Goal: Task Accomplishment & Management: Manage account settings

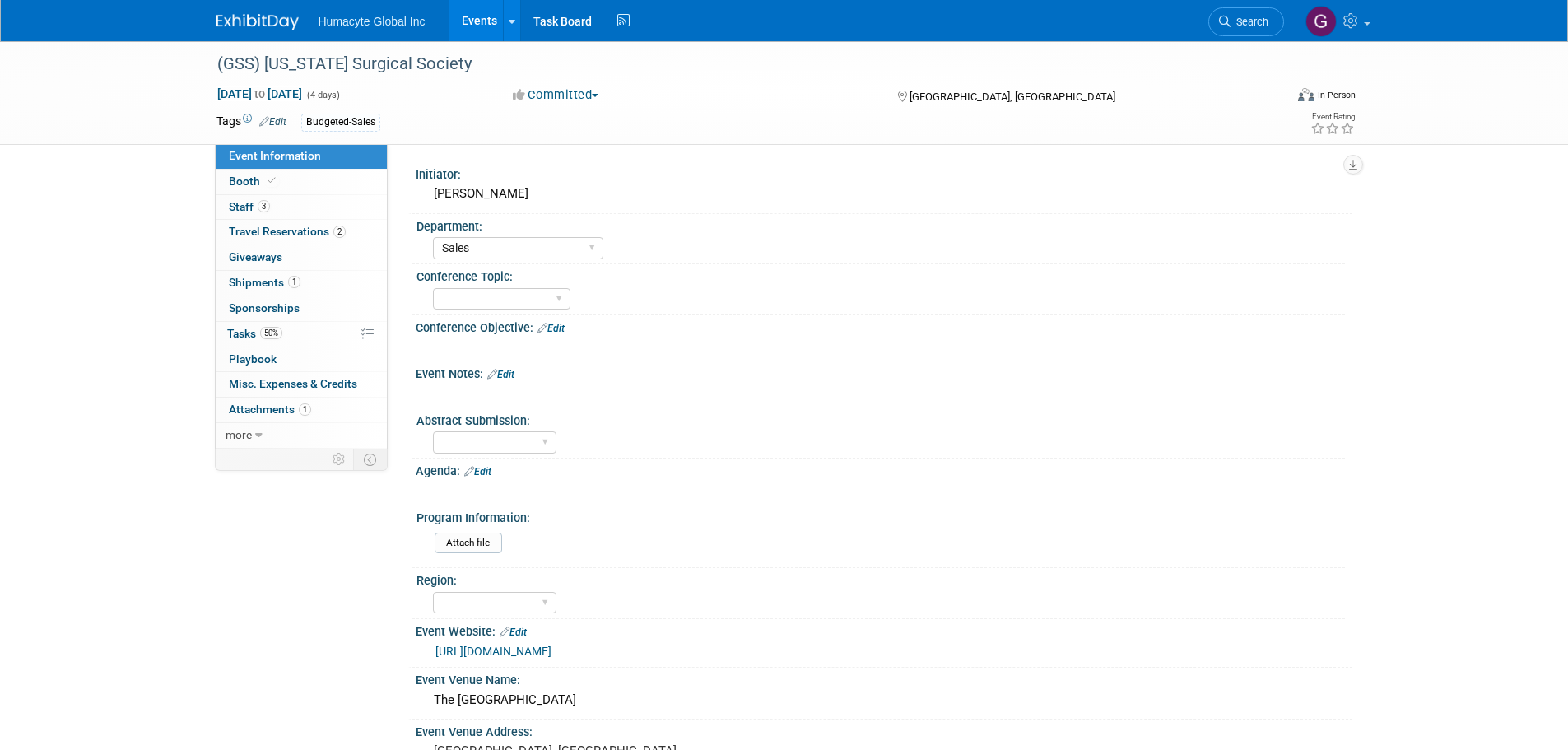
select select "Sales"
click at [250, 232] on span "Travel Reservations 2" at bounding box center [287, 231] width 117 height 13
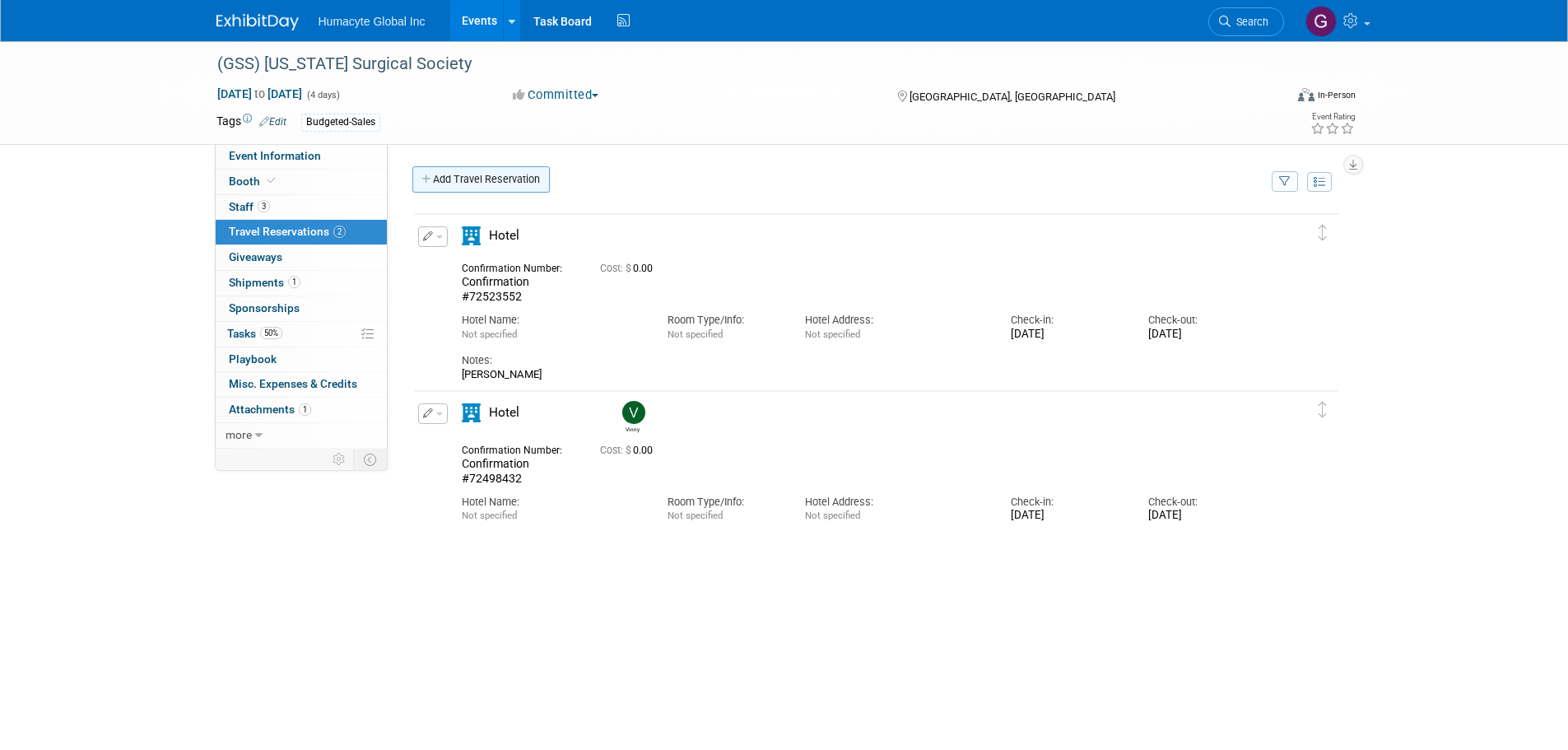
click at [476, 173] on link "Add Travel Reservation" at bounding box center [480, 179] width 137 height 26
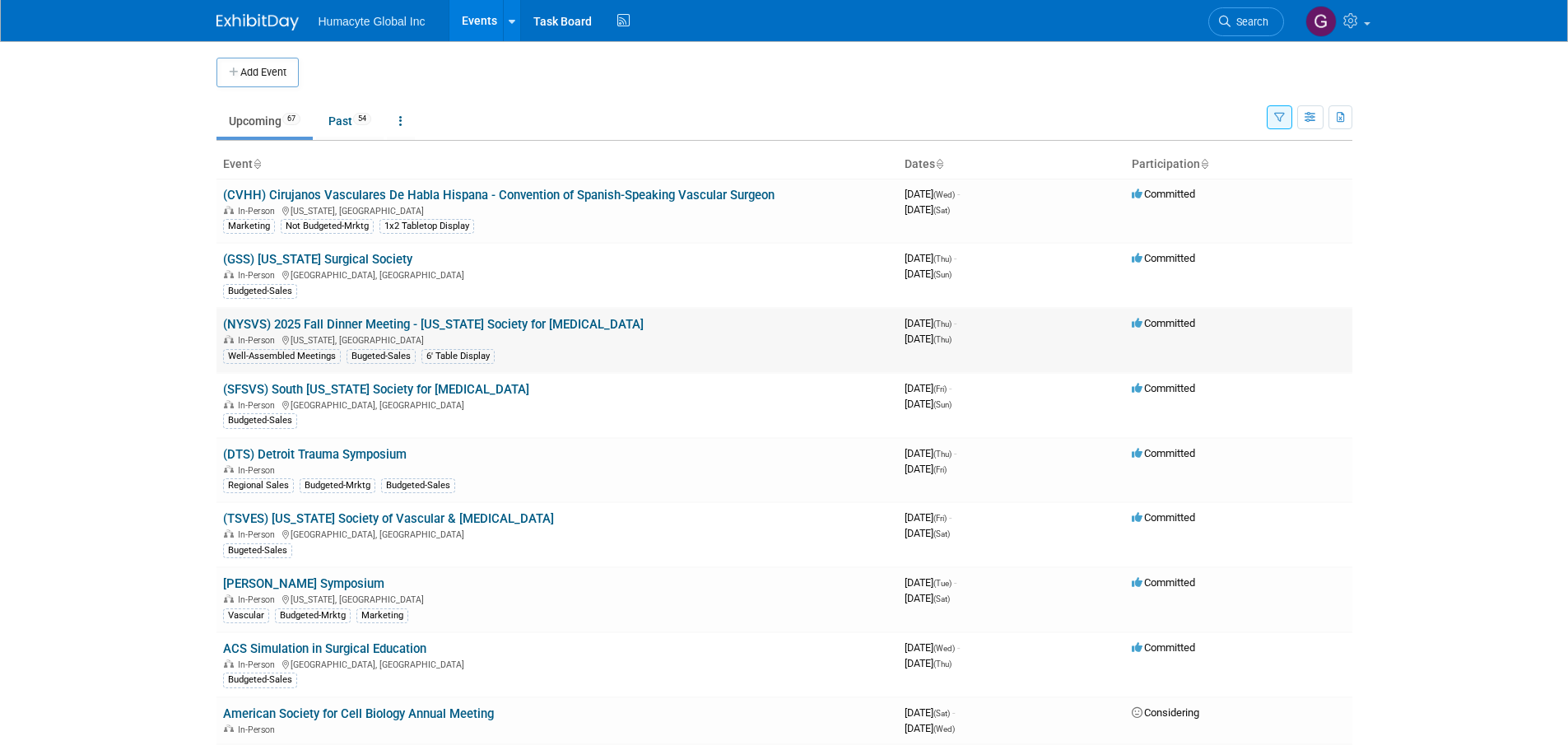
click at [552, 323] on link "(NYSVS) 2025 Fall Dinner Meeting - [US_STATE] Society for [MEDICAL_DATA]" at bounding box center [433, 325] width 421 height 15
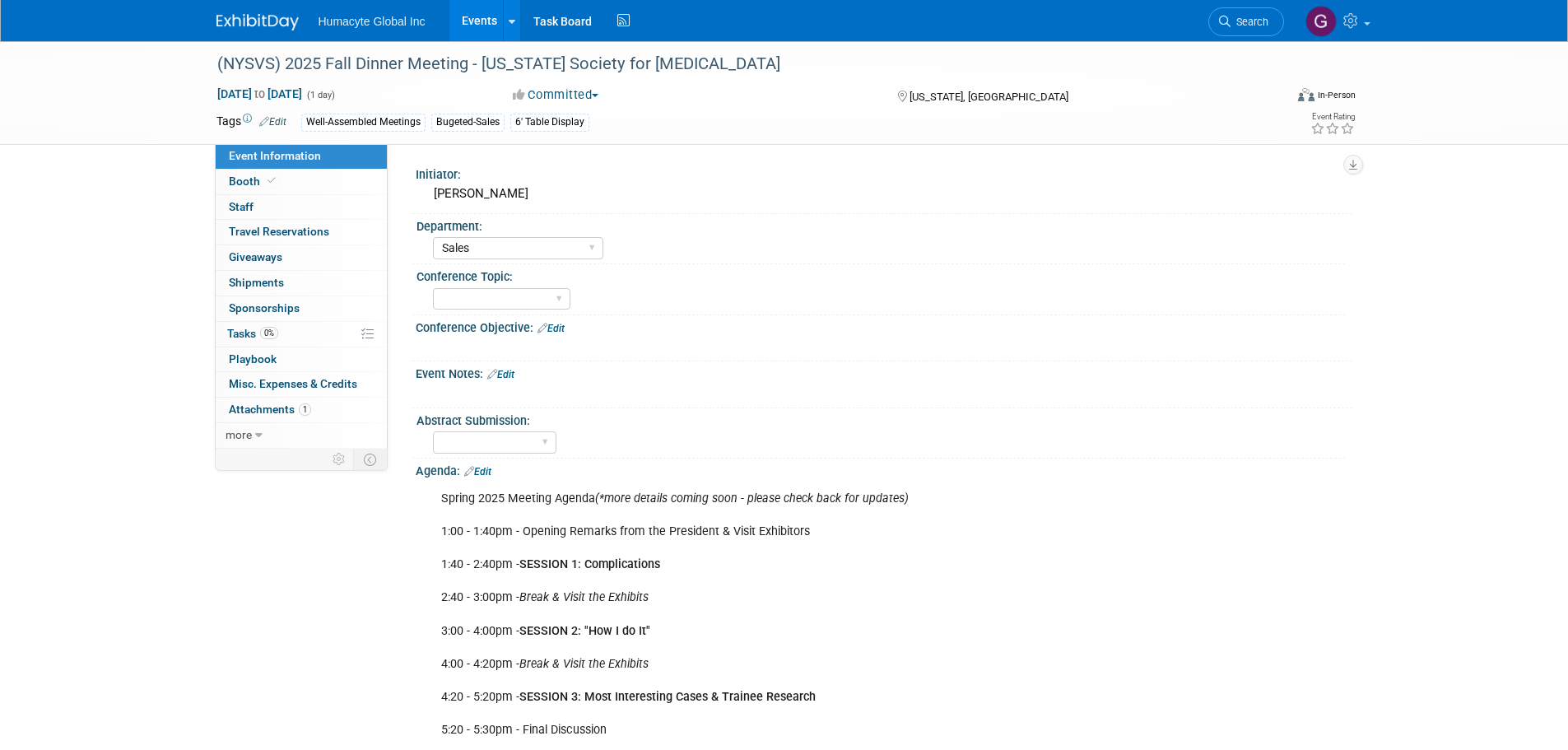
select select "Sales"
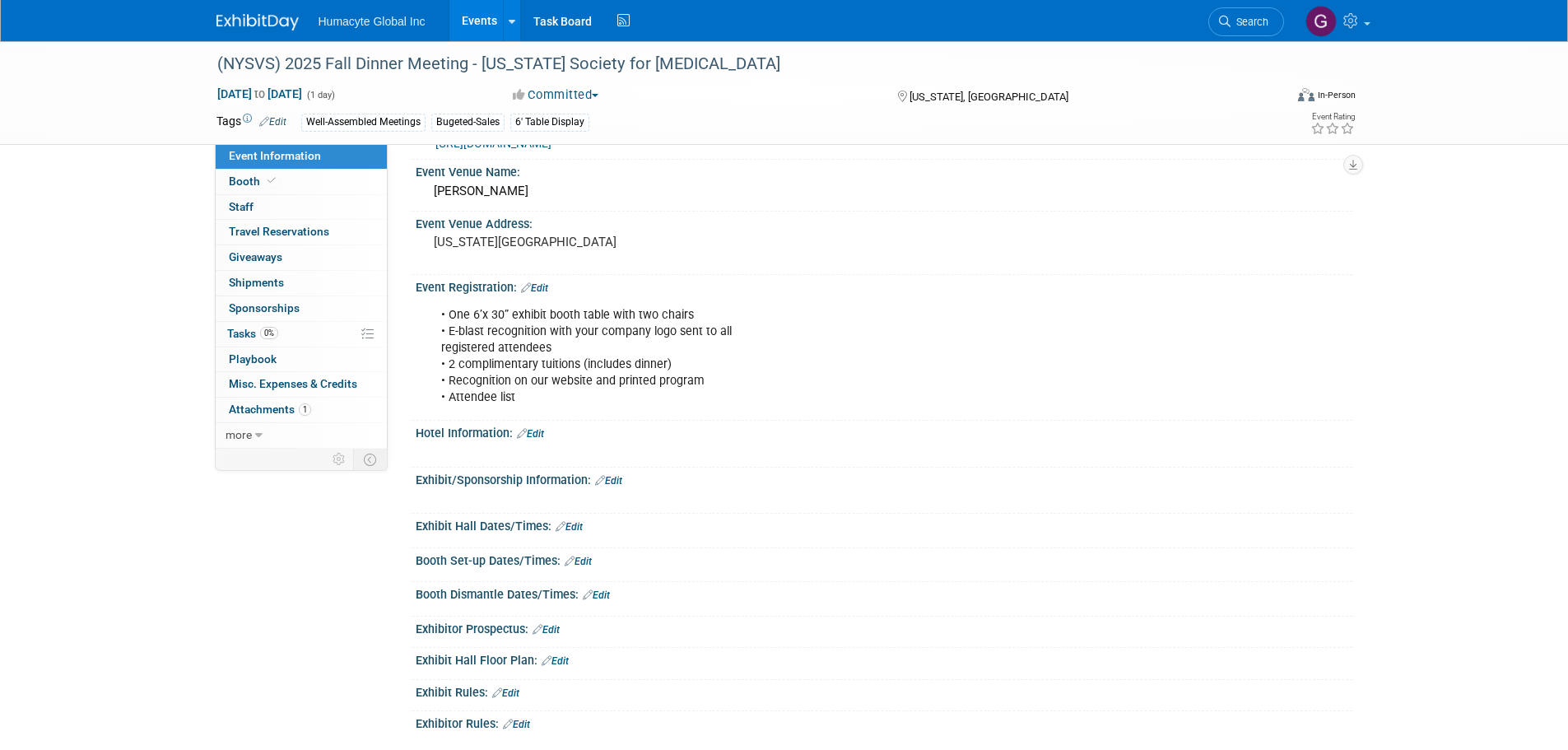
scroll to position [1098, 0]
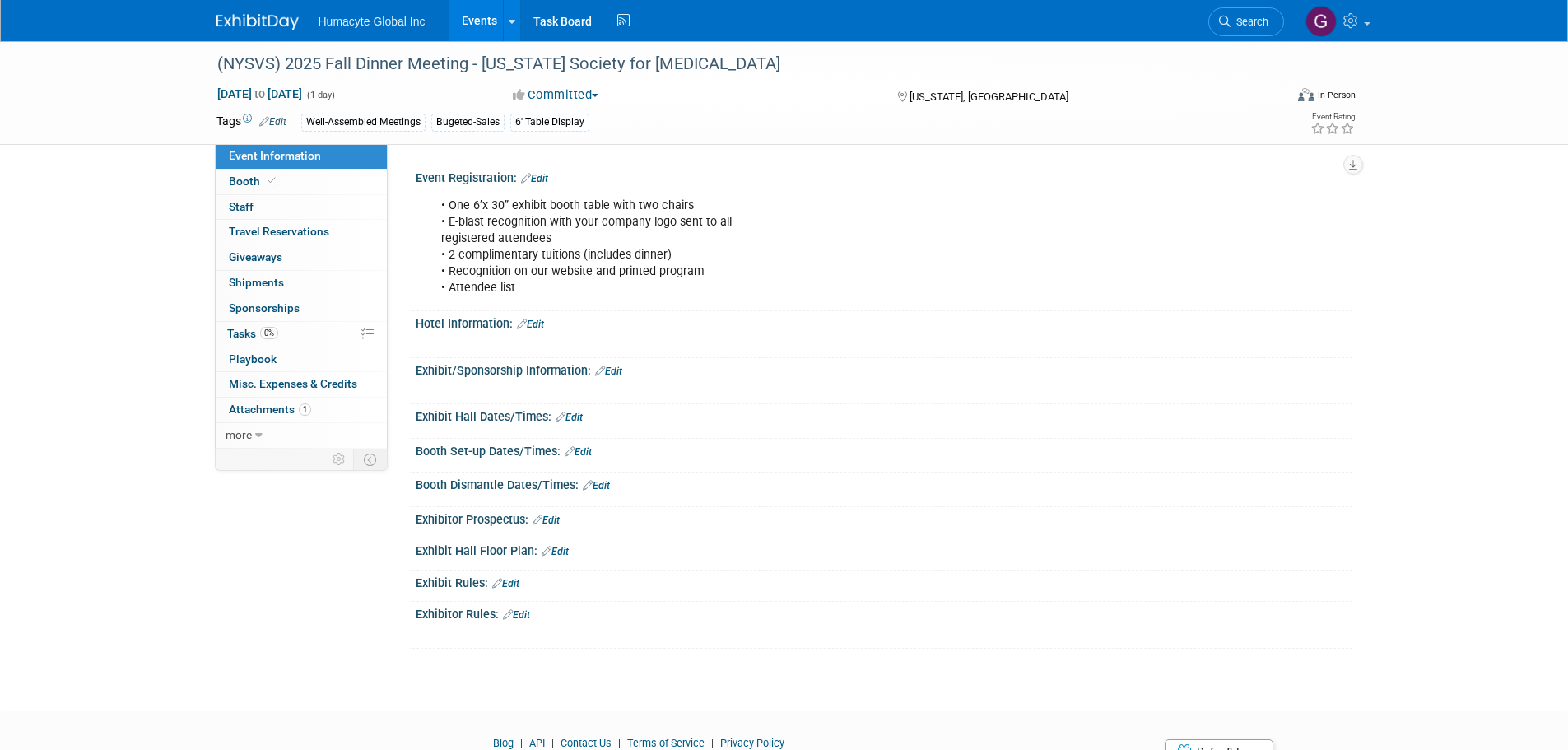
click at [262, 23] on img at bounding box center [257, 23] width 82 height 17
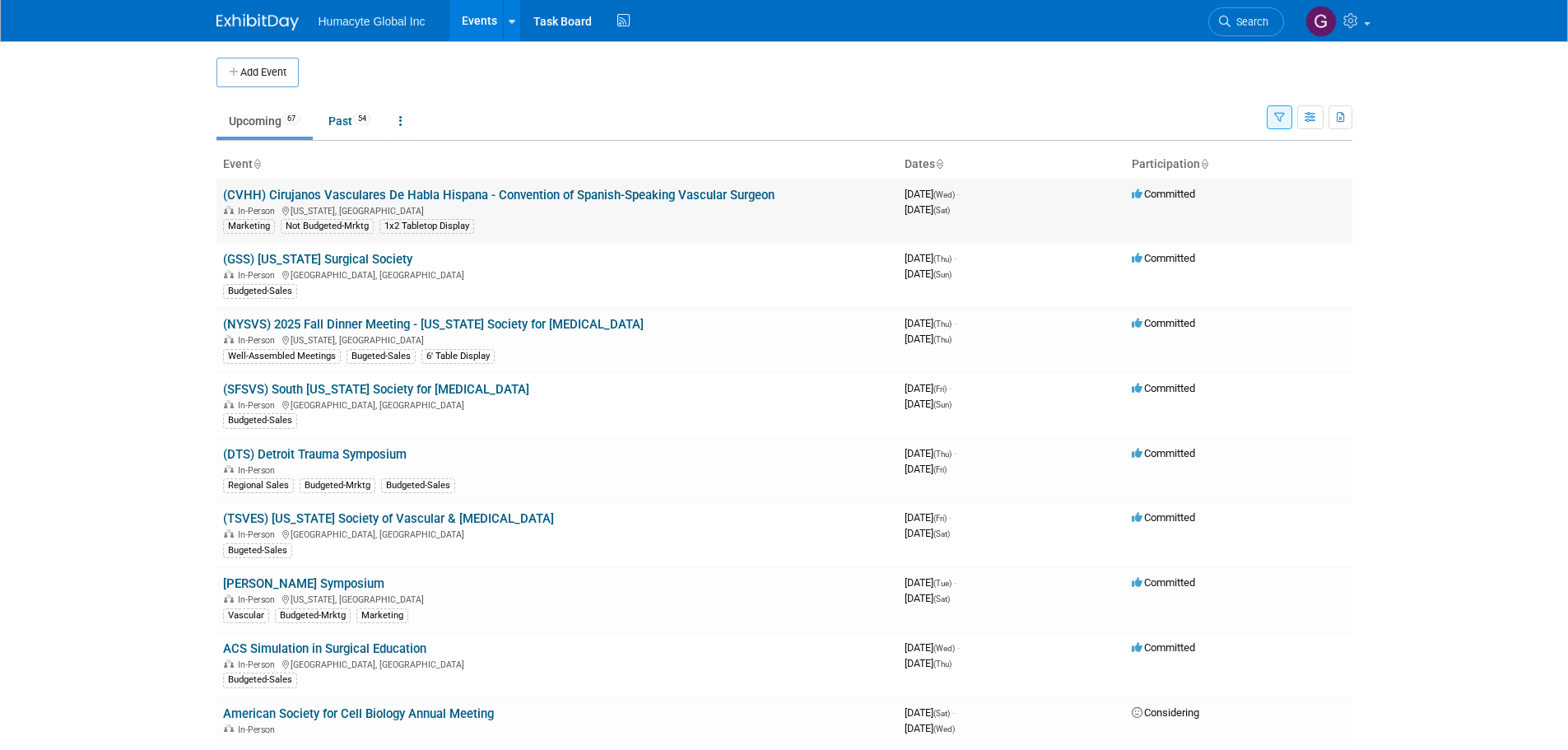
click at [353, 194] on link "(CVHH) Cirujanos Vasculares De Habla Hispana - Convention of Spanish-Speaking V…" at bounding box center [499, 195] width 552 height 15
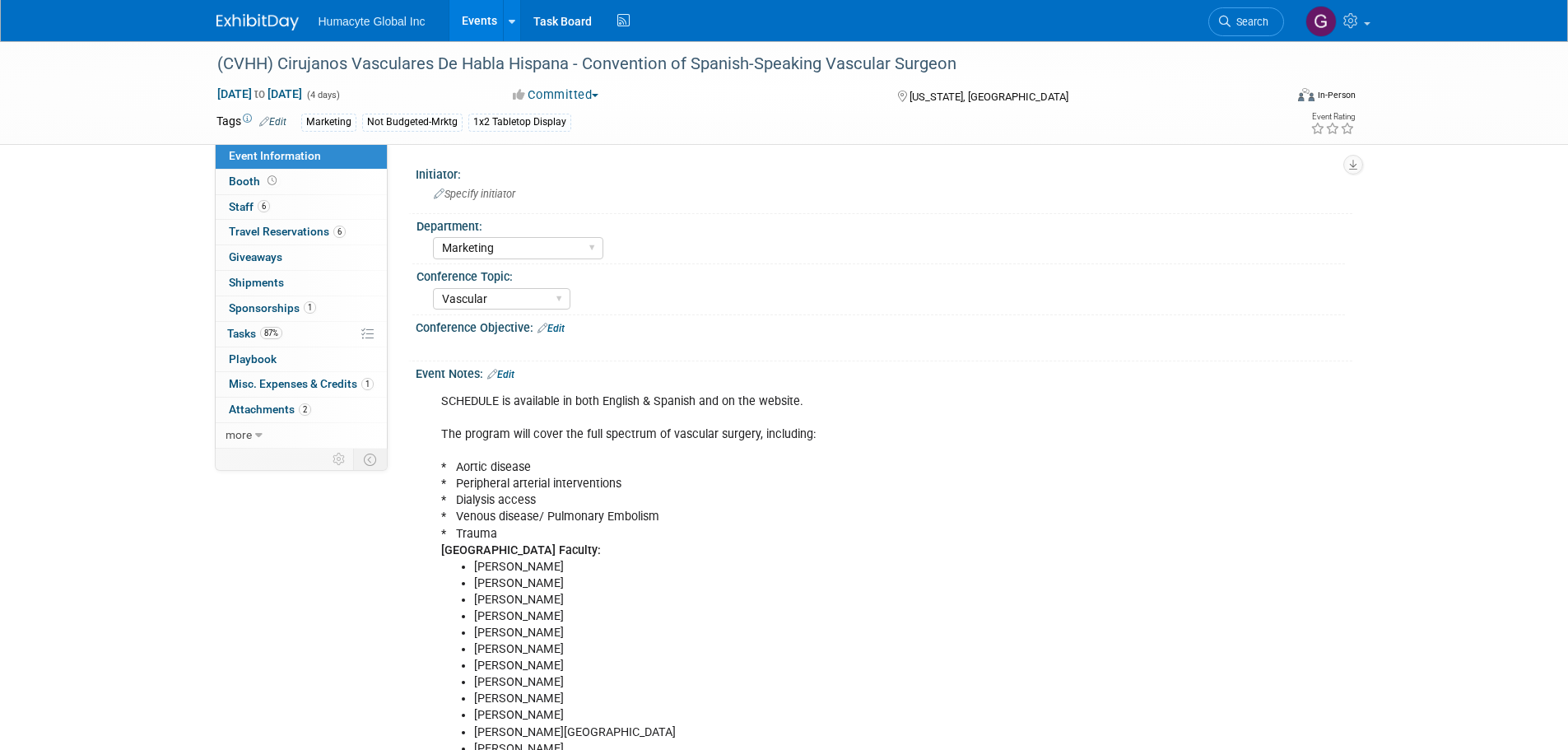
select select "Marketing"
select select "Vascular"
select select "Northeast"
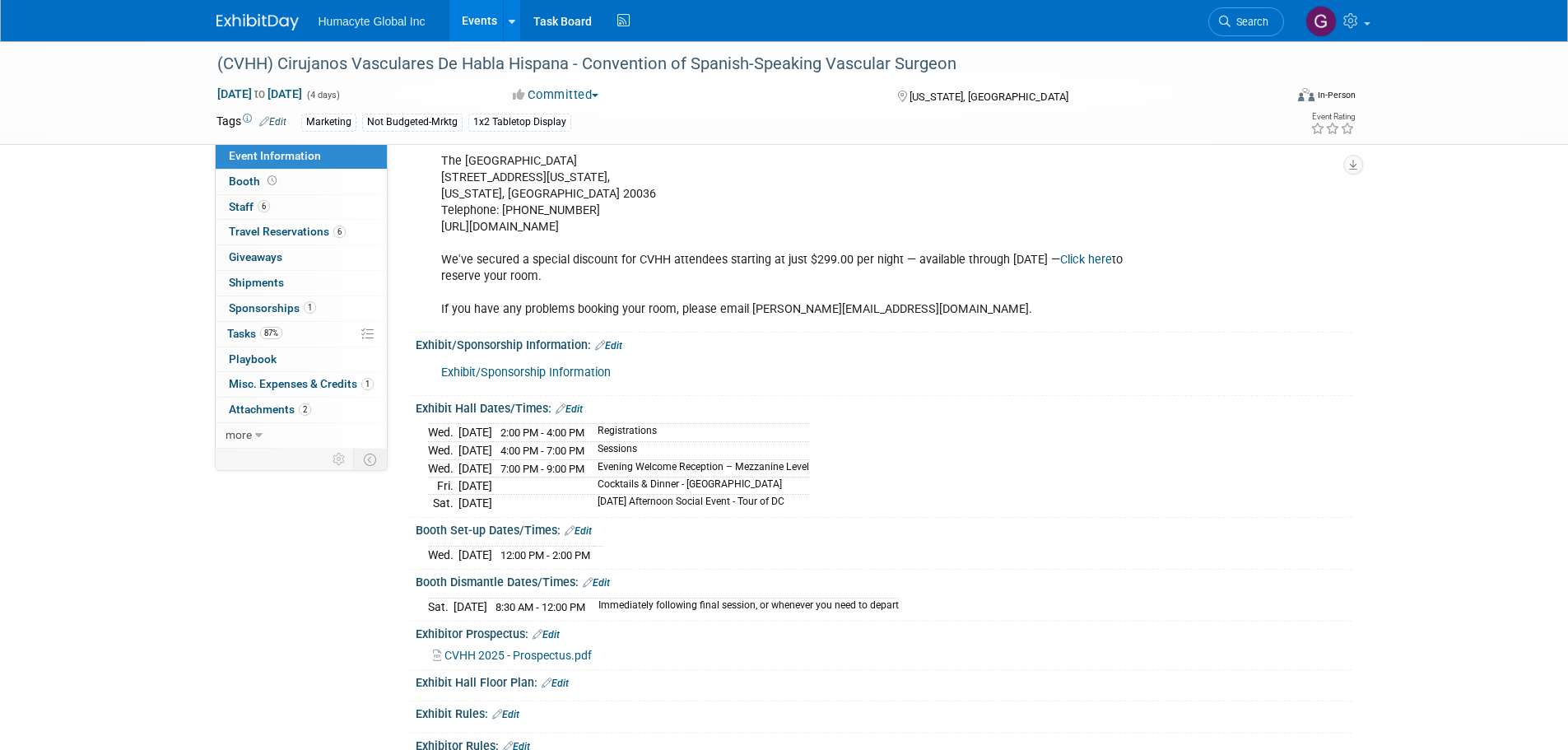
scroll to position [1370, 0]
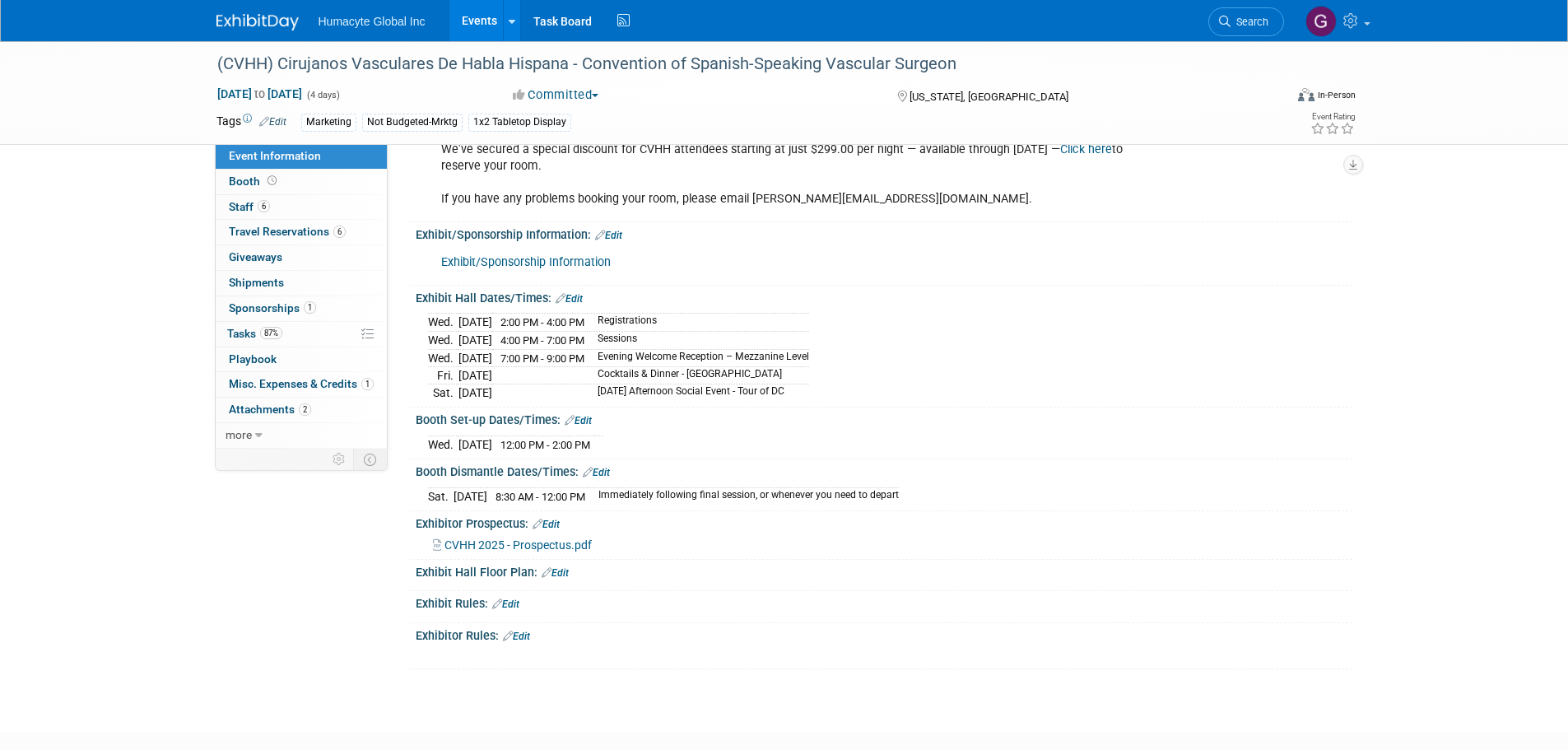
click at [270, 16] on img at bounding box center [257, 23] width 82 height 17
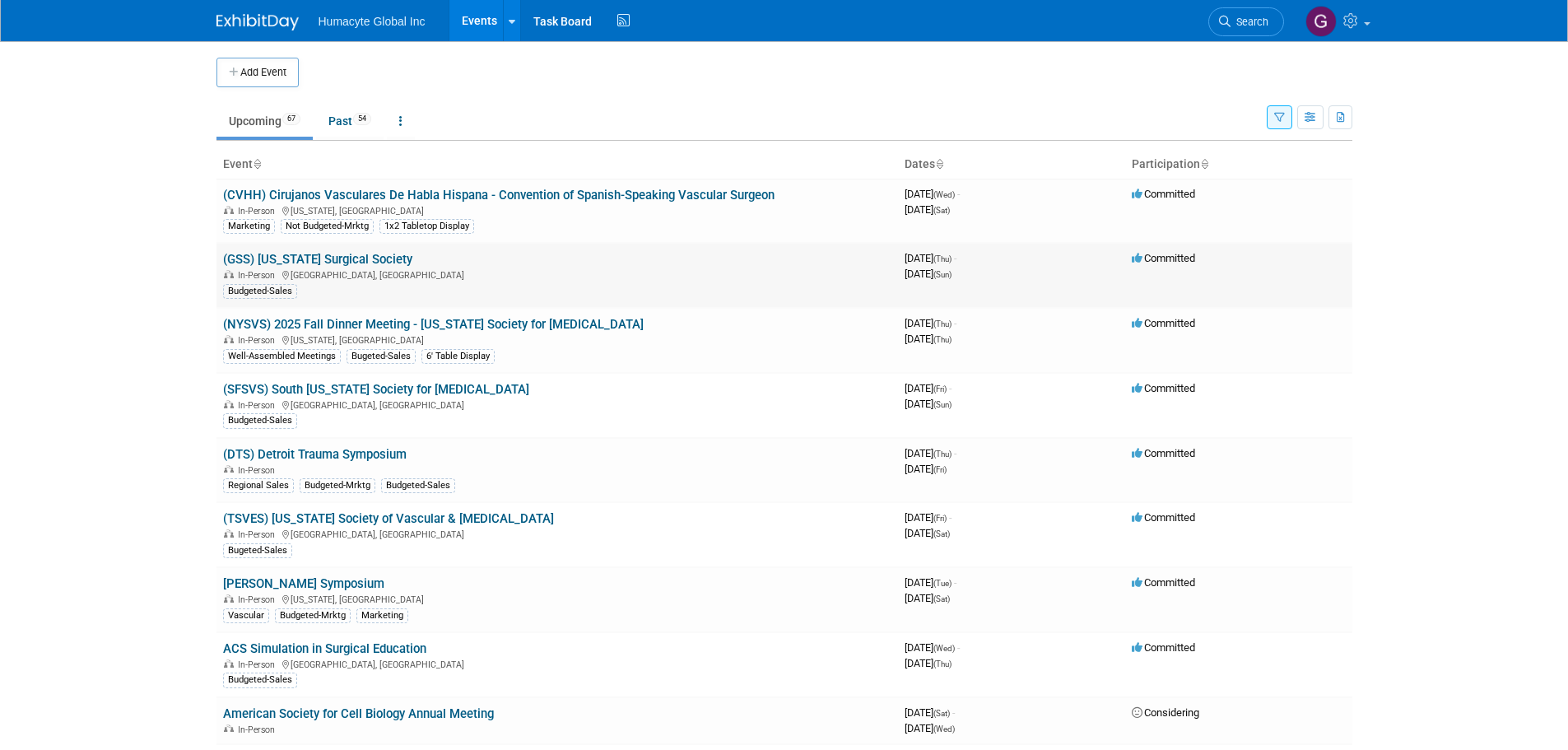
click at [374, 254] on link "(GSS) [US_STATE] Surgical Society" at bounding box center [317, 259] width 189 height 15
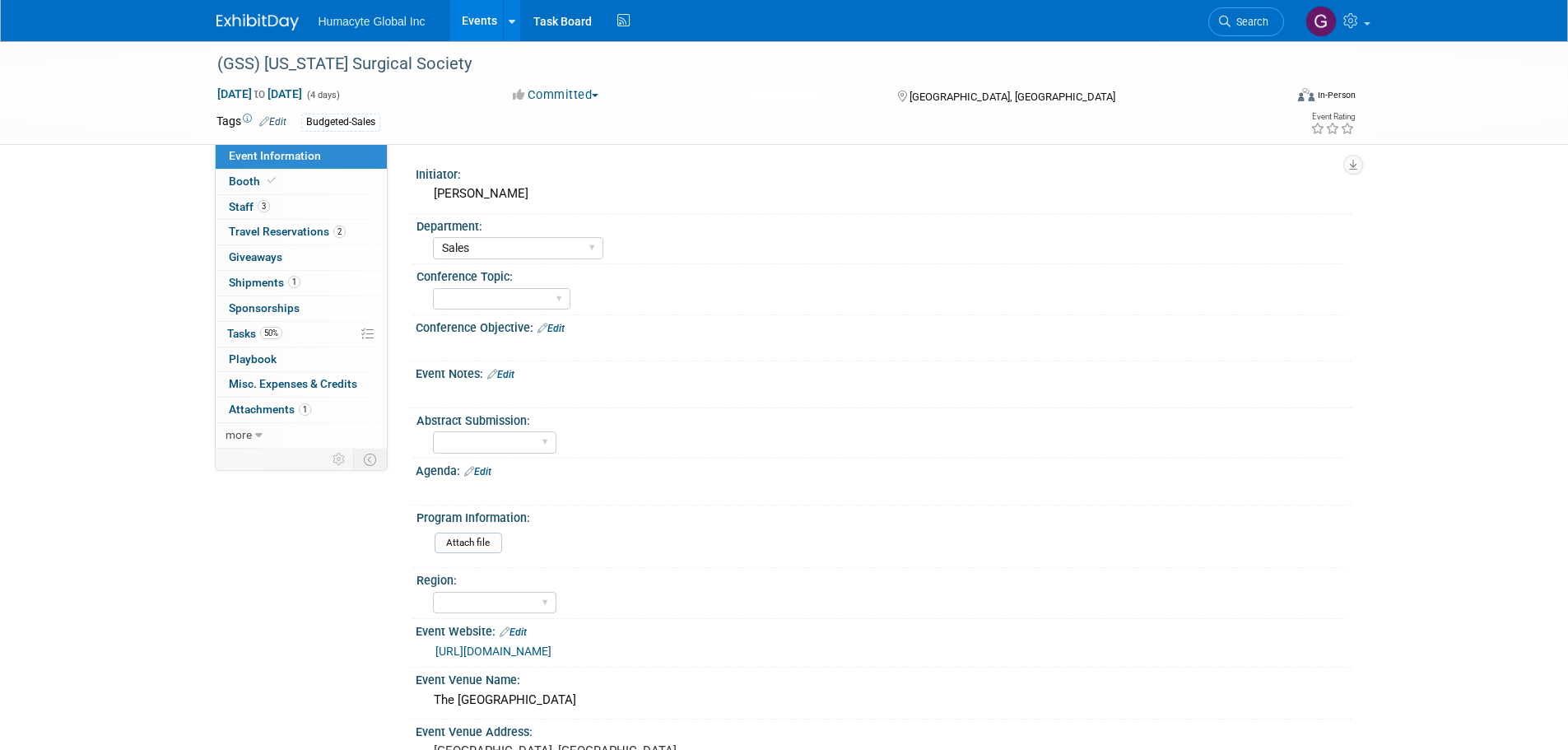
select select "Sales"
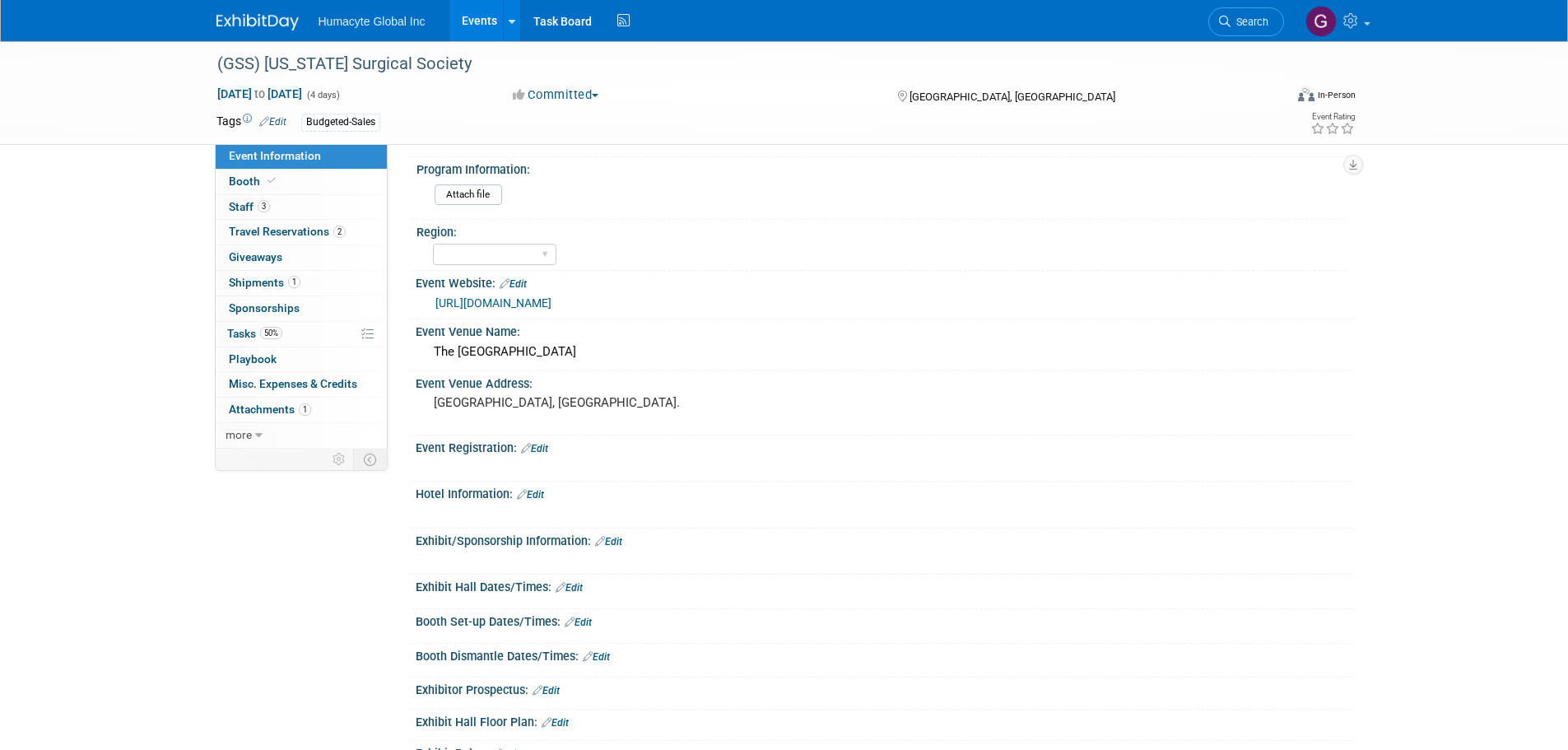
scroll to position [266, 0]
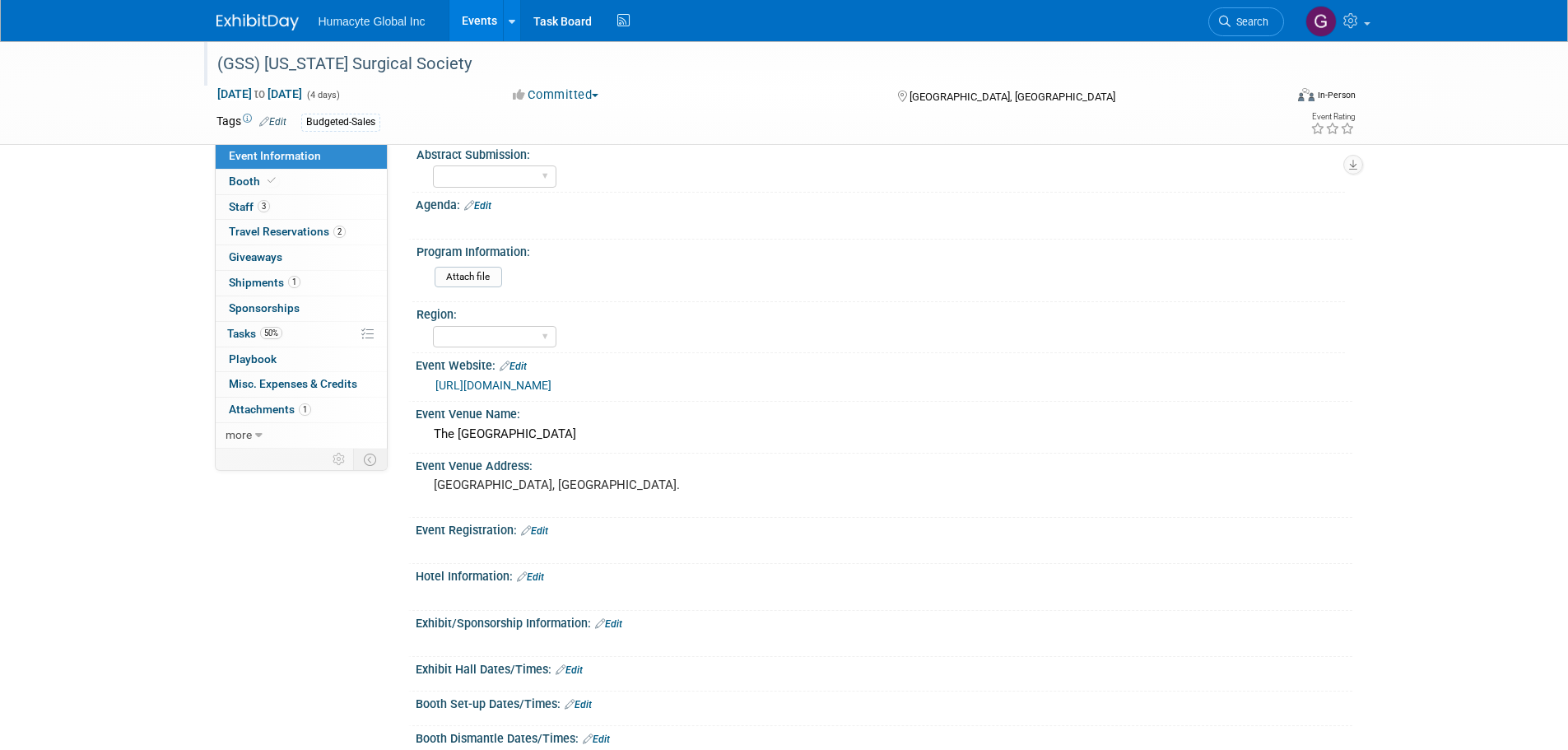
click at [1114, 55] on div "(GSS) [US_STATE] Surgical Society" at bounding box center [734, 64] width 1047 height 29
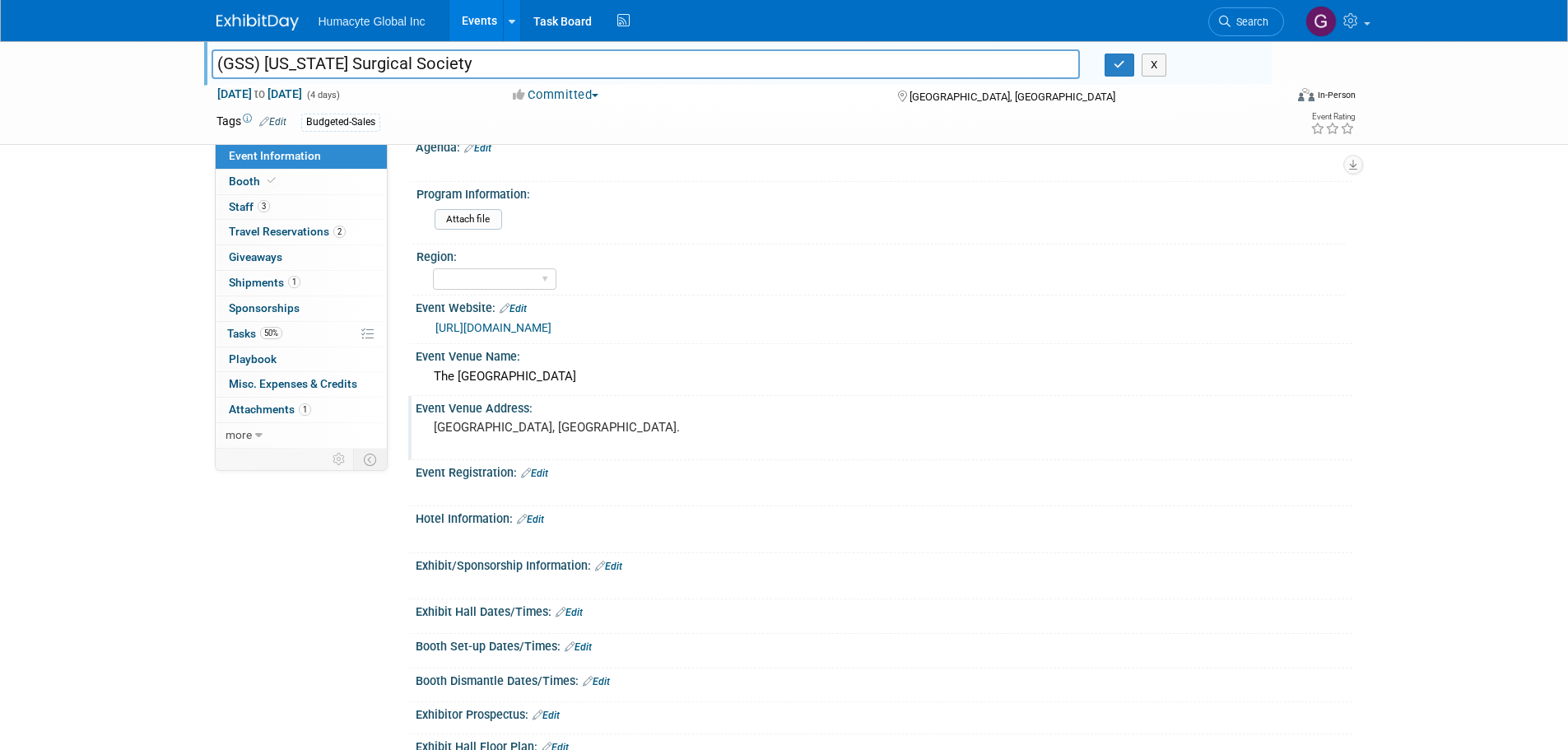
scroll to position [375, 0]
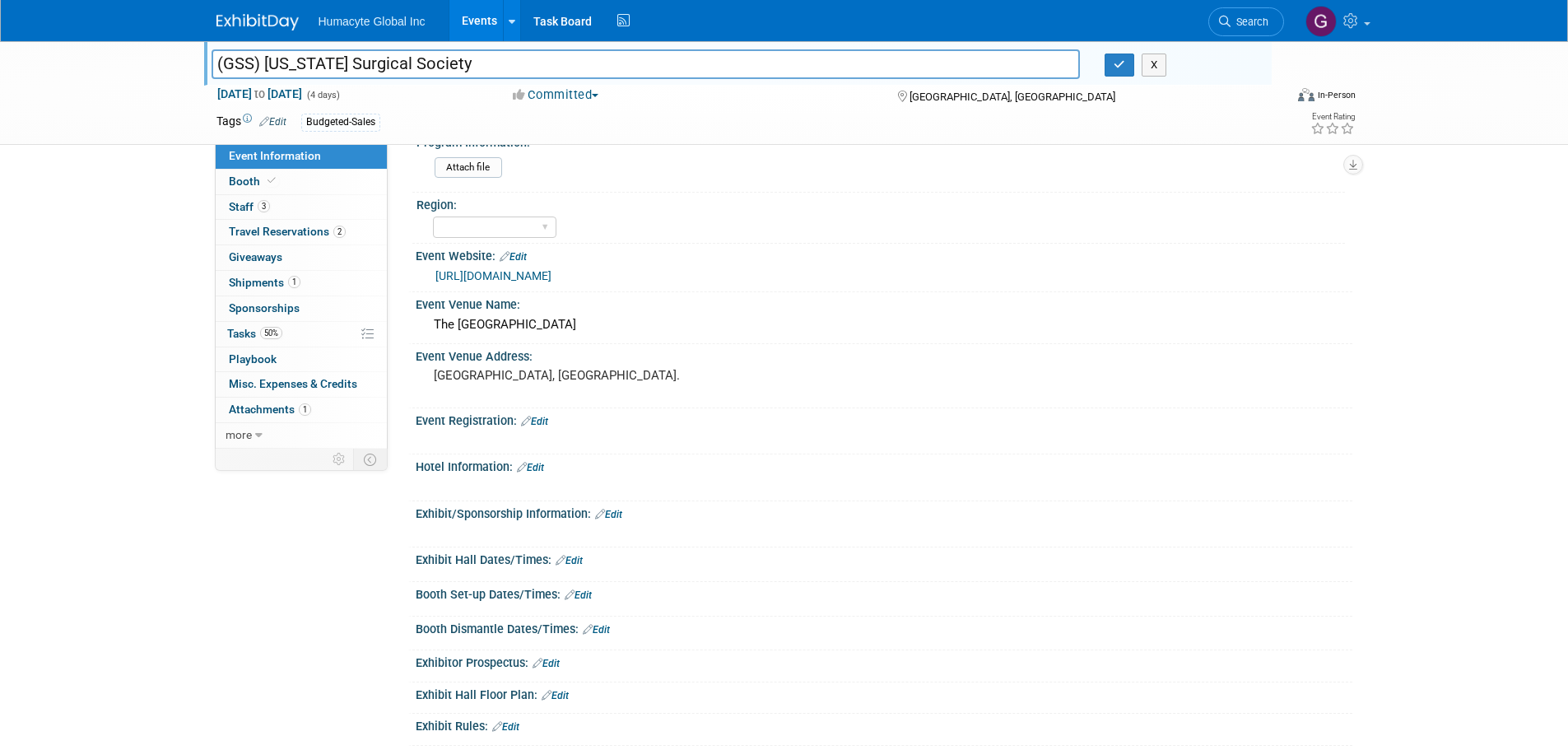
click at [538, 471] on link "Edit" at bounding box center [530, 468] width 27 height 12
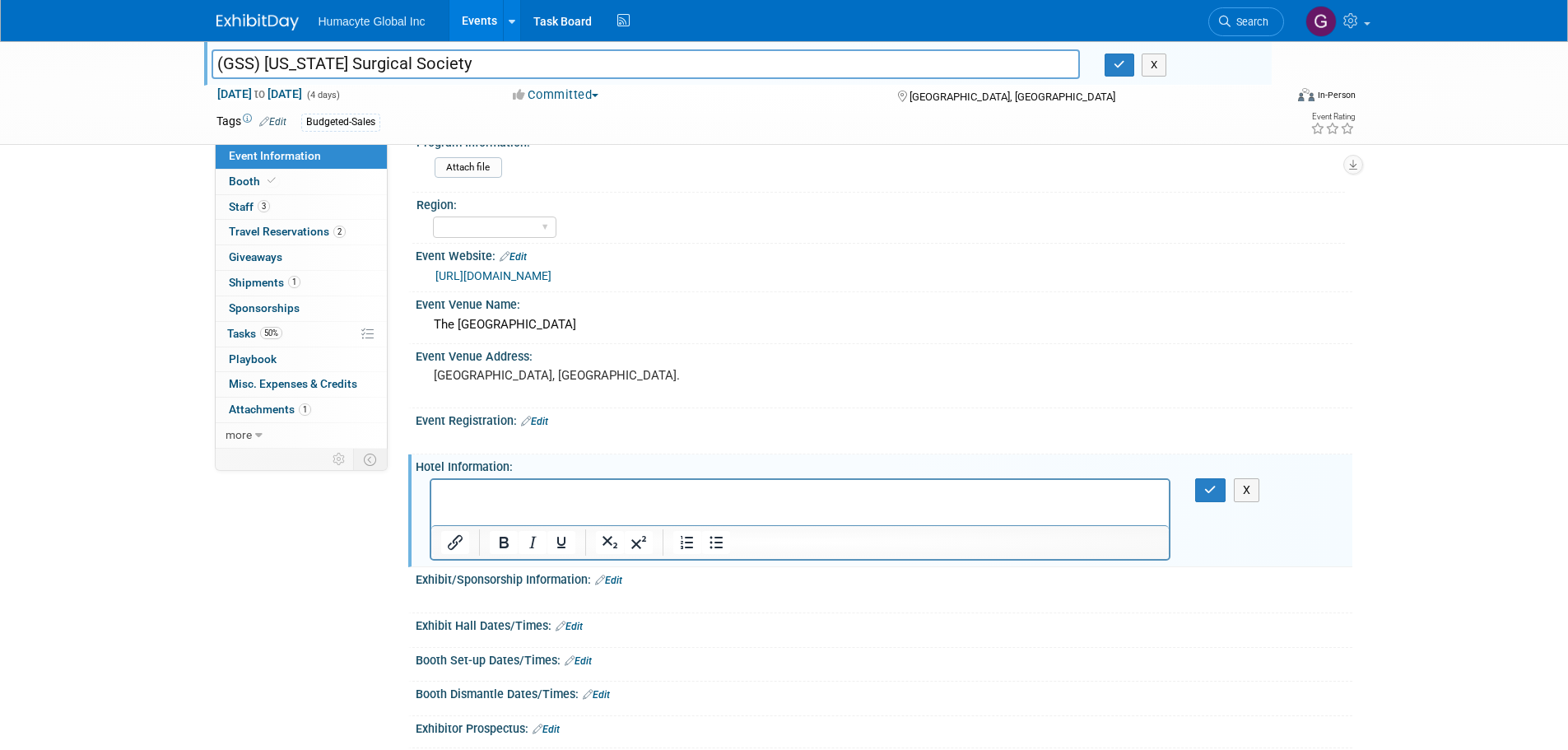
scroll to position [0, 0]
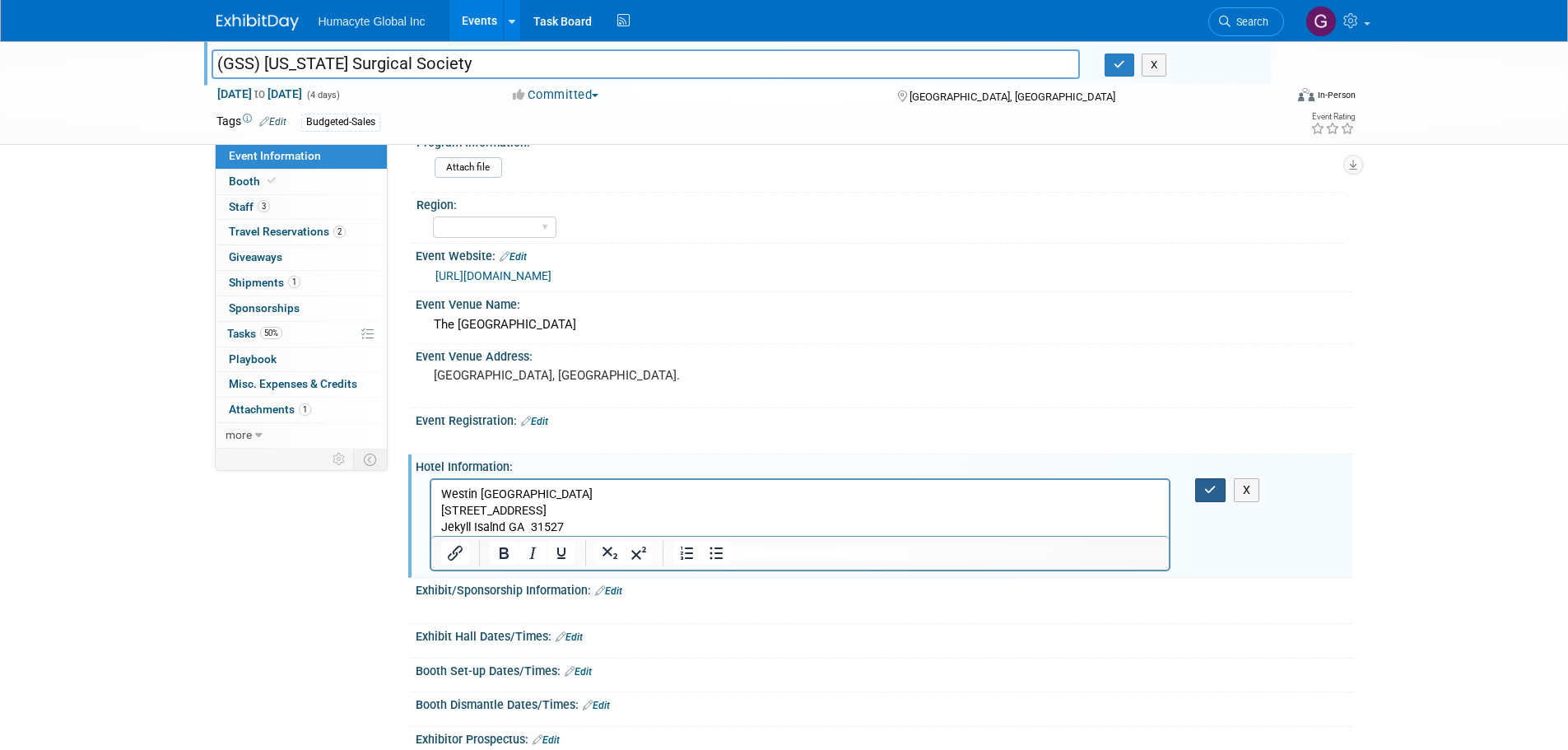
click at [1200, 492] on button "button" at bounding box center [1210, 490] width 30 height 24
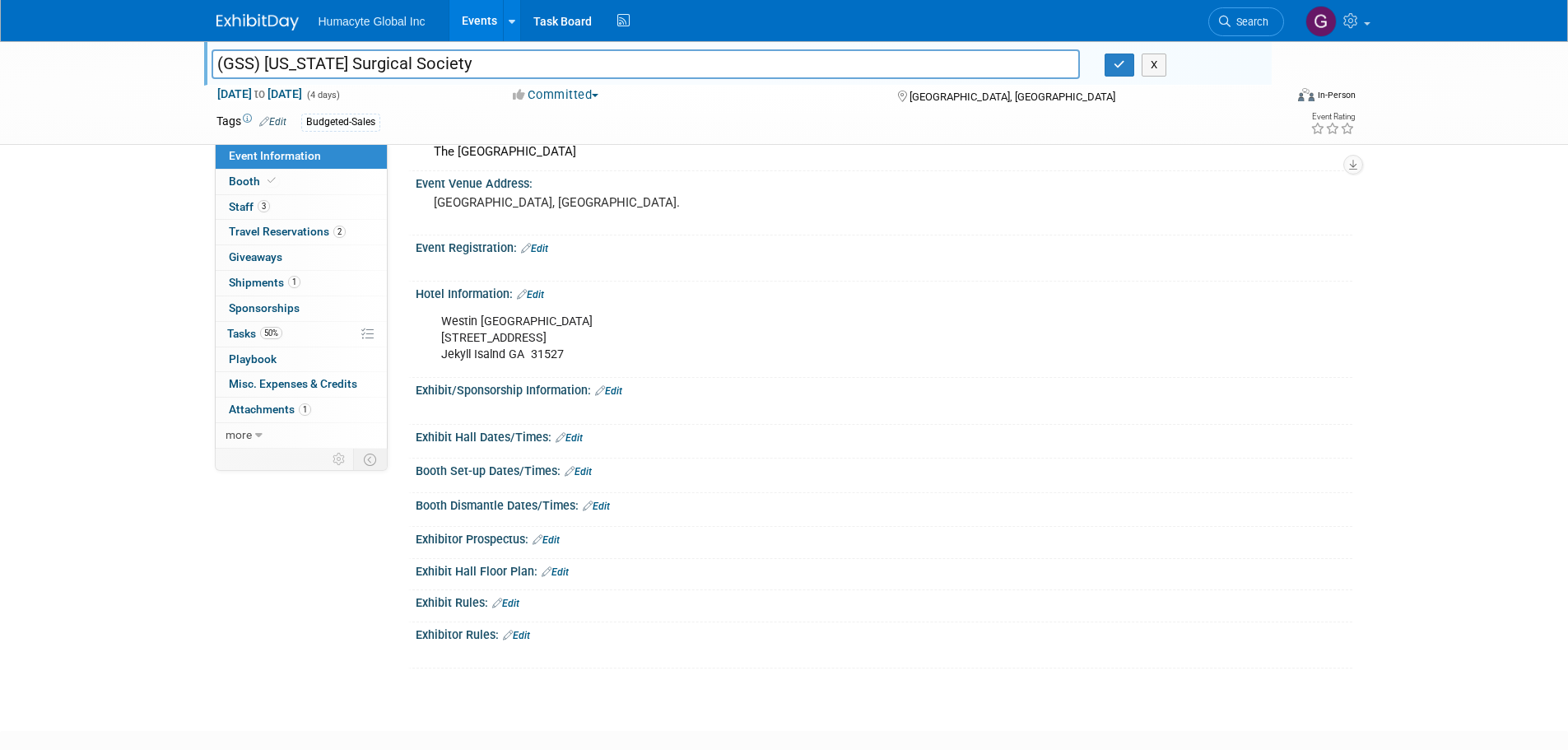
scroll to position [550, 0]
click at [585, 471] on link "Edit" at bounding box center [578, 471] width 27 height 12
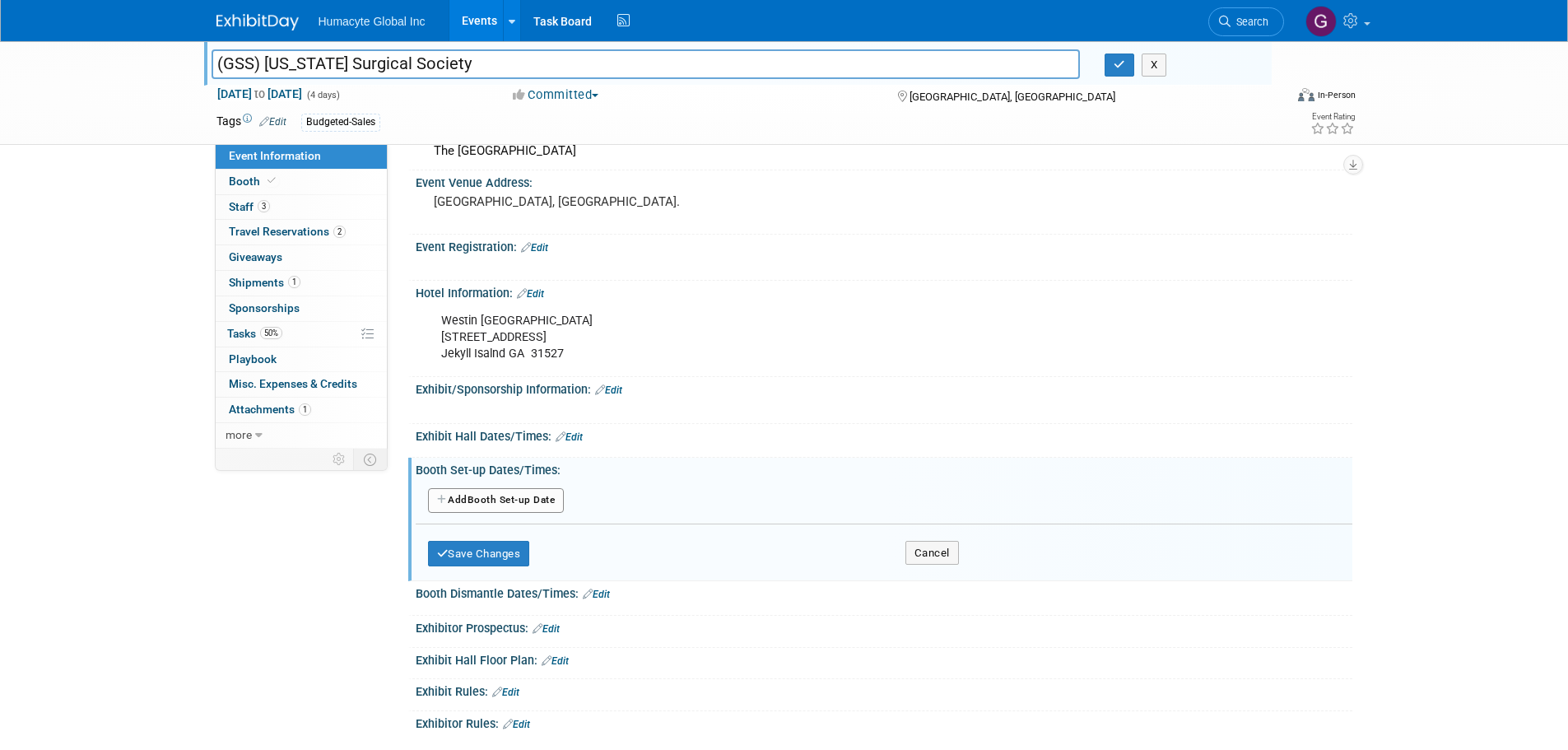
click at [548, 494] on button "Add Another Booth Set-up Date" at bounding box center [496, 500] width 136 height 24
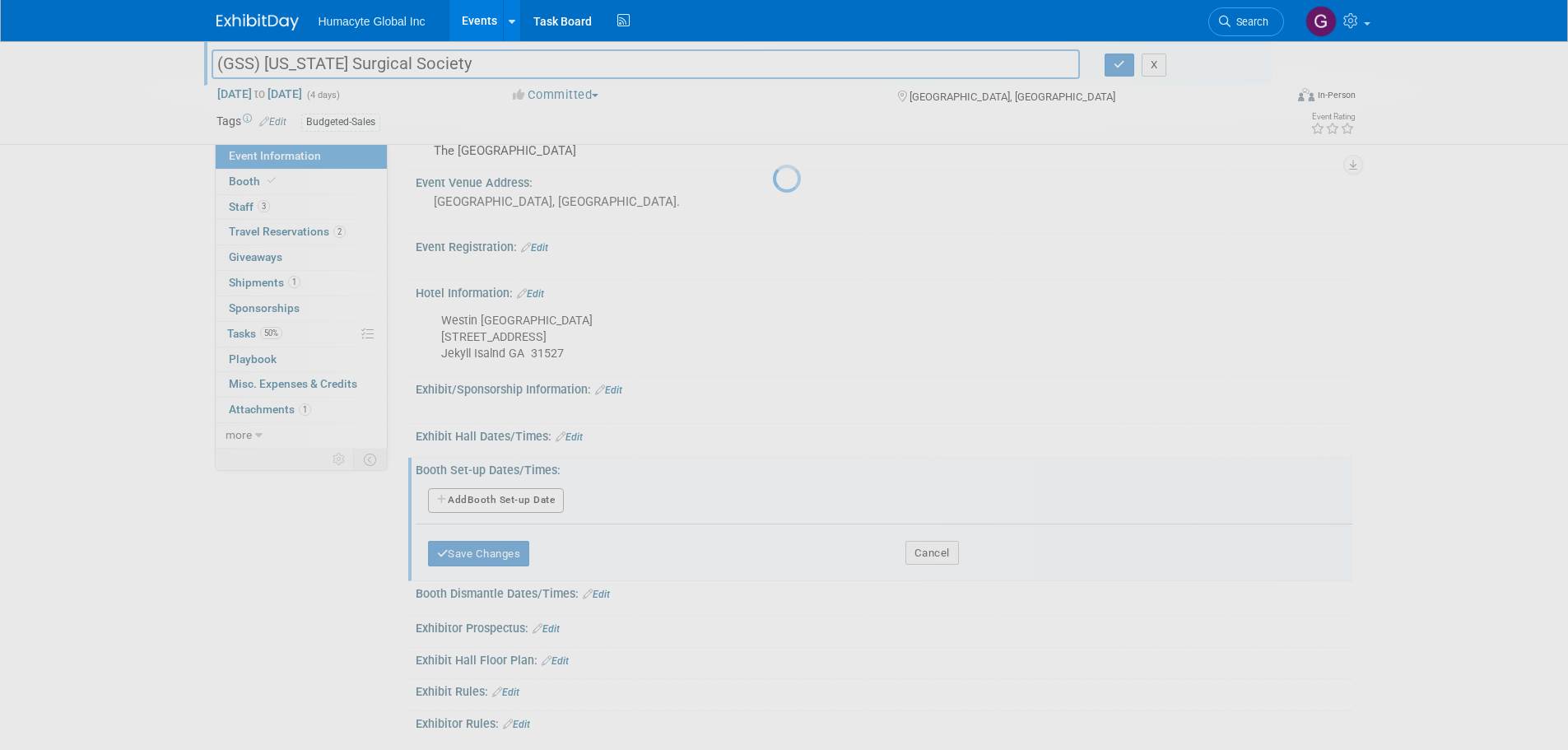
select select "9"
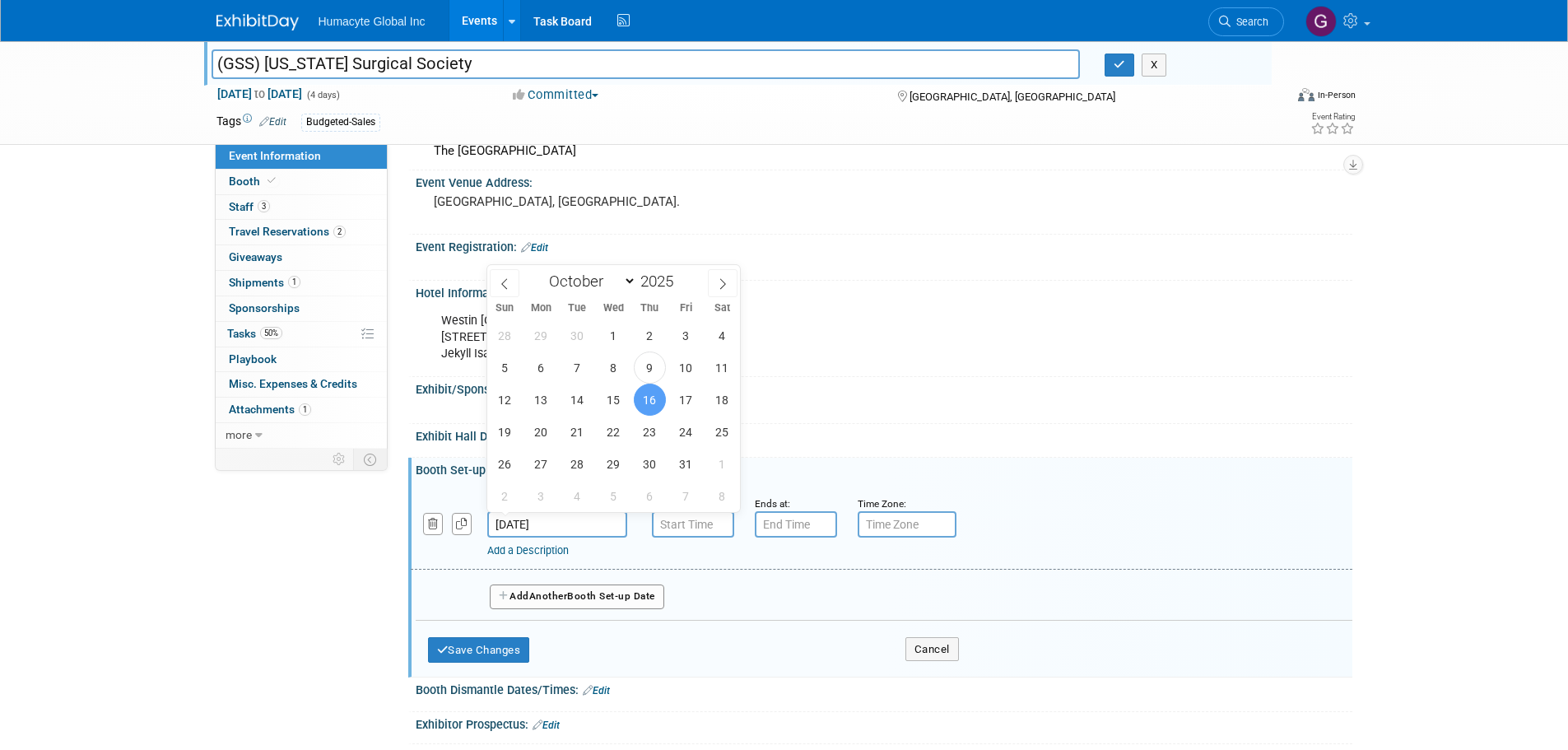
click at [622, 519] on input "Oct 16, 2025" at bounding box center [557, 524] width 140 height 26
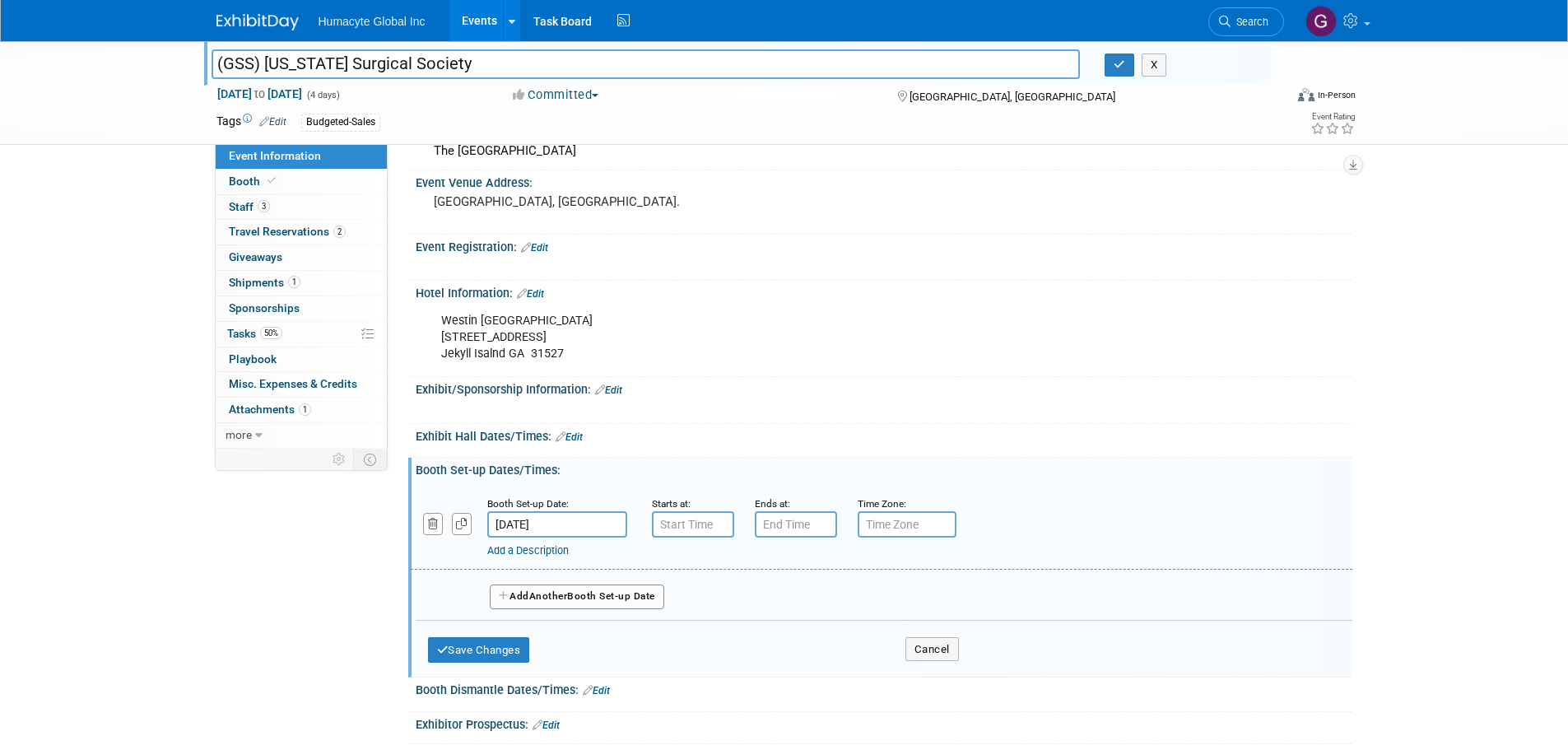
click at [769, 573] on div "Add Another Booth Set-up Date" at bounding box center [883, 592] width 936 height 44
click at [685, 529] on input "7:00 AM" at bounding box center [693, 524] width 82 height 26
click at [693, 604] on span "07" at bounding box center [689, 600] width 31 height 29
click at [684, 560] on td "12" at bounding box center [682, 566] width 53 height 45
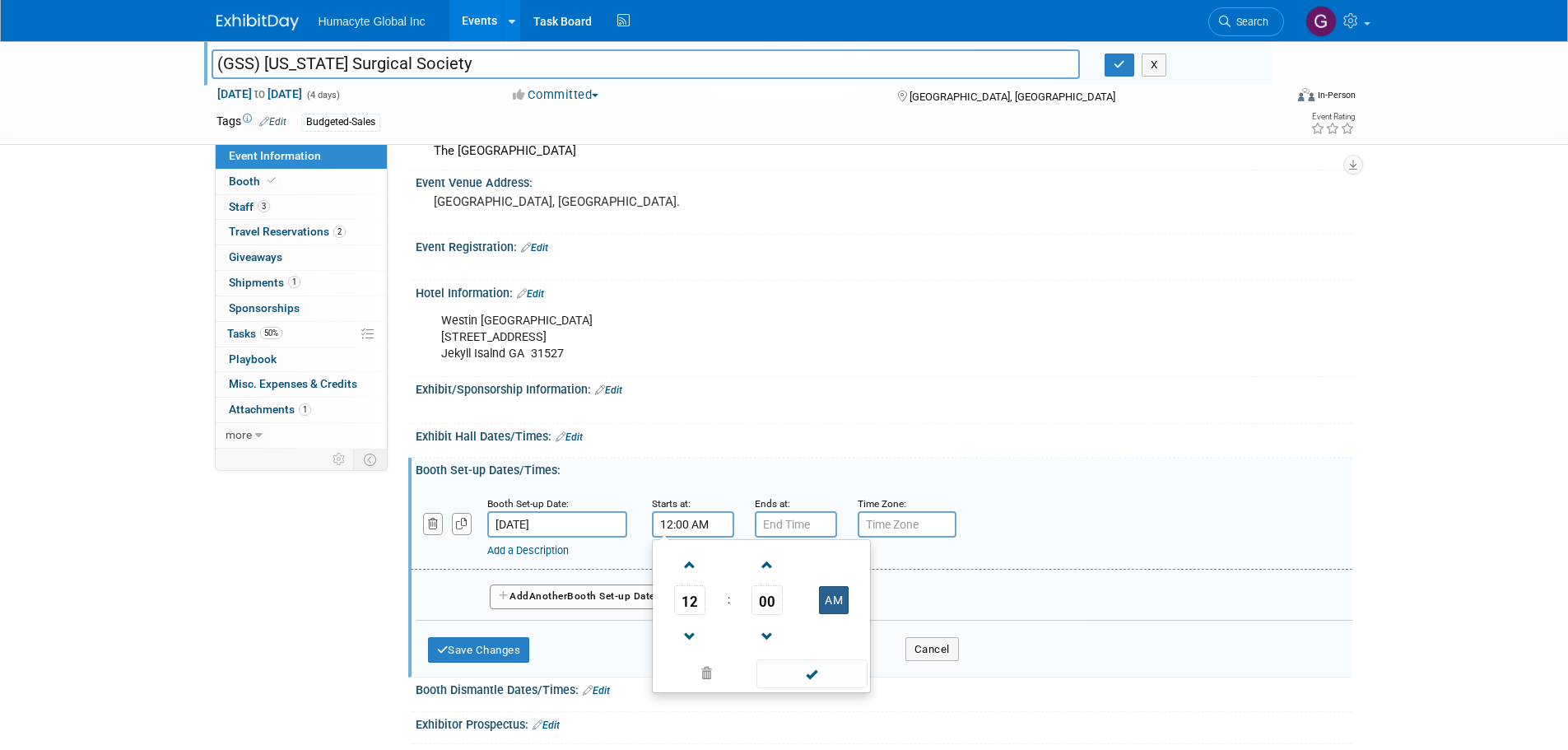
click at [835, 597] on button "AM" at bounding box center [833, 600] width 29 height 28
type input "12:00 PM"
click at [1124, 447] on div at bounding box center [884, 449] width 912 height 4
click at [548, 552] on link "Add a Description" at bounding box center [527, 551] width 82 height 13
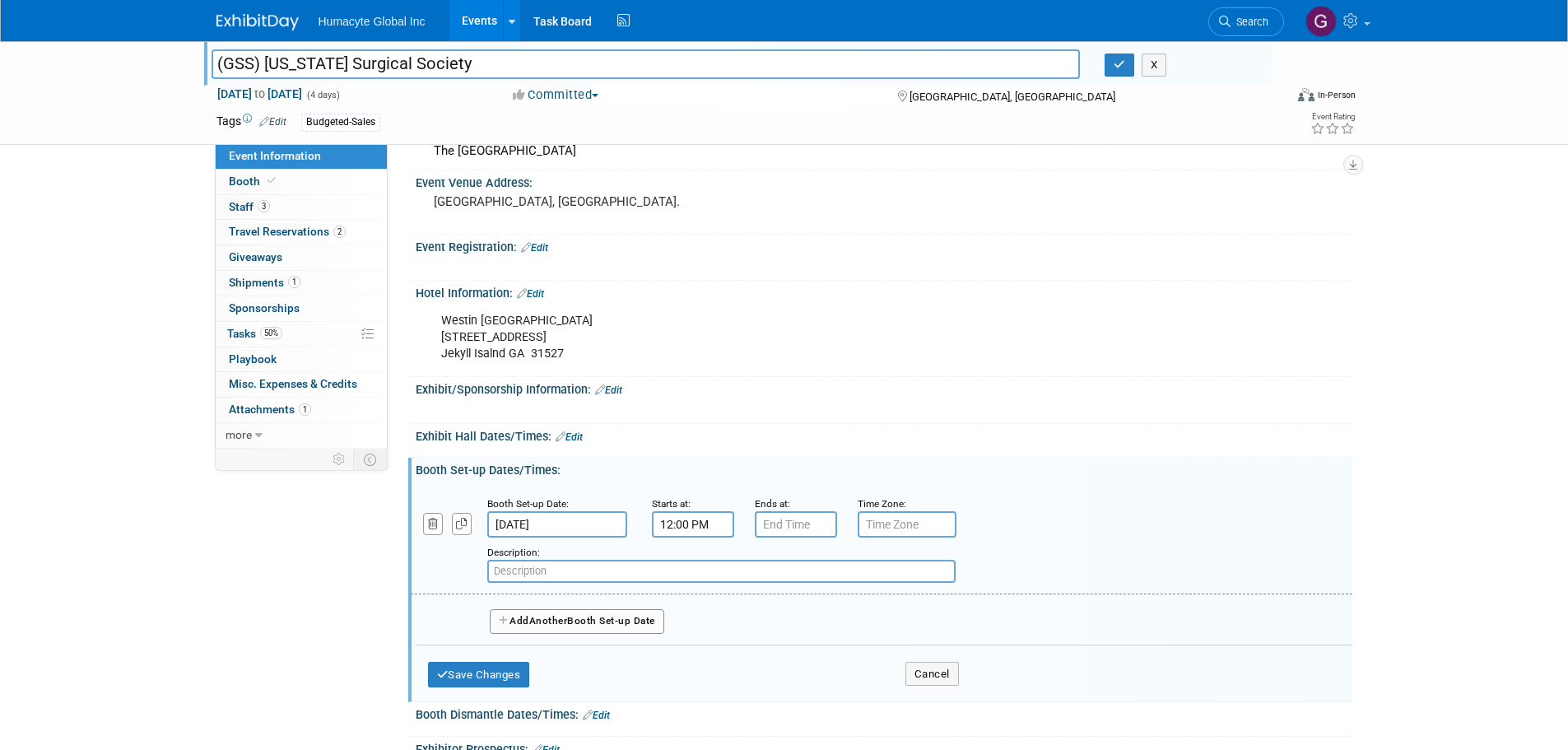
click at [673, 572] on input "text" at bounding box center [721, 571] width 469 height 23
paste input "Exhibitors may begin setting up in the exhibit hall at noon on Thursday. T"
click at [922, 570] on input "Exhibitors may begin setting up in the exhibit hall at noon on Thursday. T" at bounding box center [721, 571] width 469 height 23
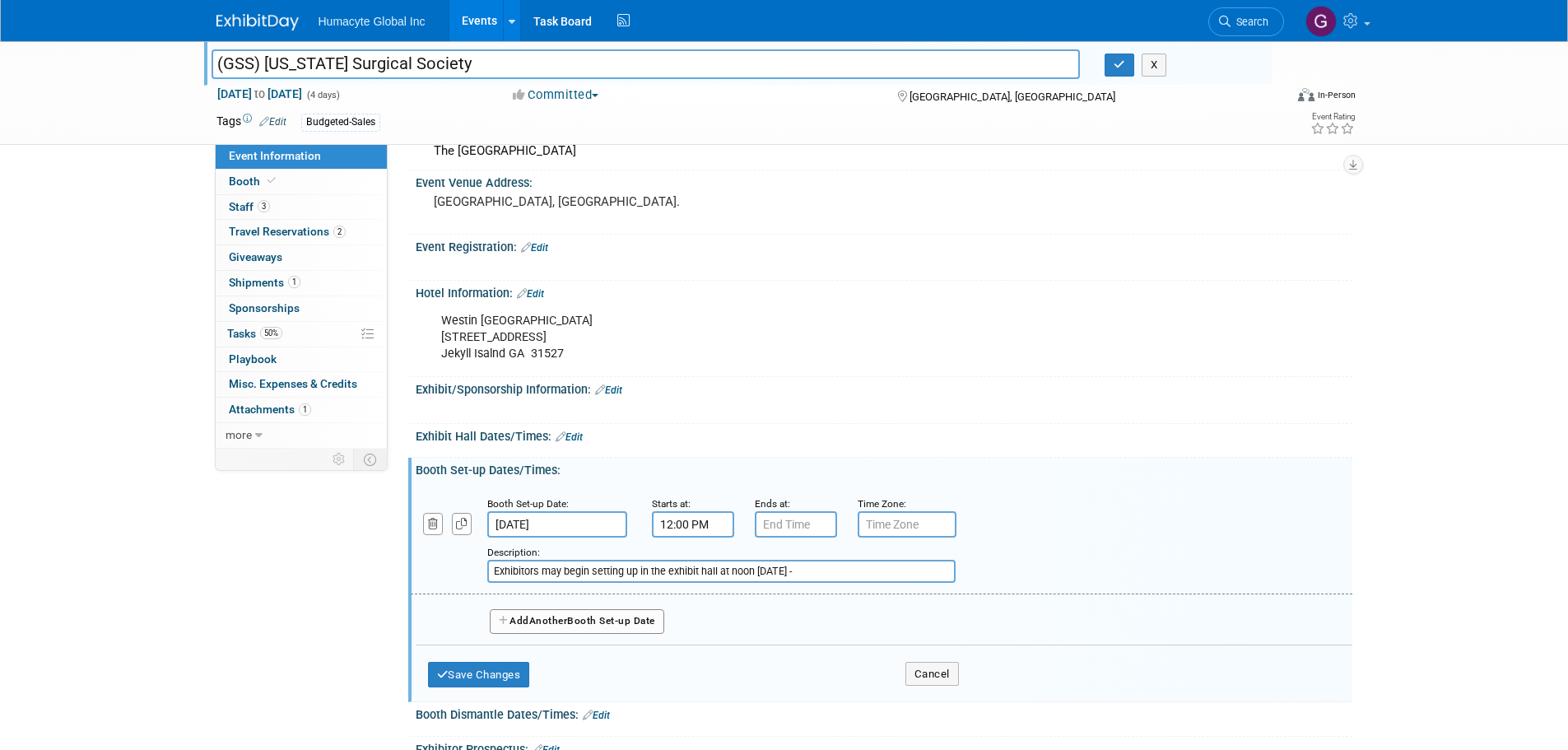
drag, startPoint x: 829, startPoint y: 572, endPoint x: 414, endPoint y: 575, distance: 415.0
click at [414, 575] on div "Add a Description Description: Exhibitors may begin setting up in the exhibit h…" at bounding box center [801, 561] width 805 height 45
type input "Tables First Come First Serve"
click at [1126, 600] on div "Add Another Booth Set-up Date" at bounding box center [883, 616] width 936 height 44
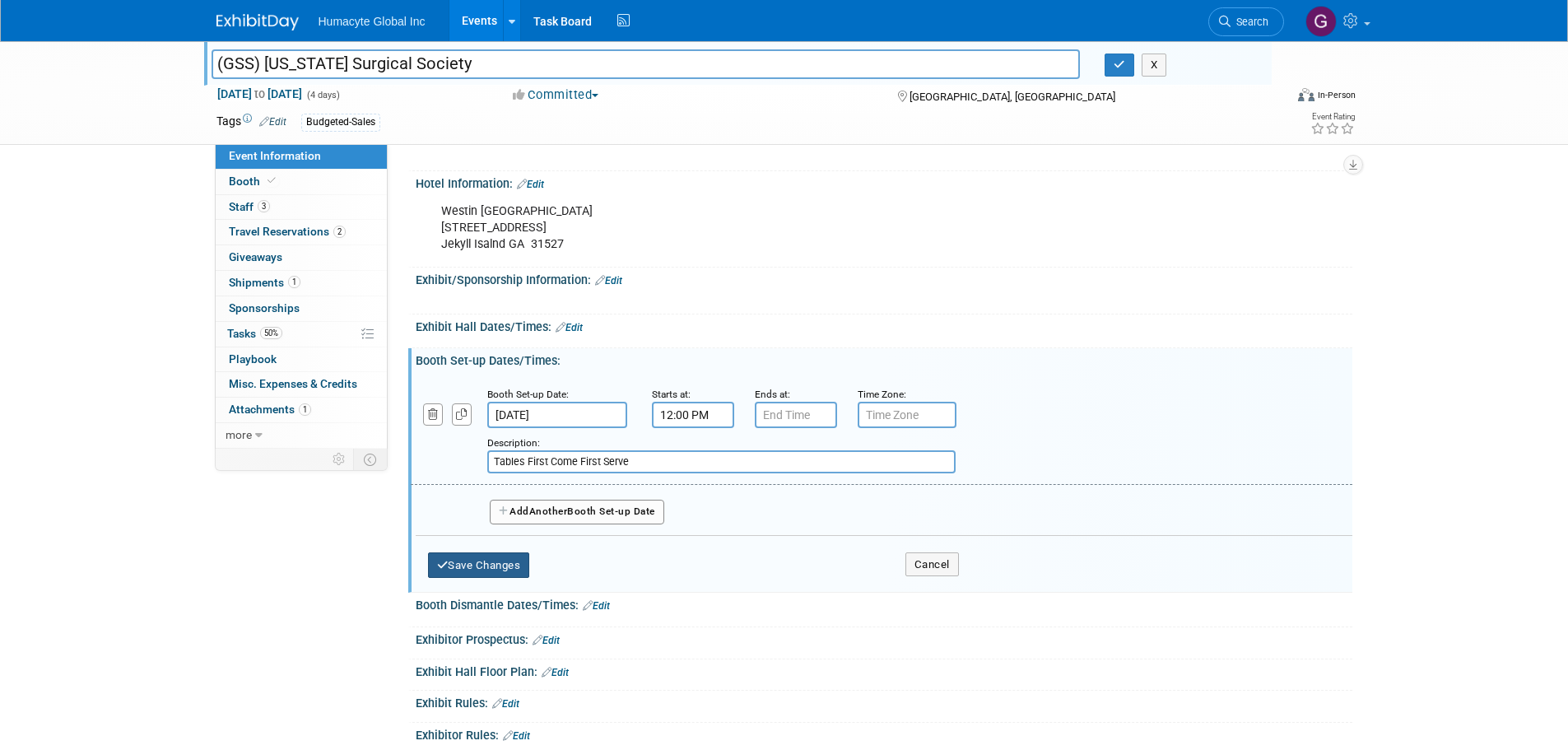
click at [508, 564] on button "Save Changes" at bounding box center [479, 565] width 102 height 26
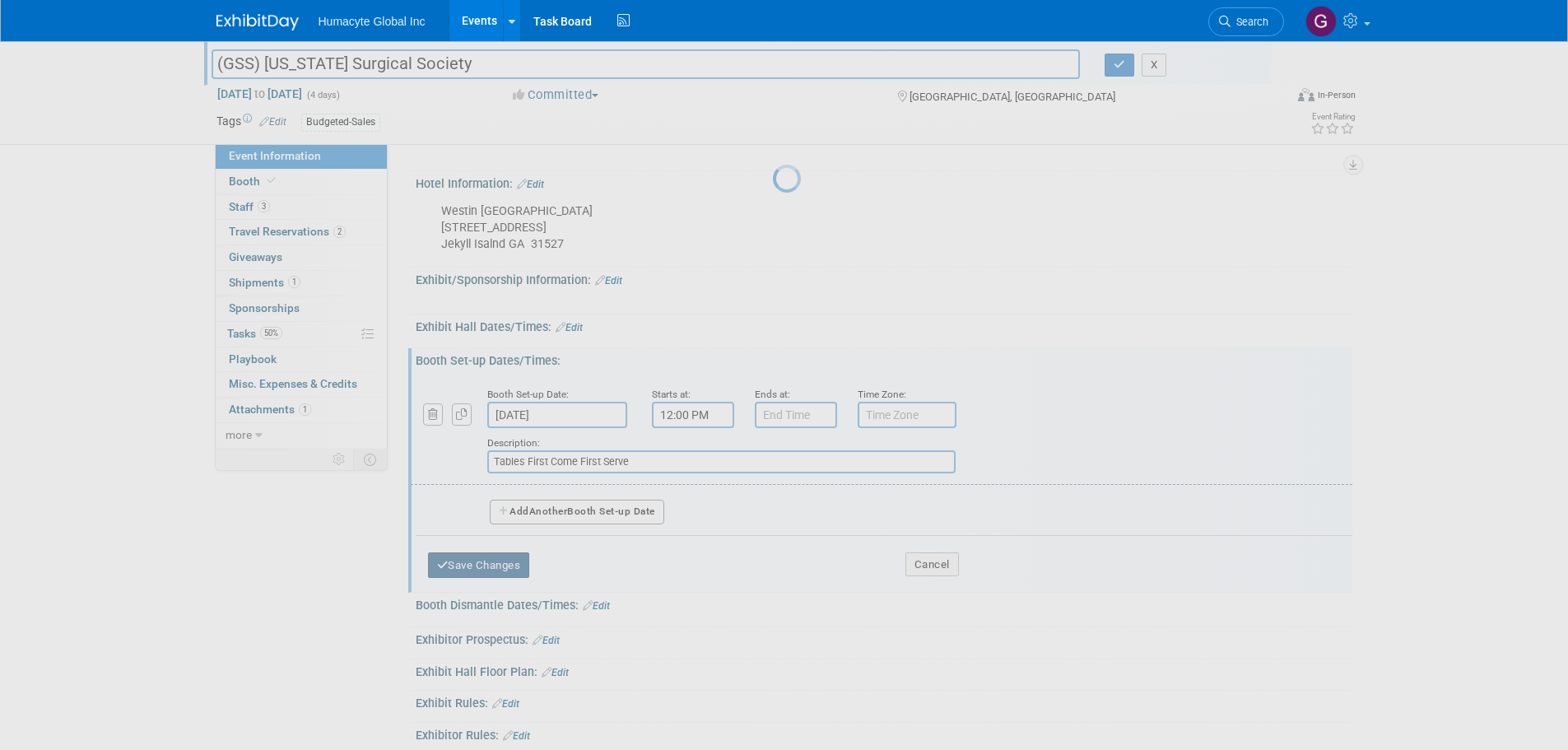
scroll to position [641, 0]
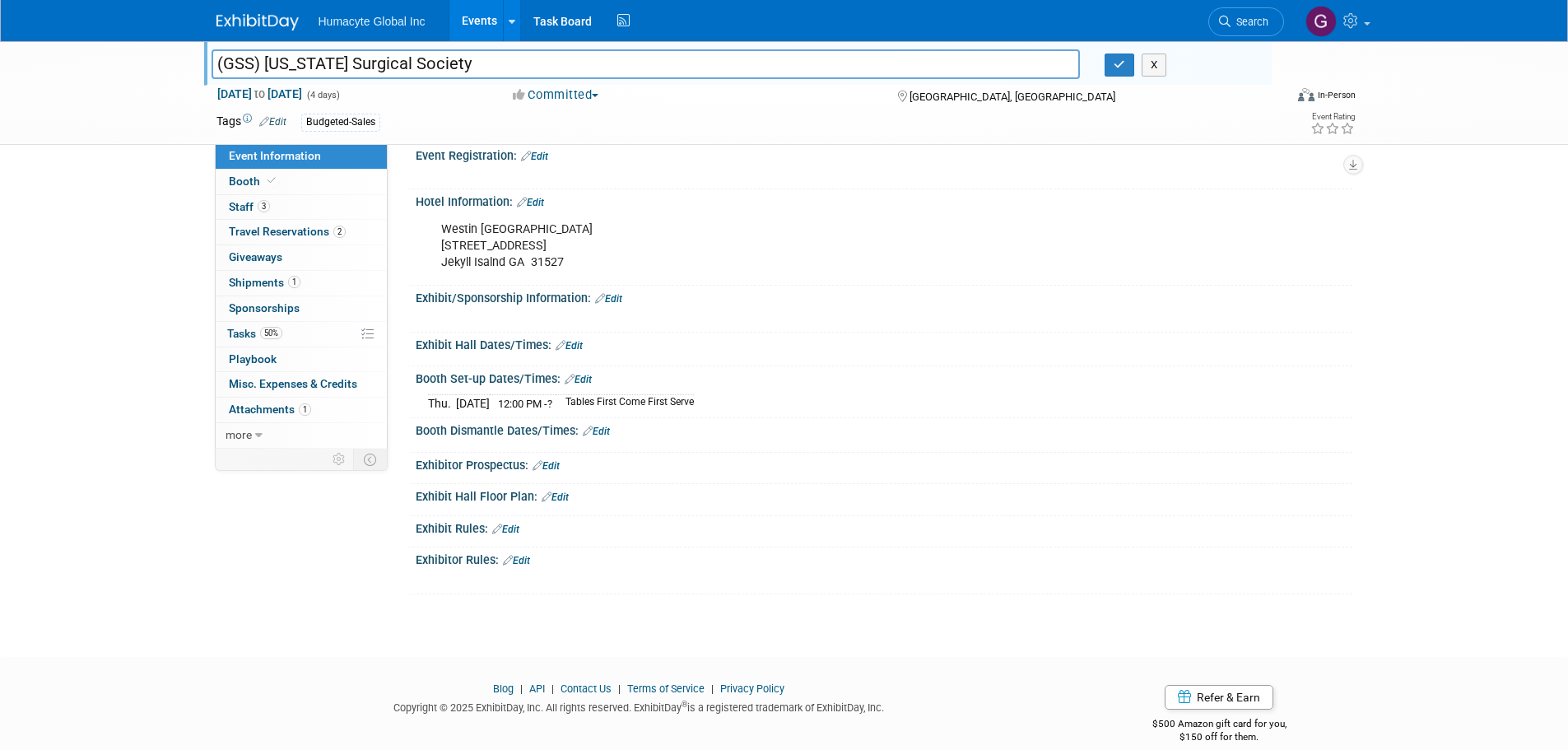
click at [279, 15] on img at bounding box center [257, 23] width 82 height 17
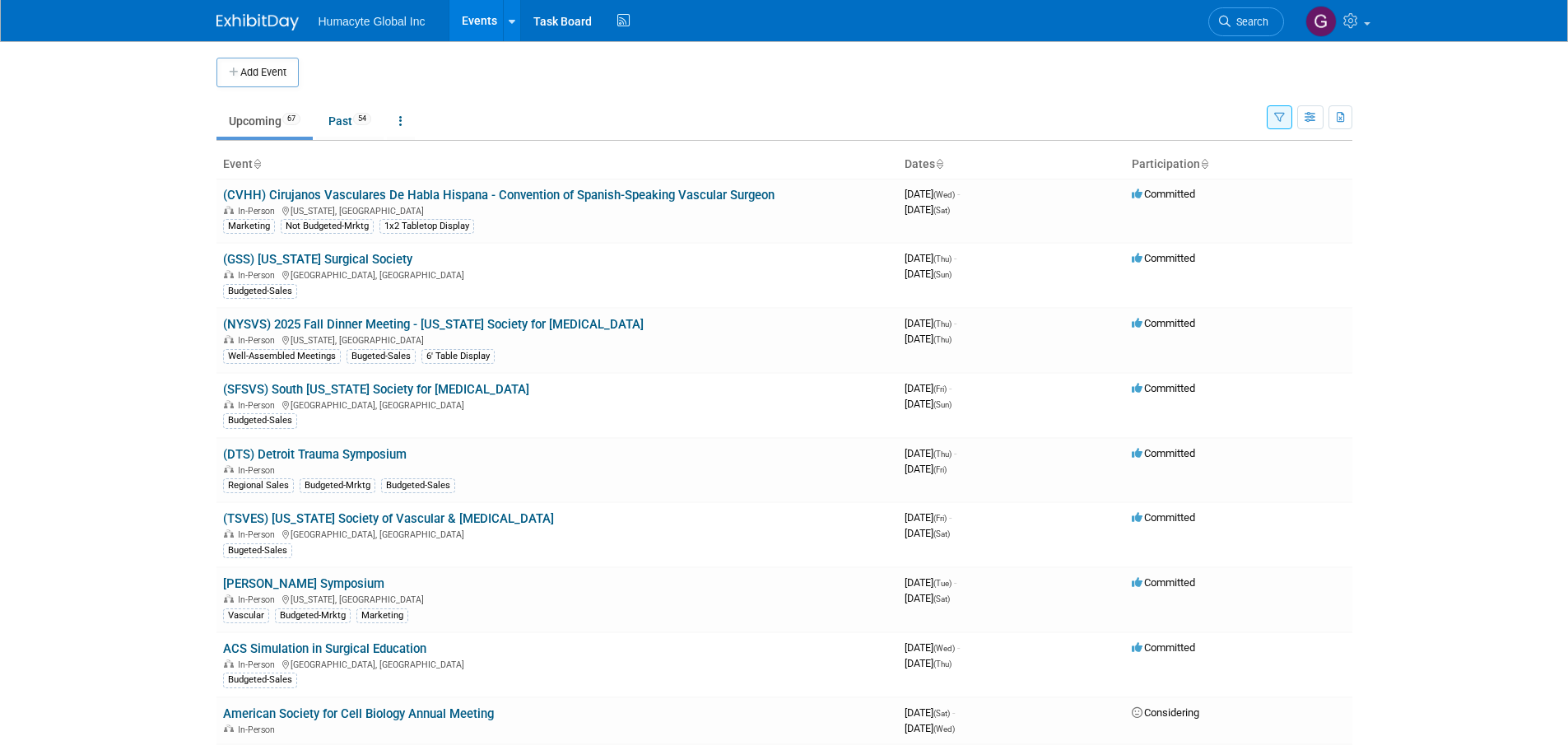
click at [503, 76] on td at bounding box center [797, 72] width 999 height 29
click at [510, 22] on icon at bounding box center [512, 22] width 7 height 11
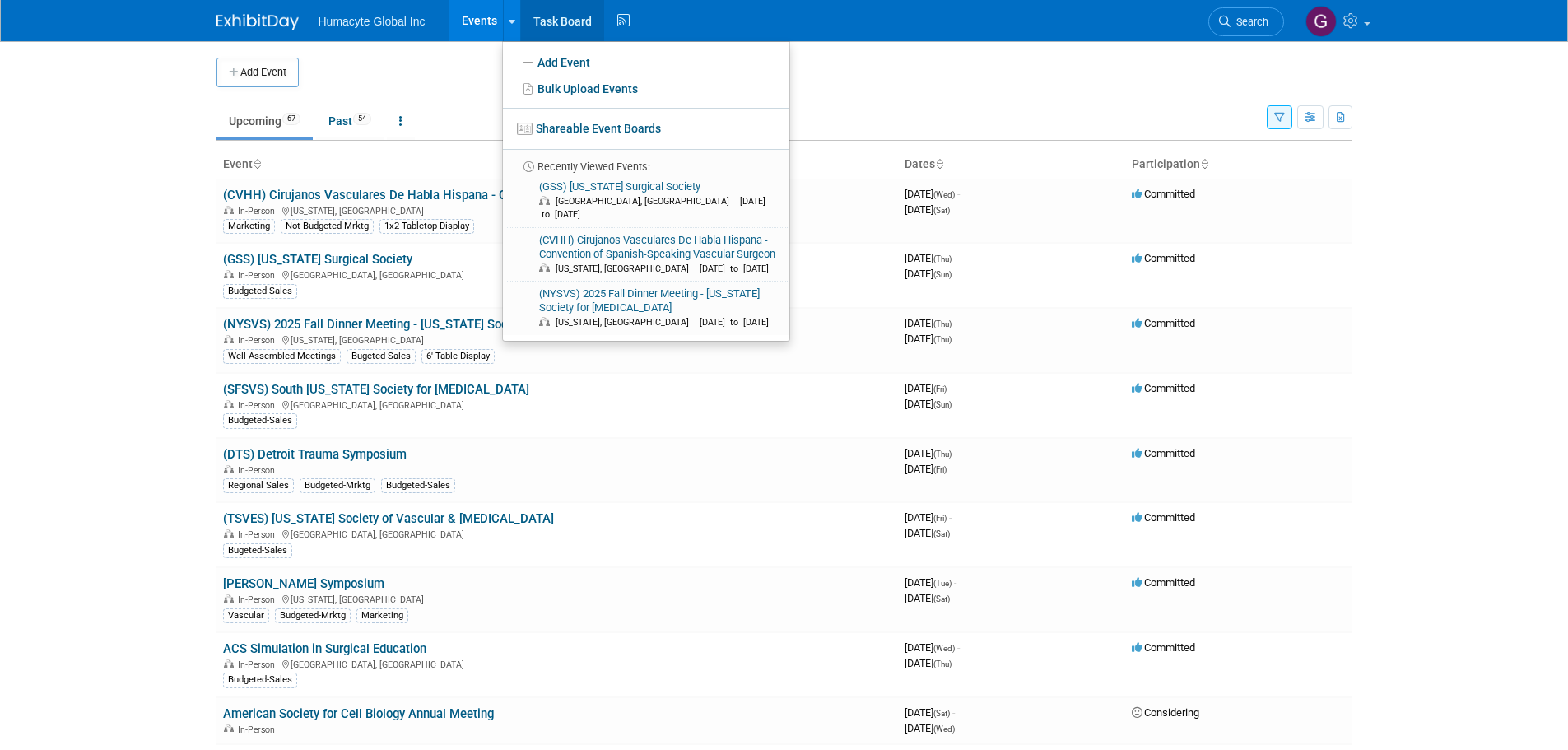
click at [559, 27] on link "Task Board" at bounding box center [562, 20] width 83 height 41
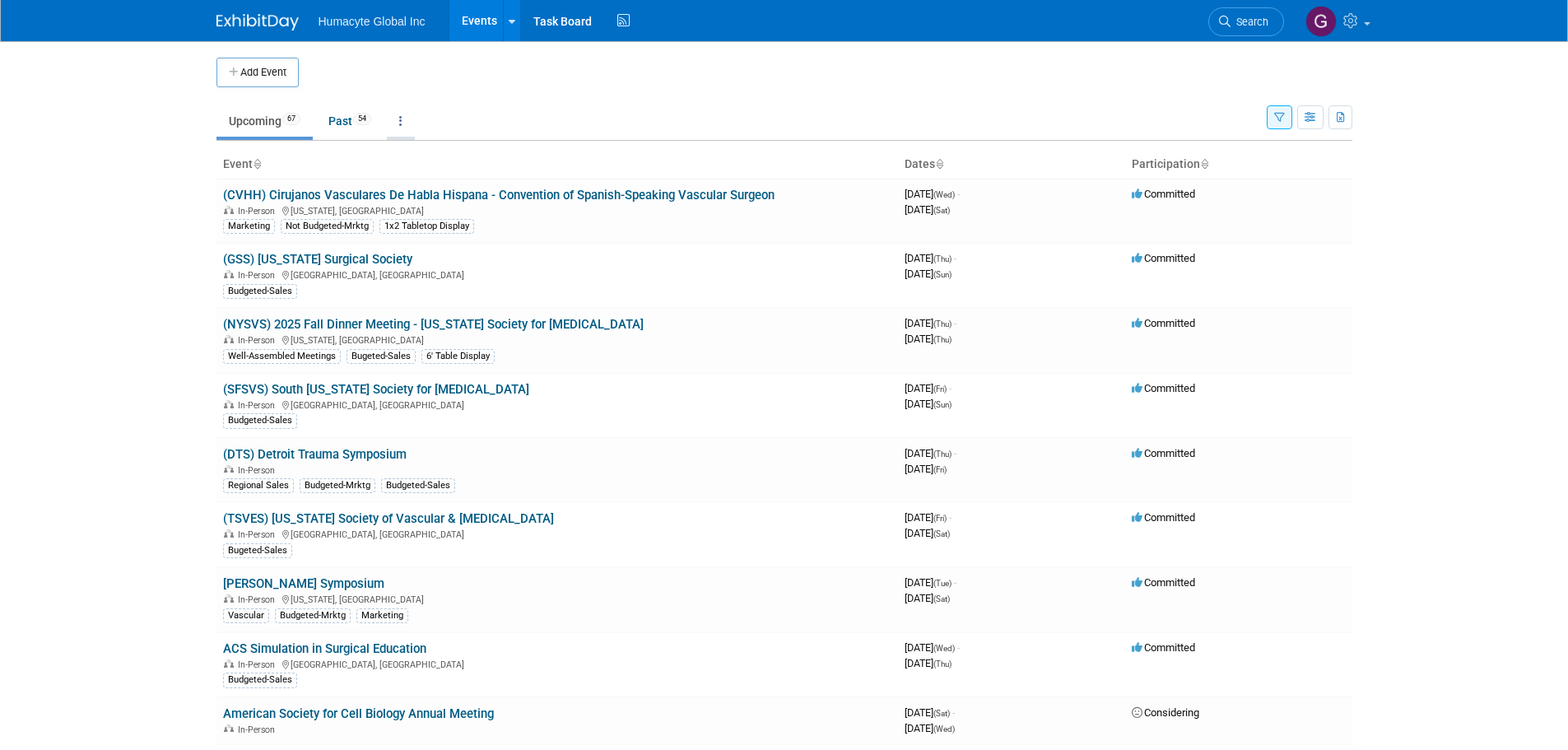
click at [407, 120] on link at bounding box center [400, 120] width 28 height 31
click at [710, 110] on ul "Upcoming 67 Past 54 All Events 121 Past and Upcoming Grouped Annually Events gr…" at bounding box center [741, 122] width 1050 height 37
click at [1359, 29] on link at bounding box center [1337, 20] width 81 height 41
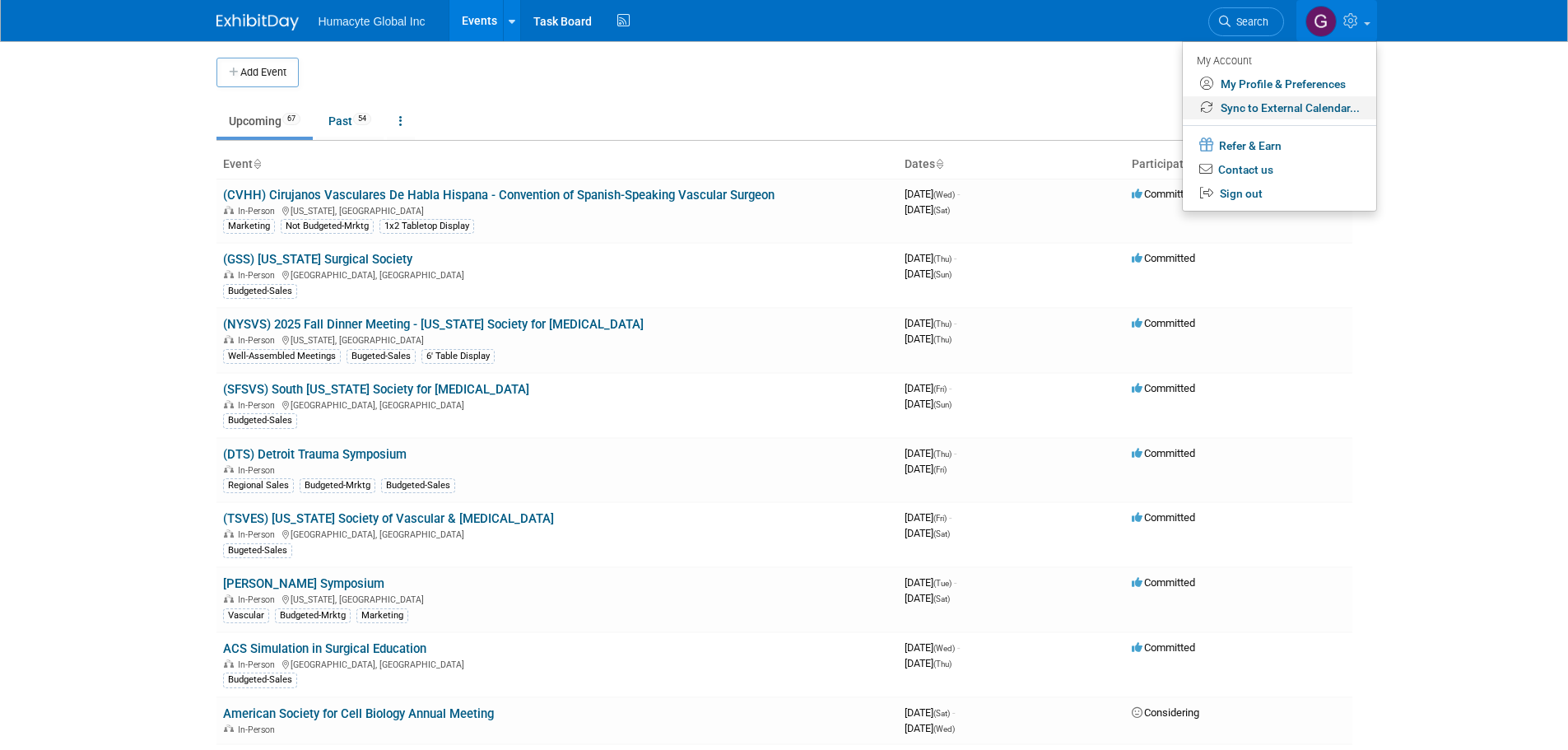
click at [1337, 101] on link "Sync to External Calendar..." at bounding box center [1279, 108] width 193 height 24
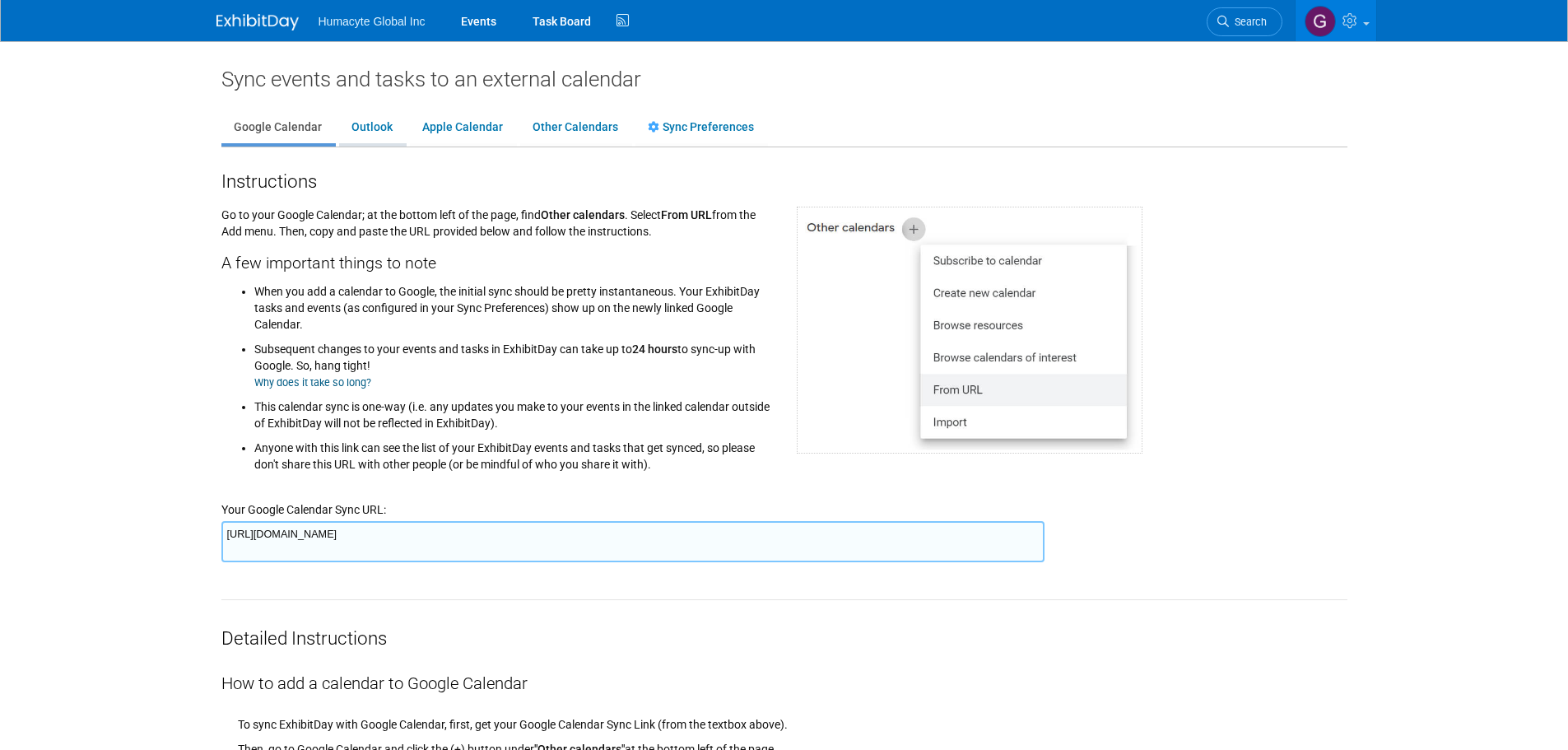
click at [376, 120] on link "Outlook" at bounding box center [372, 127] width 66 height 31
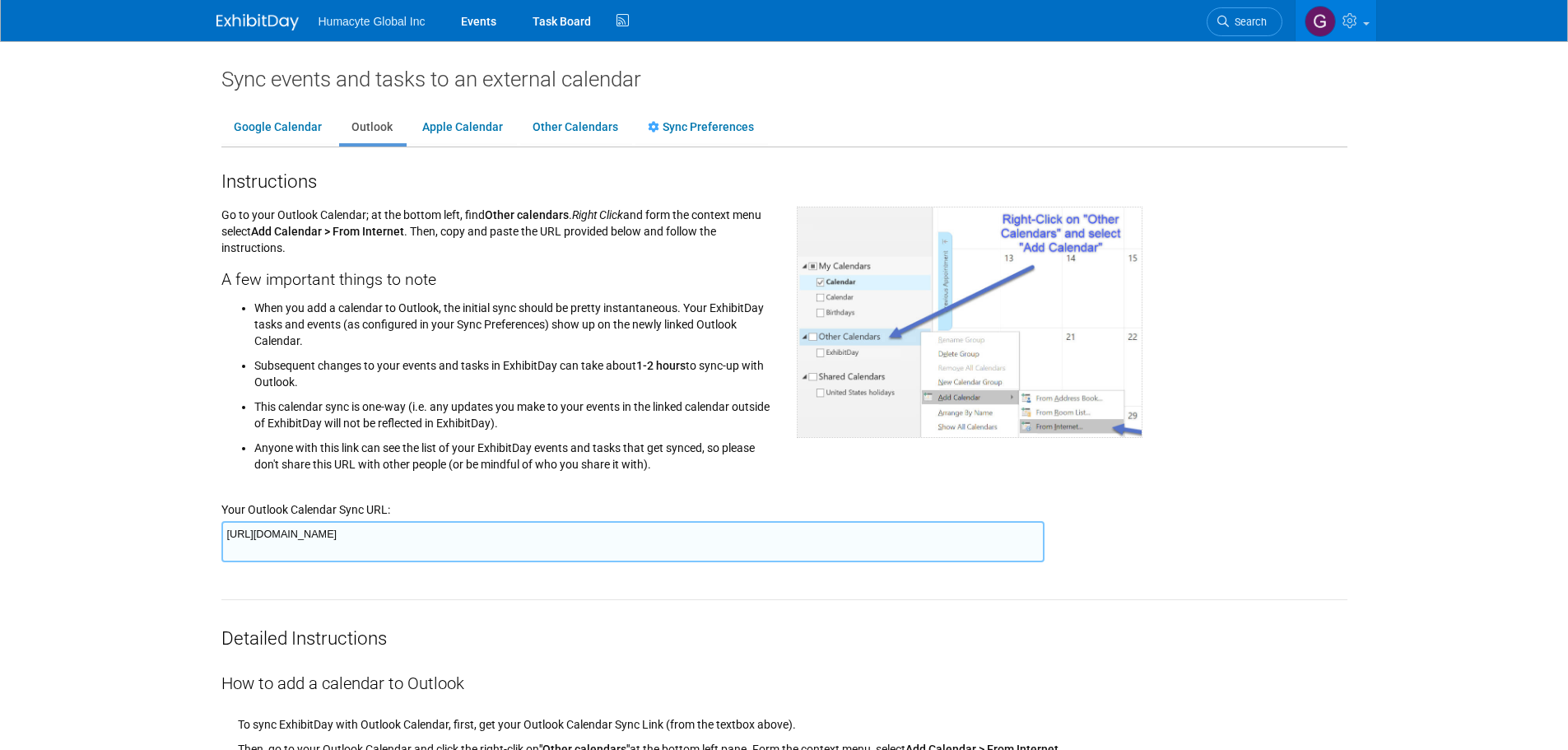
click at [1251, 535] on div "[URL][DOMAIN_NAME]" at bounding box center [784, 542] width 1126 height 49
click at [480, 12] on link "Events" at bounding box center [478, 20] width 60 height 41
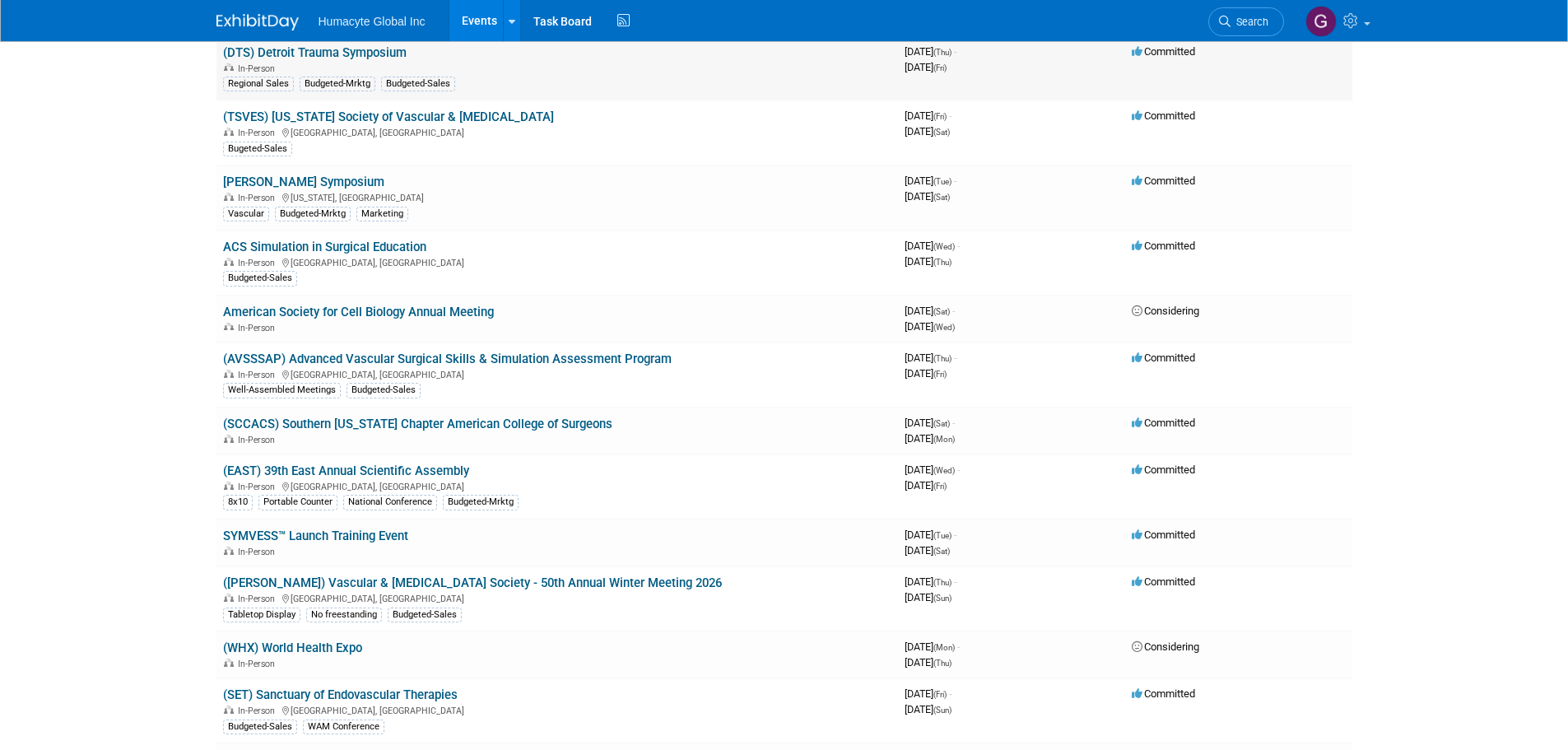
scroll to position [439, 0]
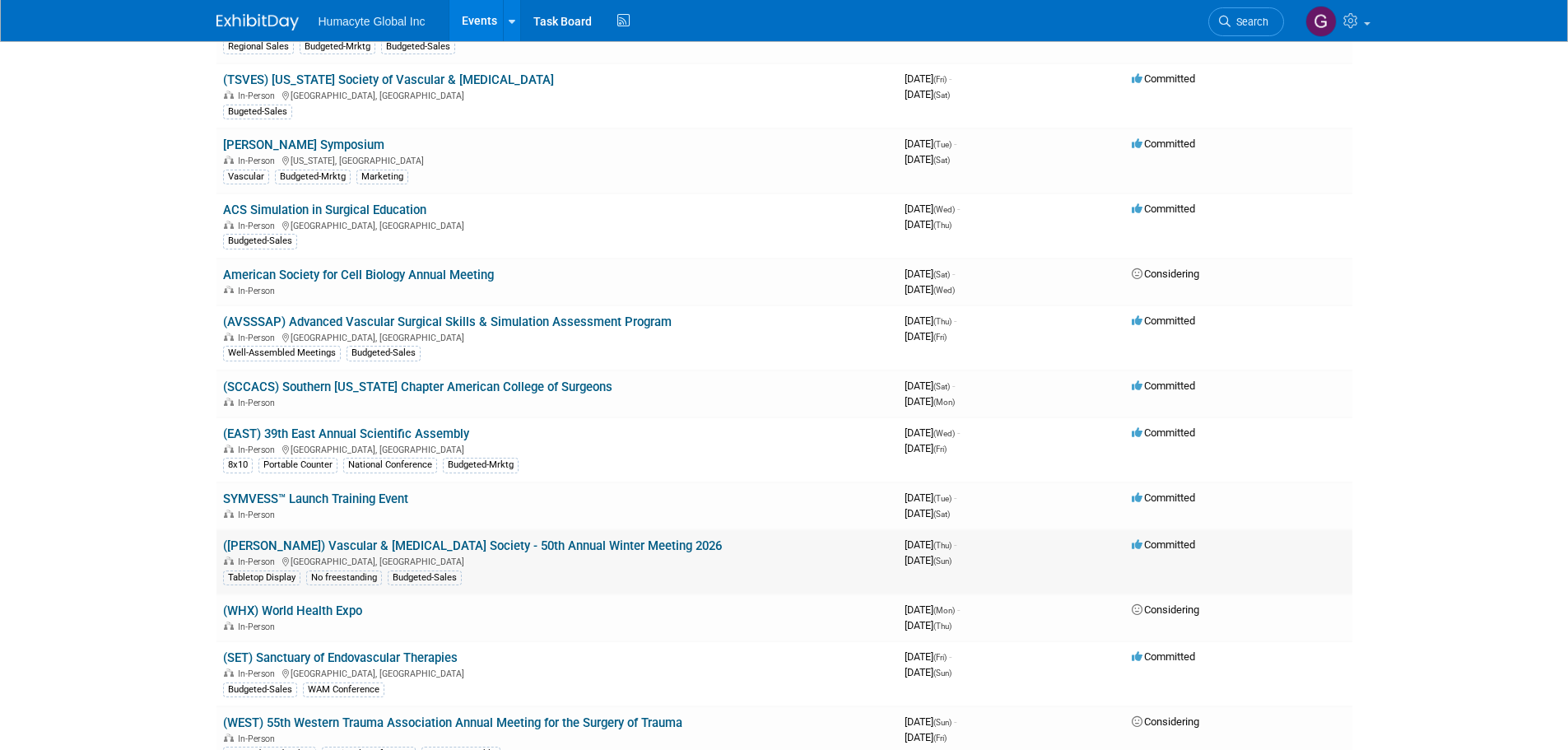
click at [409, 540] on link "([PERSON_NAME]) Vascular & [MEDICAL_DATA] Society - 50th Annual Winter Meeting …" at bounding box center [472, 546] width 499 height 15
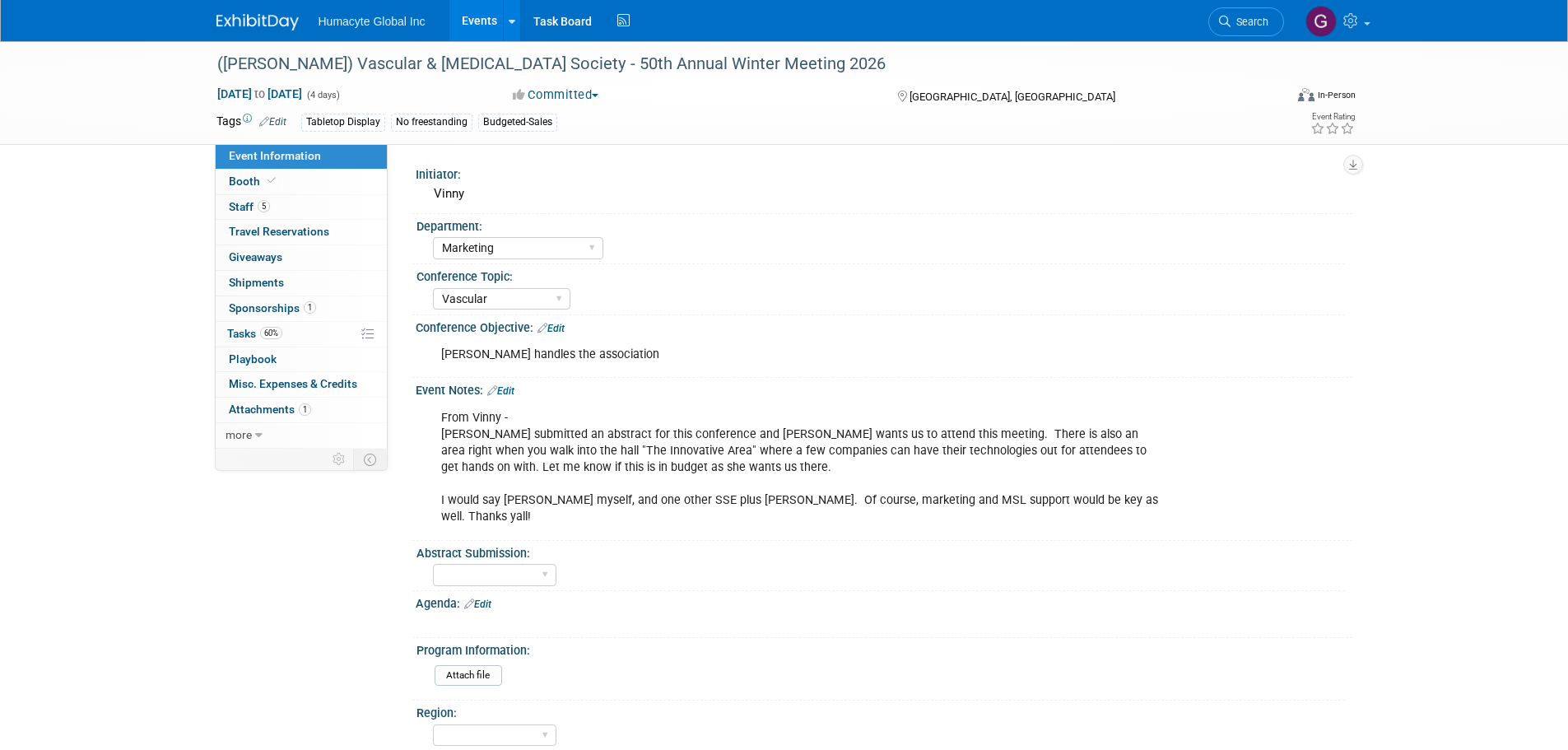
select select "Marketing"
select select "Vascular"
click at [244, 203] on span "Staff 5" at bounding box center [249, 207] width 41 height 13
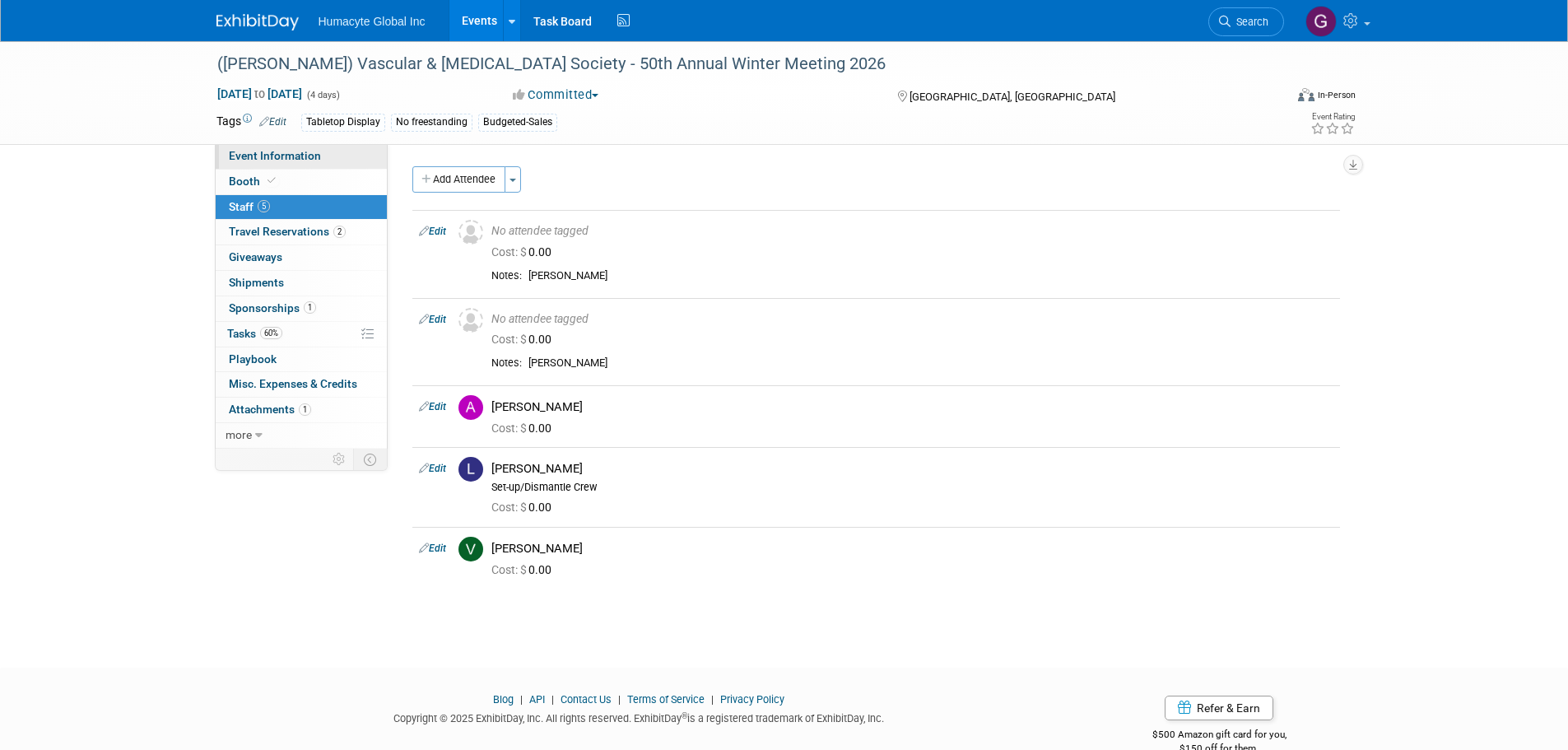
click at [278, 155] on span "Event Information" at bounding box center [275, 156] width 93 height 13
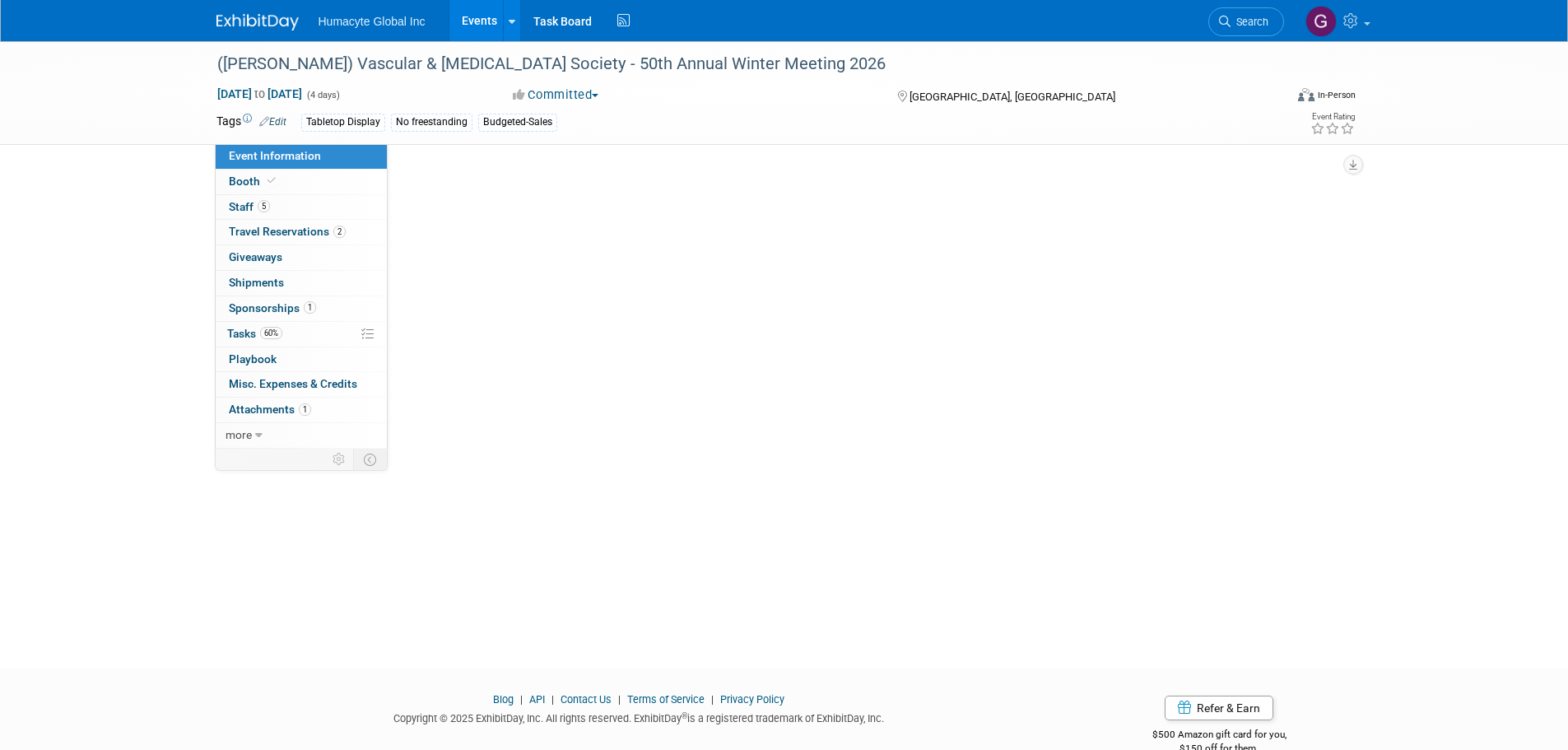
select select "Marketing"
select select "Vascular"
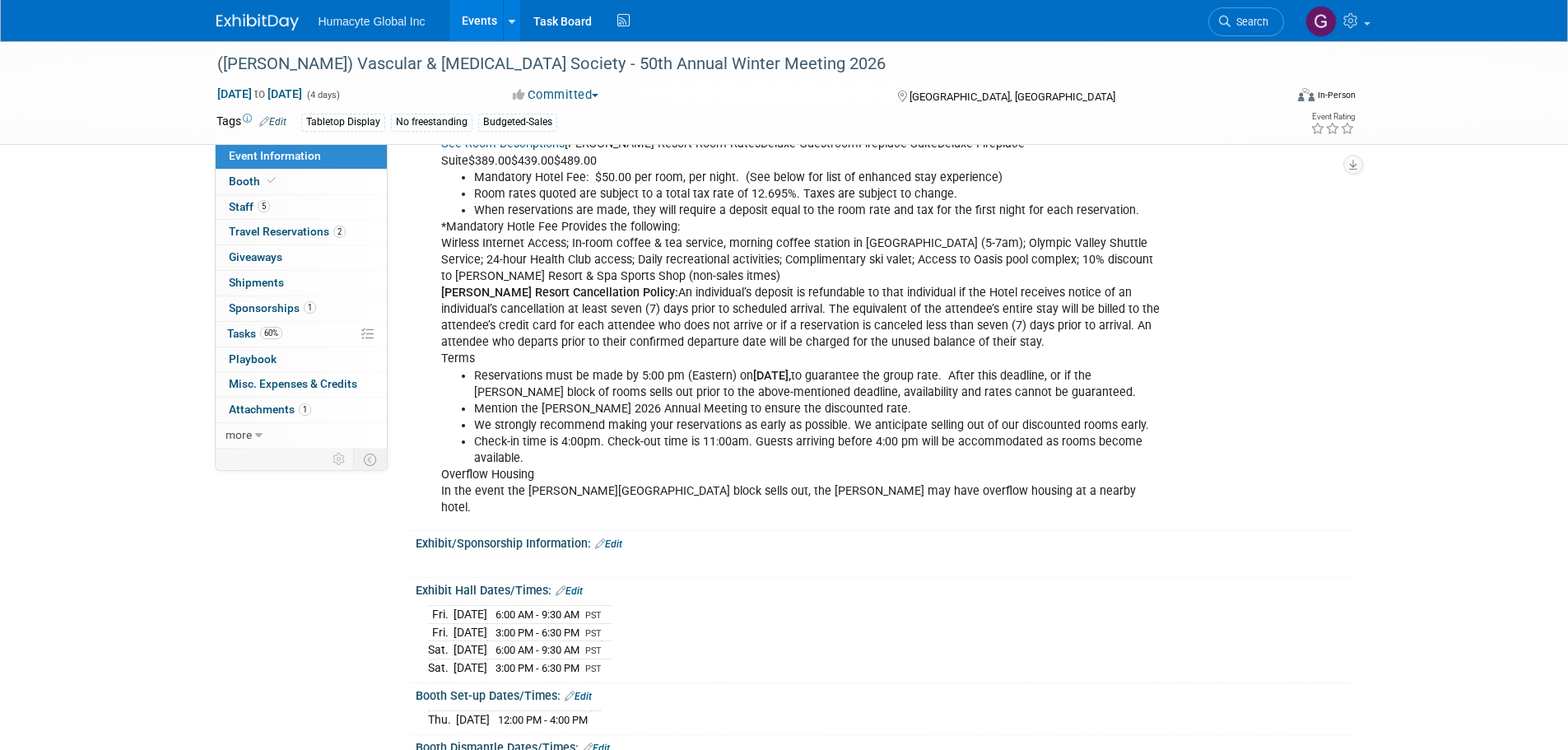
scroll to position [1098, 0]
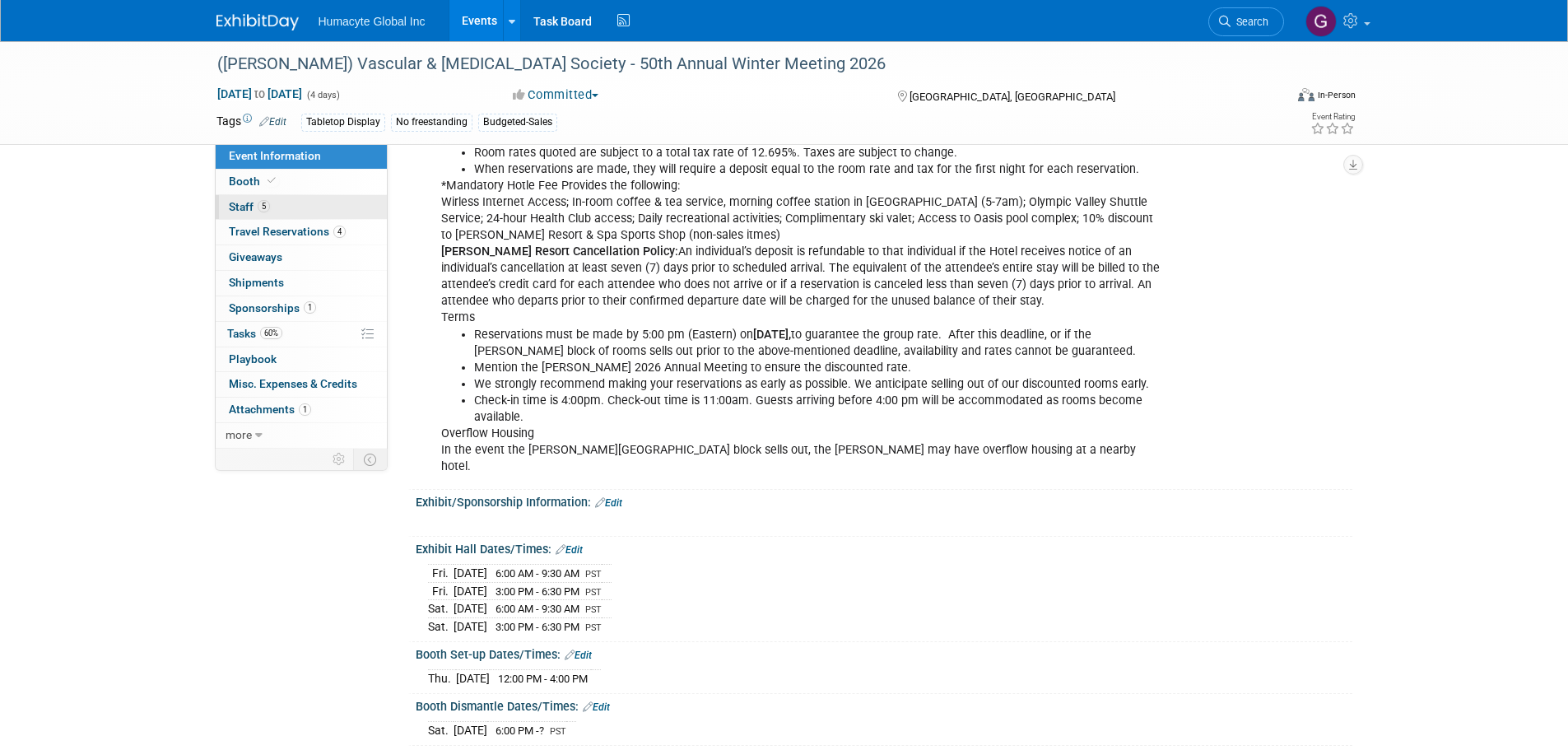
click at [227, 209] on link "5 Staff 5" at bounding box center [301, 207] width 172 height 24
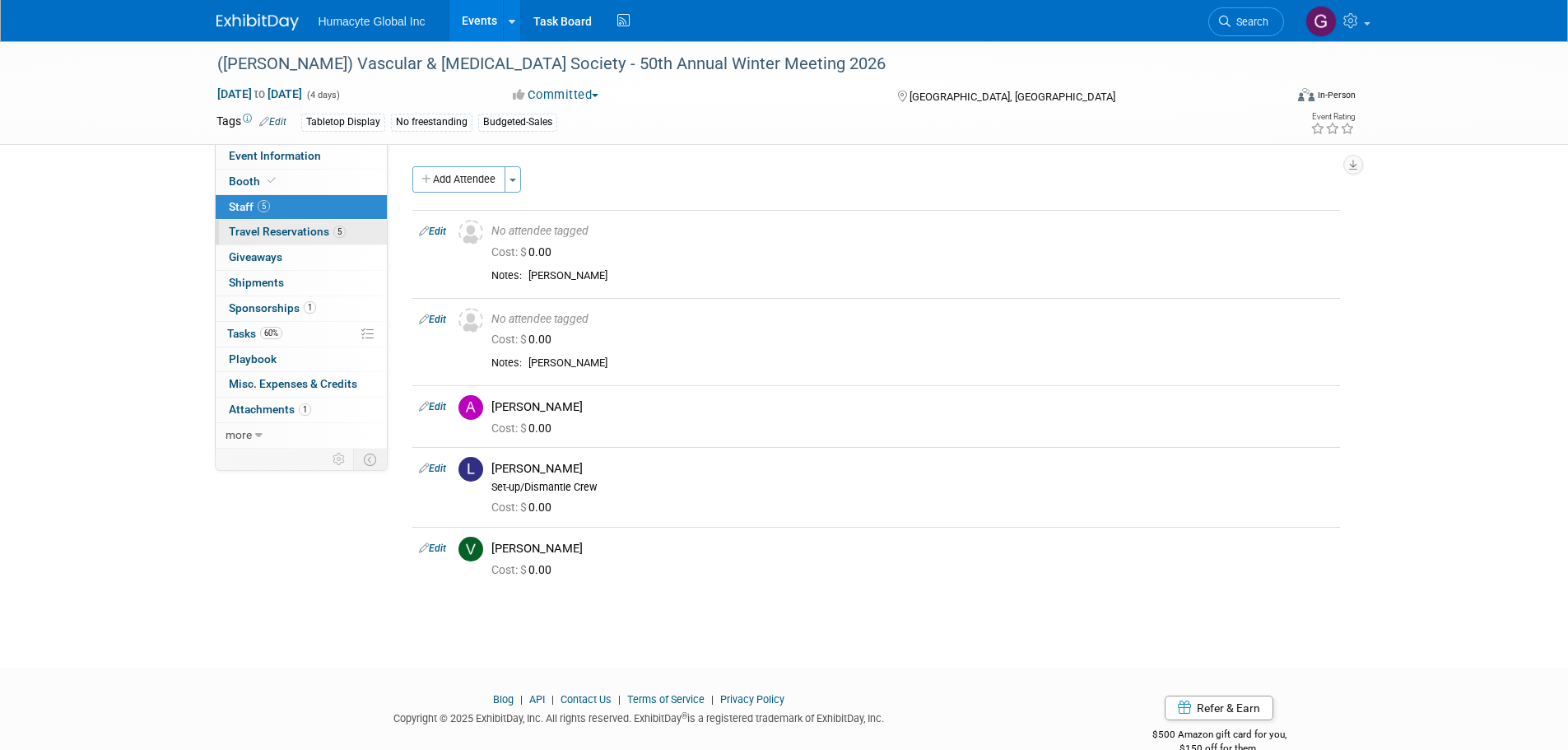
click at [264, 230] on span "Travel Reservations 5" at bounding box center [287, 231] width 117 height 13
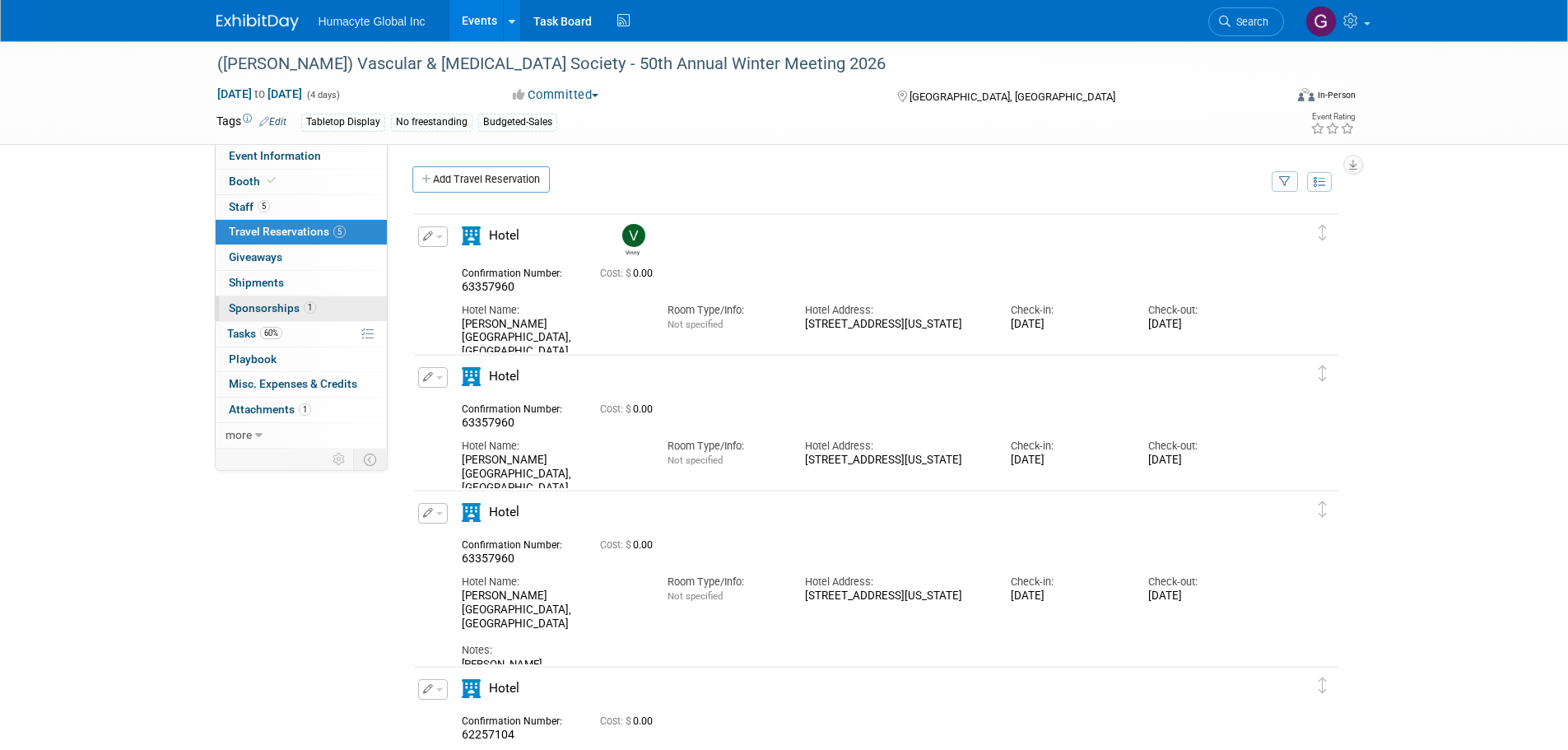
click at [271, 305] on span "Sponsorships 1" at bounding box center [273, 308] width 87 height 13
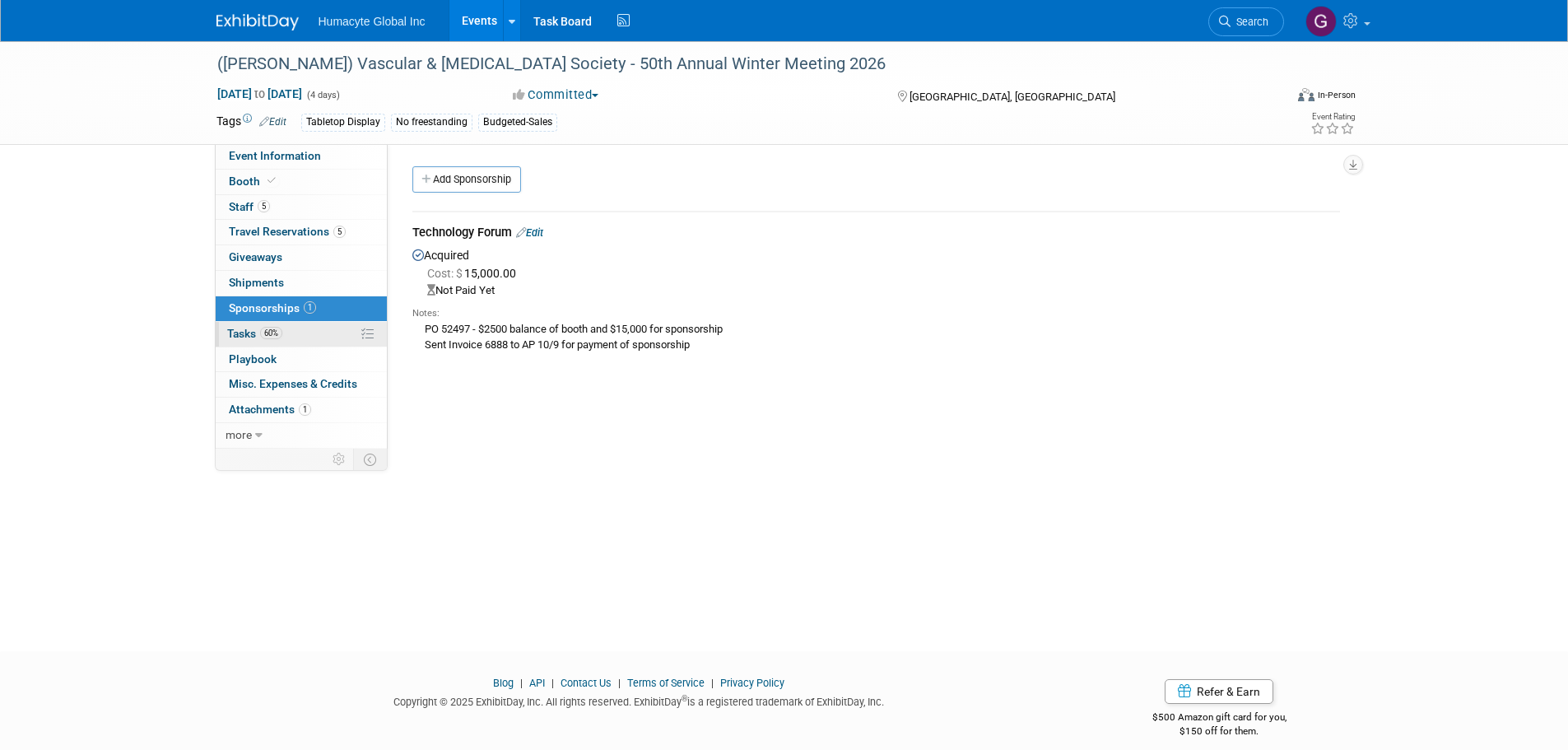
click at [241, 329] on span "Tasks 60%" at bounding box center [255, 333] width 56 height 13
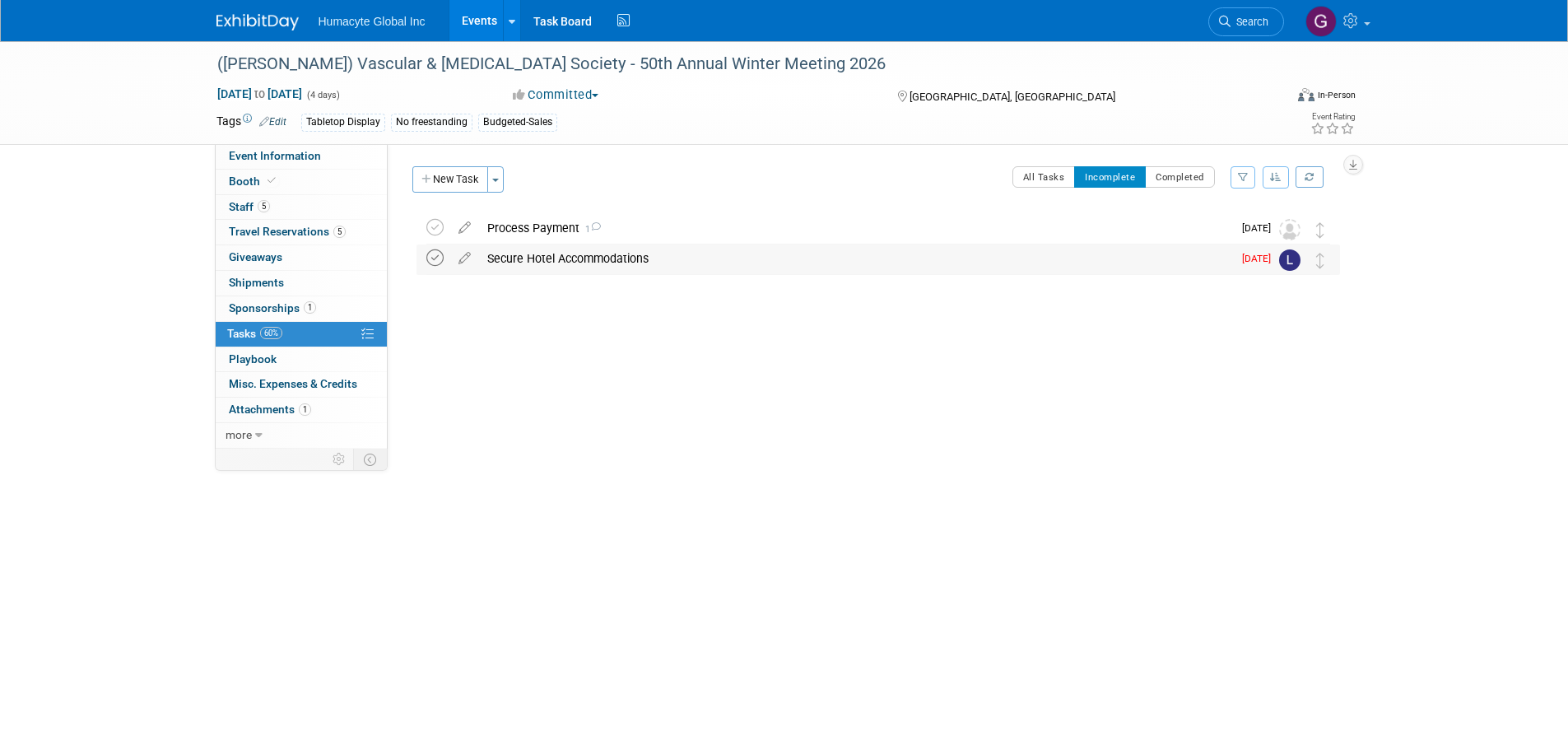
click at [433, 263] on icon at bounding box center [435, 258] width 18 height 18
click at [251, 210] on span "Staff 5" at bounding box center [249, 207] width 41 height 13
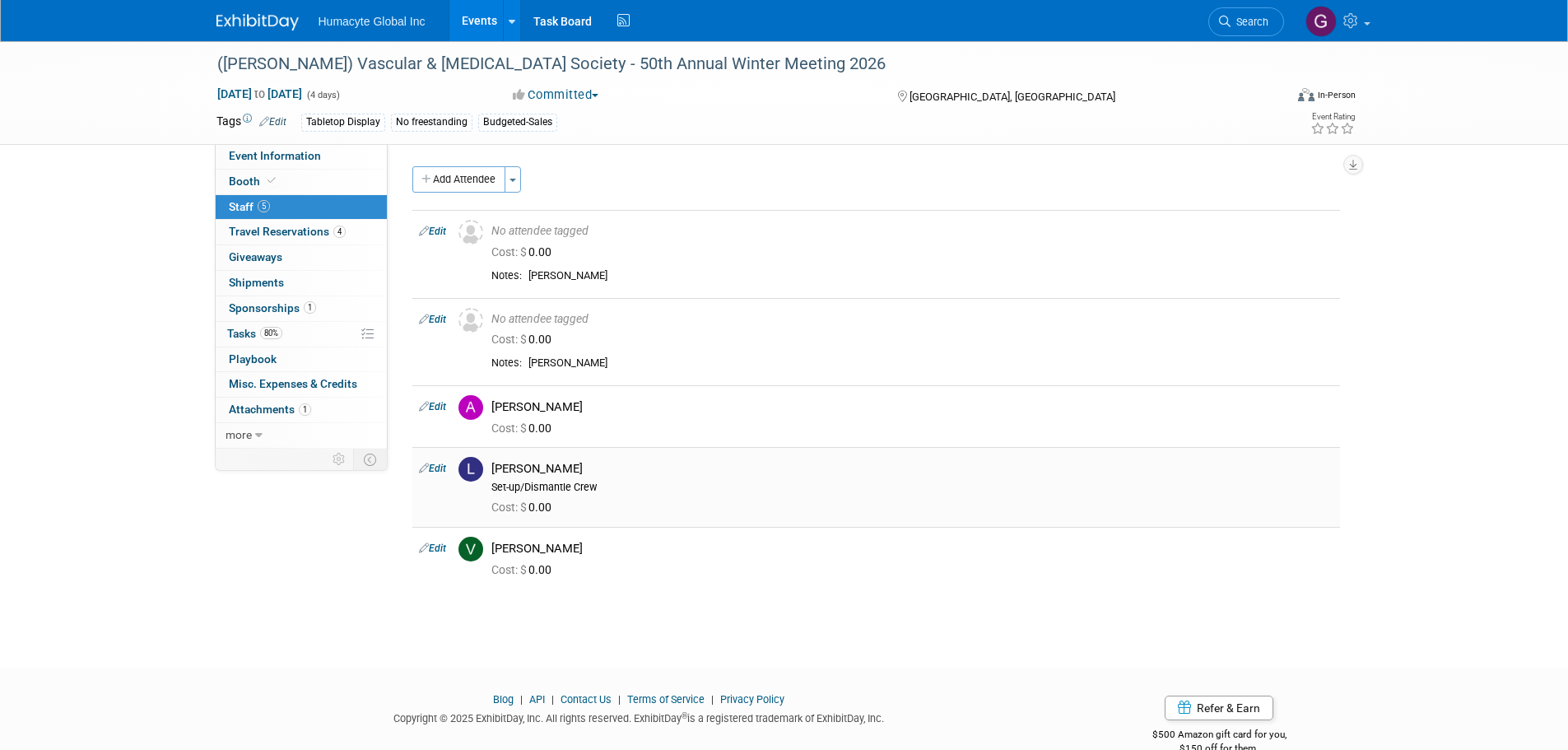
click at [432, 469] on link "Edit" at bounding box center [432, 469] width 27 height 12
select select "37db9ad9-d629-4432-a702-64294516bf75"
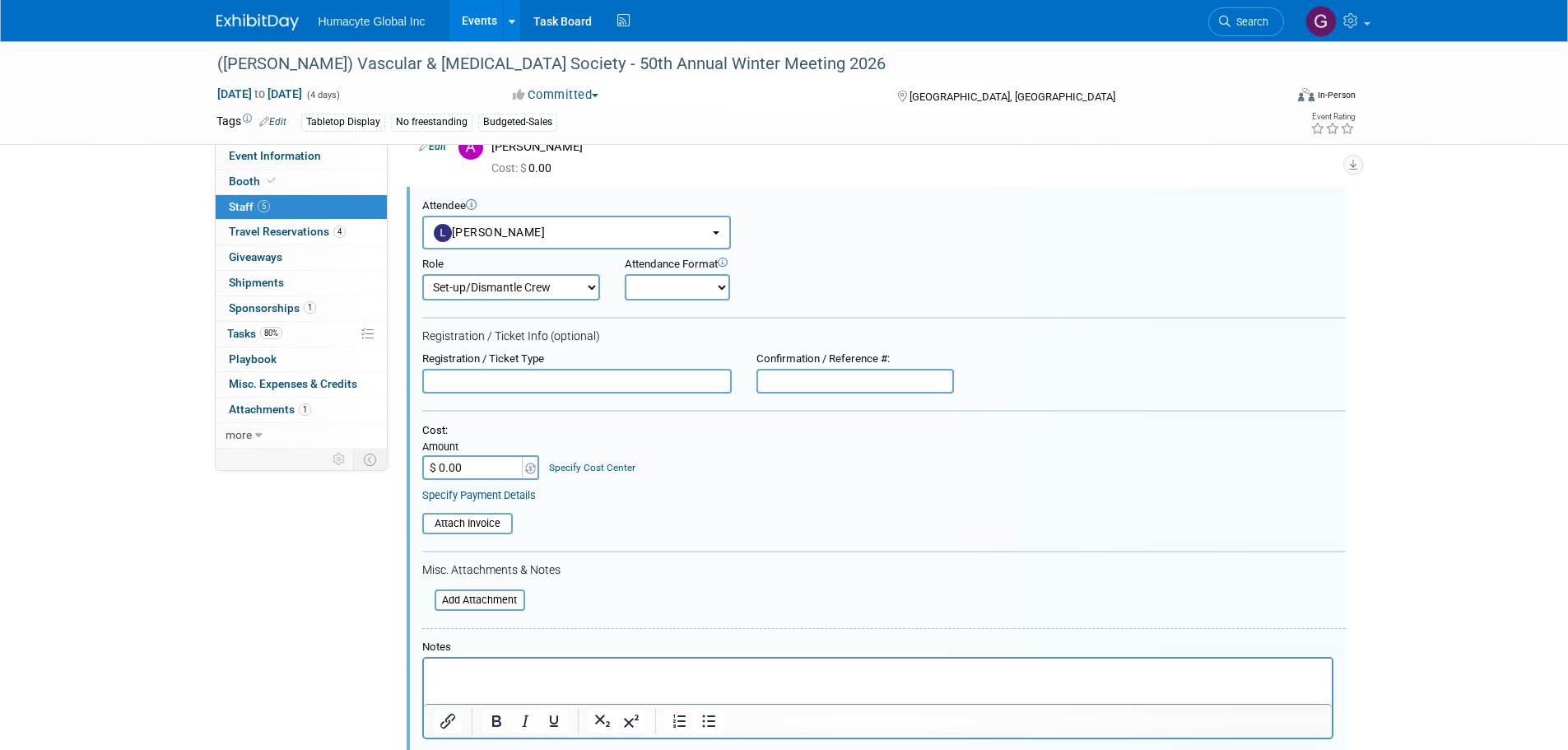
click at [490, 467] on input "$ 0.00" at bounding box center [474, 467] width 103 height 24
type input "$ 2,204.32"
click at [765, 479] on div "Cost: Amount $ 2,204.32 Specify Cost Center Cost Center -- Not Specified -- Dep…" at bounding box center [884, 453] width 924 height 57
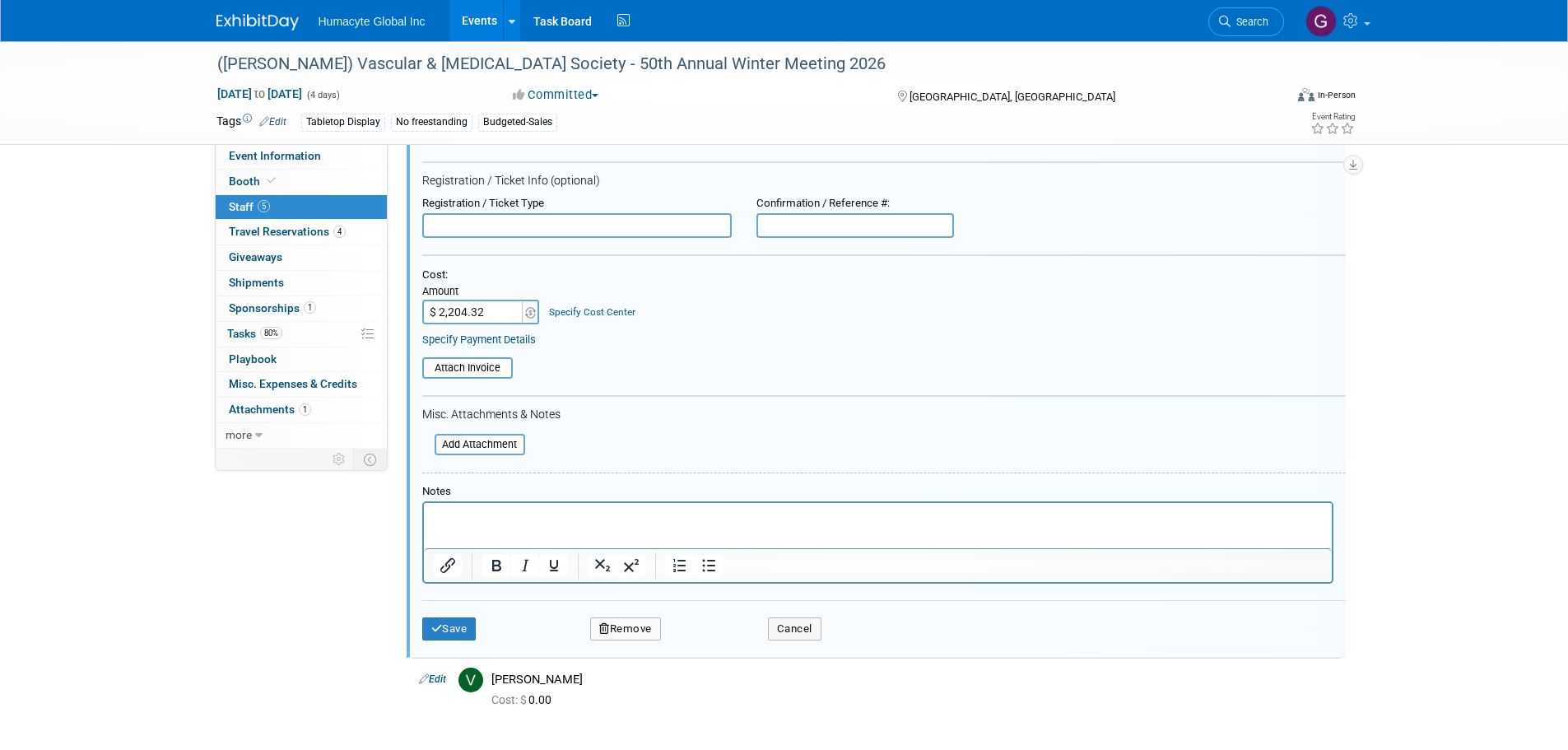
scroll to position [581, 0]
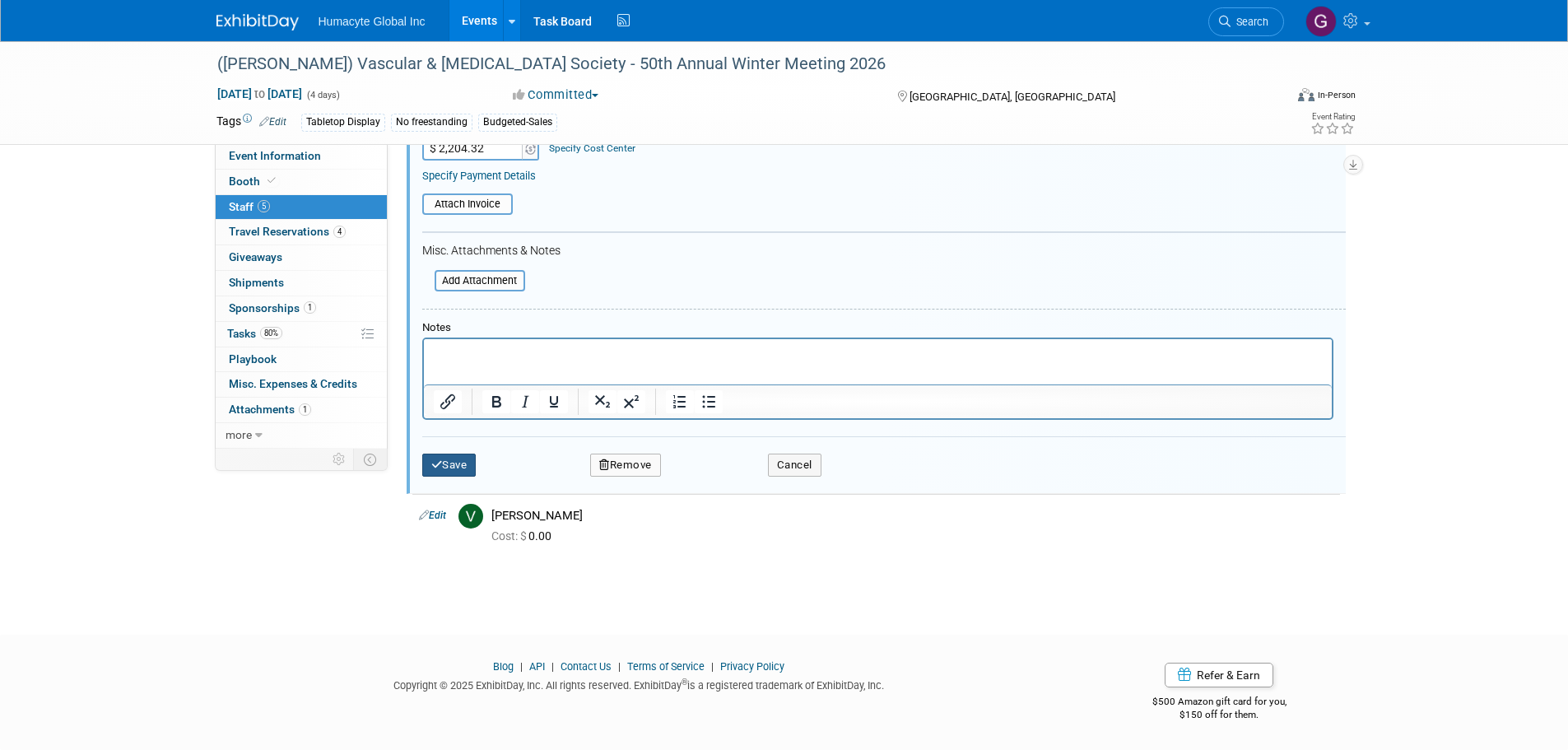
click at [459, 471] on button "Save" at bounding box center [449, 465] width 55 height 23
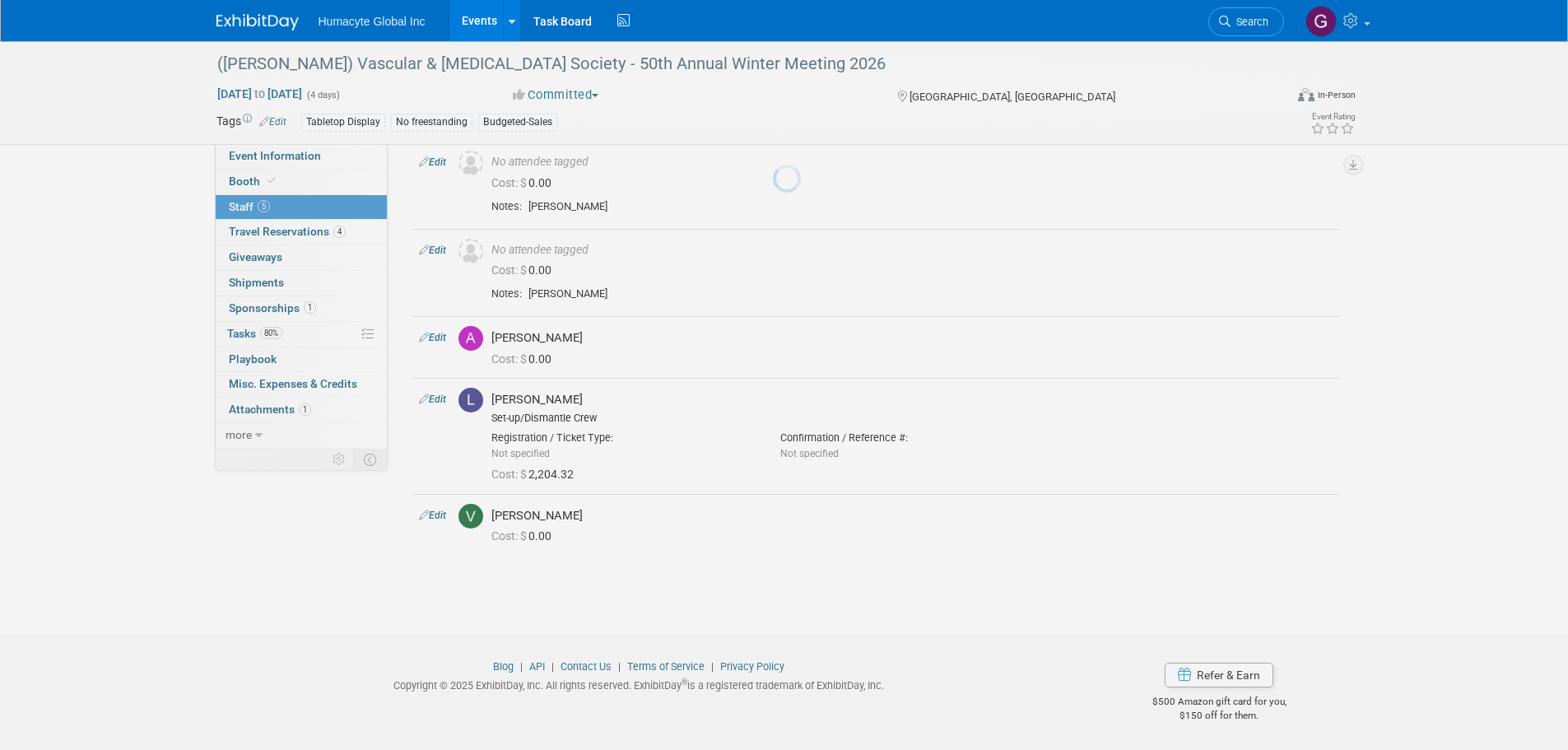
scroll to position [69, 0]
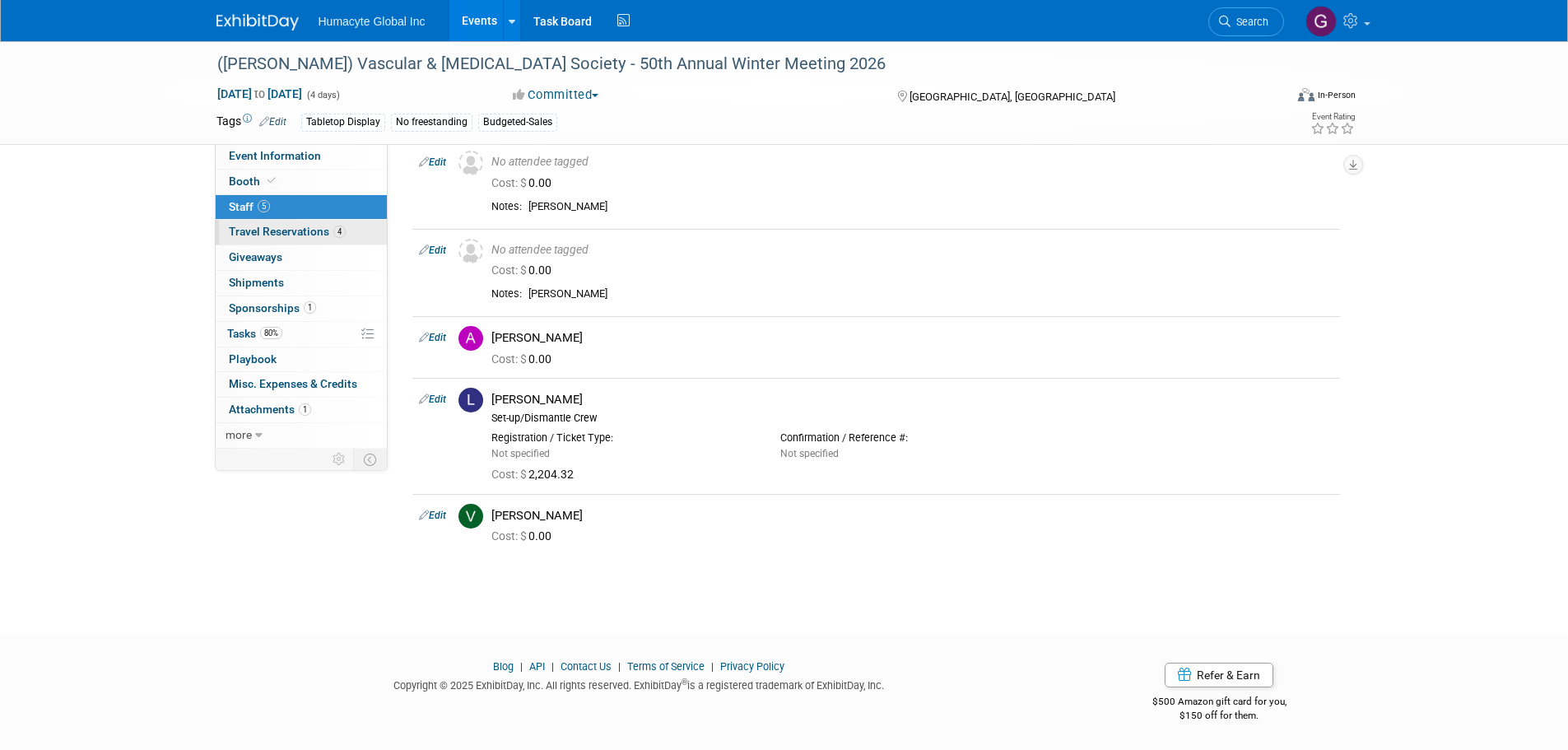
click at [289, 232] on span "Travel Reservations 4" at bounding box center [287, 231] width 117 height 13
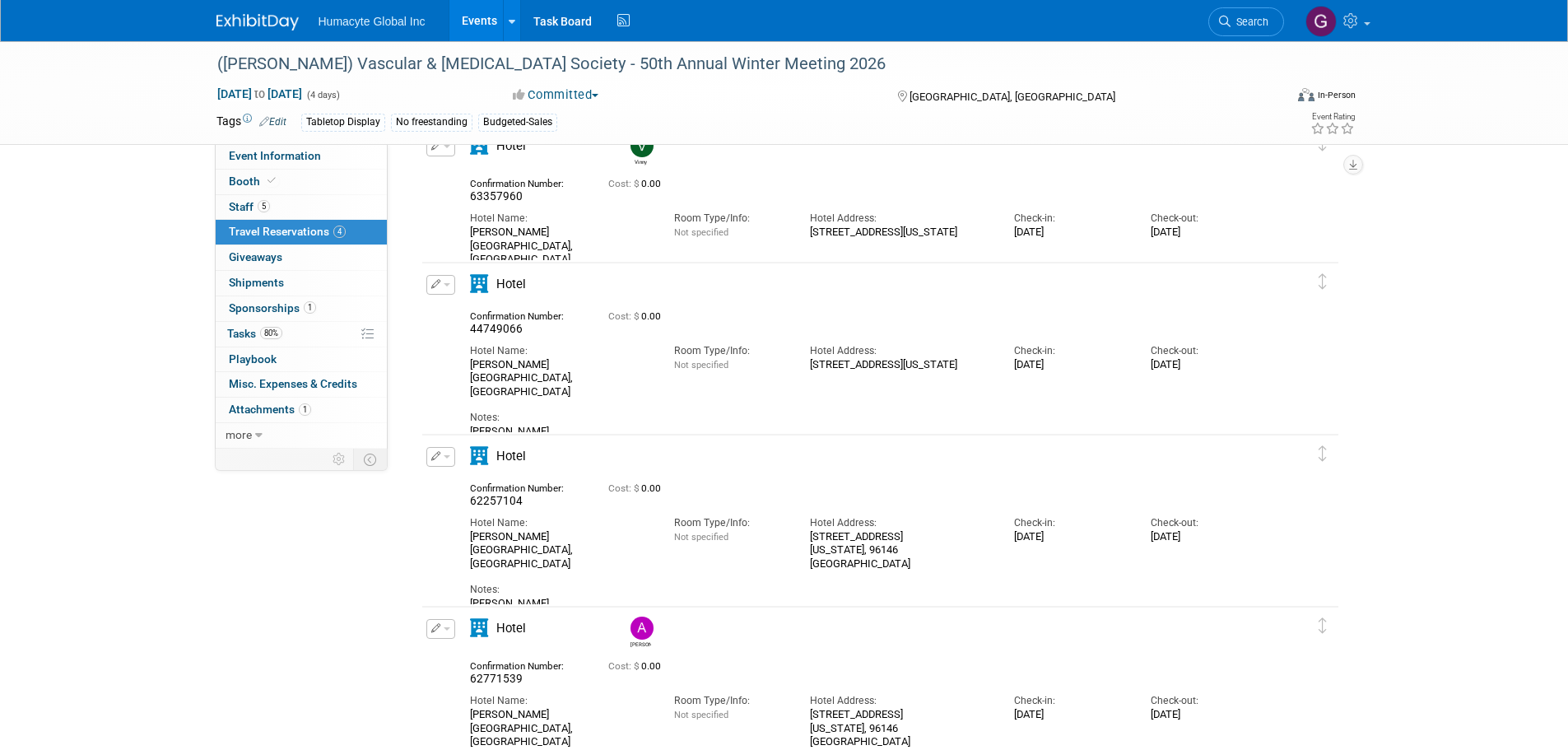
scroll to position [0, 0]
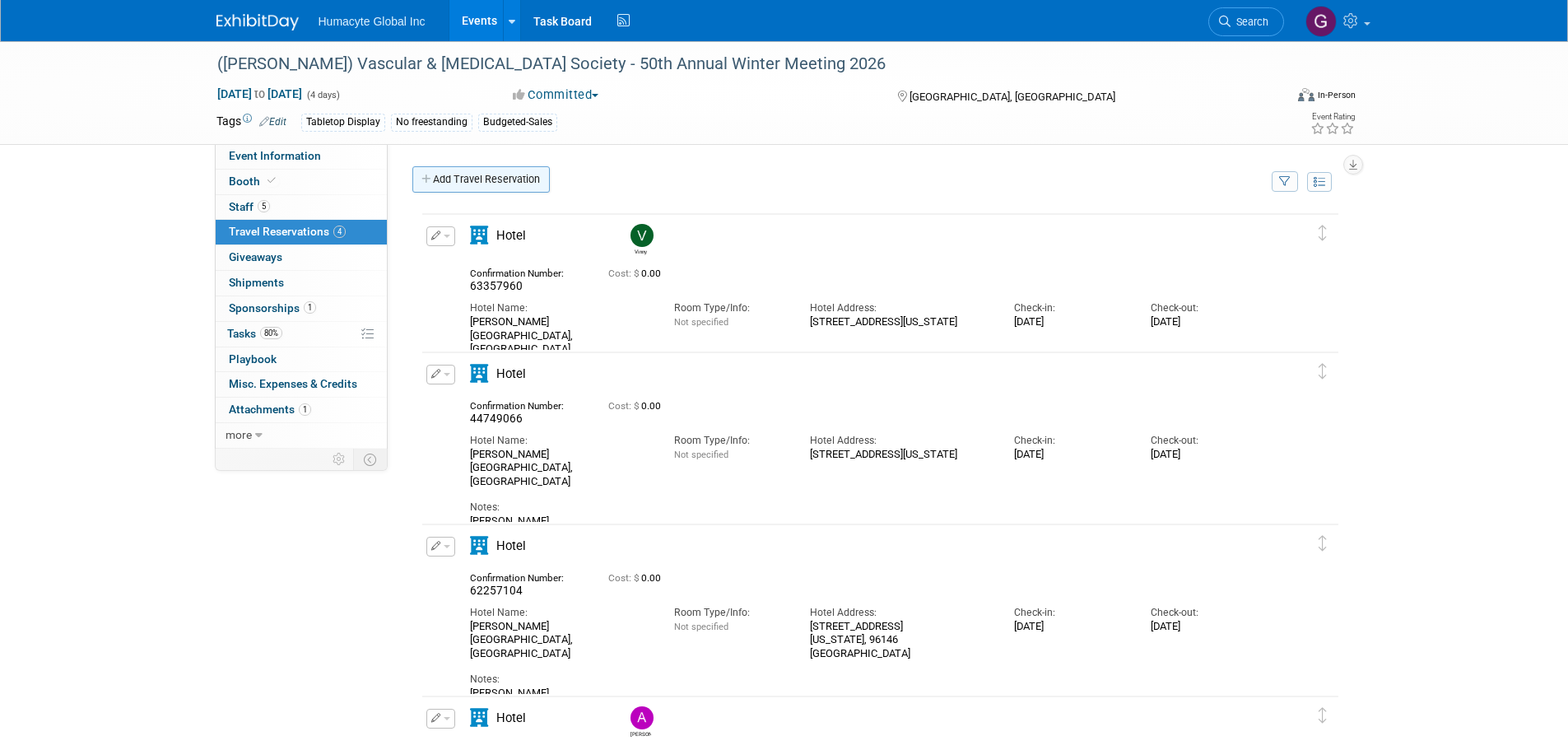
click at [494, 170] on link "Add Travel Reservation" at bounding box center [480, 179] width 137 height 26
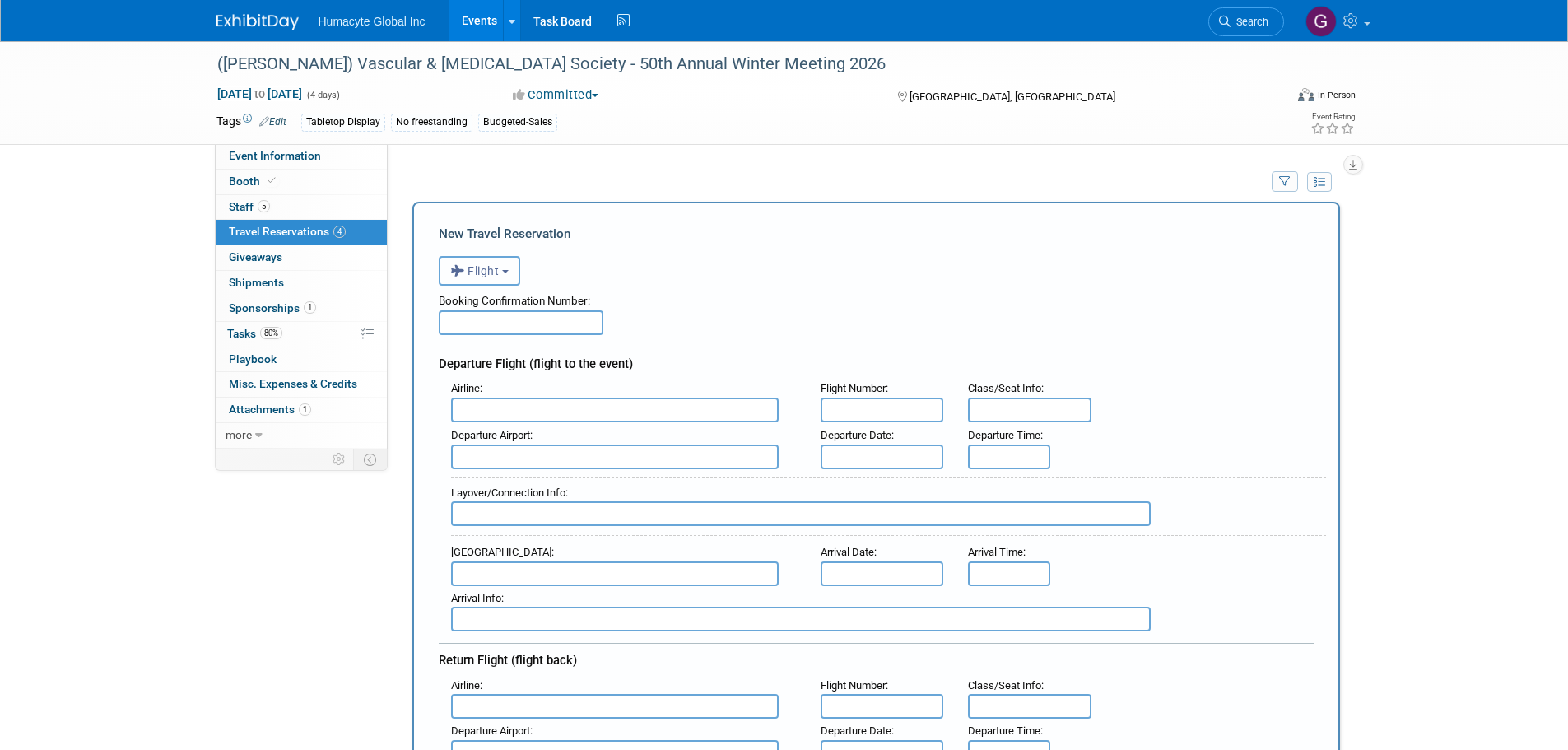
click at [514, 283] on button "Flight" at bounding box center [479, 270] width 82 height 29
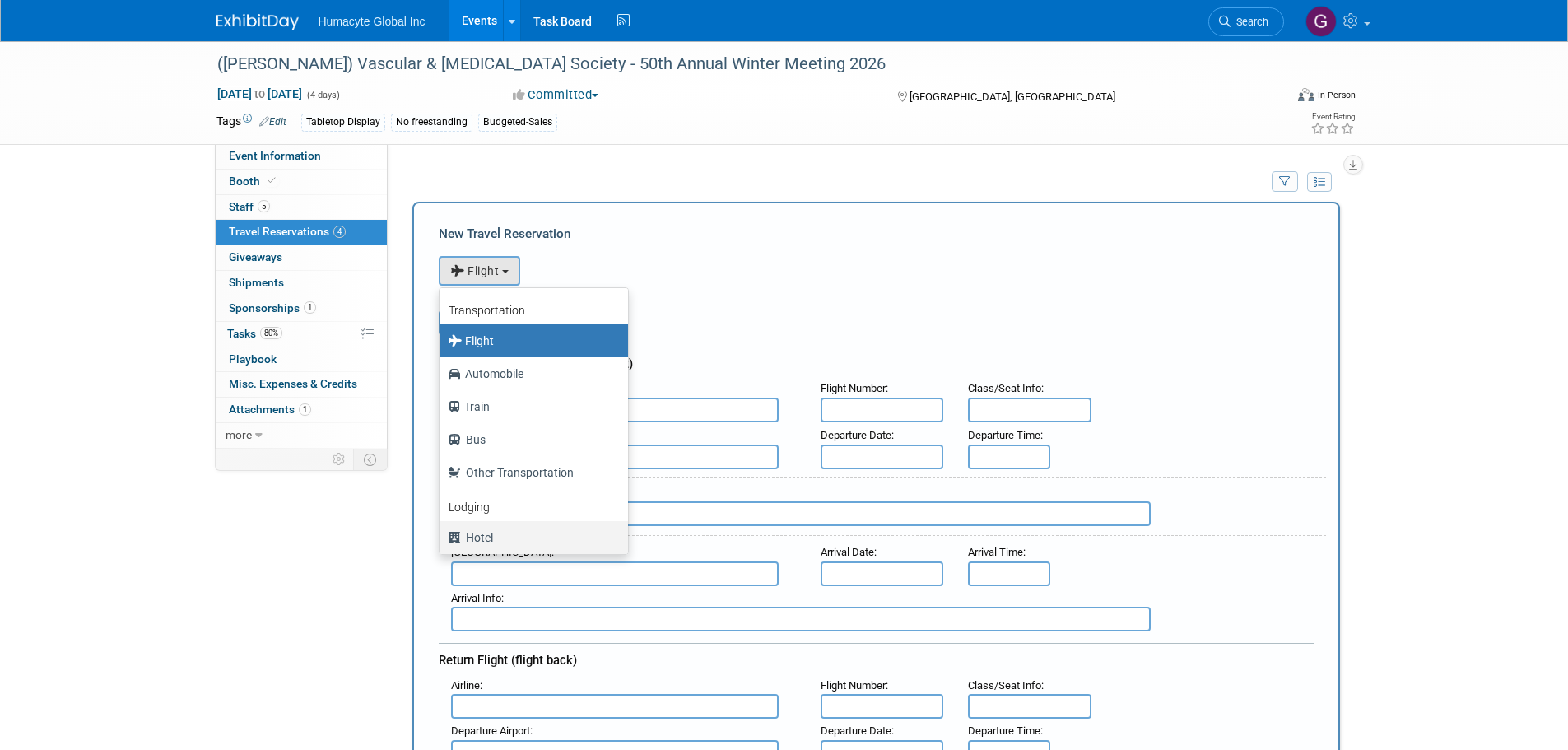
click at [488, 535] on label "Hotel" at bounding box center [529, 537] width 164 height 26
click at [442, 535] on input "Hotel" at bounding box center [437, 535] width 11 height 11
select select "6"
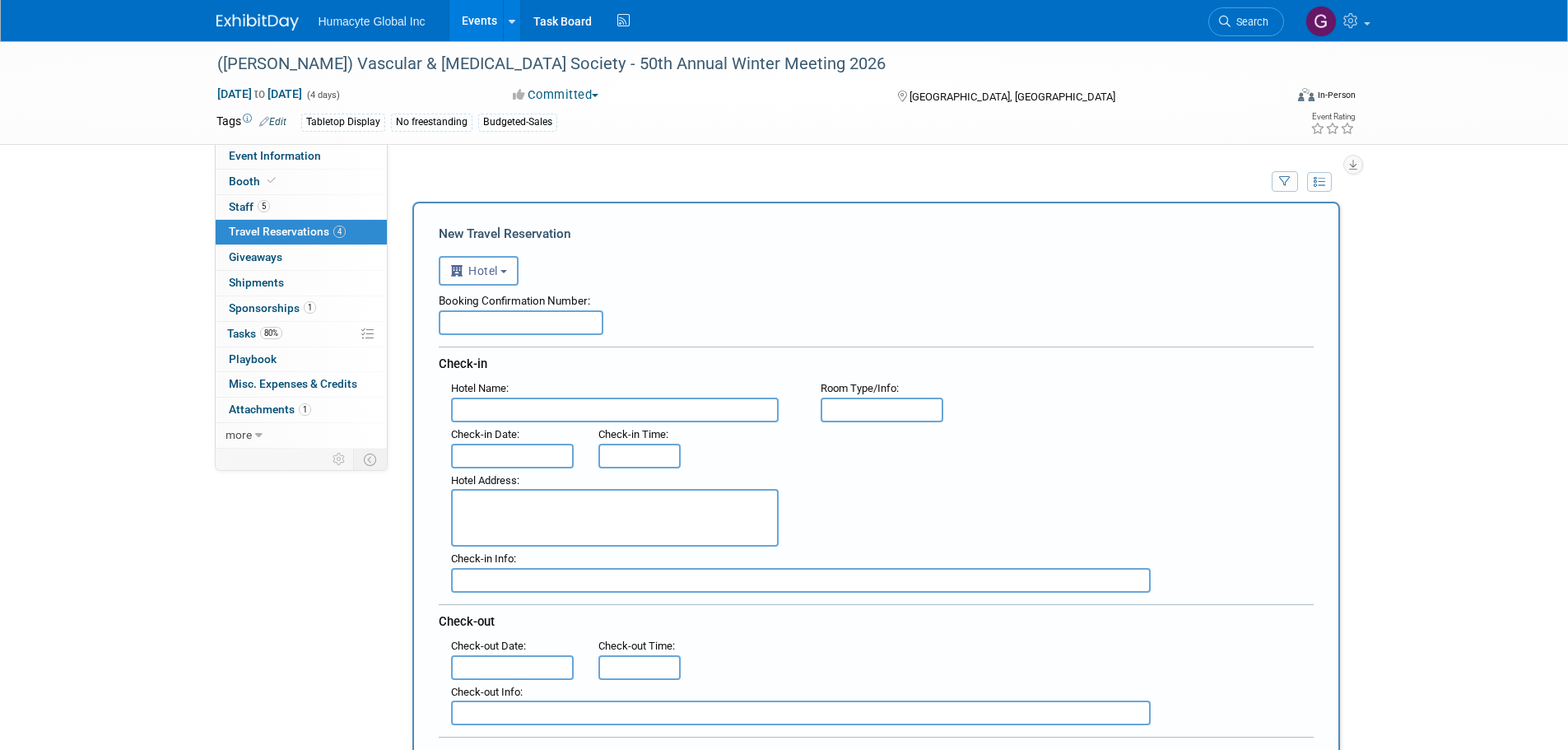
click at [496, 326] on input "text" at bounding box center [521, 322] width 165 height 24
click at [541, 315] on input "text" at bounding box center [521, 322] width 165 height 24
paste input "44749066"
type input "44749066"
click at [554, 414] on input "text" at bounding box center [614, 410] width 327 height 24
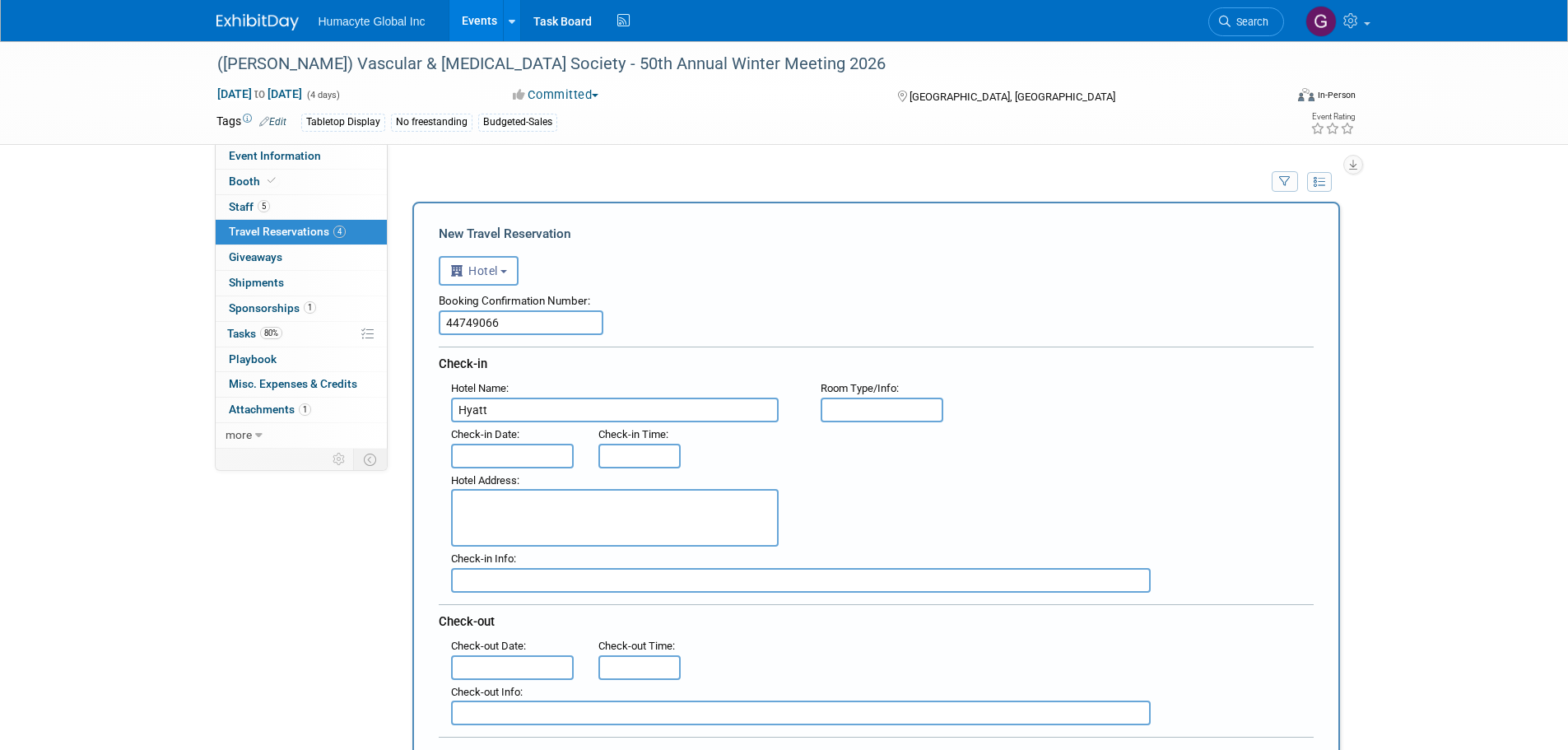
type input "Hyatt"
click at [940, 507] on div "Hotel Address :" at bounding box center [882, 508] width 887 height 79
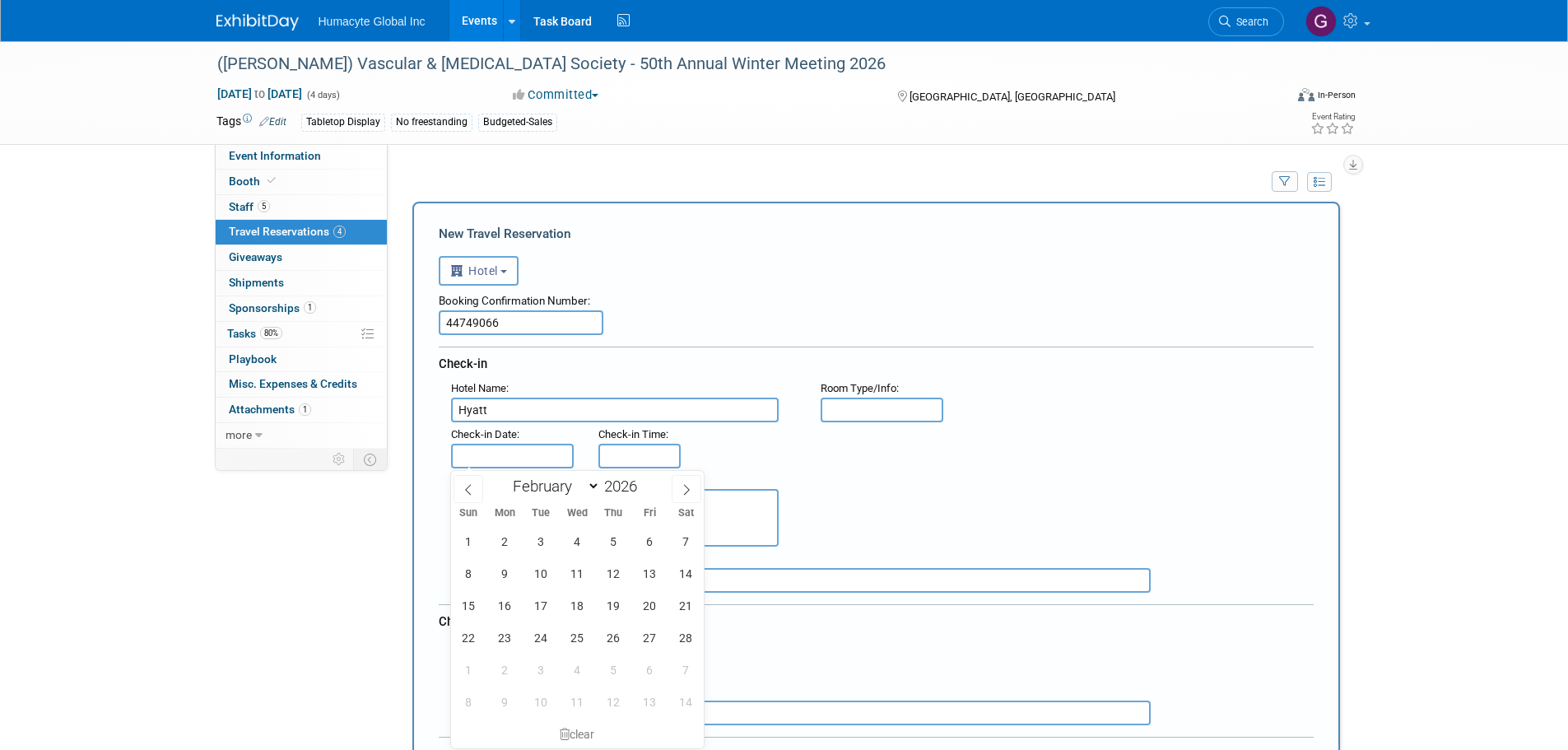
click at [532, 451] on input "text" at bounding box center [512, 455] width 124 height 24
click at [582, 543] on span "4" at bounding box center [577, 541] width 32 height 32
type input "[DATE]"
click at [582, 543] on textarea at bounding box center [614, 518] width 327 height 57
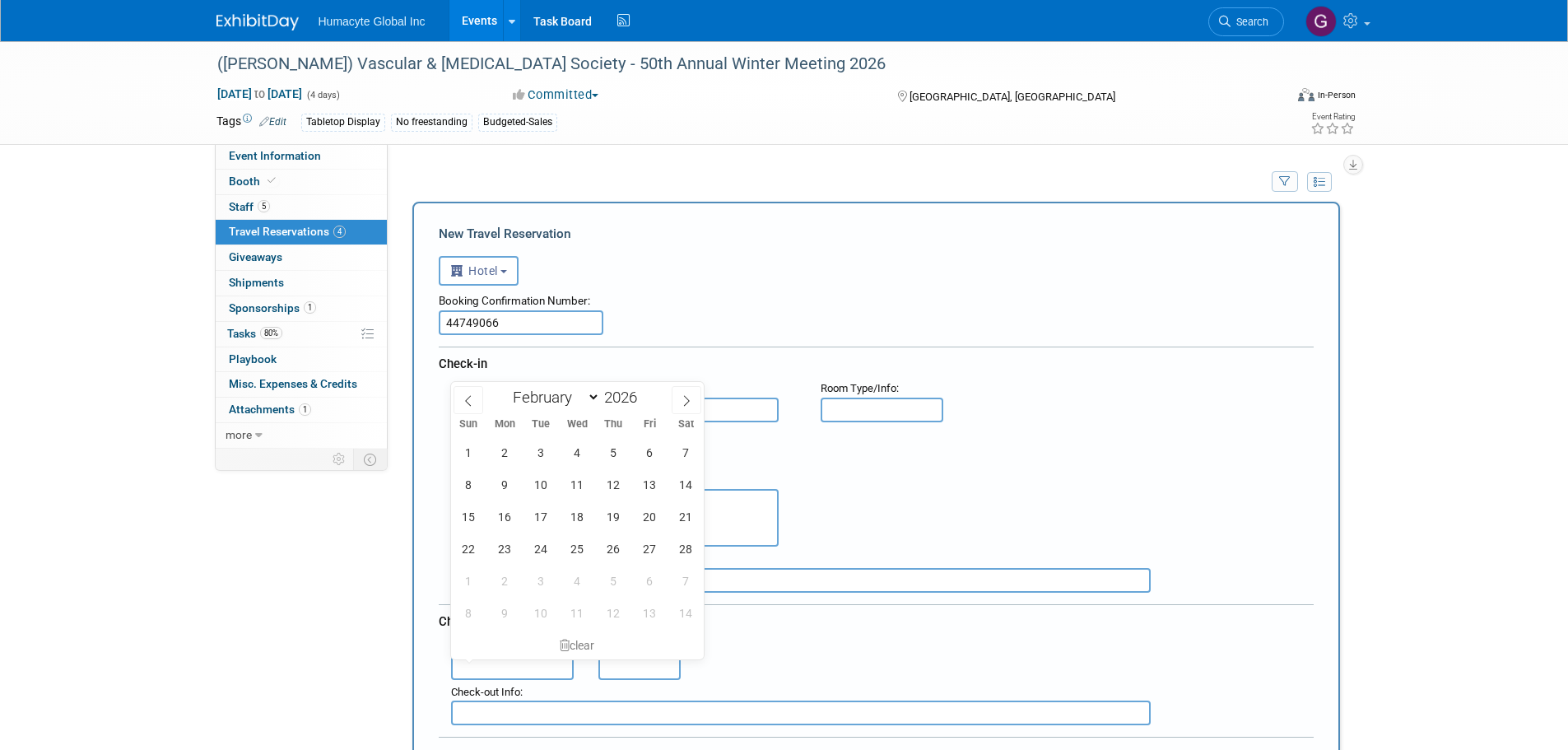
click at [527, 667] on input "text" at bounding box center [512, 668] width 124 height 24
click at [464, 487] on span "8" at bounding box center [469, 485] width 32 height 32
type input "Feb 8, 2026"
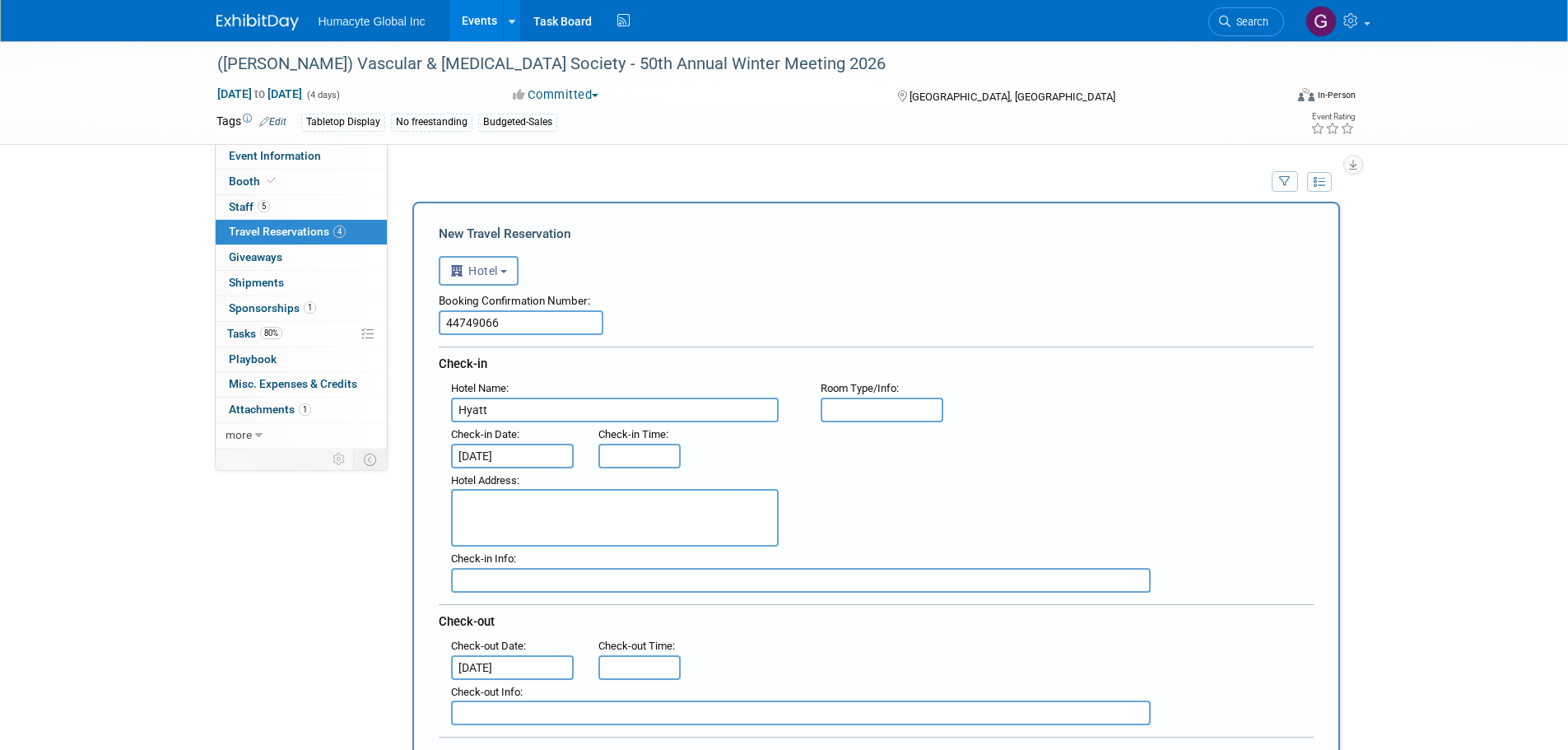
click at [1087, 460] on div ": Check-in Date : Feb 4, 2026 Check-in Time :" at bounding box center [882, 445] width 887 height 46
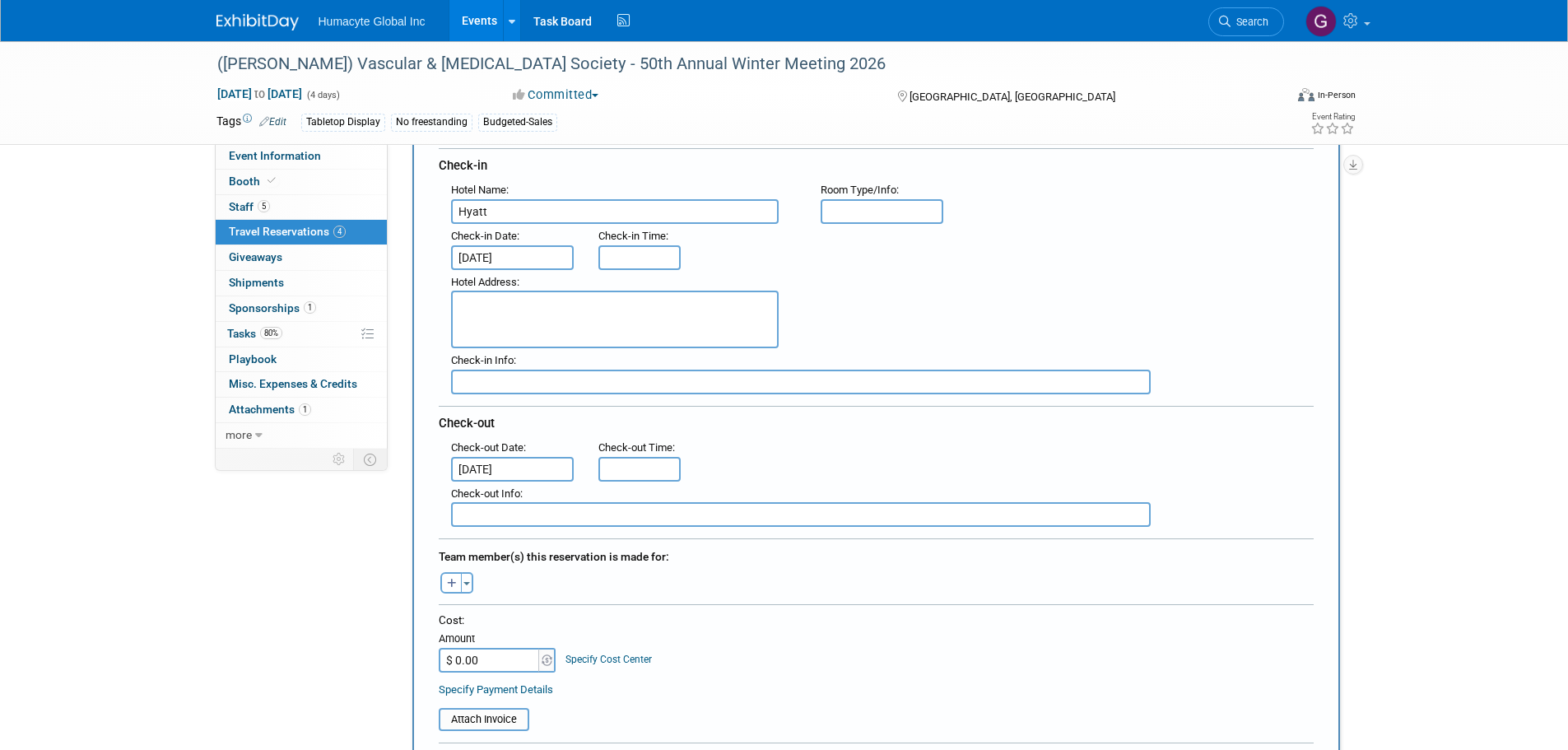
scroll to position [220, 0]
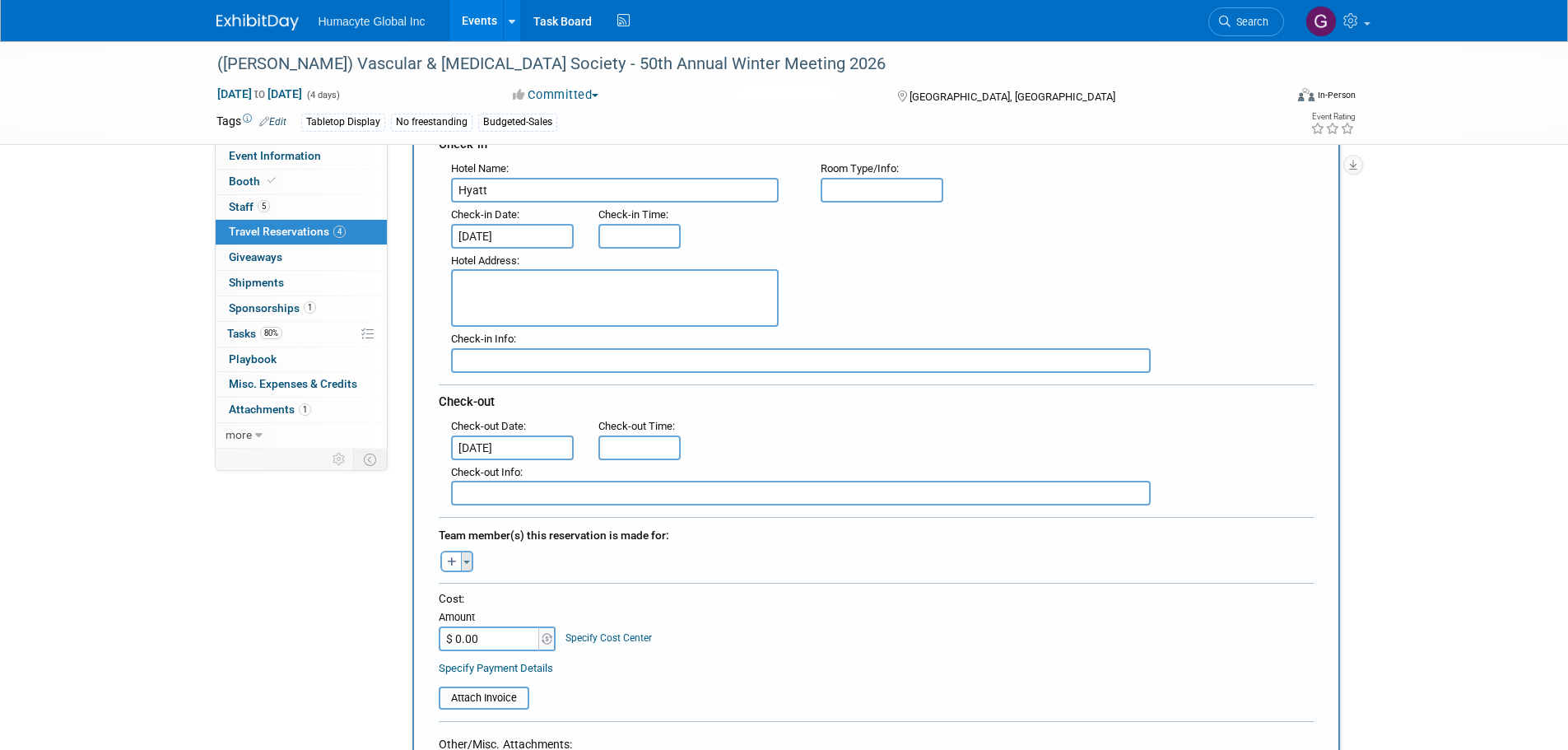
click at [470, 563] on button "Toggle Dropdown" at bounding box center [467, 561] width 13 height 21
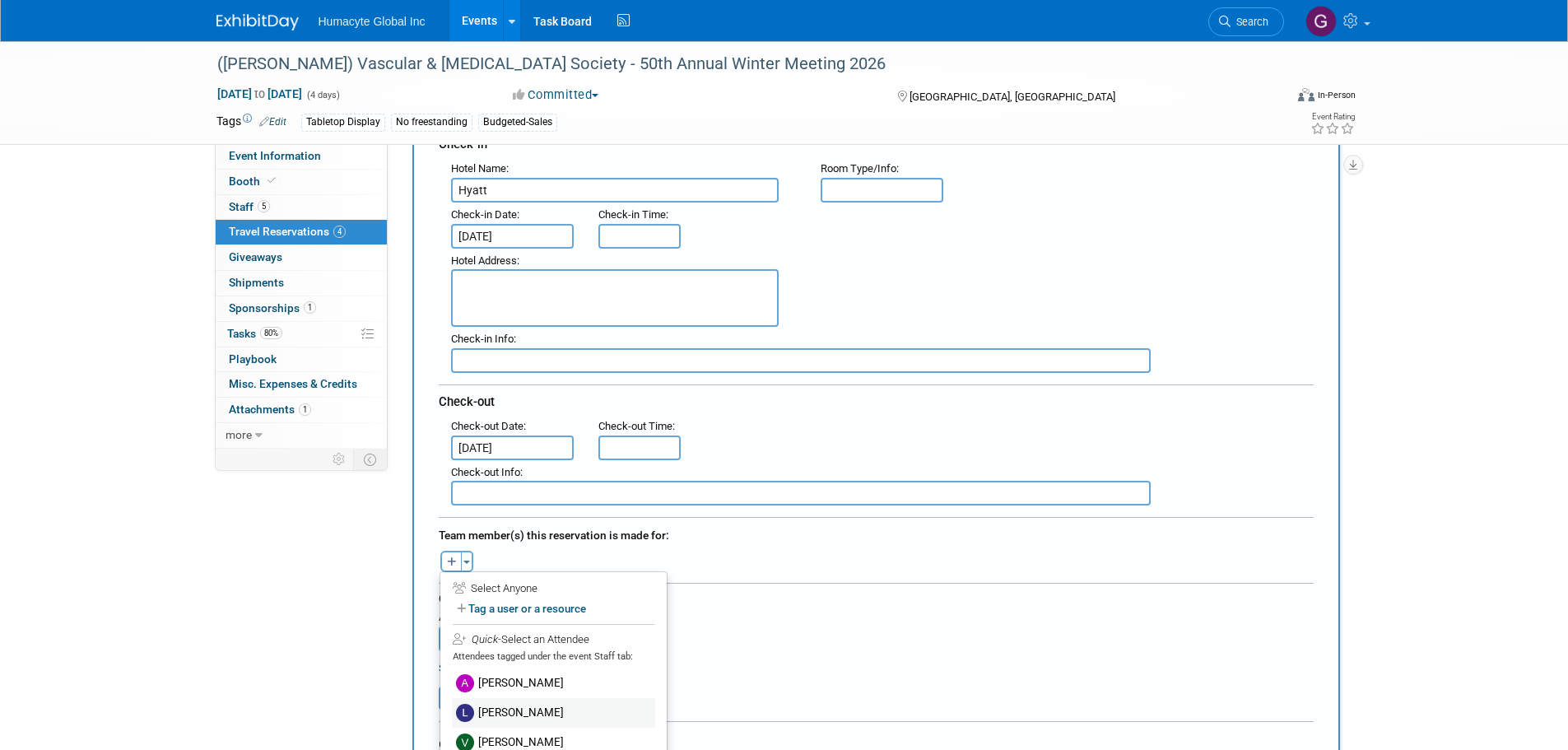
click at [537, 707] on label "[PERSON_NAME]" at bounding box center [554, 713] width 204 height 29
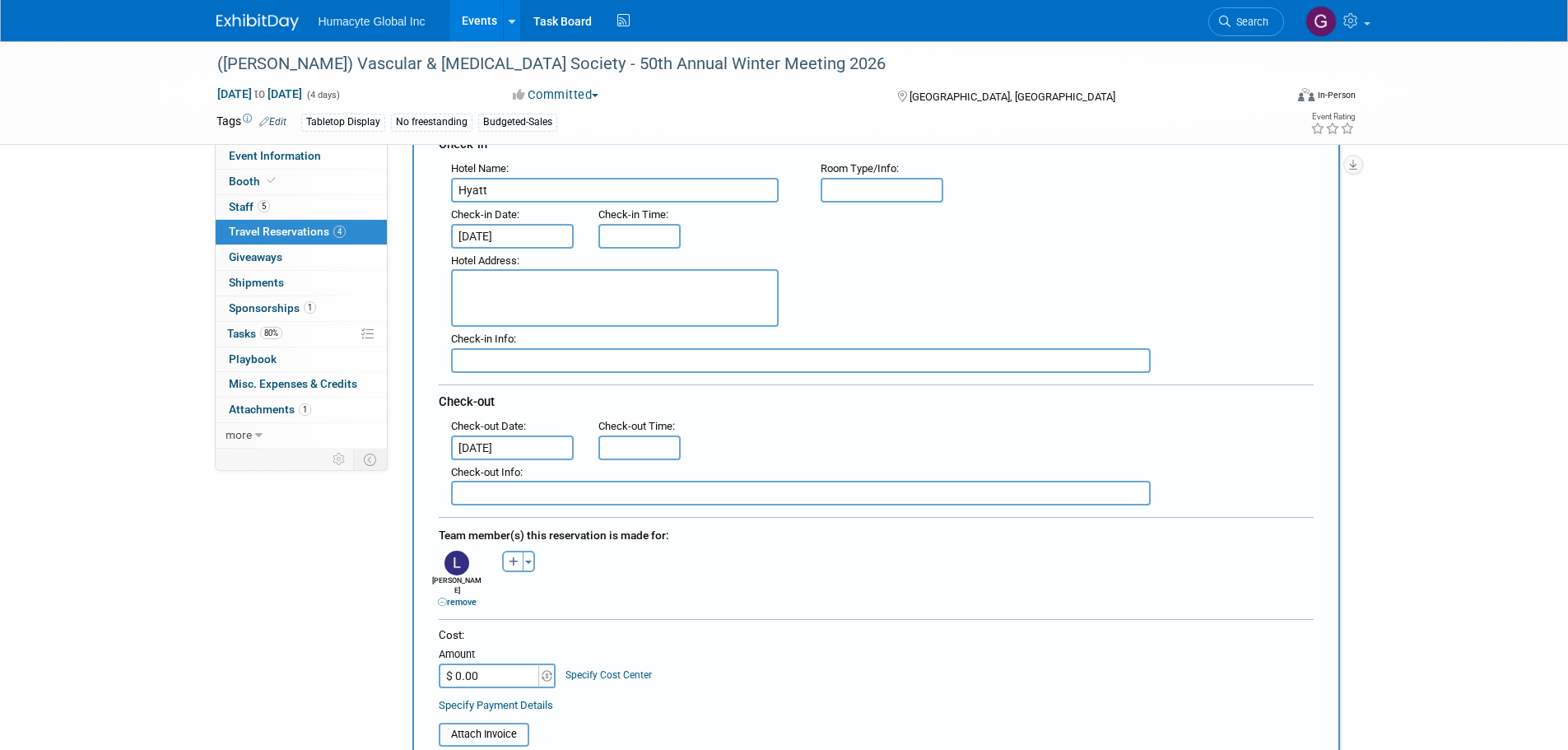
click at [674, 567] on div "Adrian remove Anthony remove B. J. remove" at bounding box center [876, 578] width 899 height 62
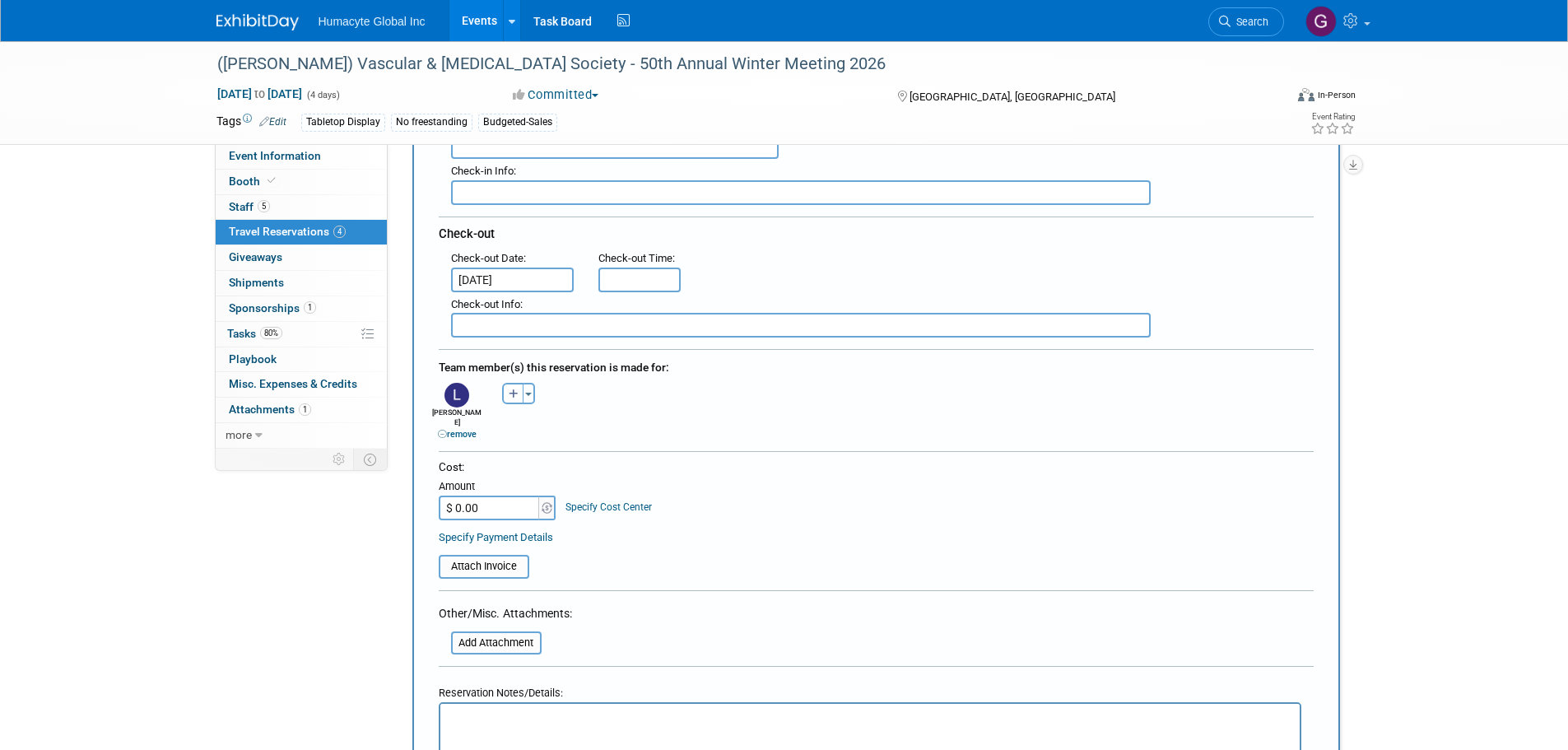
scroll to position [439, 0]
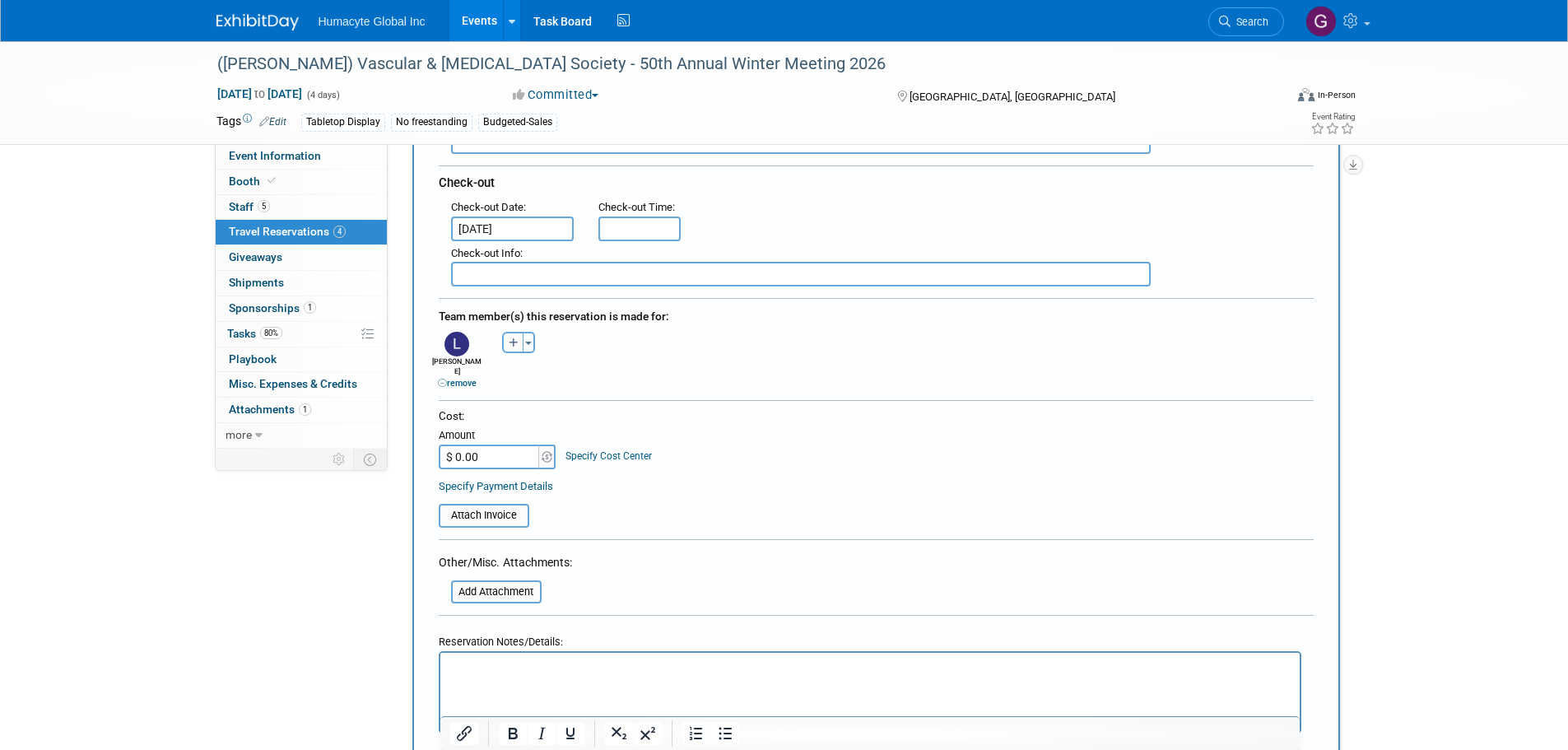
click at [488, 450] on input "$ 0.00" at bounding box center [490, 456] width 103 height 24
type input "$ 2,204.00"
click at [703, 455] on div "Cost: Amount $ 2,204.00 Specify Cost Center Cost Center -- Not Specified -- Dep…" at bounding box center [876, 438] width 875 height 60
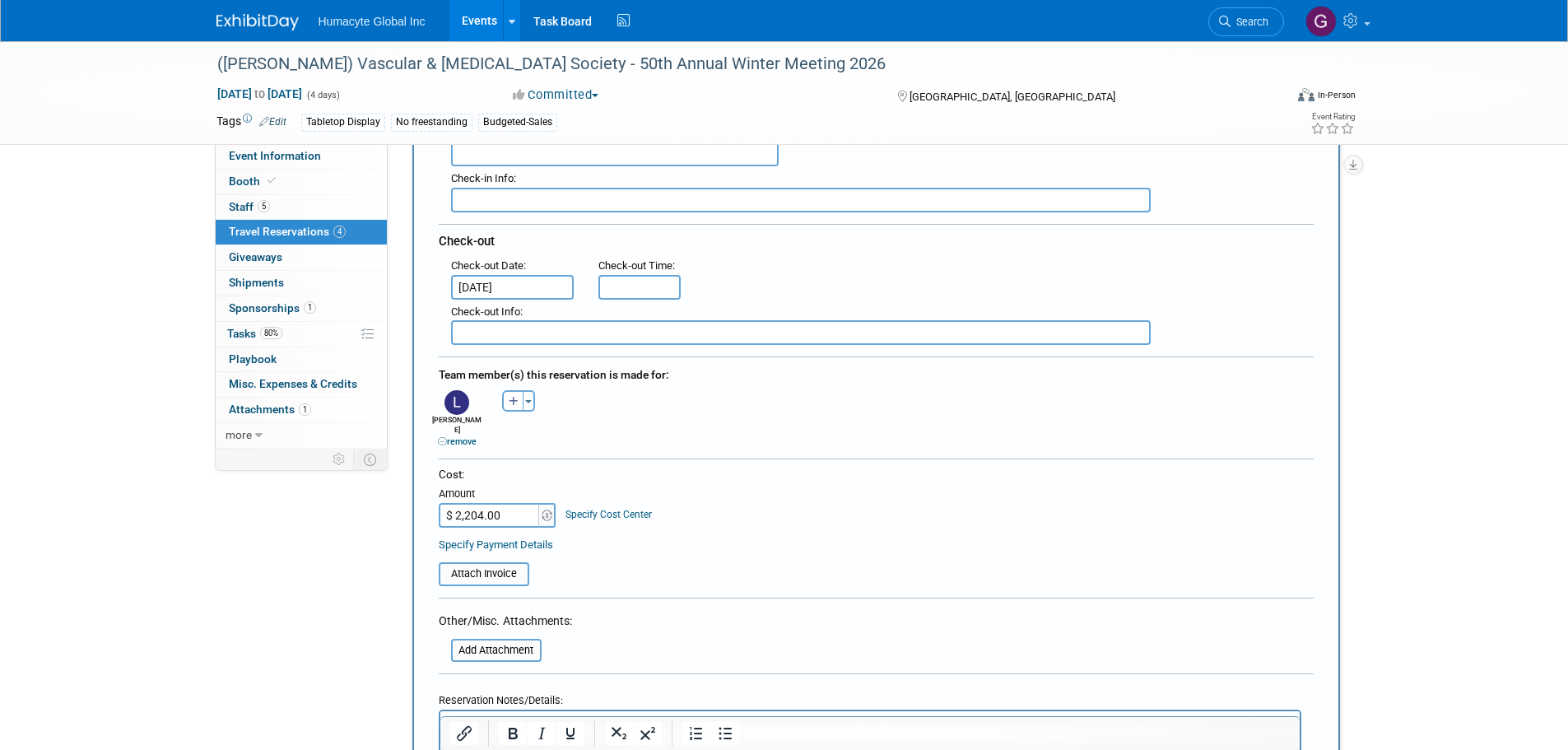
scroll to position [329, 0]
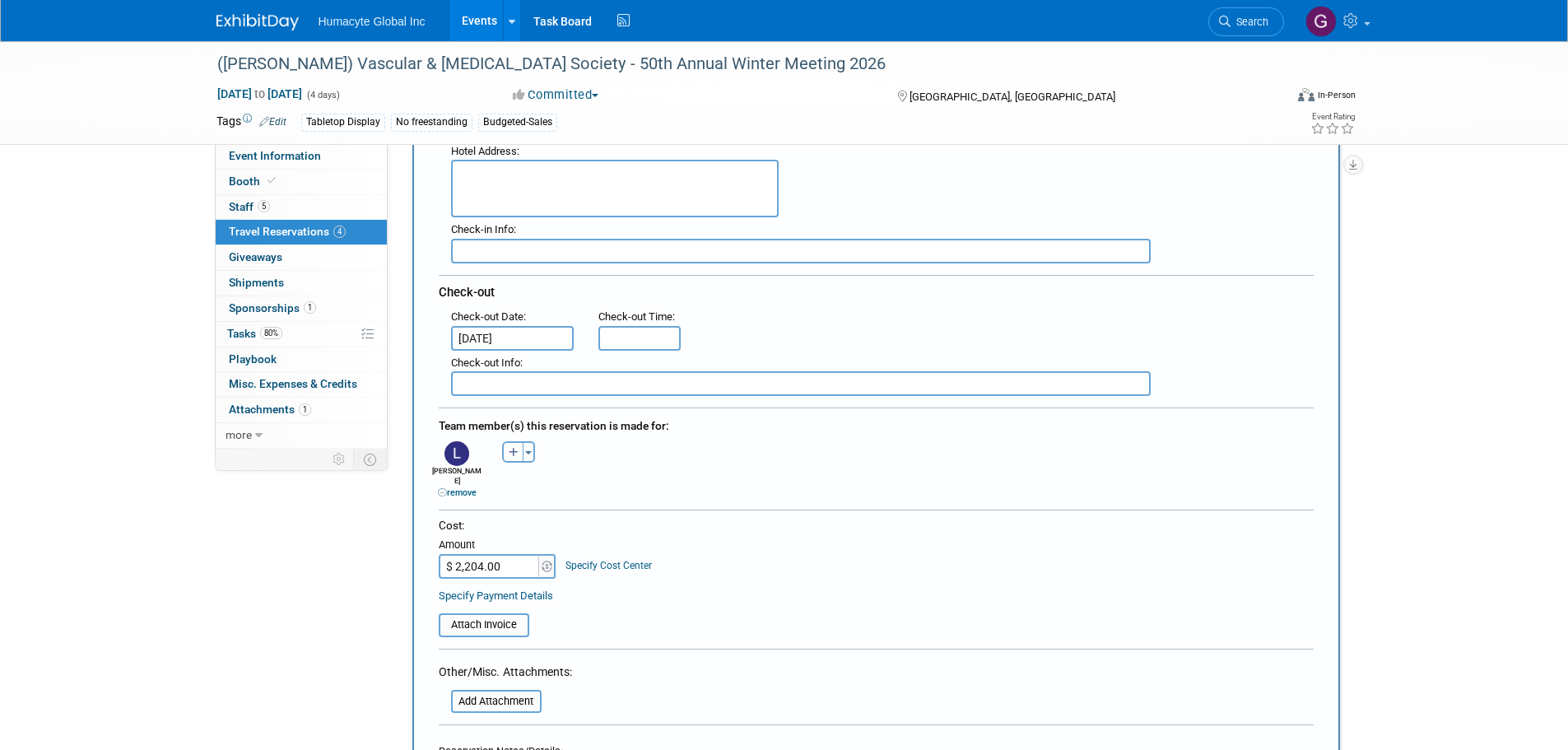
click at [676, 559] on div "Cost: Amount $ 2,204.00 Specify Cost Center Cost Center -- Not Specified -- Dep…" at bounding box center [876, 547] width 875 height 60
click at [474, 615] on input "file" at bounding box center [429, 625] width 196 height 19
click at [985, 480] on div "Adrian remove Anthony remove B. J. remove" at bounding box center [876, 469] width 899 height 62
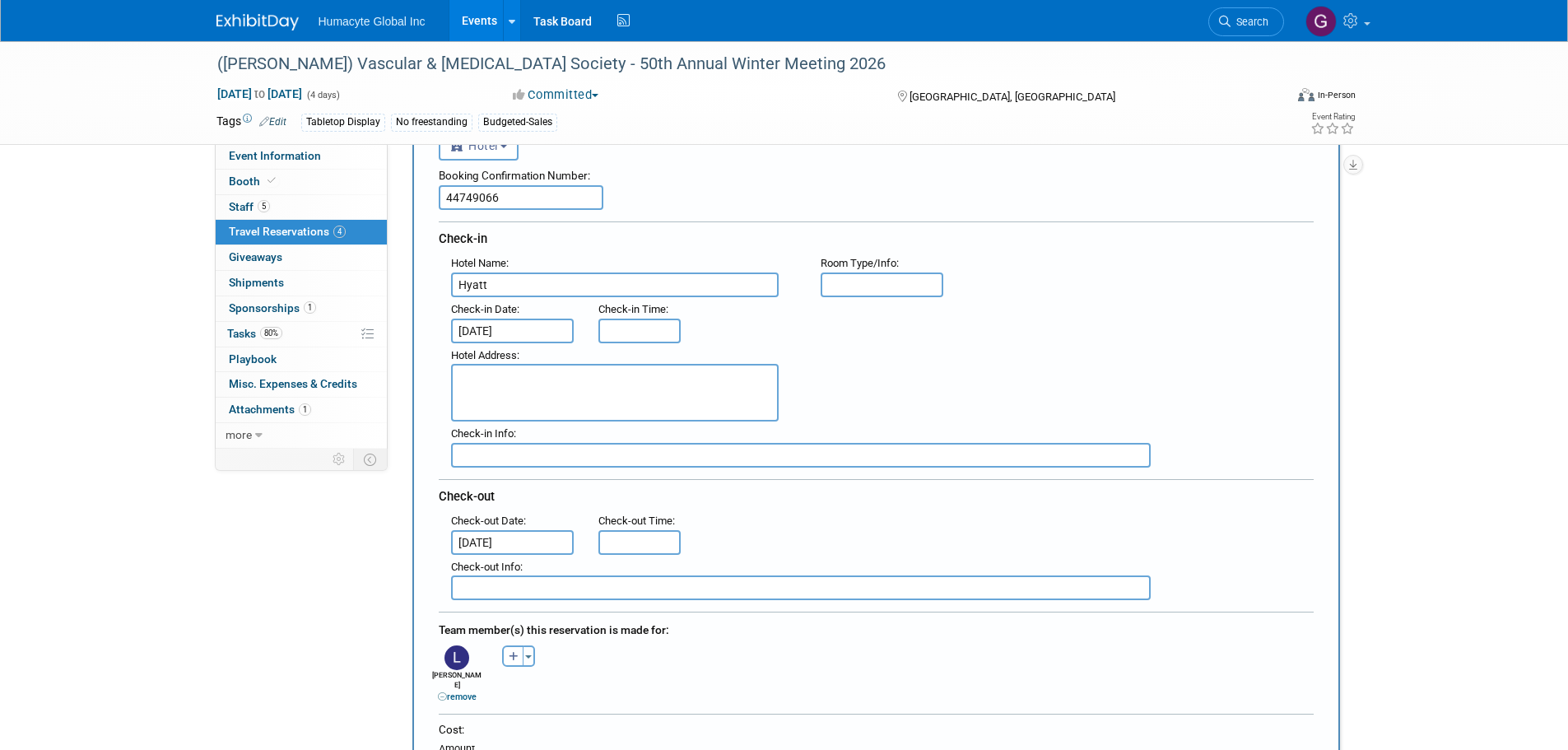
scroll to position [0, 0]
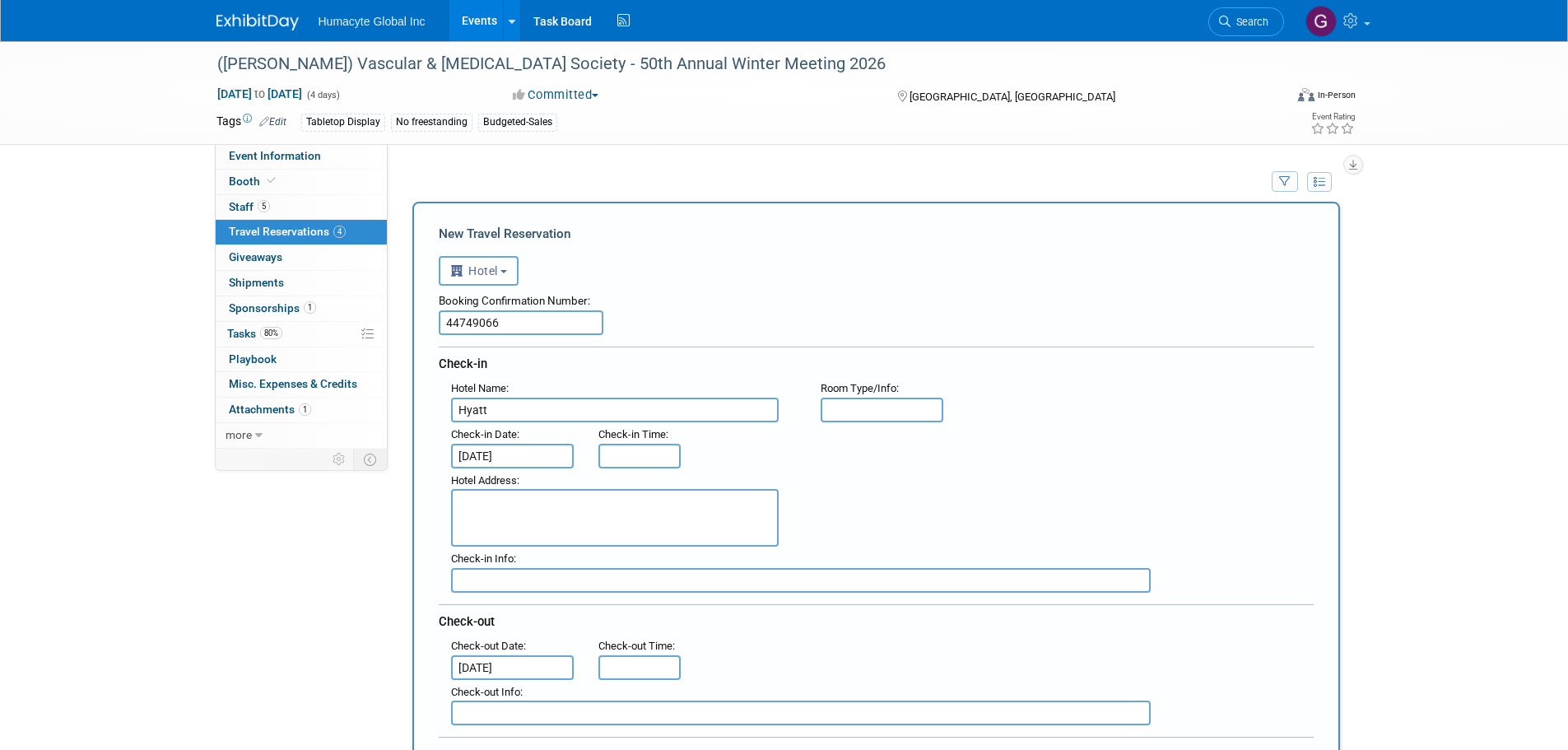
drag, startPoint x: 523, startPoint y: 331, endPoint x: 415, endPoint y: 315, distance: 109.2
click at [415, 315] on div "New Travel Reservation <i class="fas fa-plane" style="padding: 6px 4px 6px 1px;…" at bounding box center [876, 735] width 928 height 1066
click at [494, 317] on input "44749066" at bounding box center [521, 322] width 165 height 24
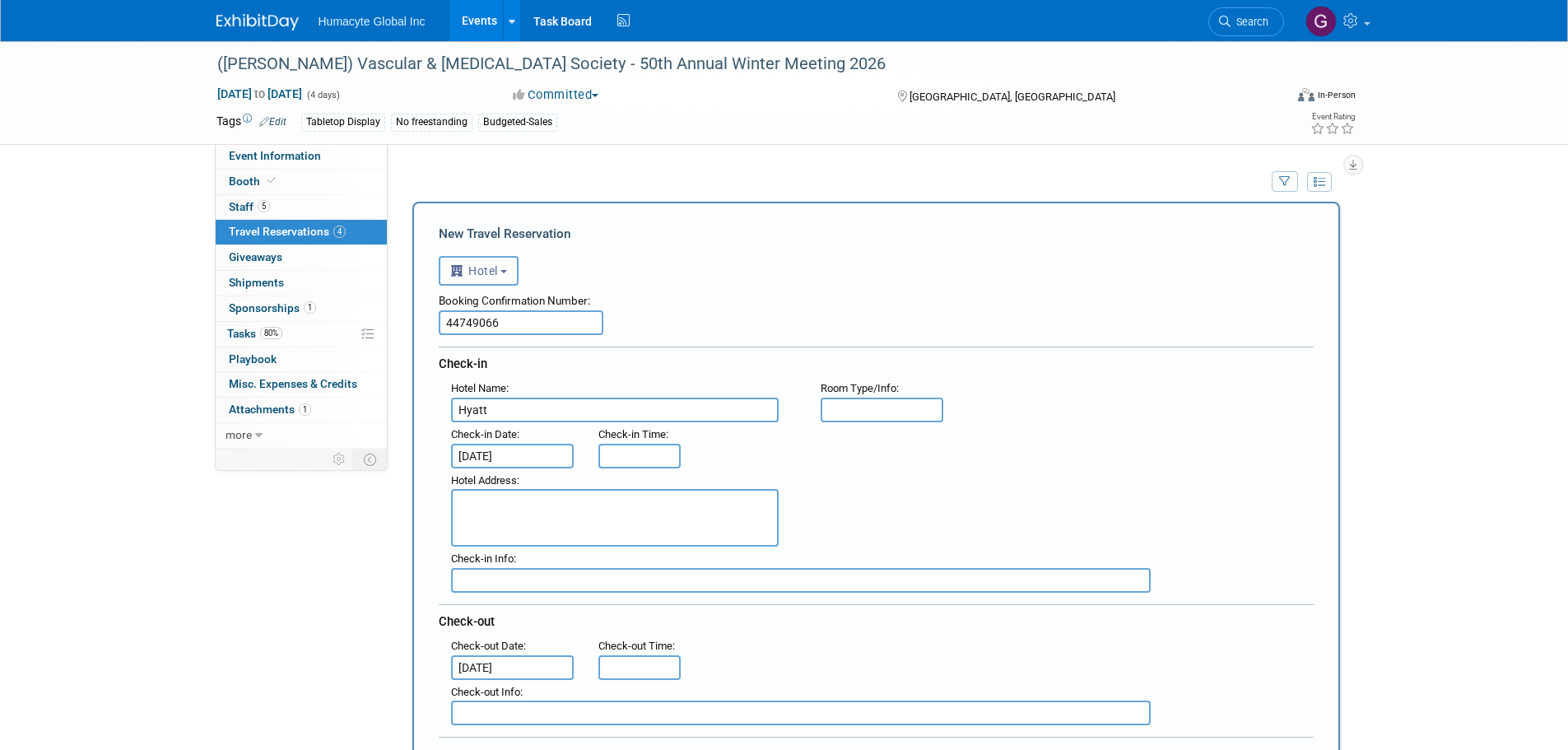
click at [494, 317] on input "44749066" at bounding box center [521, 322] width 165 height 24
click at [688, 313] on div "Booking Confirmation Number:" at bounding box center [876, 310] width 875 height 50
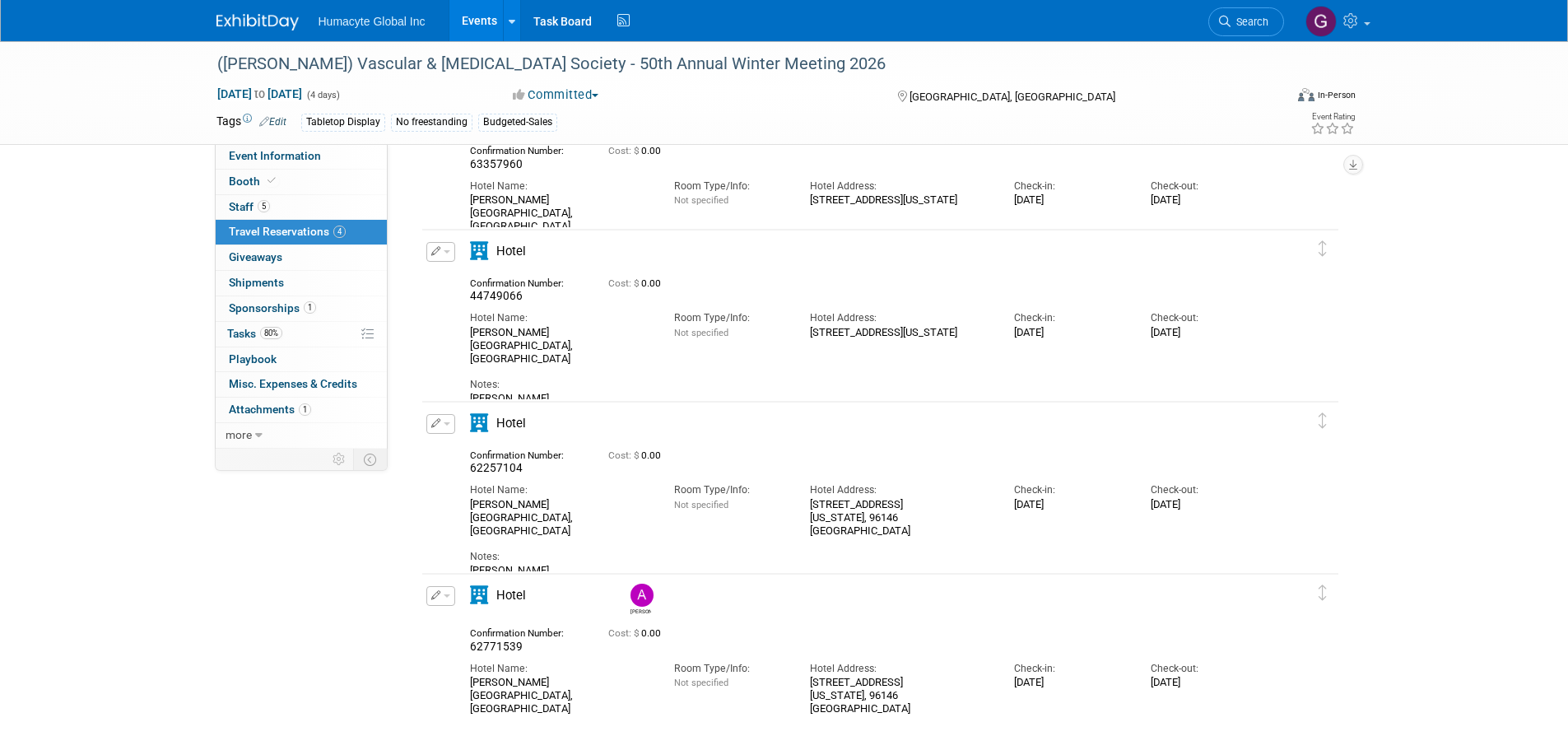
scroll to position [1098, 0]
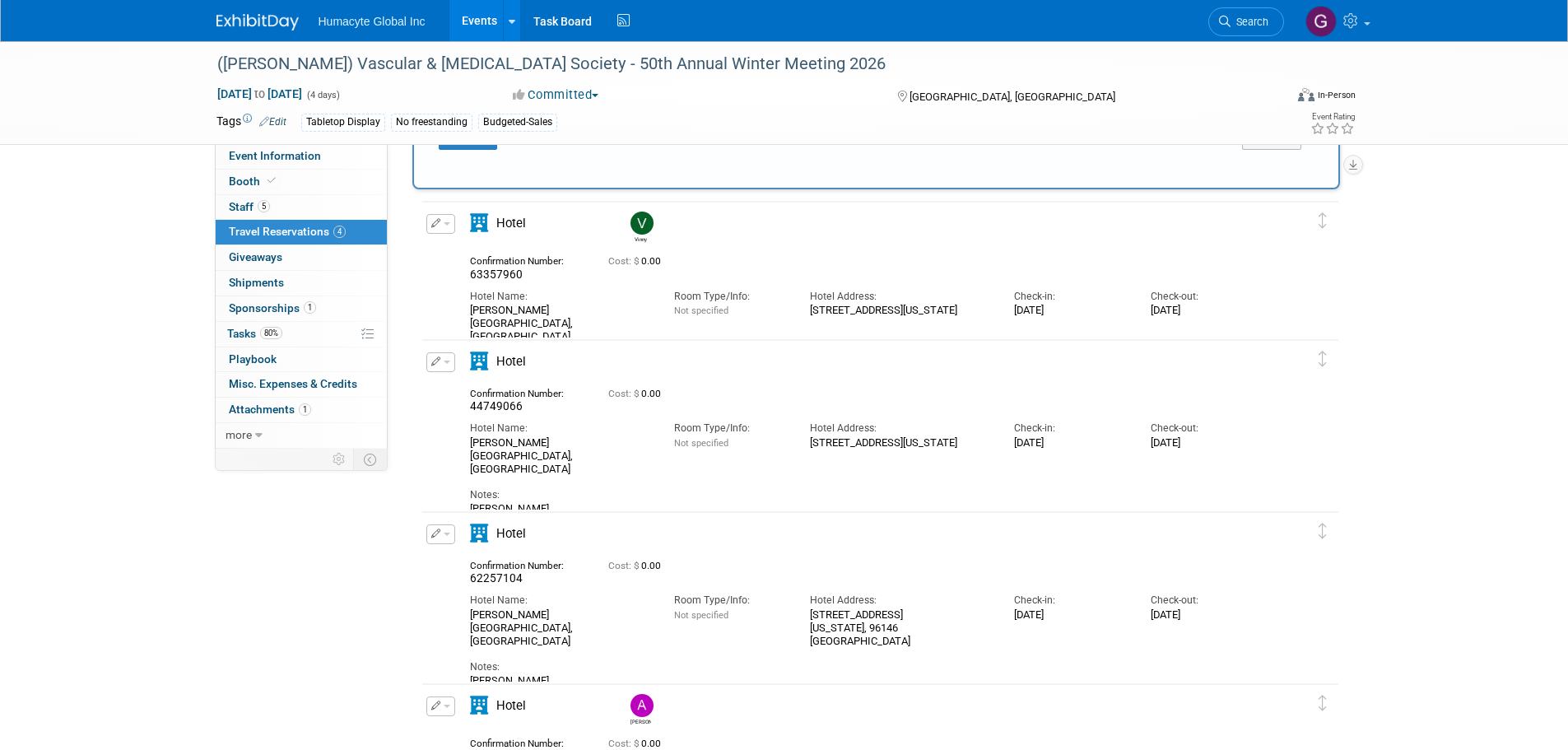
click at [442, 354] on button "button" at bounding box center [441, 362] width 29 height 19
click at [476, 379] on button "Edit Reservation" at bounding box center [496, 391] width 139 height 24
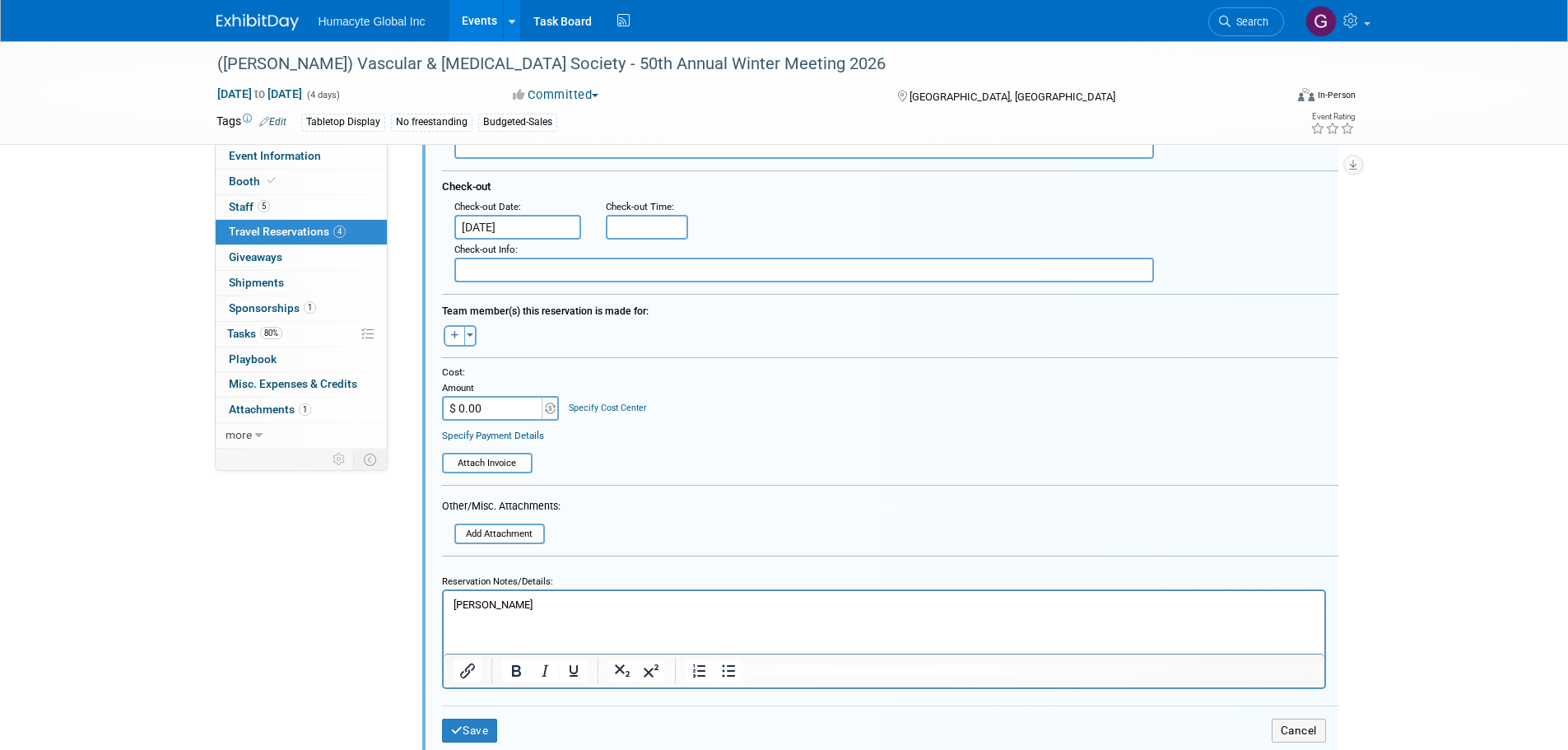
scroll to position [1570, 0]
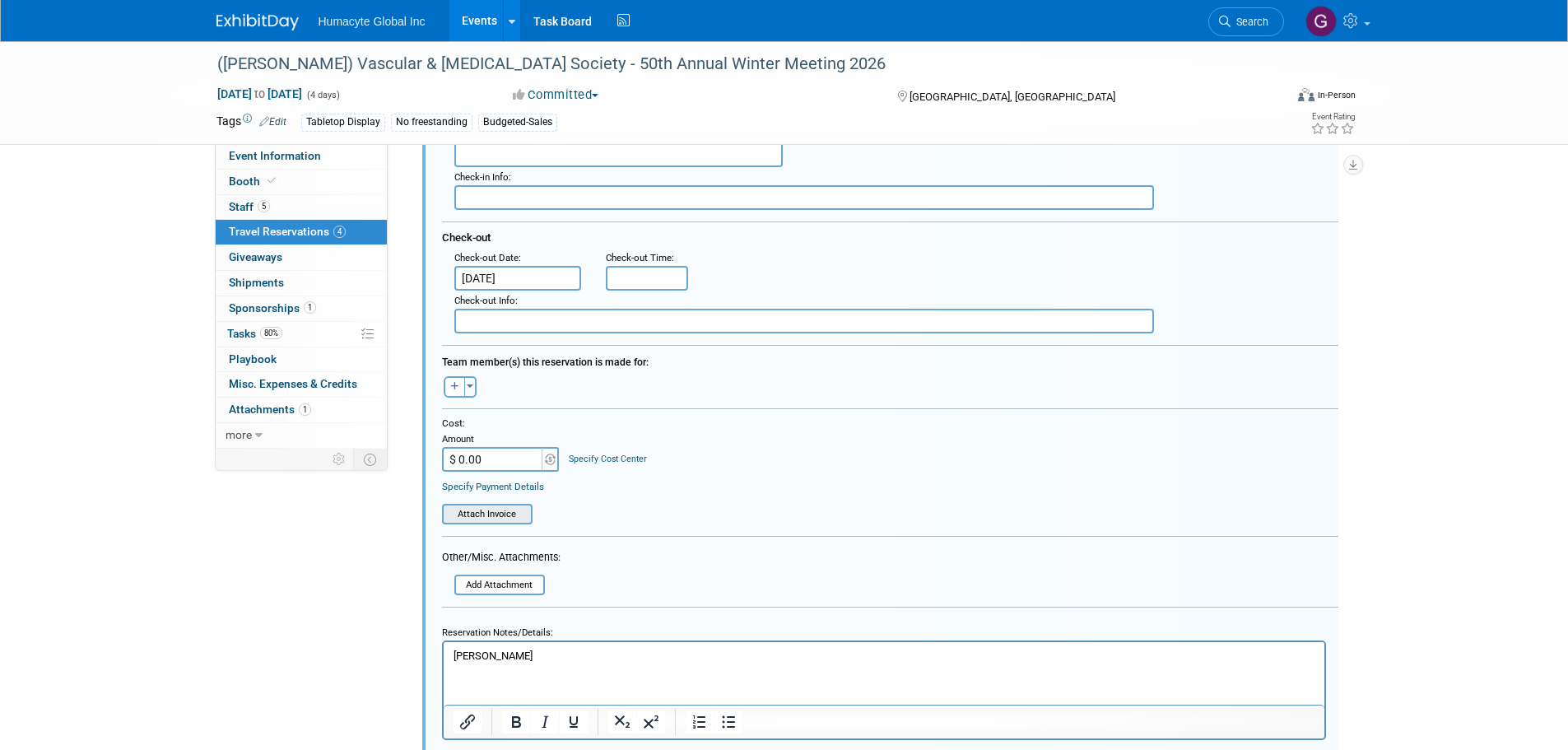
click at [488, 506] on input "file" at bounding box center [447, 514] width 168 height 18
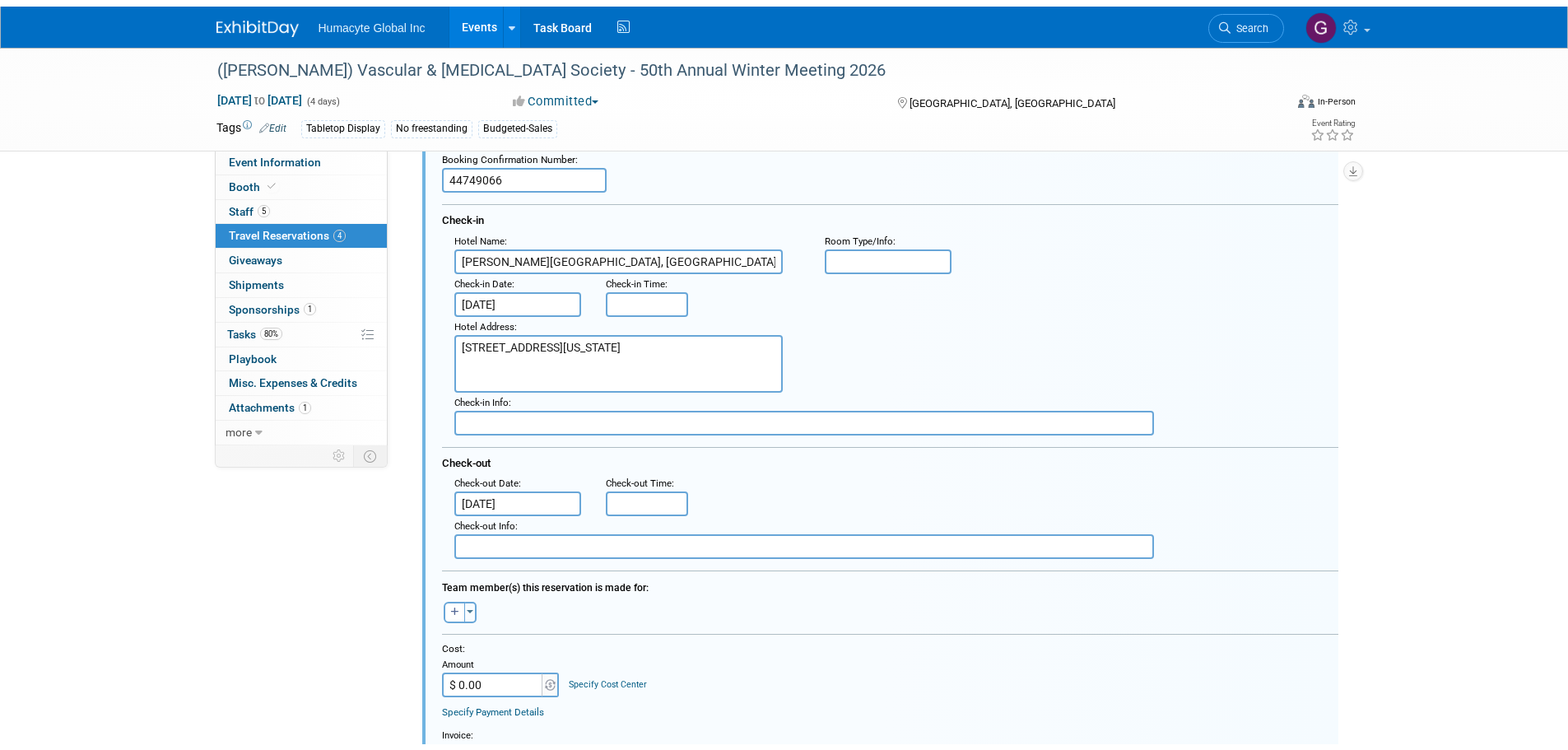
scroll to position [1899, 0]
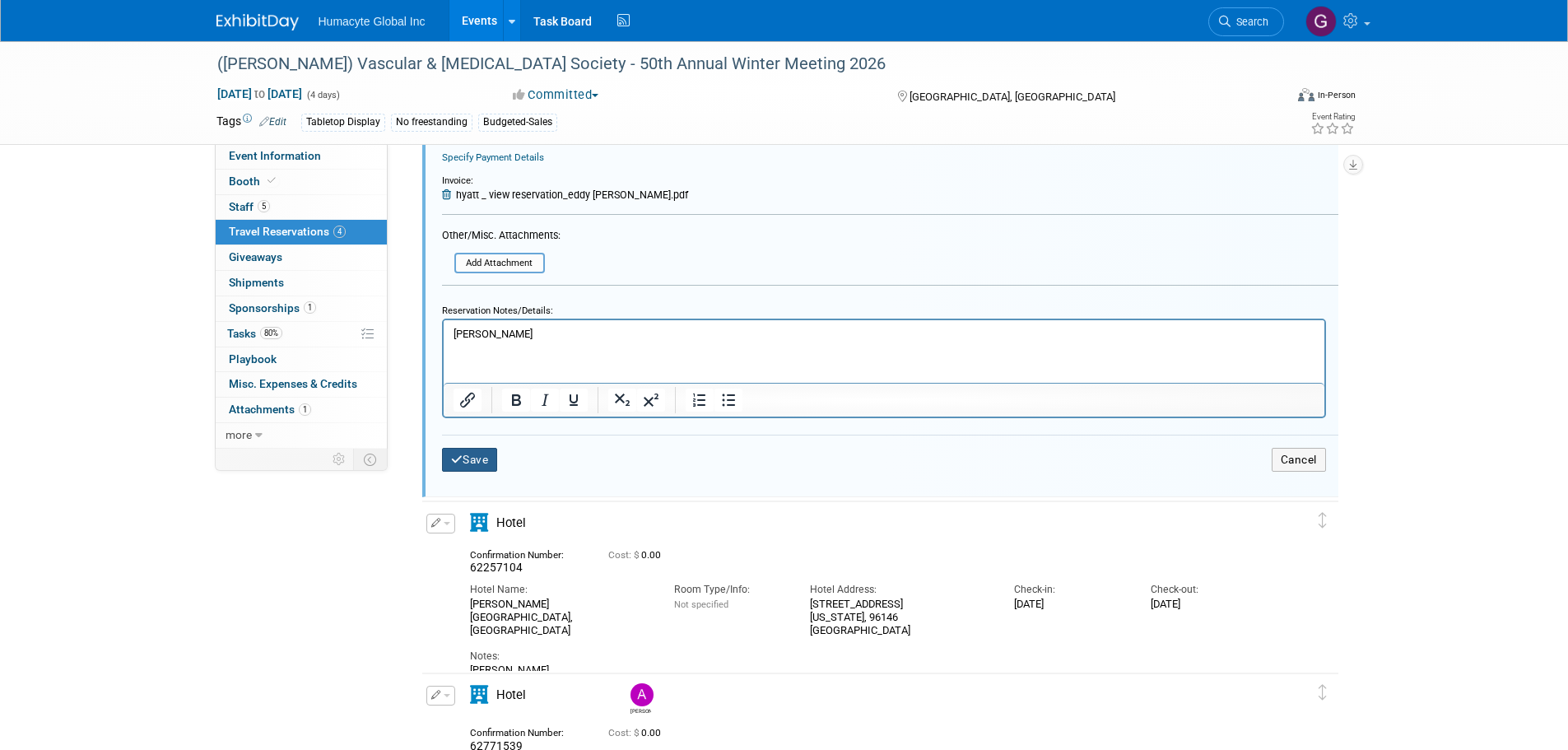
click at [476, 448] on button "Save" at bounding box center [469, 460] width 56 height 24
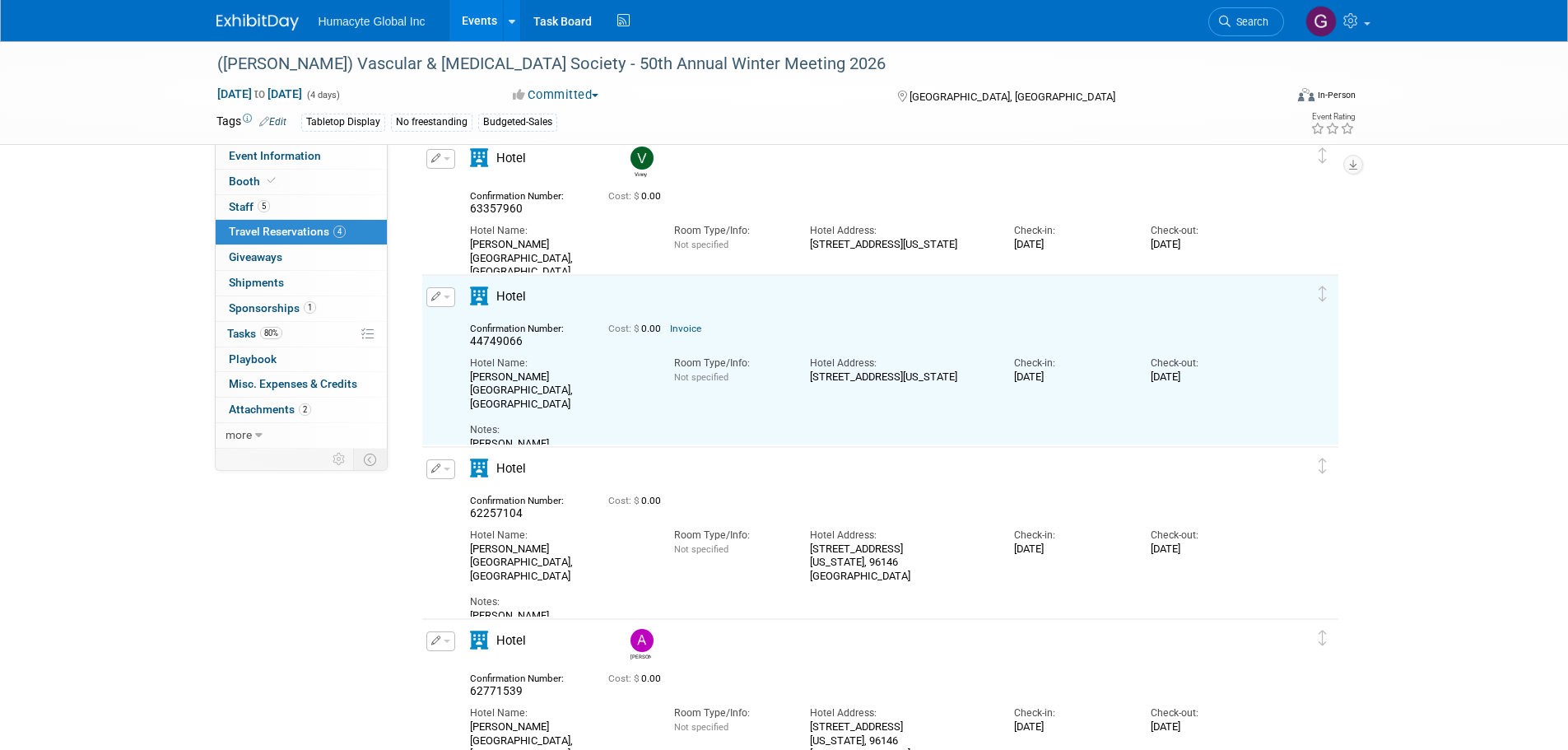
scroll to position [0, 0]
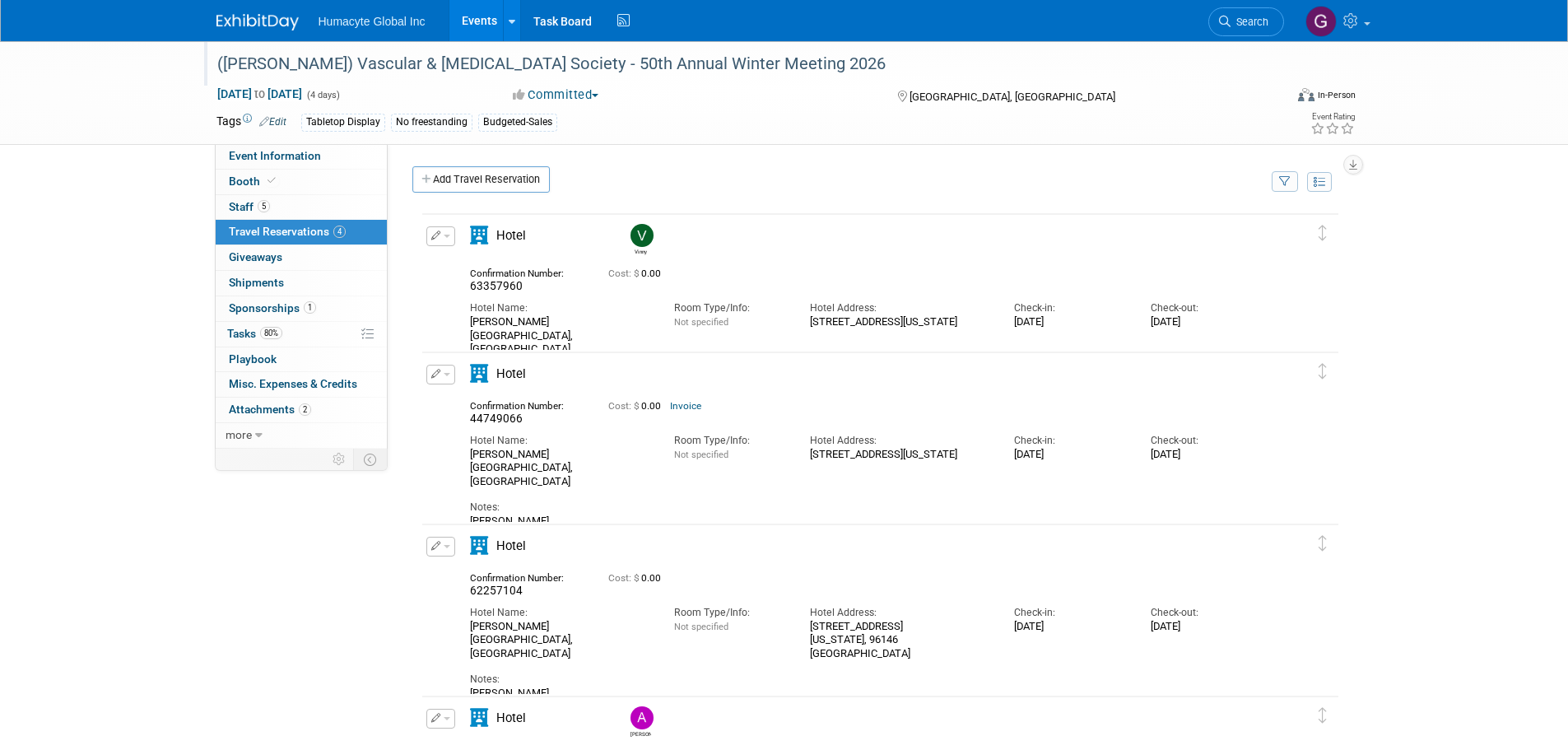
click at [659, 63] on div "([PERSON_NAME]) Vascular & [MEDICAL_DATA] Society - 50th Annual Winter Meeting …" at bounding box center [734, 64] width 1047 height 29
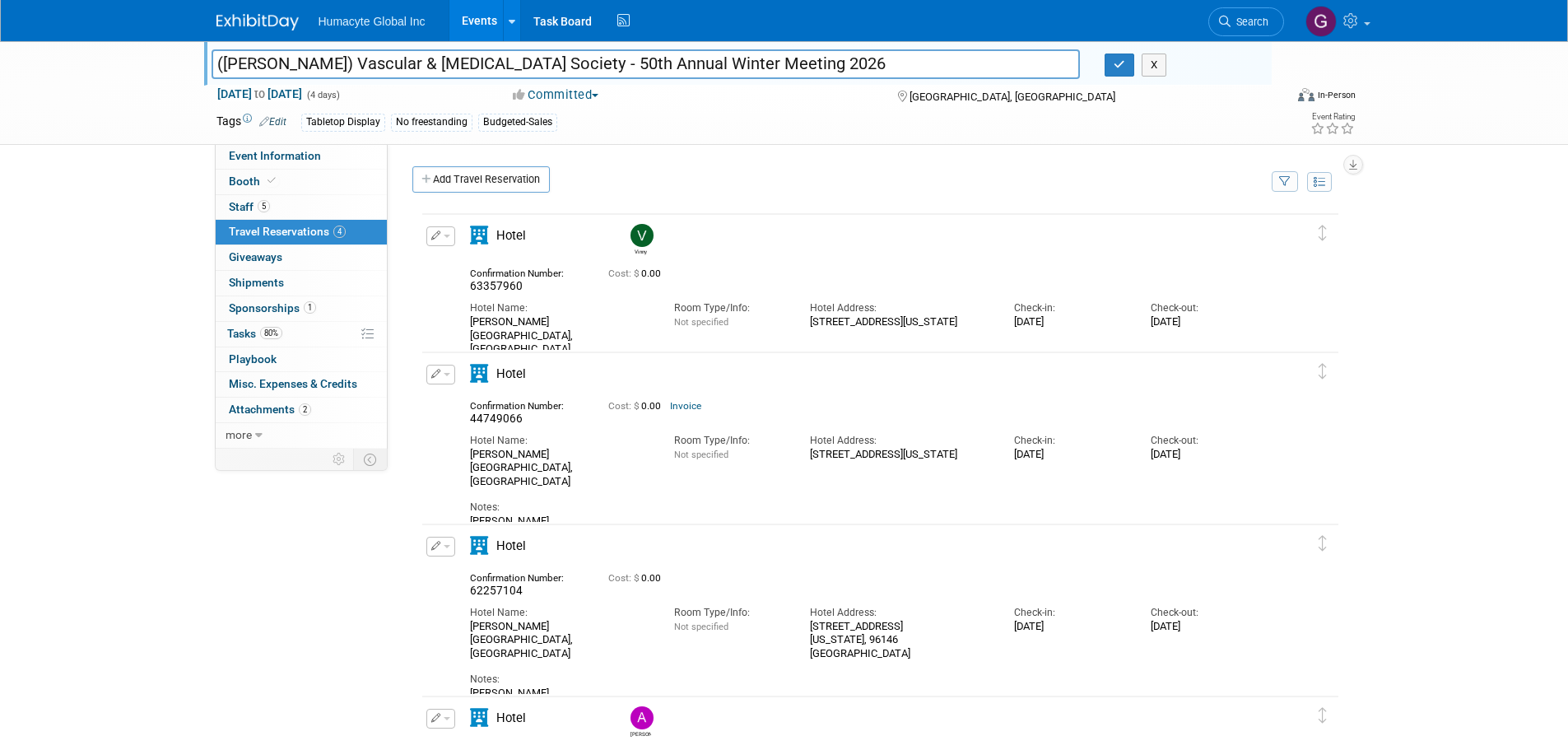
click at [270, 14] on img at bounding box center [257, 23] width 82 height 17
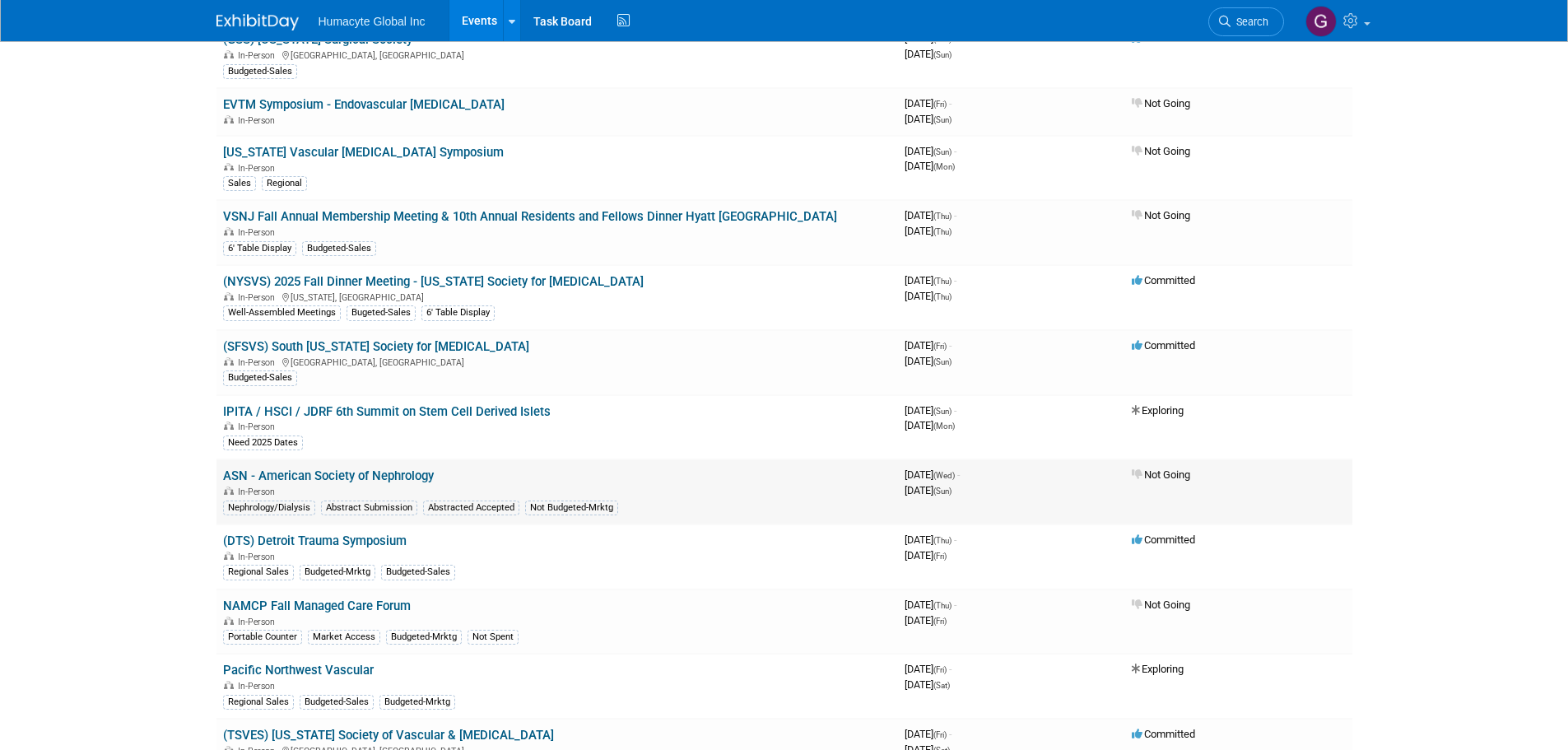
scroll to position [329, 0]
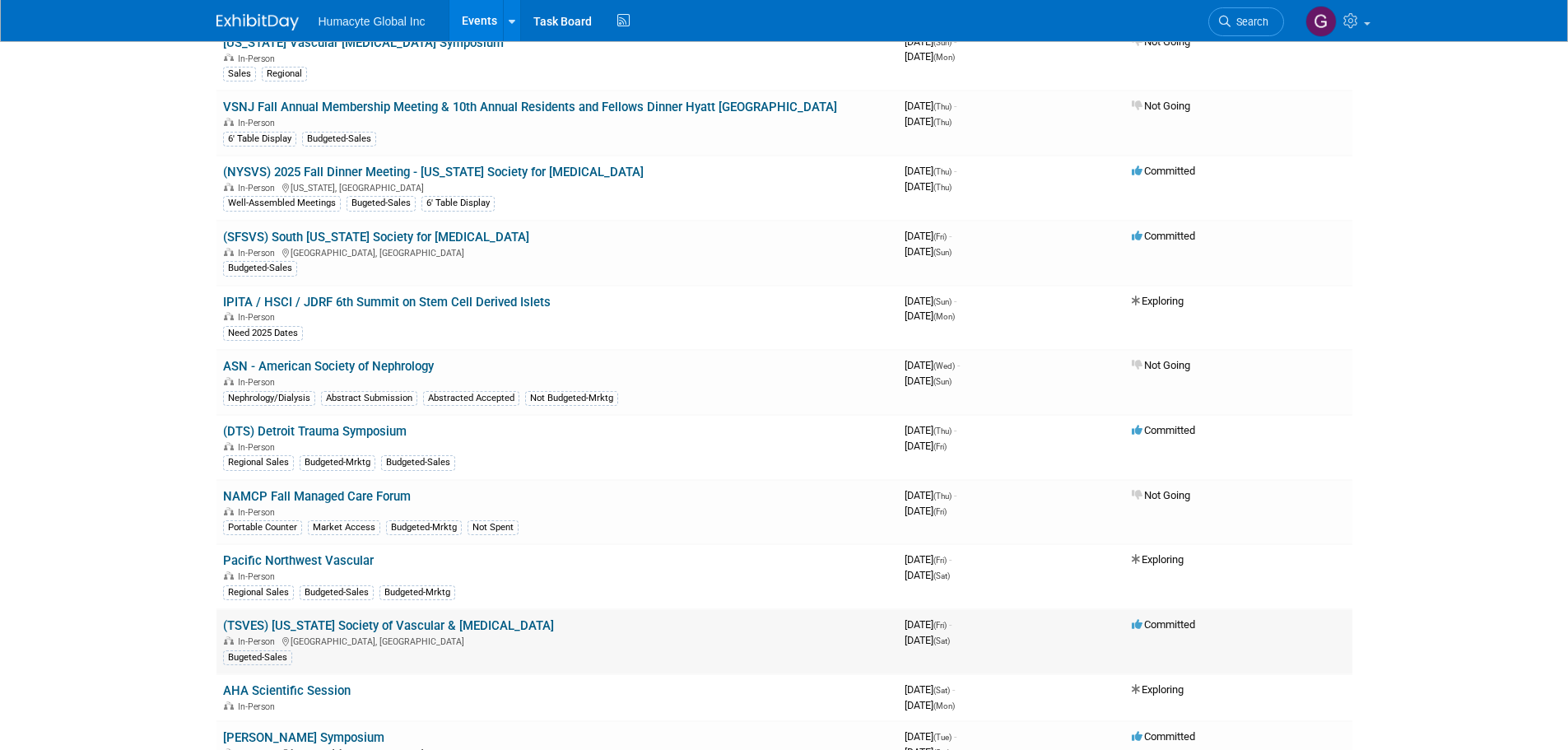
click at [431, 622] on link "(TSVES) [US_STATE] Society of Vascular & [MEDICAL_DATA]" at bounding box center [388, 626] width 331 height 15
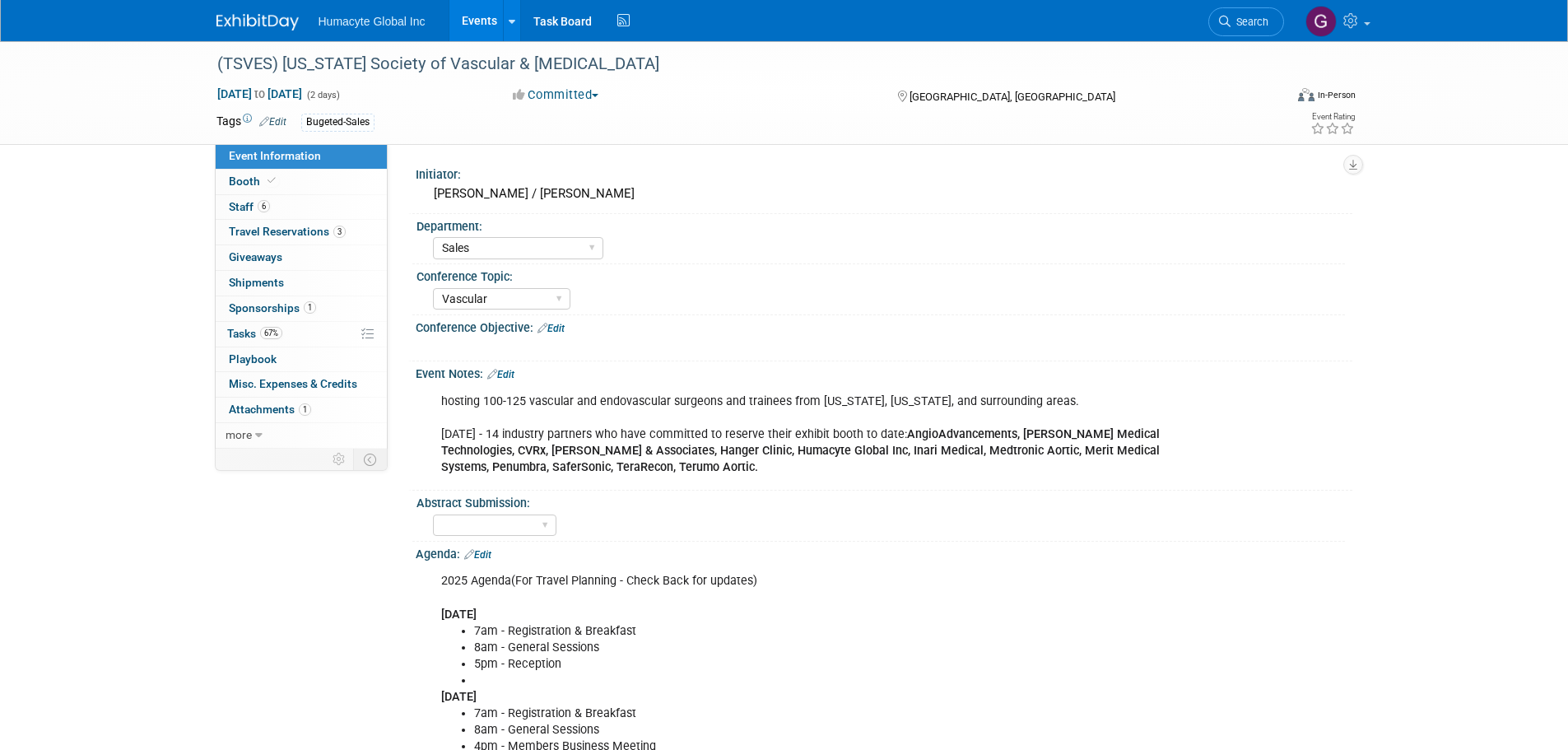
select select "Sales"
select select "Vascular"
click at [242, 202] on span "Staff 6" at bounding box center [249, 207] width 41 height 13
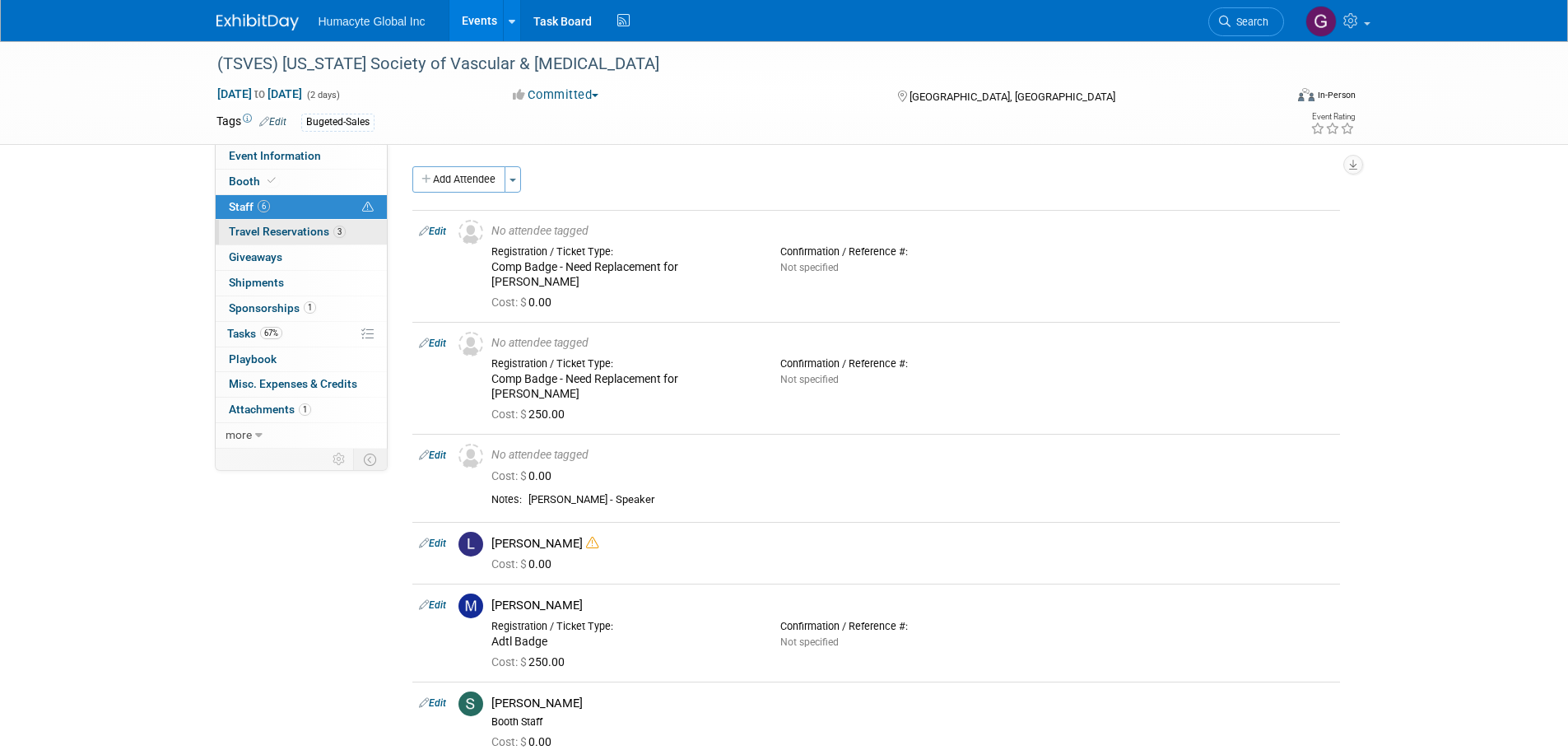
click at [301, 226] on span "Travel Reservations 3" at bounding box center [287, 231] width 117 height 13
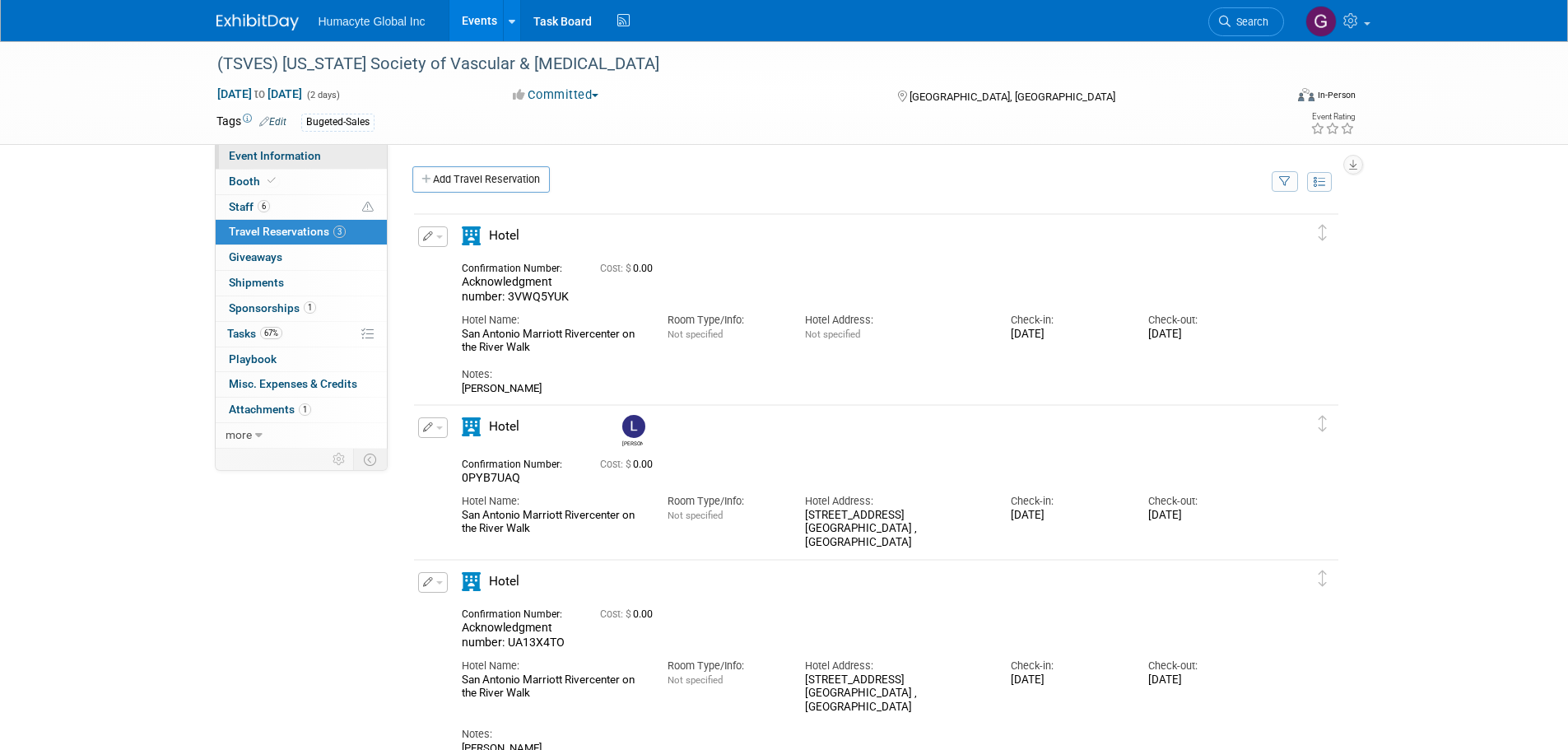
click at [279, 148] on link "Event Information" at bounding box center [301, 156] width 172 height 24
select select "Sales"
select select "Vascular"
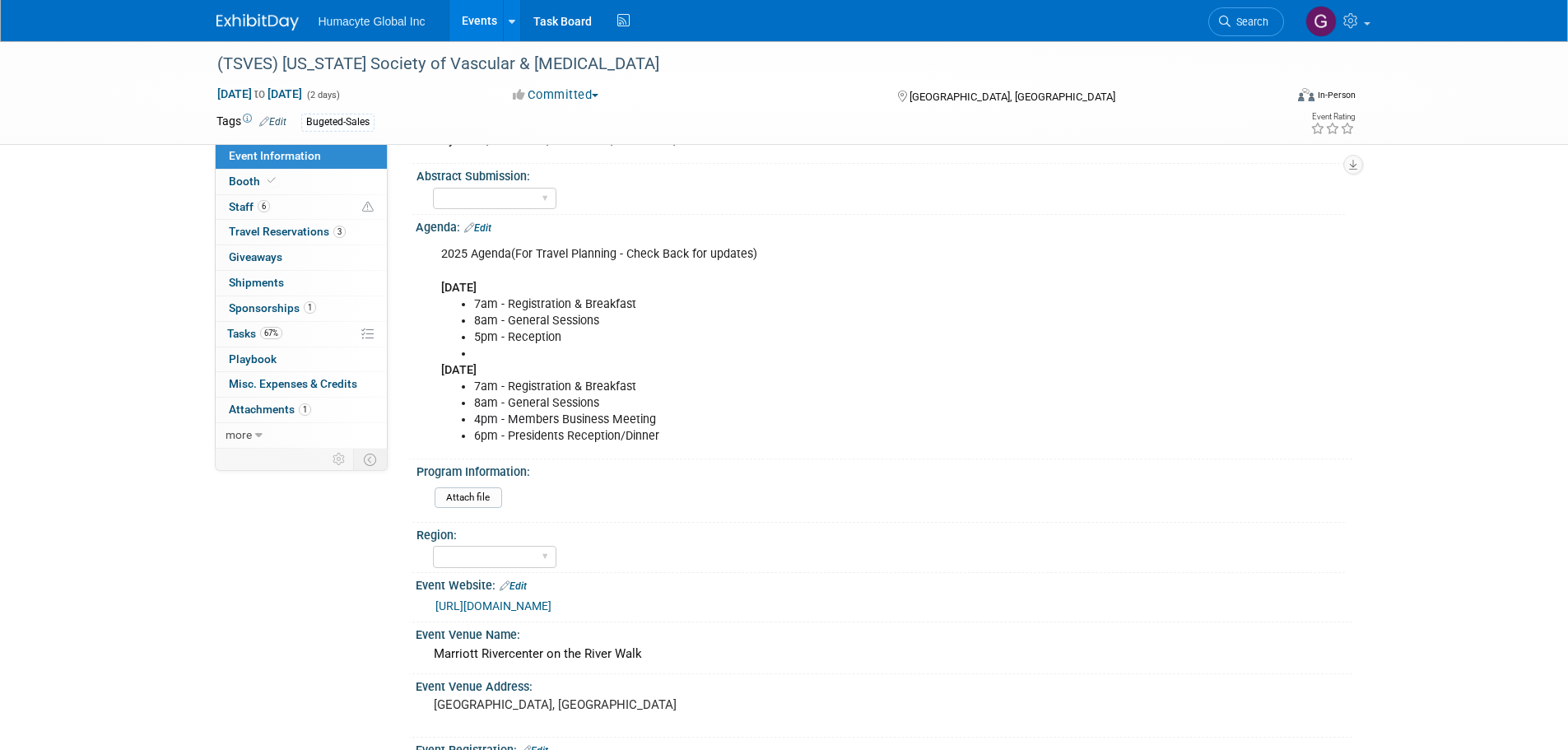
scroll to position [329, 0]
click at [479, 604] on link "[URL][DOMAIN_NAME]" at bounding box center [494, 604] width 116 height 13
click at [272, 232] on span "Travel Reservations 3" at bounding box center [287, 231] width 117 height 13
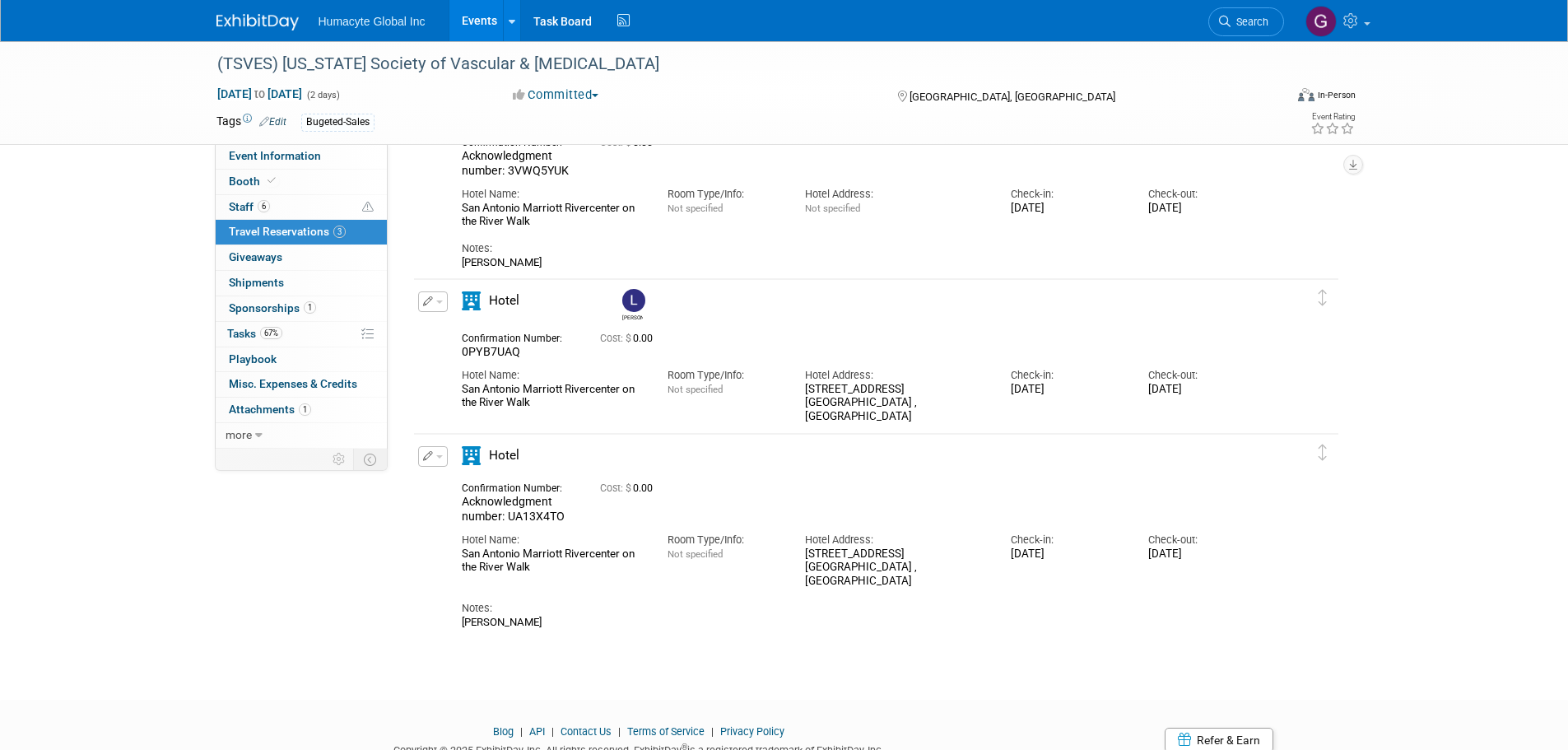
scroll to position [83, 0]
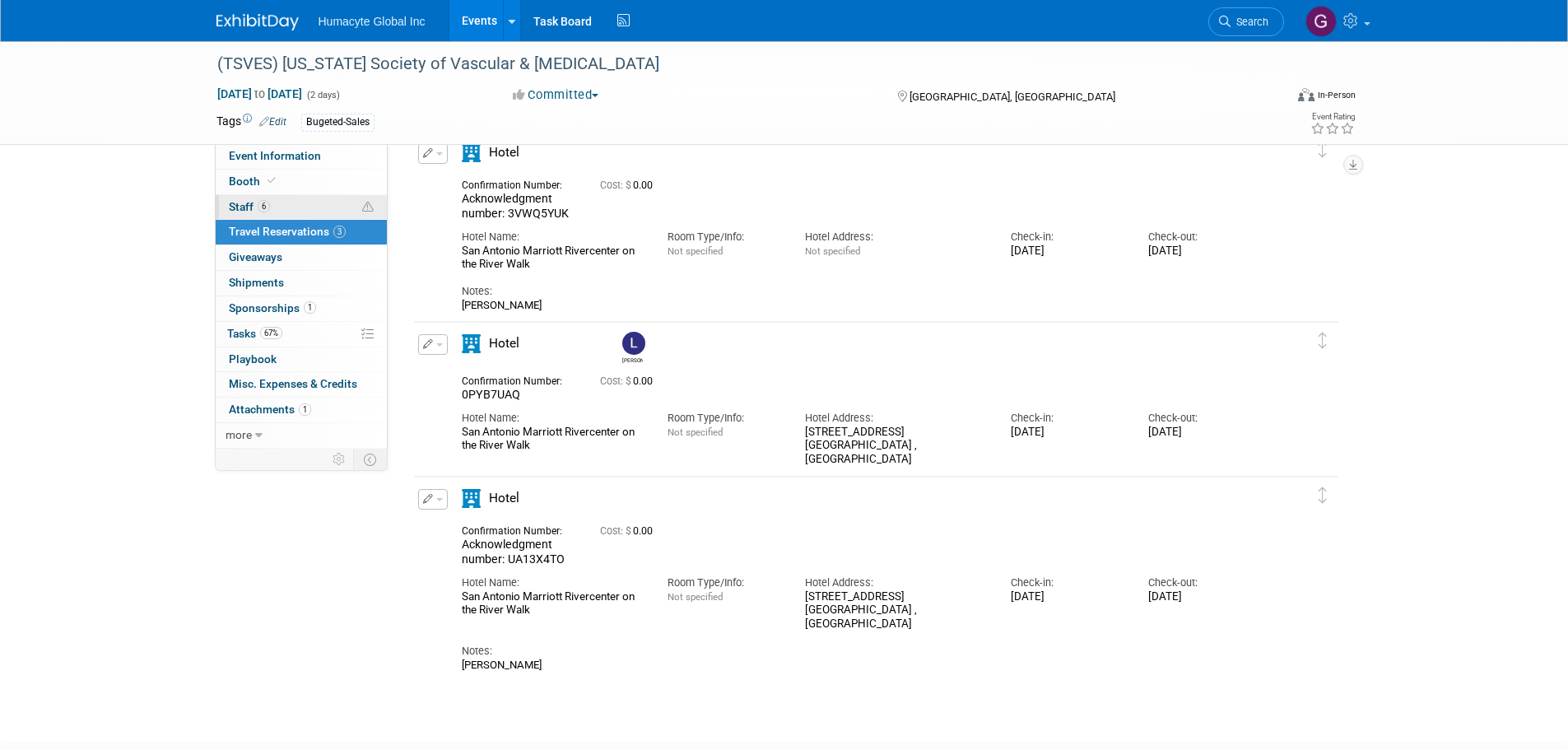
click at [236, 209] on span "Staff 6" at bounding box center [249, 207] width 41 height 13
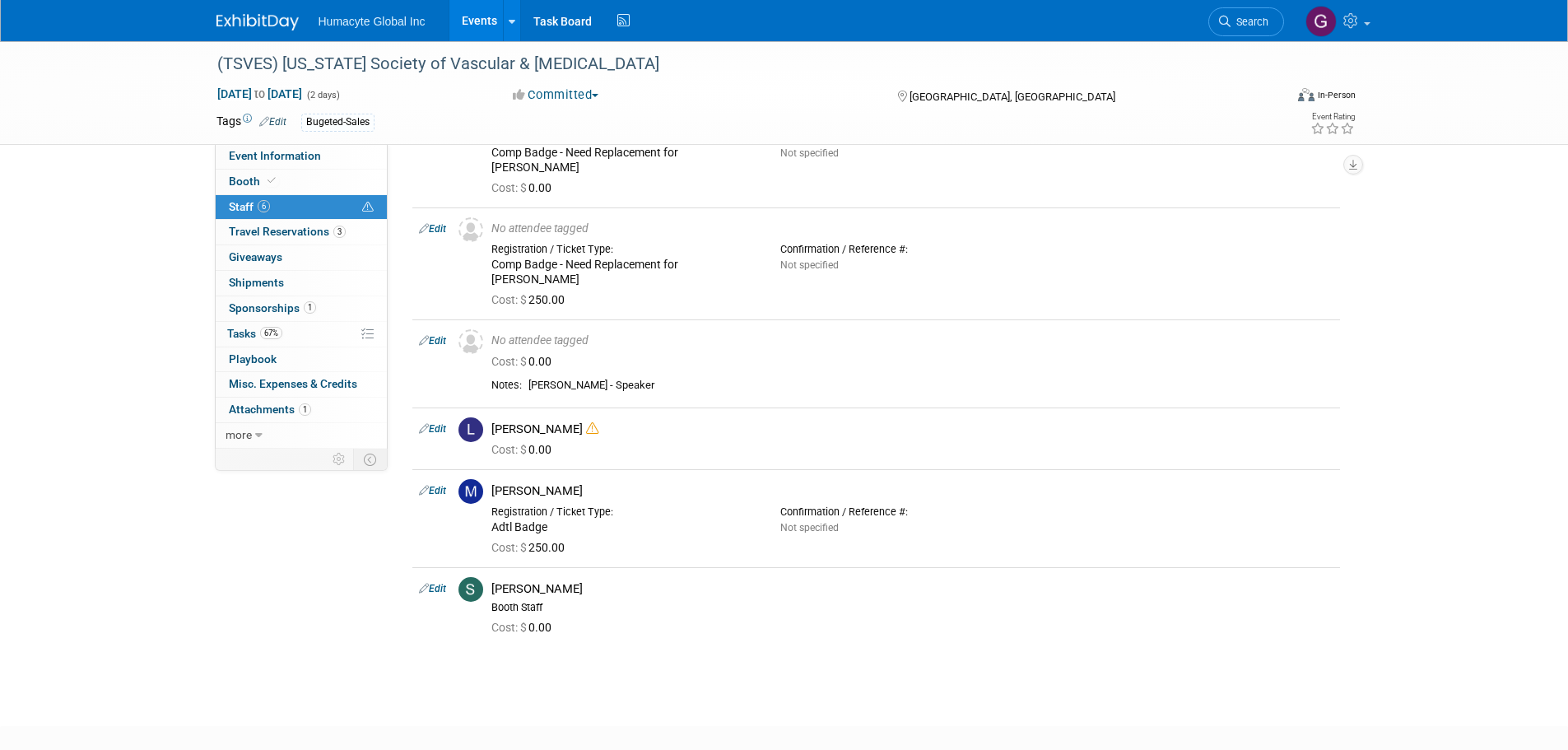
scroll to position [66, 0]
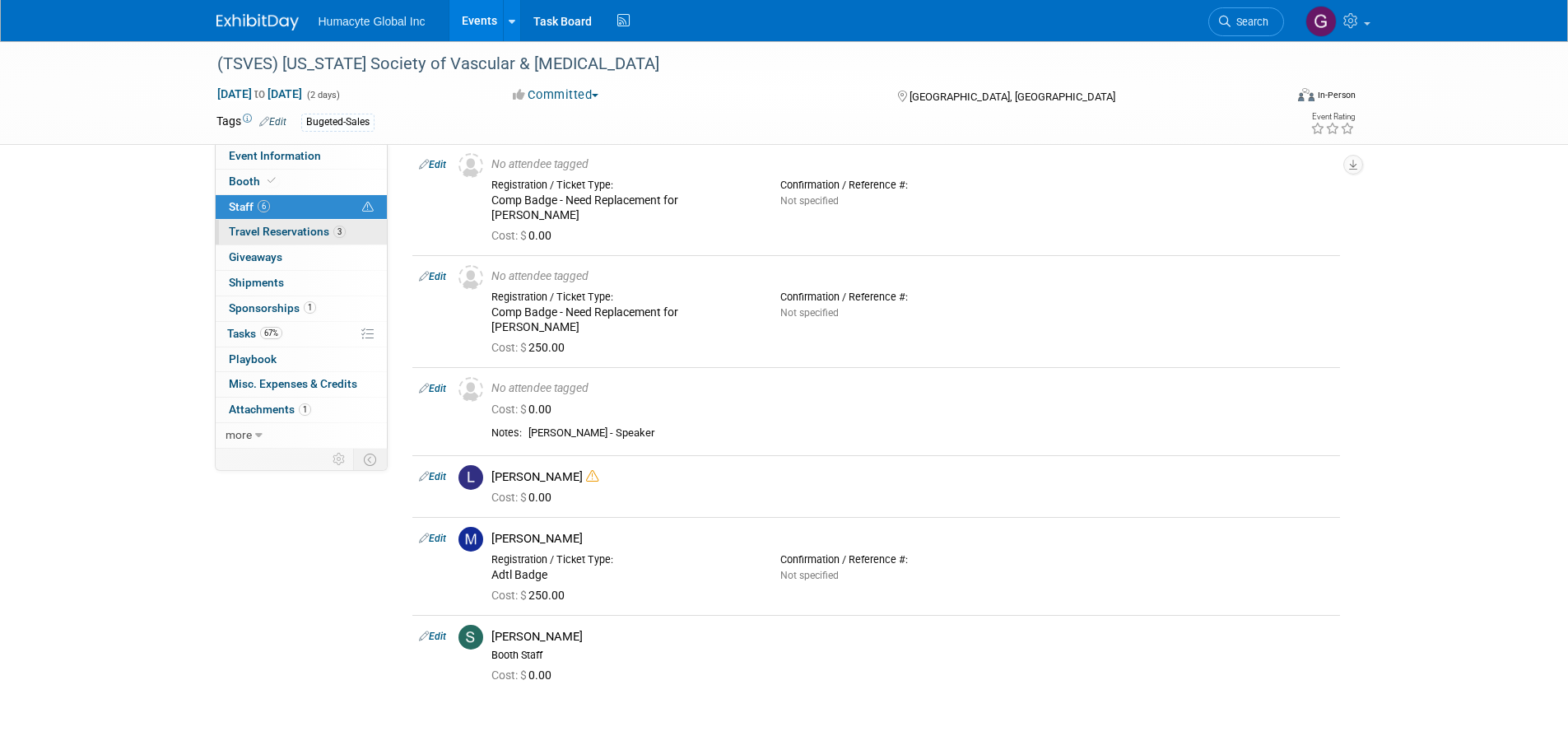
click at [273, 237] on span "Travel Reservations 3" at bounding box center [287, 231] width 117 height 13
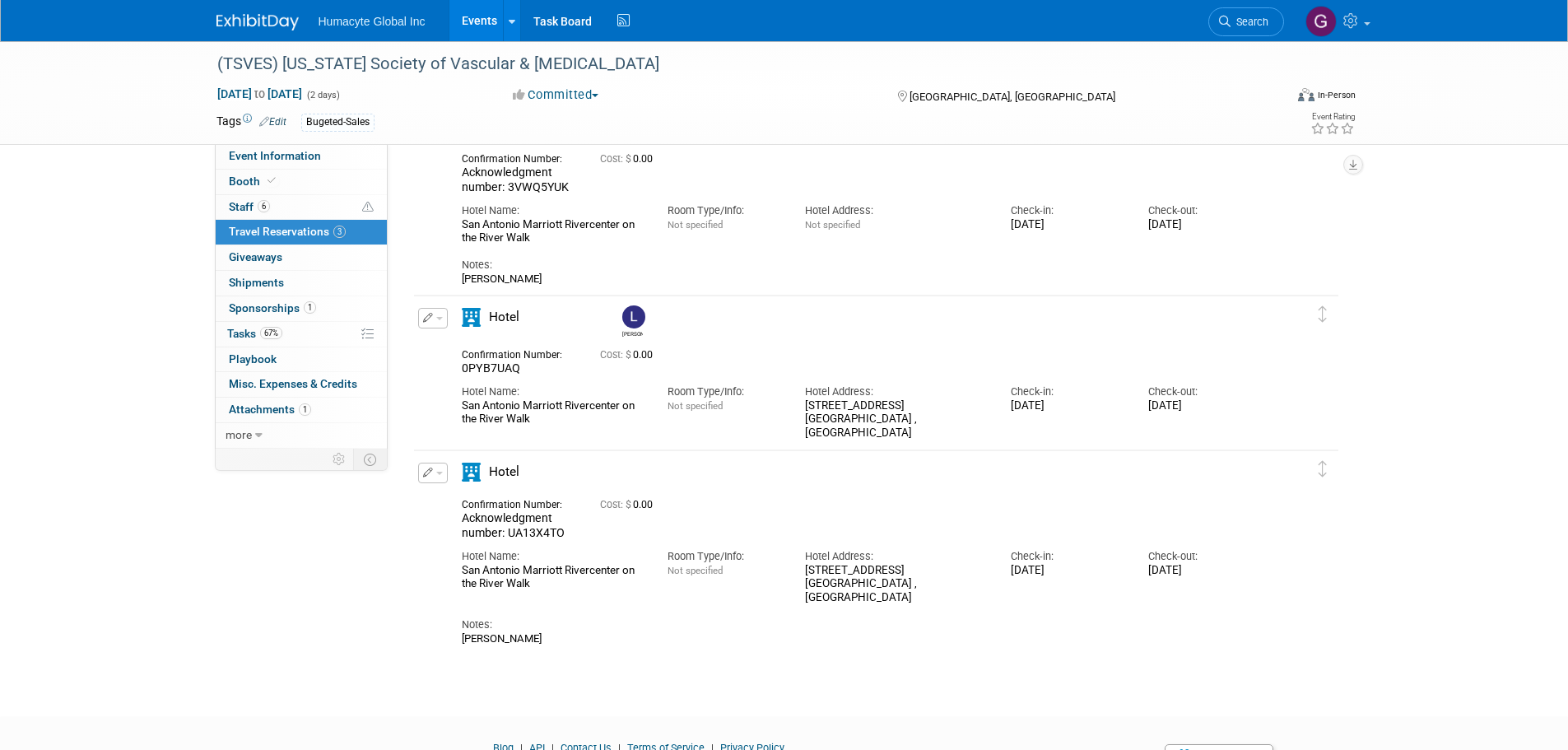
scroll to position [0, 0]
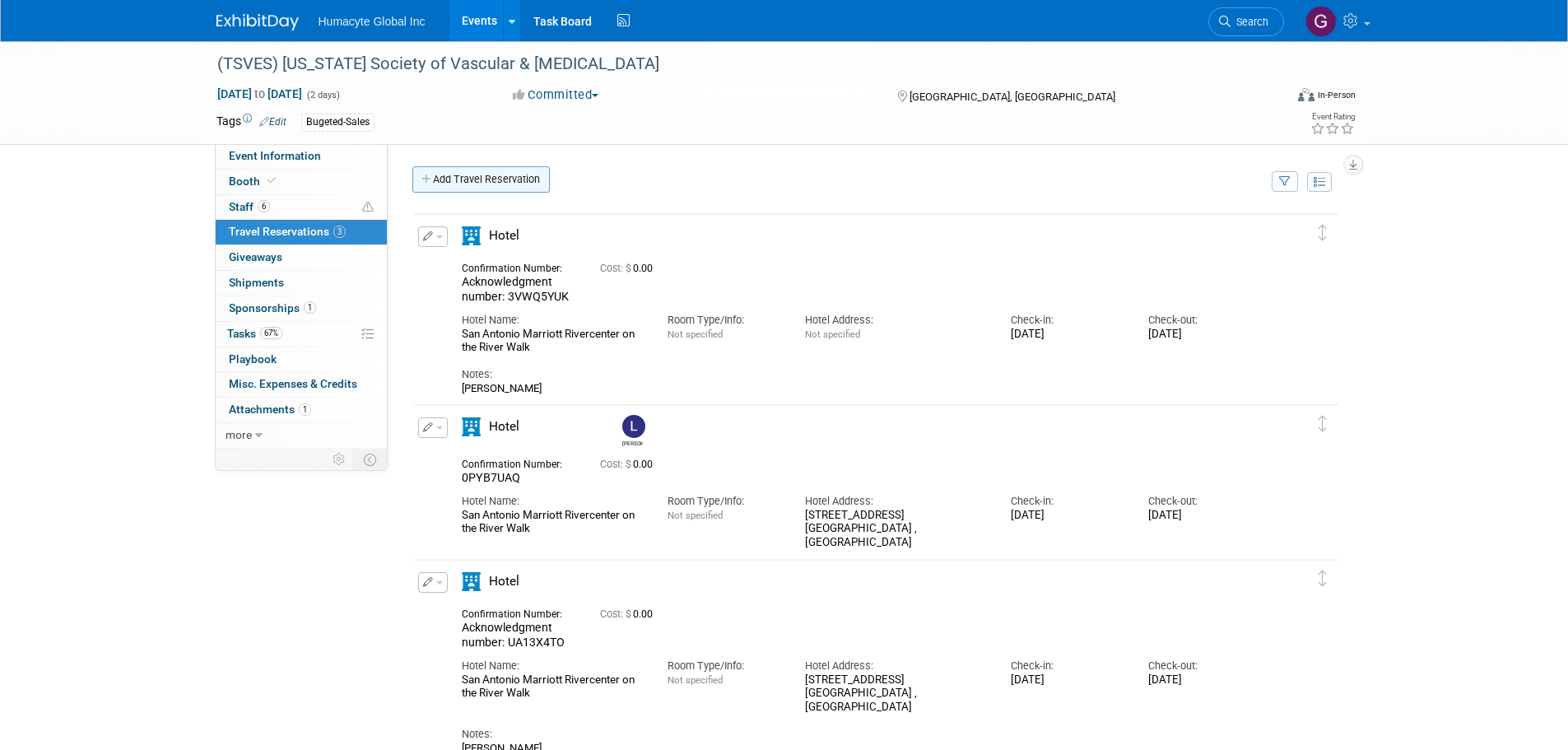
click at [534, 176] on link "Add Travel Reservation" at bounding box center [480, 179] width 137 height 26
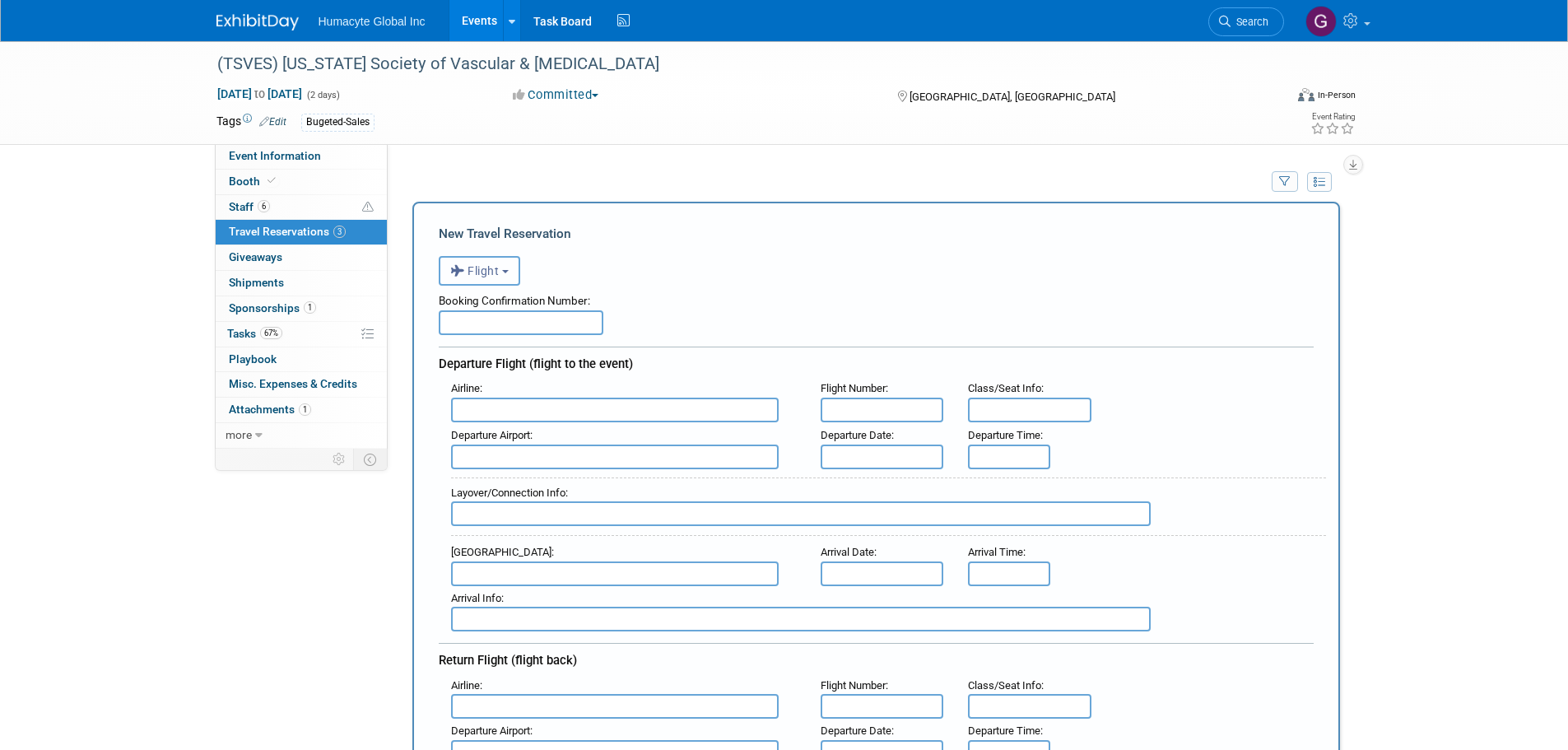
click at [485, 269] on span "Flight" at bounding box center [474, 271] width 50 height 13
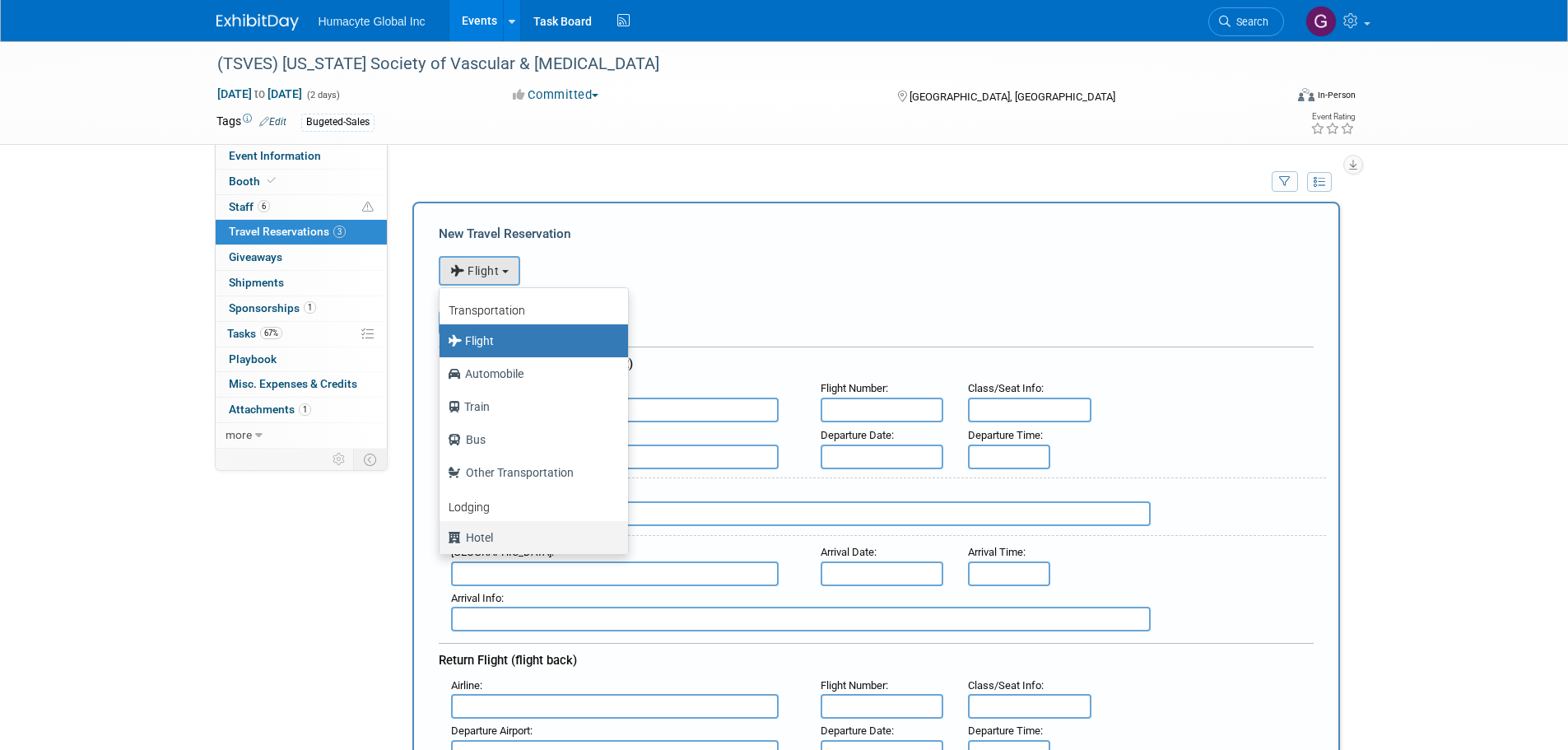
click at [495, 539] on label "Hotel" at bounding box center [529, 537] width 164 height 26
click at [442, 539] on input "Hotel" at bounding box center [437, 535] width 11 height 11
select select "6"
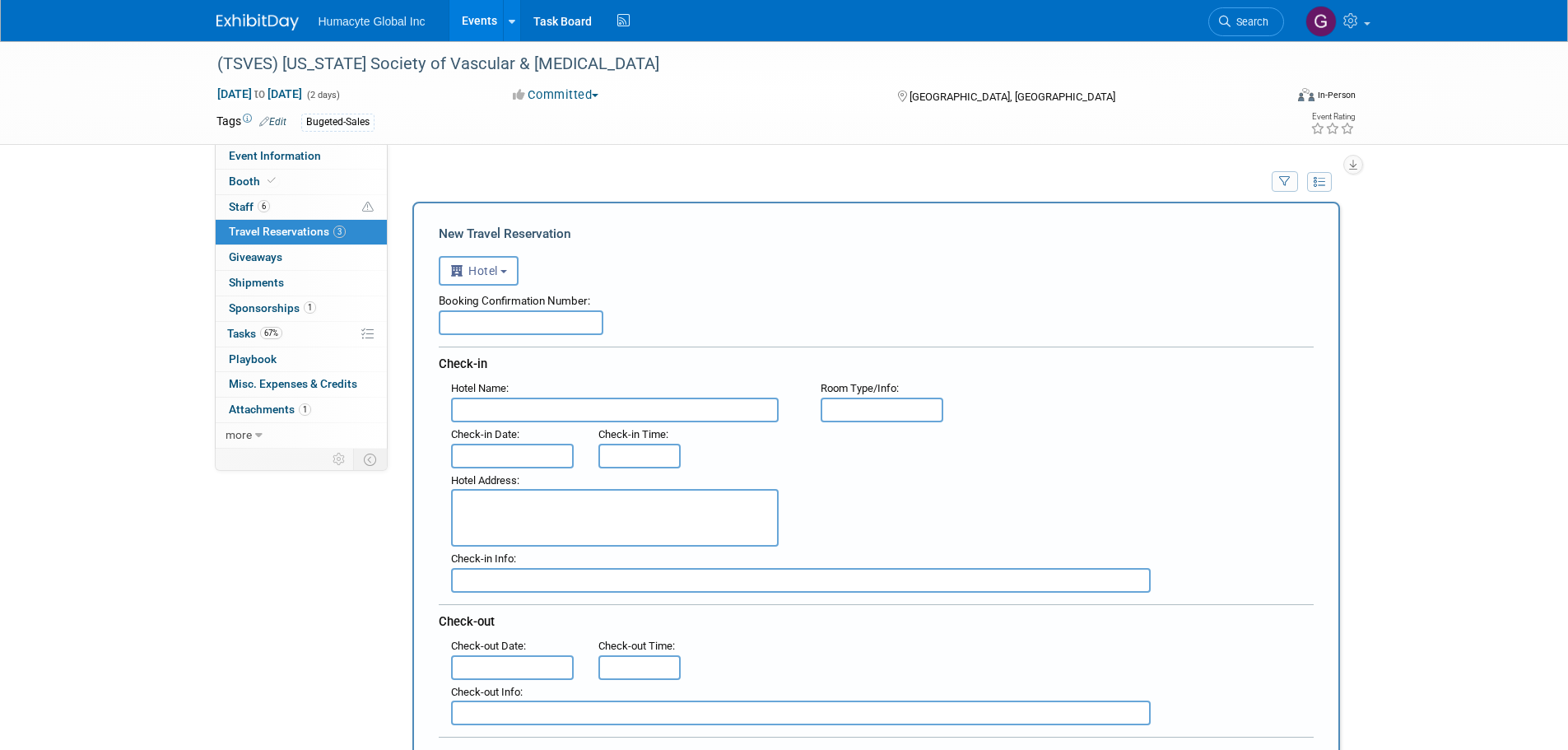
click at [538, 324] on input "text" at bounding box center [521, 322] width 165 height 24
paste input "QUZB9UVC"
type input "QUZB9UVC"
click at [540, 412] on input "text" at bounding box center [614, 410] width 327 height 24
type input "San Antonio Marriott Rivercenter"
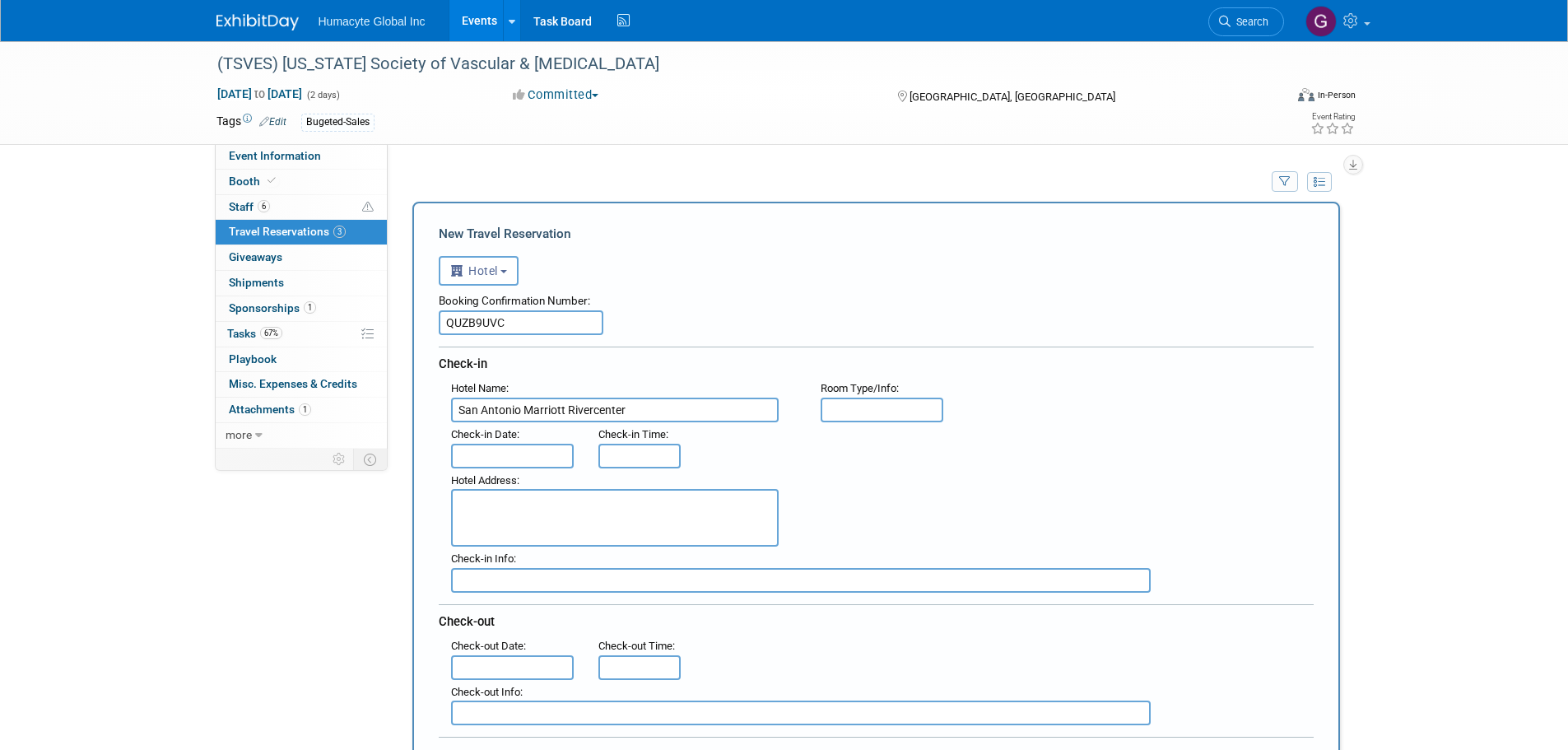
click at [544, 452] on input "text" at bounding box center [512, 455] width 124 height 24
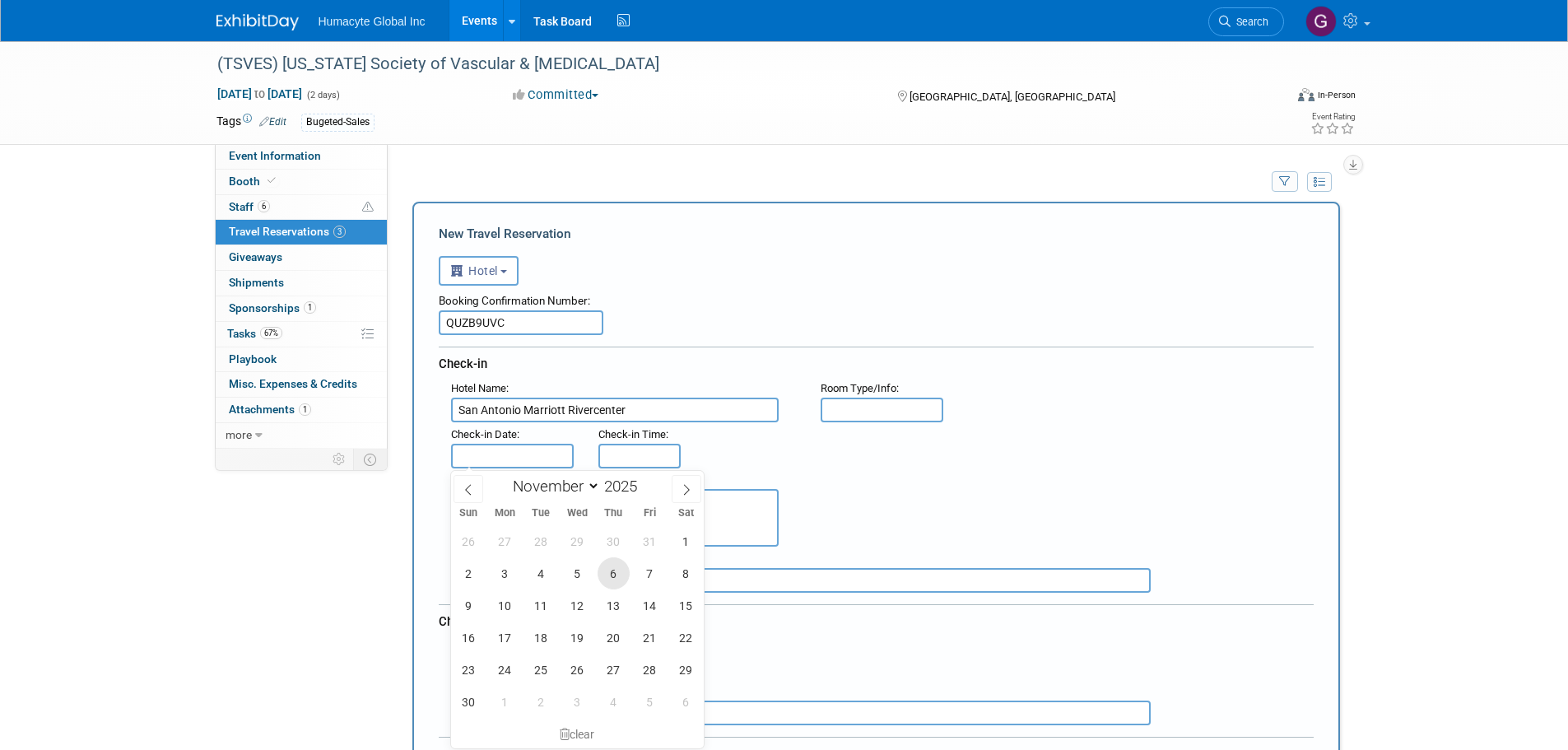
click at [607, 570] on span "6" at bounding box center [613, 573] width 32 height 32
type input "[DATE]"
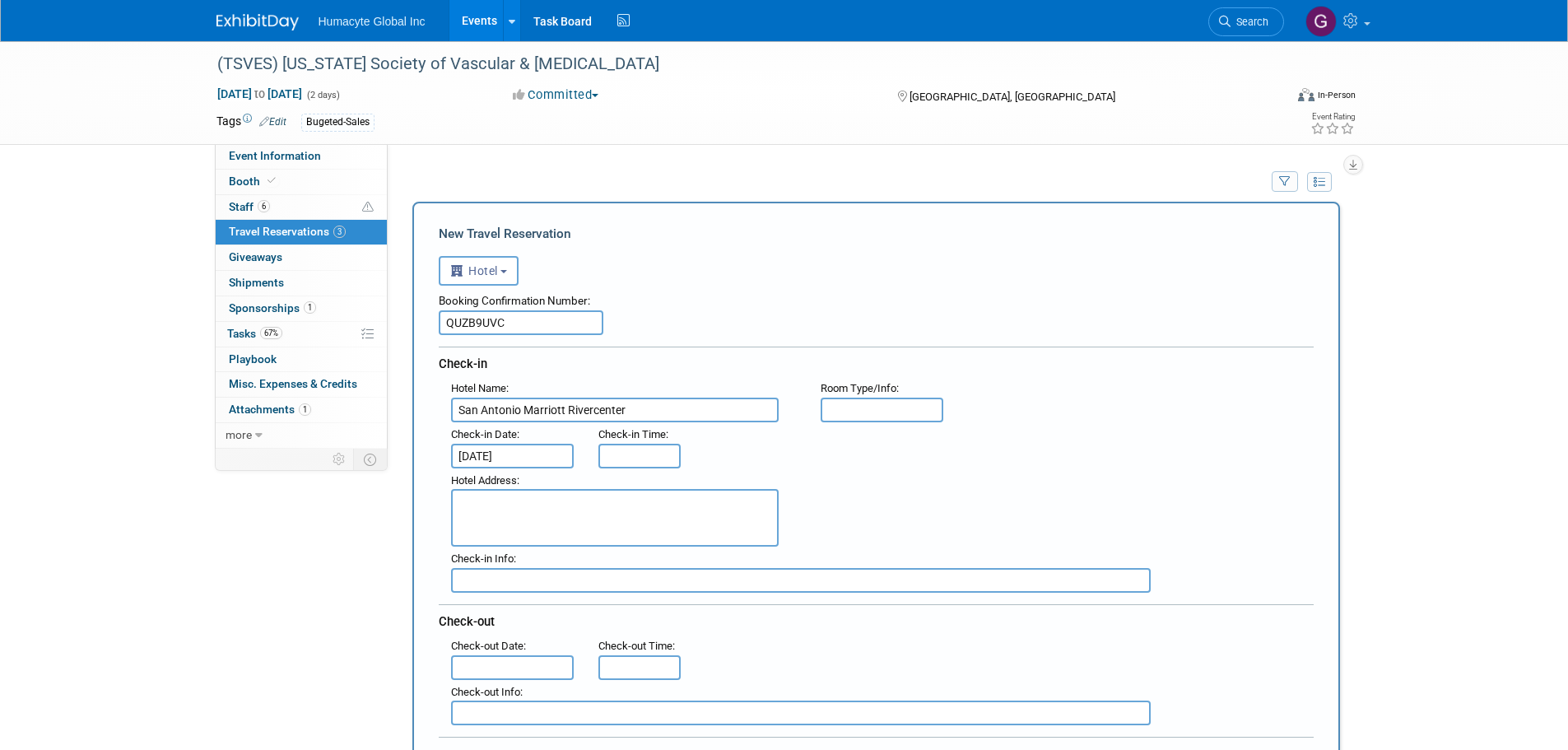
type input "3:00 PM"
click at [629, 456] on input "3:00 PM" at bounding box center [639, 455] width 82 height 24
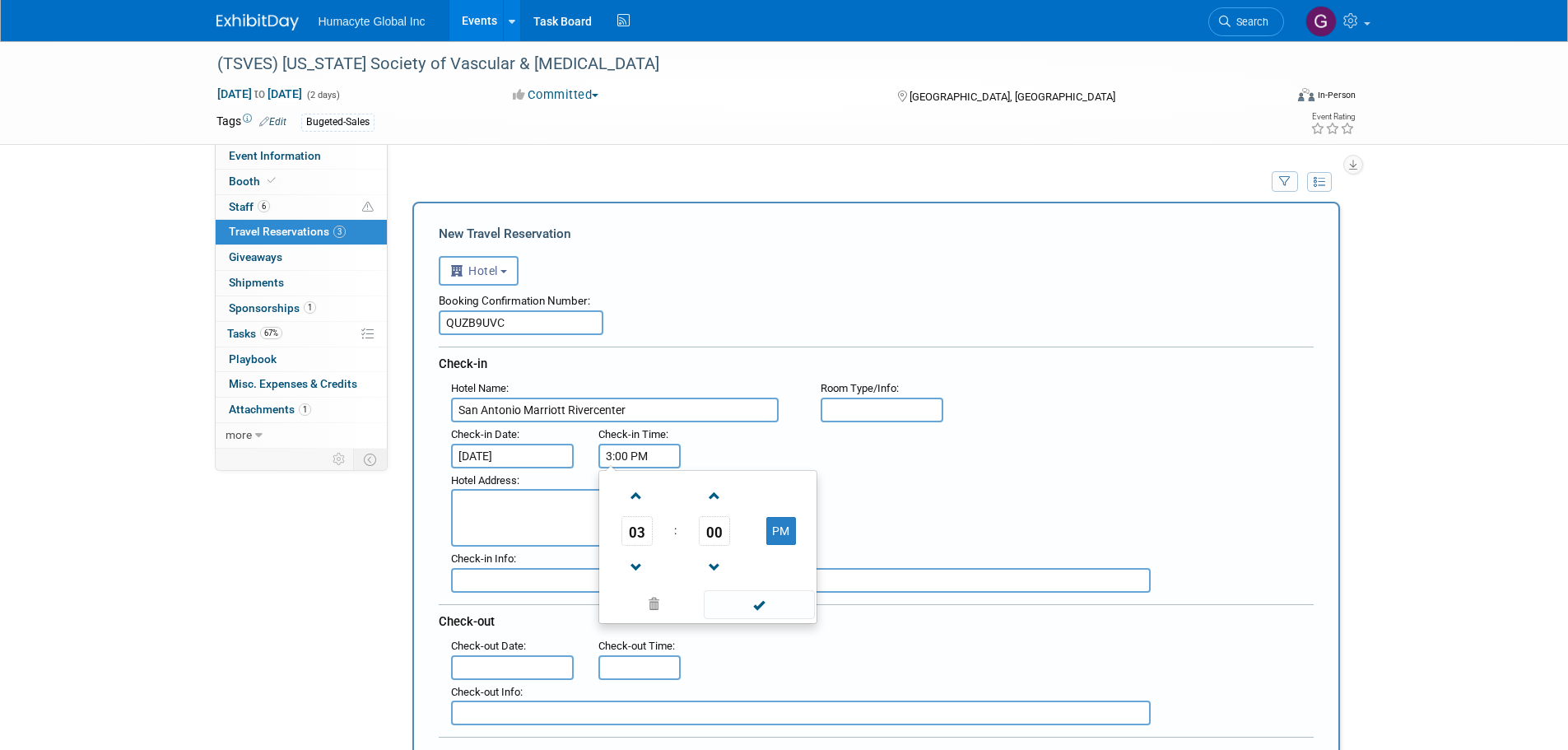
click at [735, 444] on div ": Check-in Date : [DATE] Check-in Time : 3:00 PM 03 : 00 PM 12 01 02 03 04 05 0…" at bounding box center [882, 445] width 887 height 46
click at [528, 663] on input "text" at bounding box center [512, 668] width 124 height 24
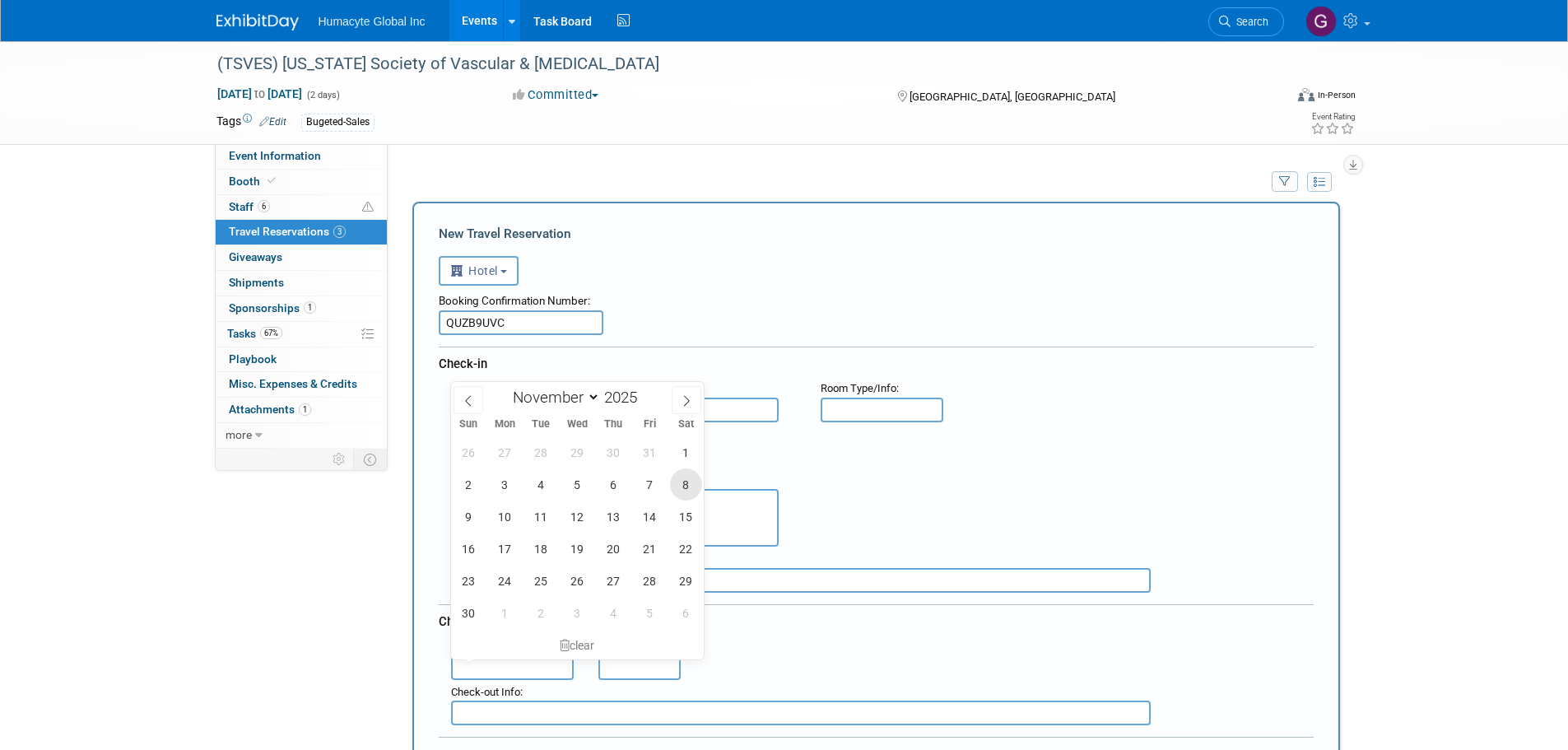
click at [695, 487] on span "8" at bounding box center [686, 485] width 32 height 32
type input "[DATE]"
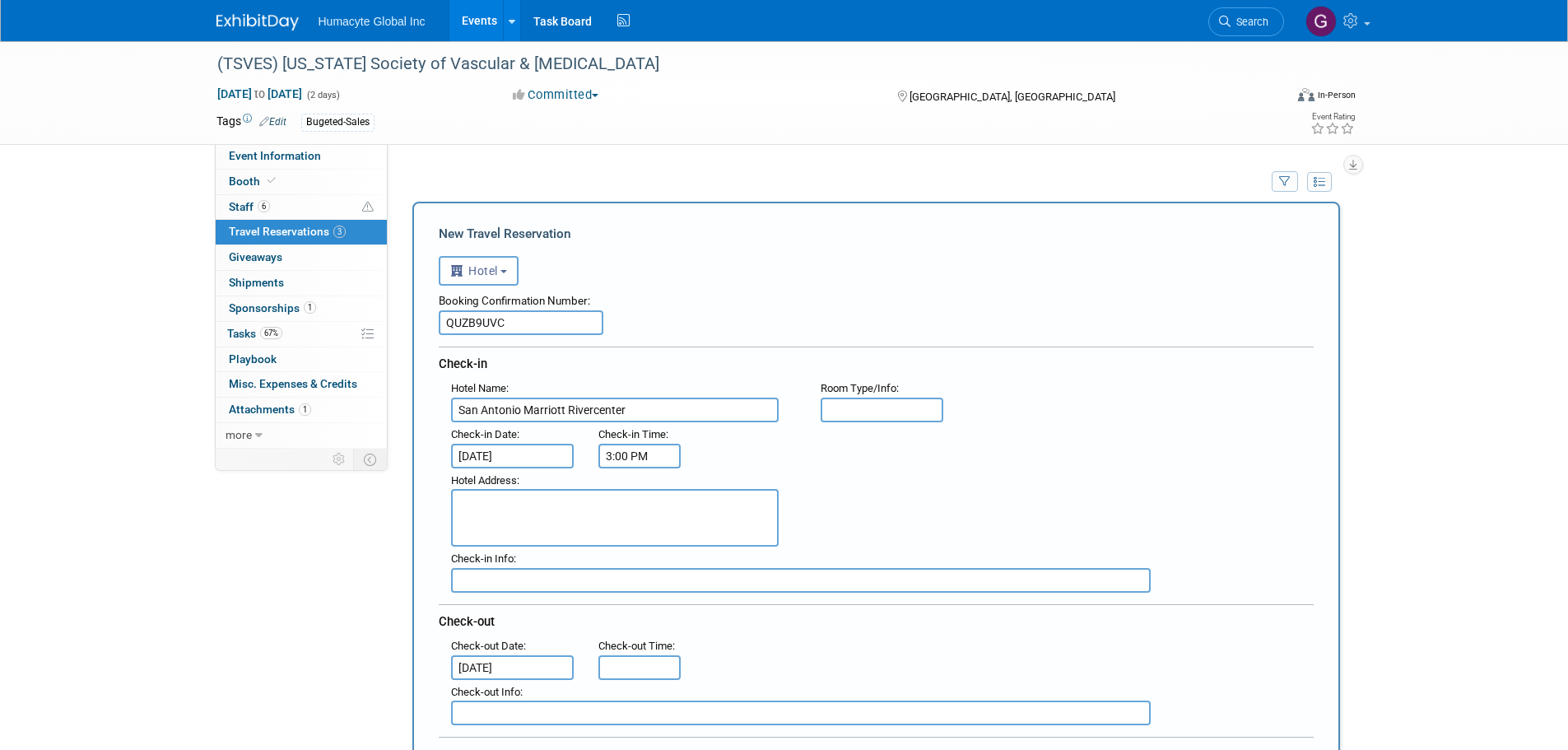
click at [616, 517] on textarea at bounding box center [614, 518] width 327 height 57
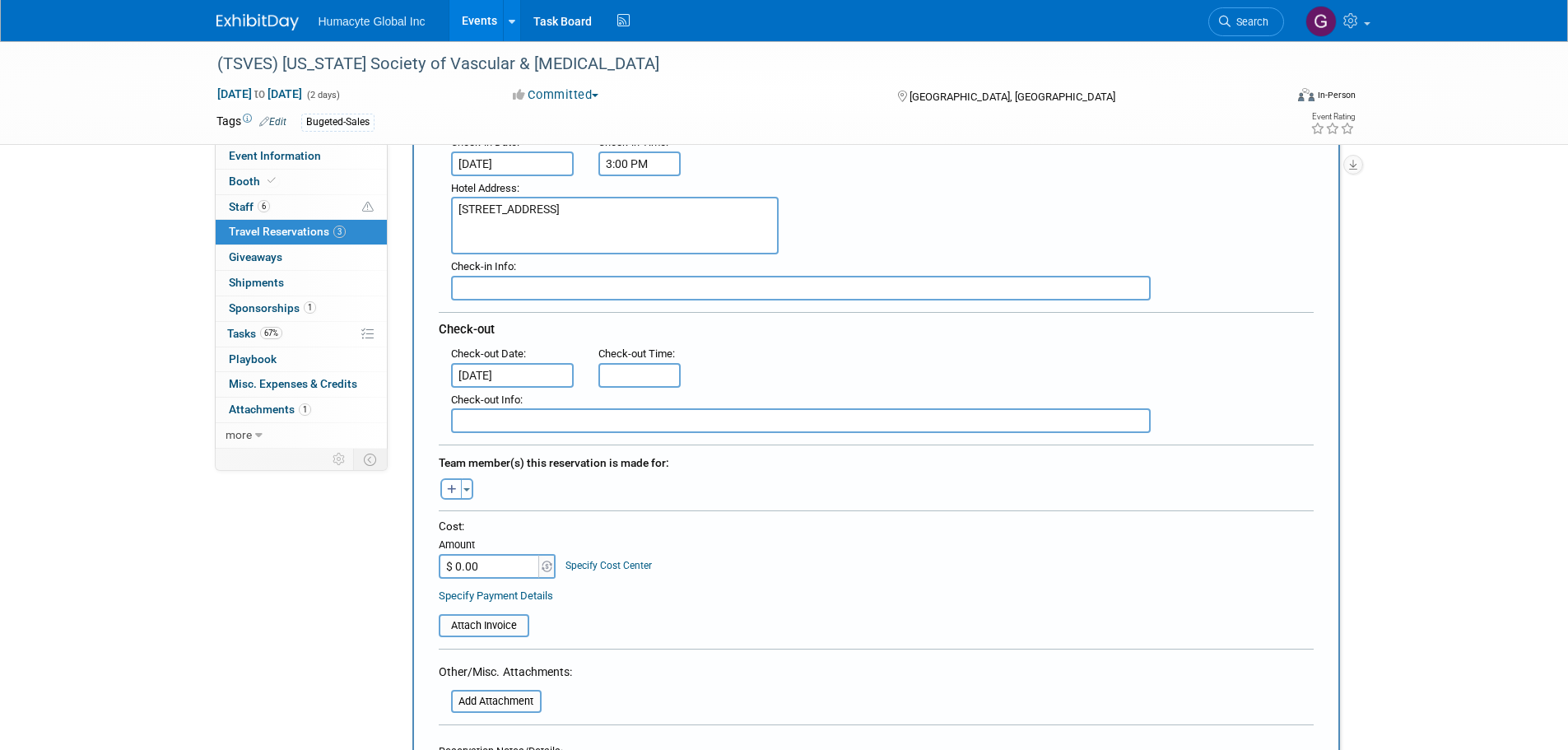
scroll to position [329, 0]
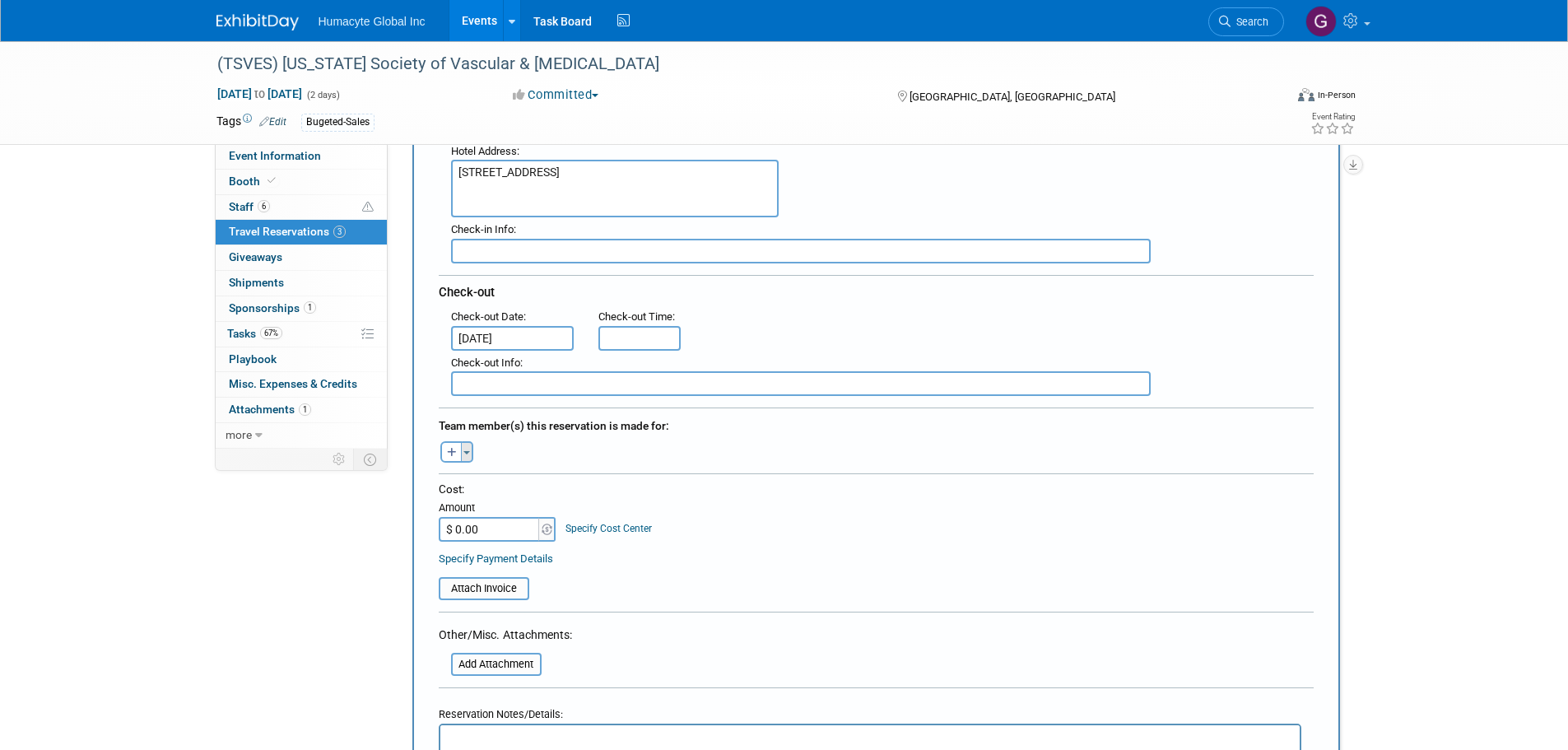
type textarea "[STREET_ADDRESS]"
click at [470, 453] on button "Toggle Dropdown" at bounding box center [467, 451] width 13 height 21
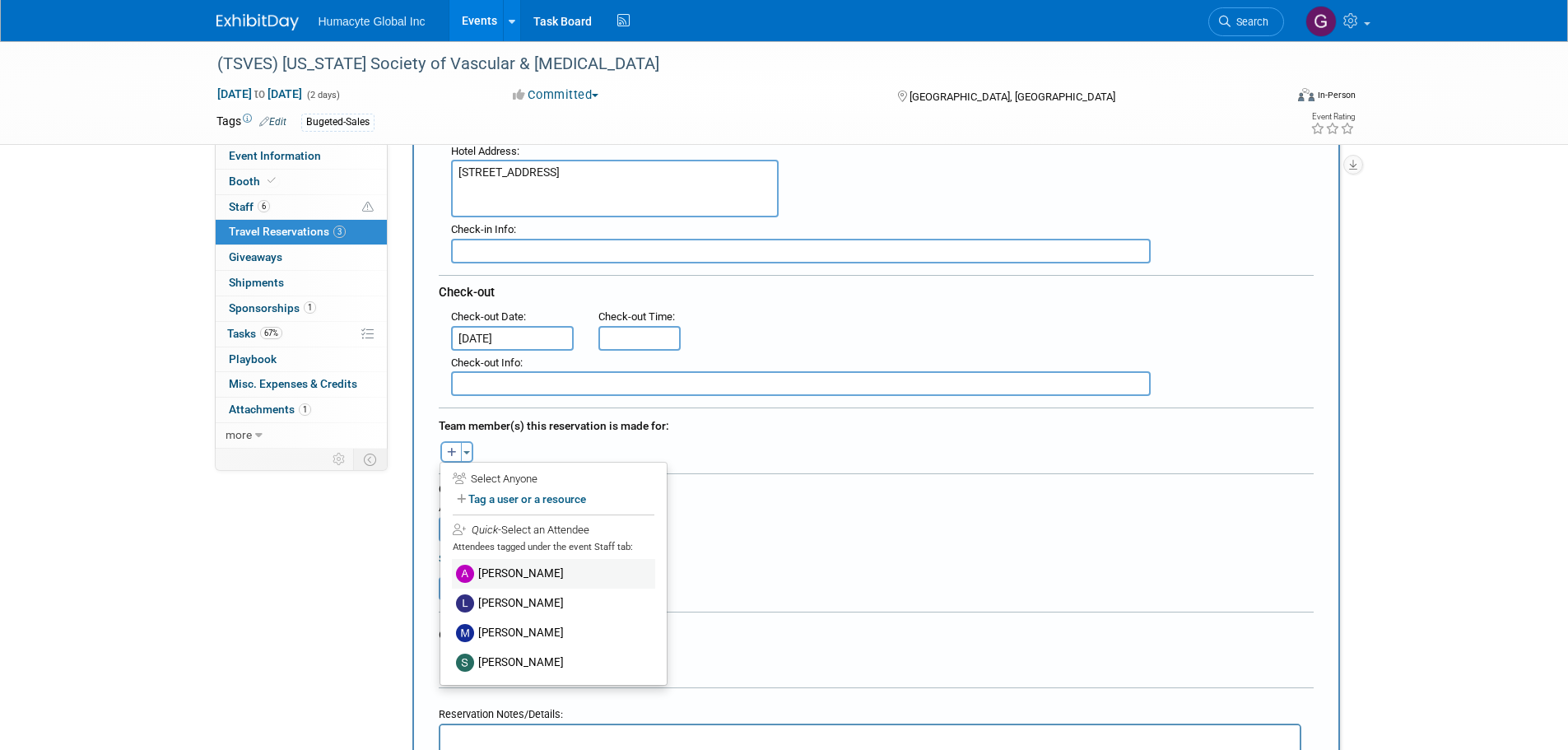
click at [540, 576] on label "[PERSON_NAME]" at bounding box center [554, 573] width 204 height 29
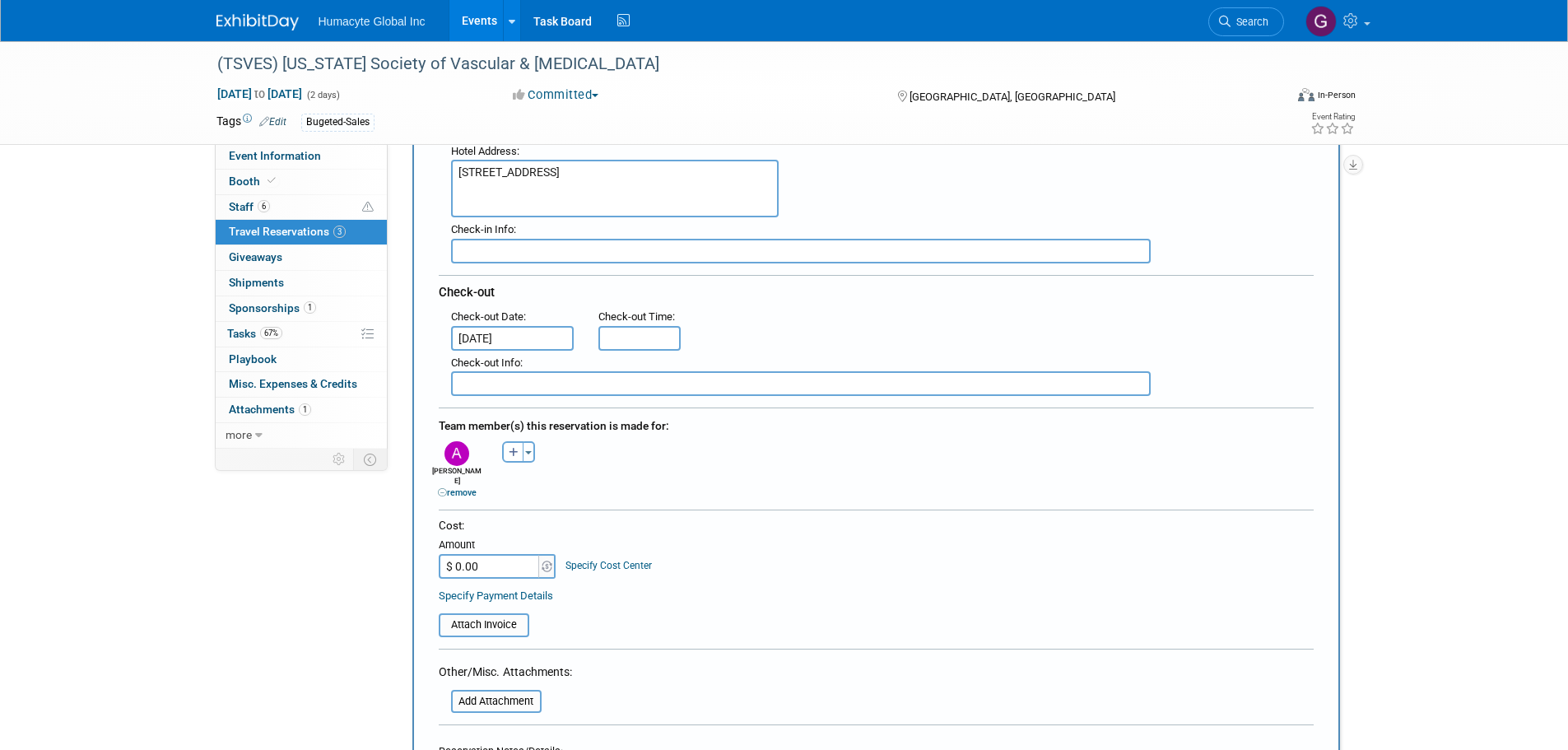
click at [771, 534] on div "Cost: Amount $ 0.00 Specify Cost Center Cost Center -- Not Specified -- Dept 10…" at bounding box center [876, 547] width 875 height 60
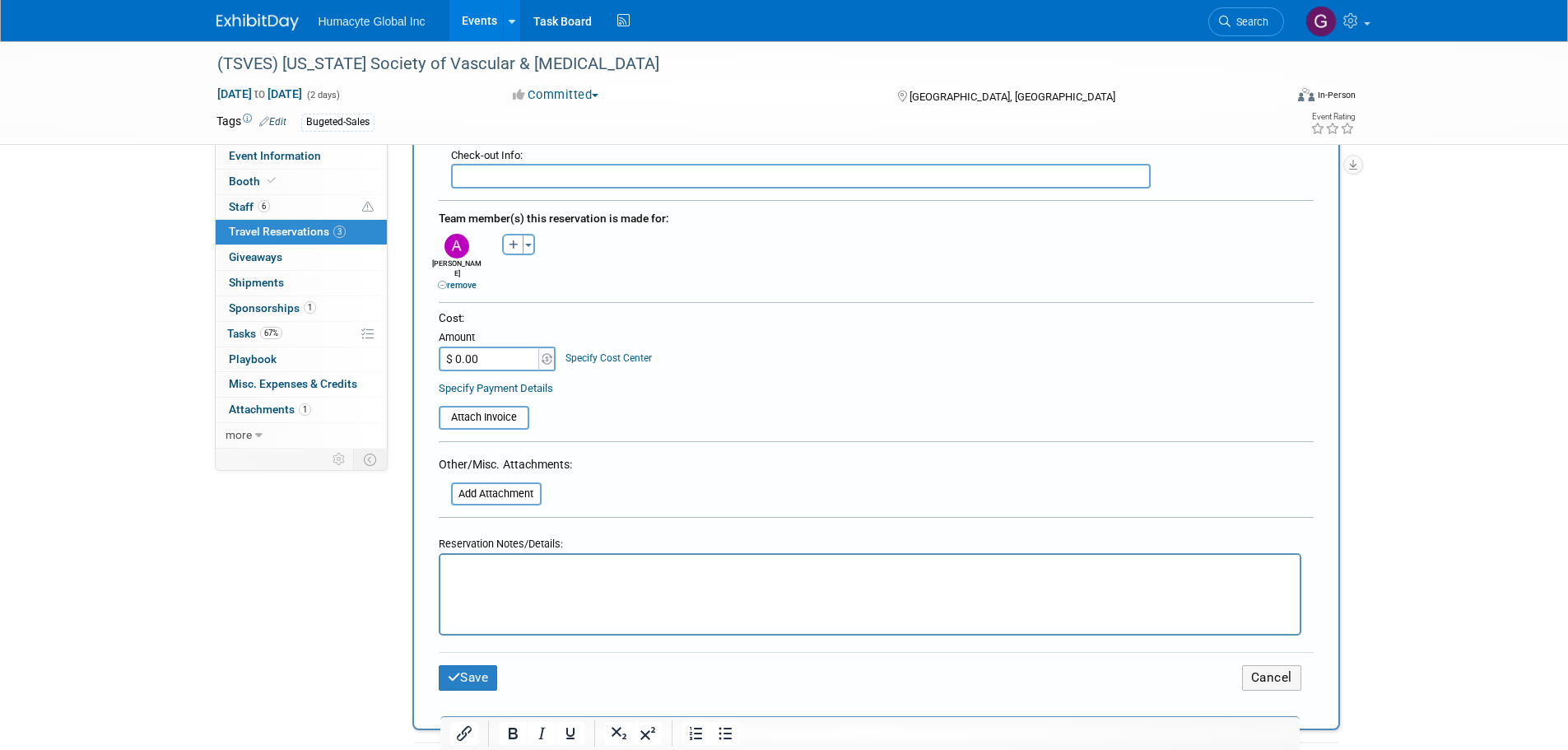
scroll to position [550, 0]
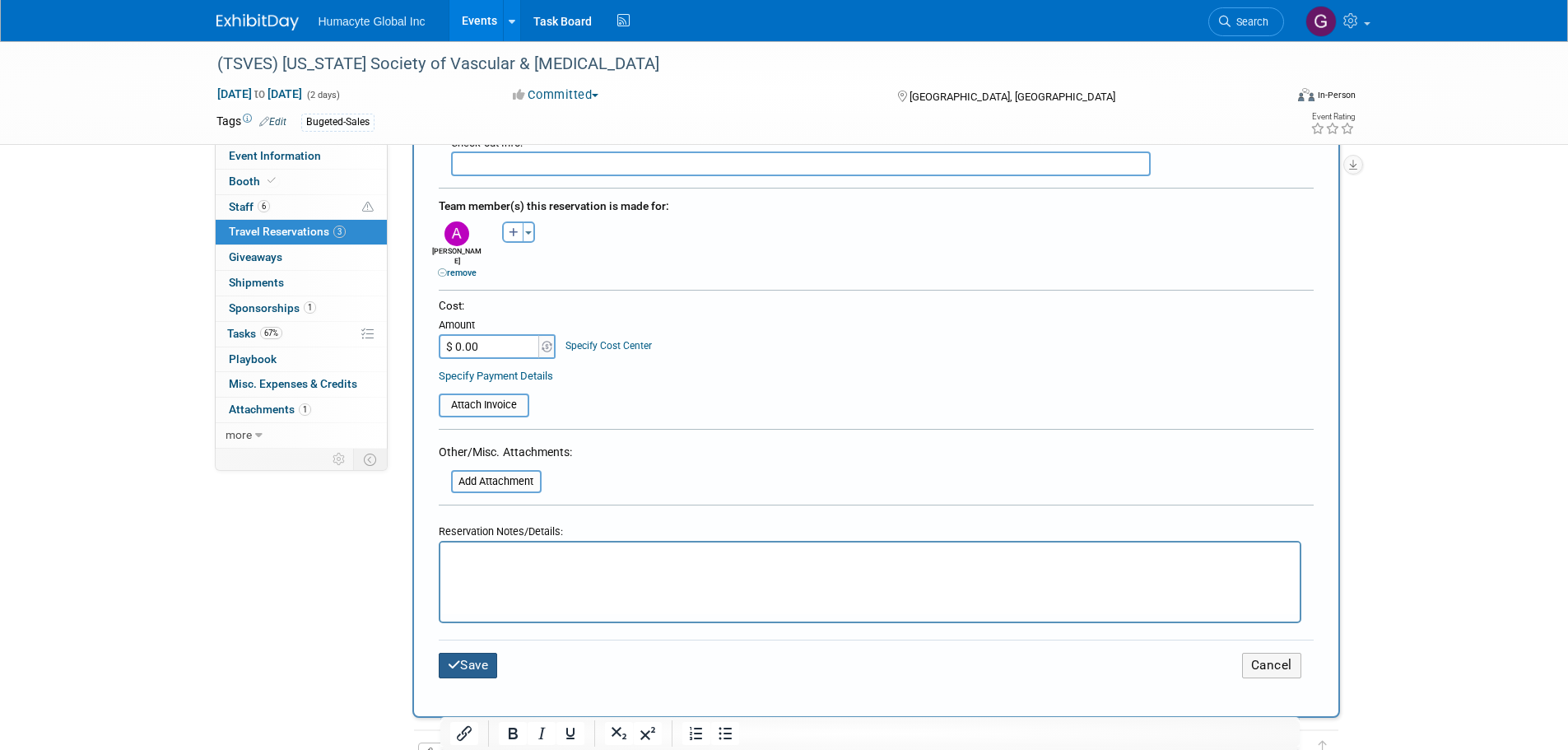
click at [490, 653] on button "Save" at bounding box center [468, 666] width 59 height 25
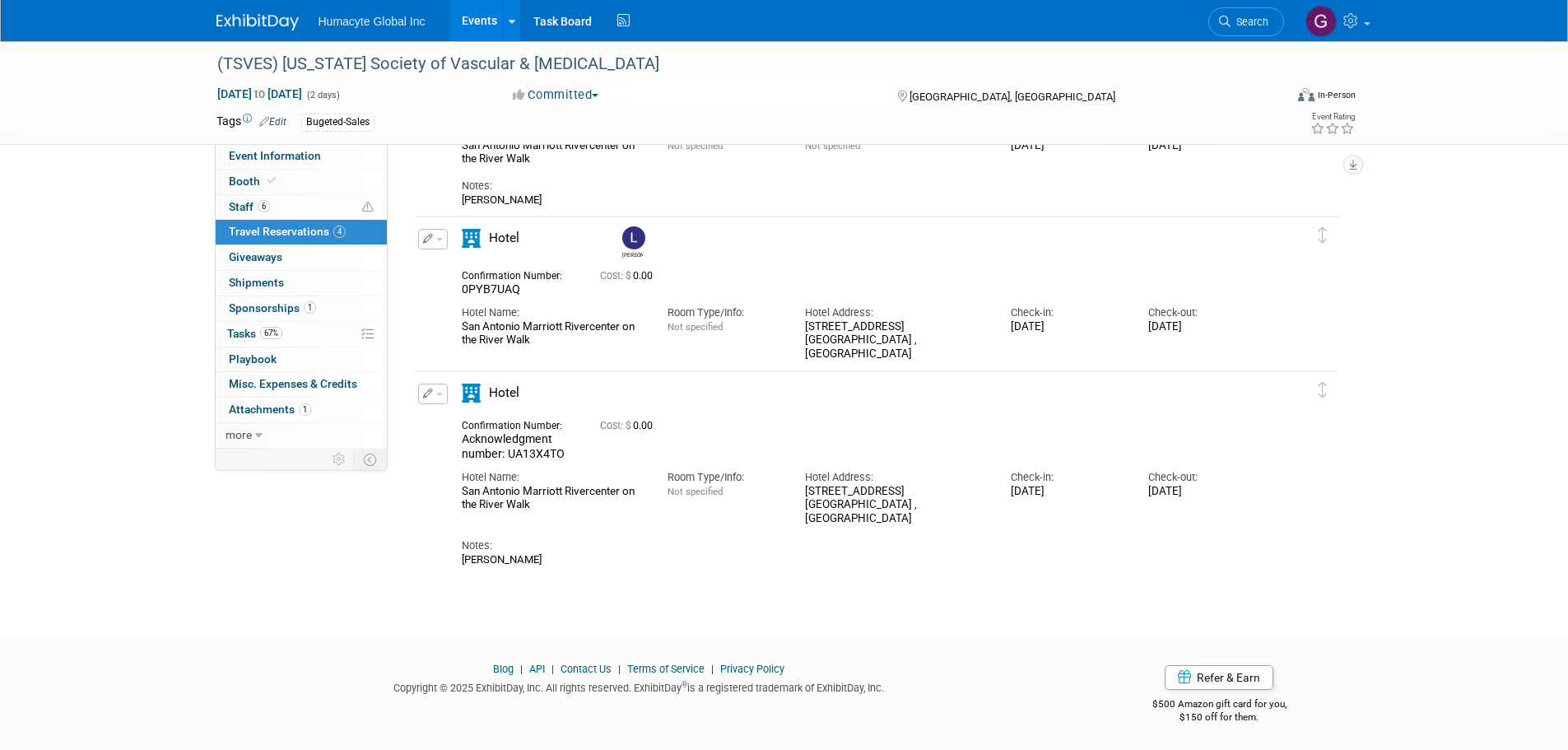
scroll to position [0, 0]
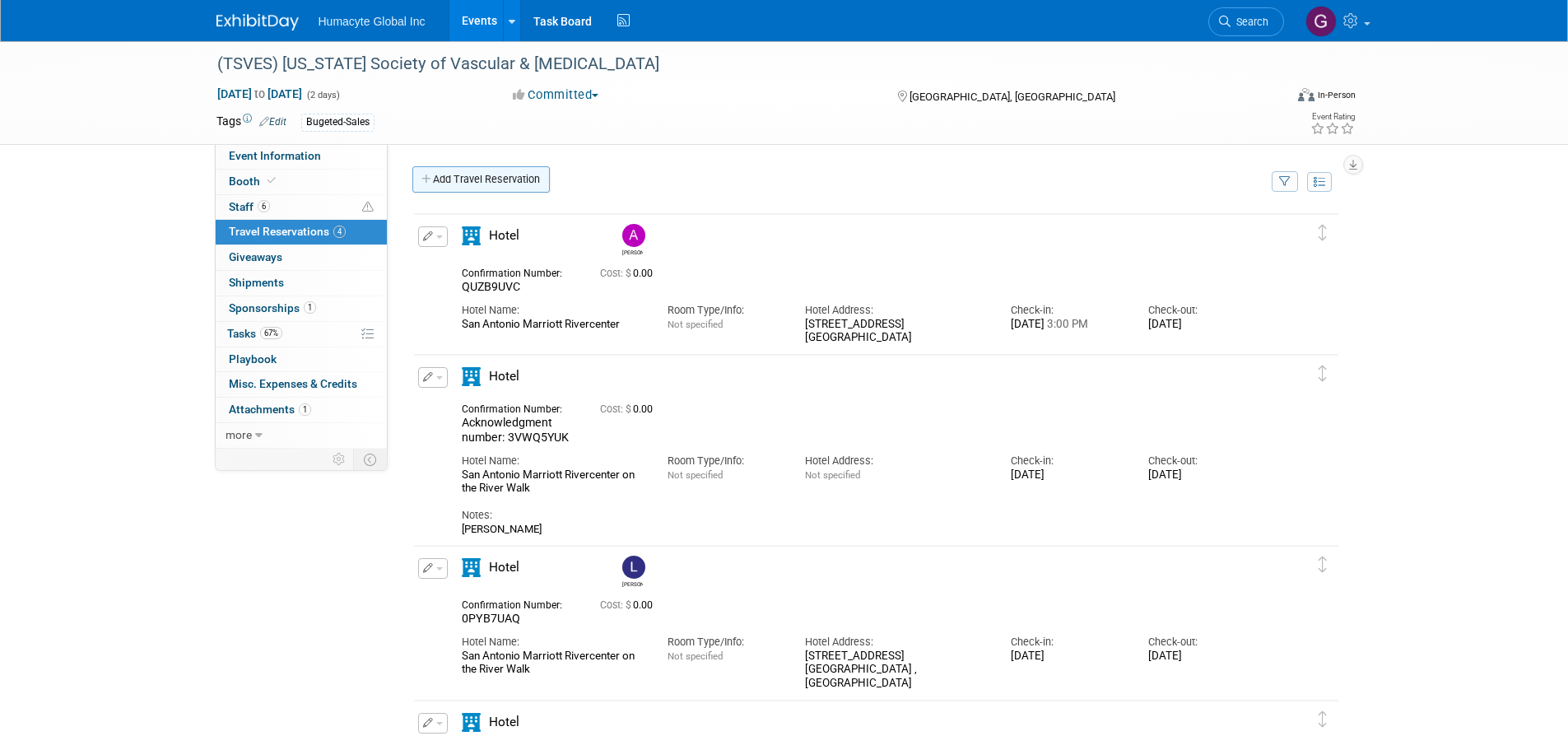
click at [495, 182] on link "Add Travel Reservation" at bounding box center [480, 179] width 137 height 26
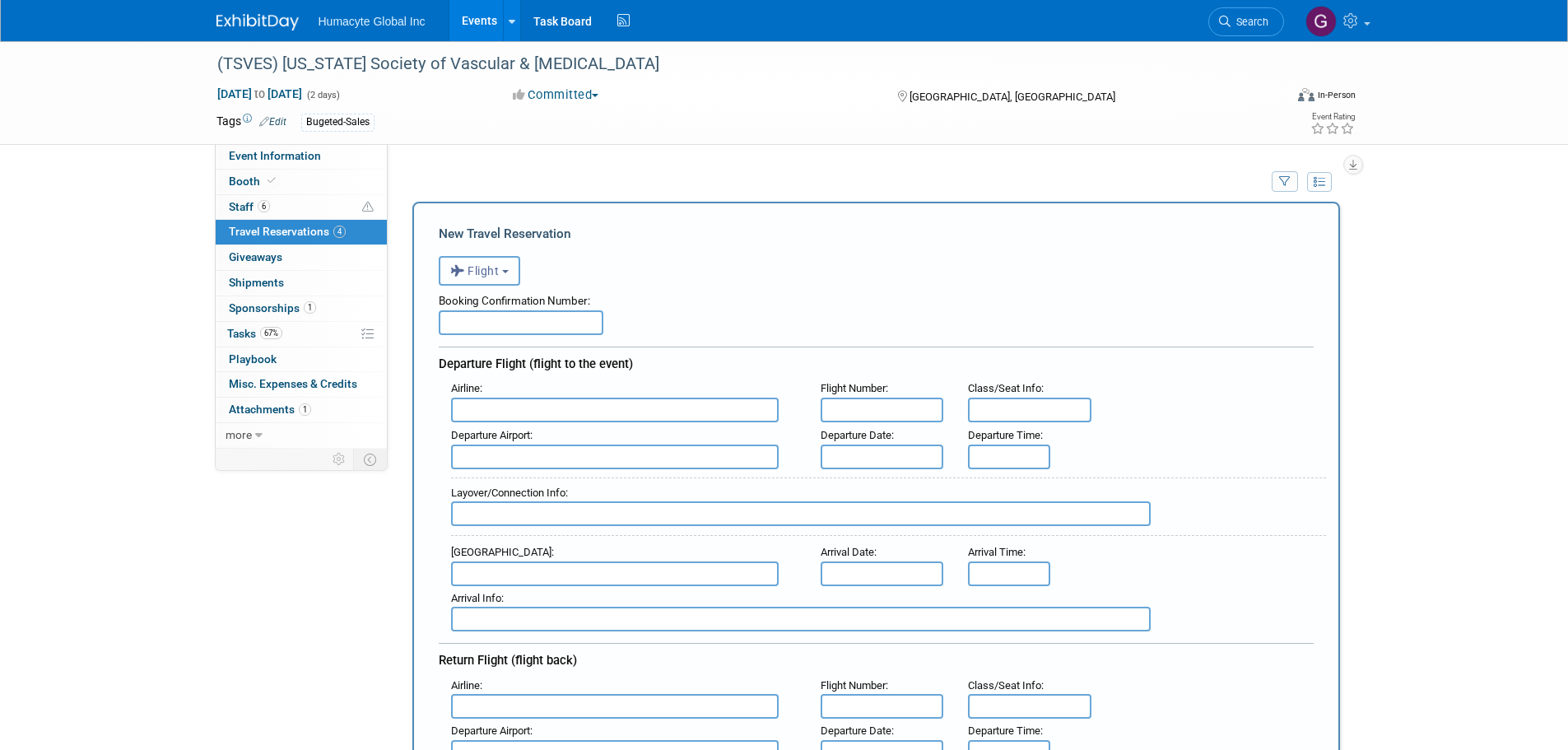
click at [478, 278] on span "Flight" at bounding box center [474, 271] width 50 height 13
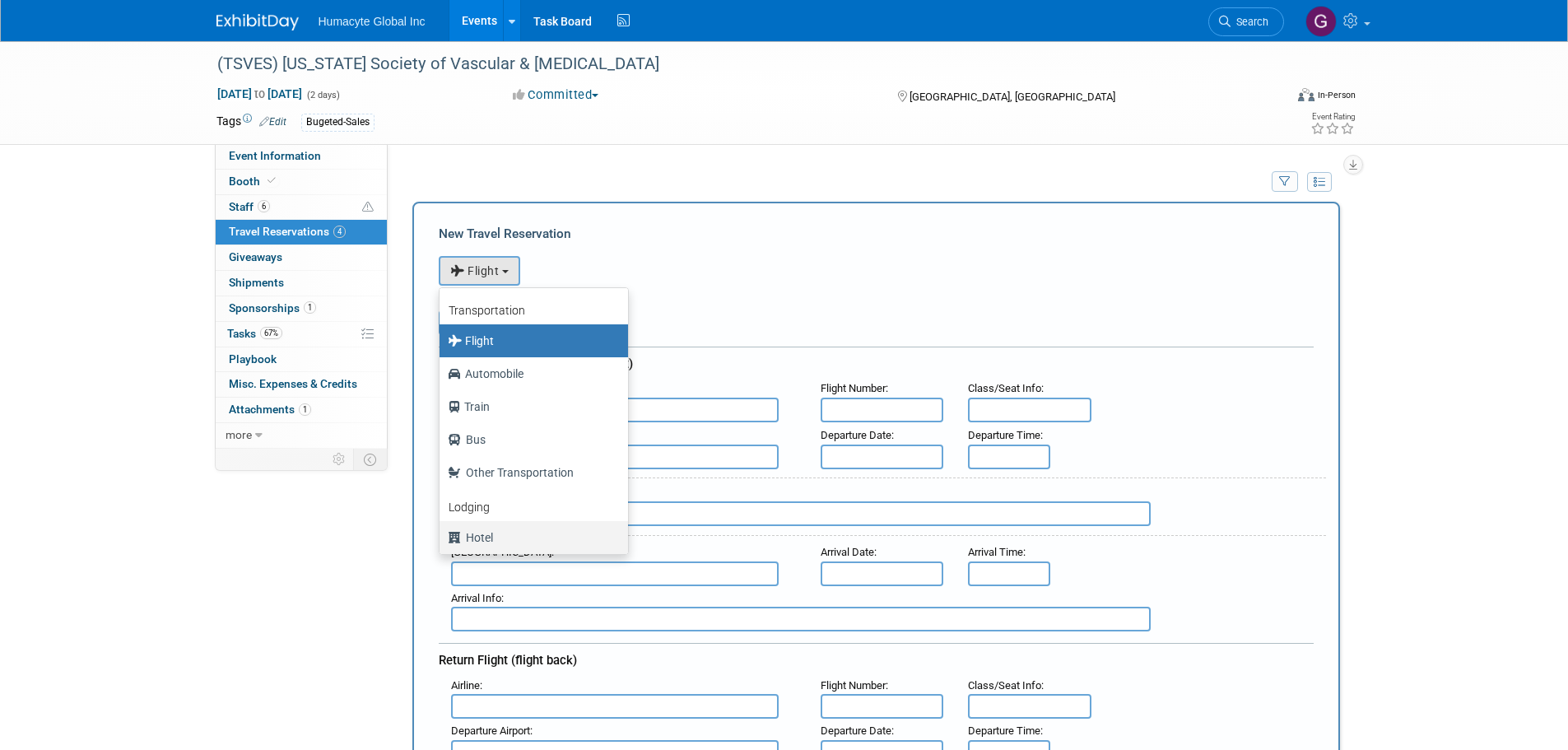
click at [488, 531] on label "Hotel" at bounding box center [529, 537] width 164 height 26
click at [442, 531] on input "Hotel" at bounding box center [437, 535] width 11 height 11
select select "6"
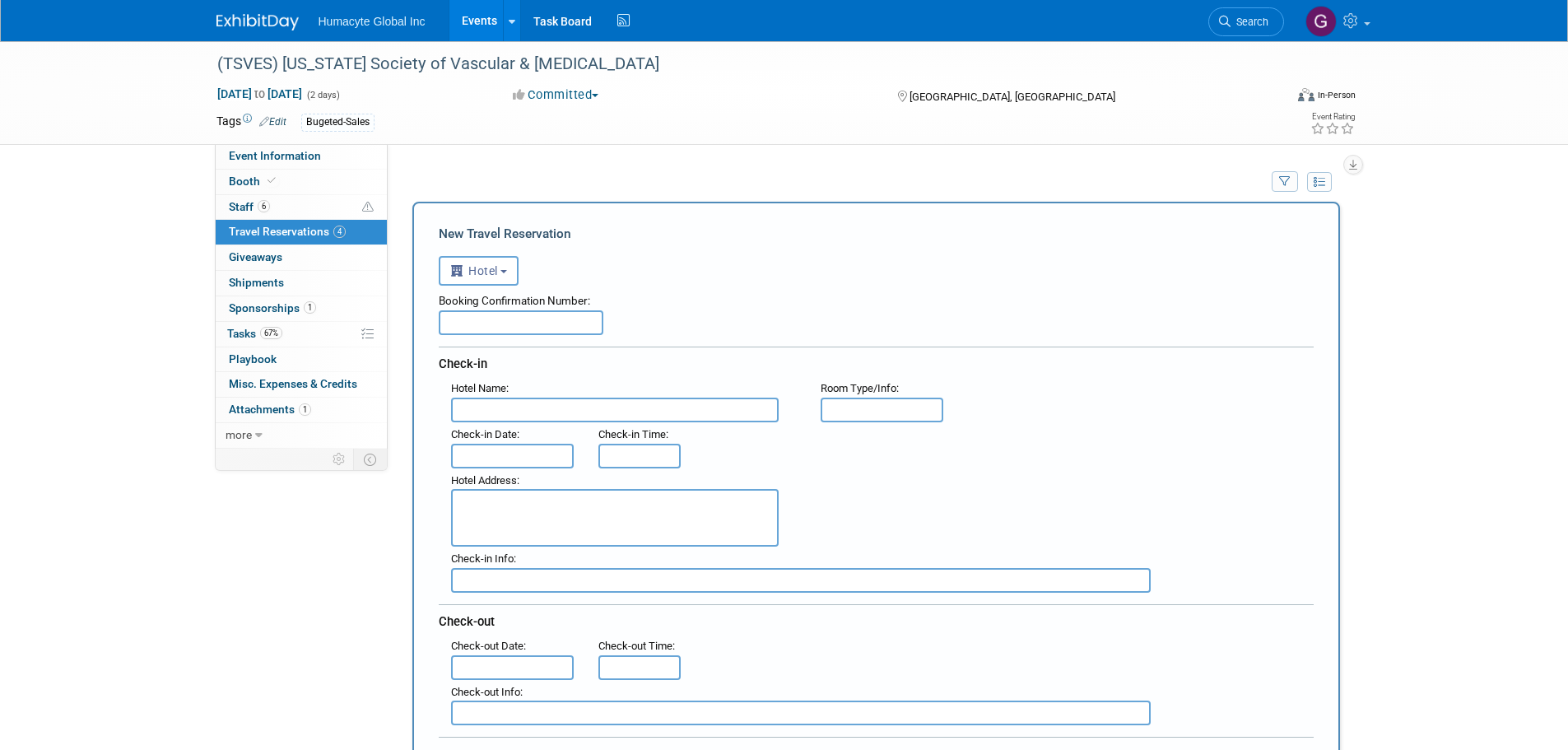
click at [507, 328] on input "text" at bounding box center [521, 322] width 165 height 24
paste input "D6HGZSOV"
type input "D6HGZSOV"
click at [734, 420] on input "text" at bounding box center [614, 410] width 327 height 24
type input "s"
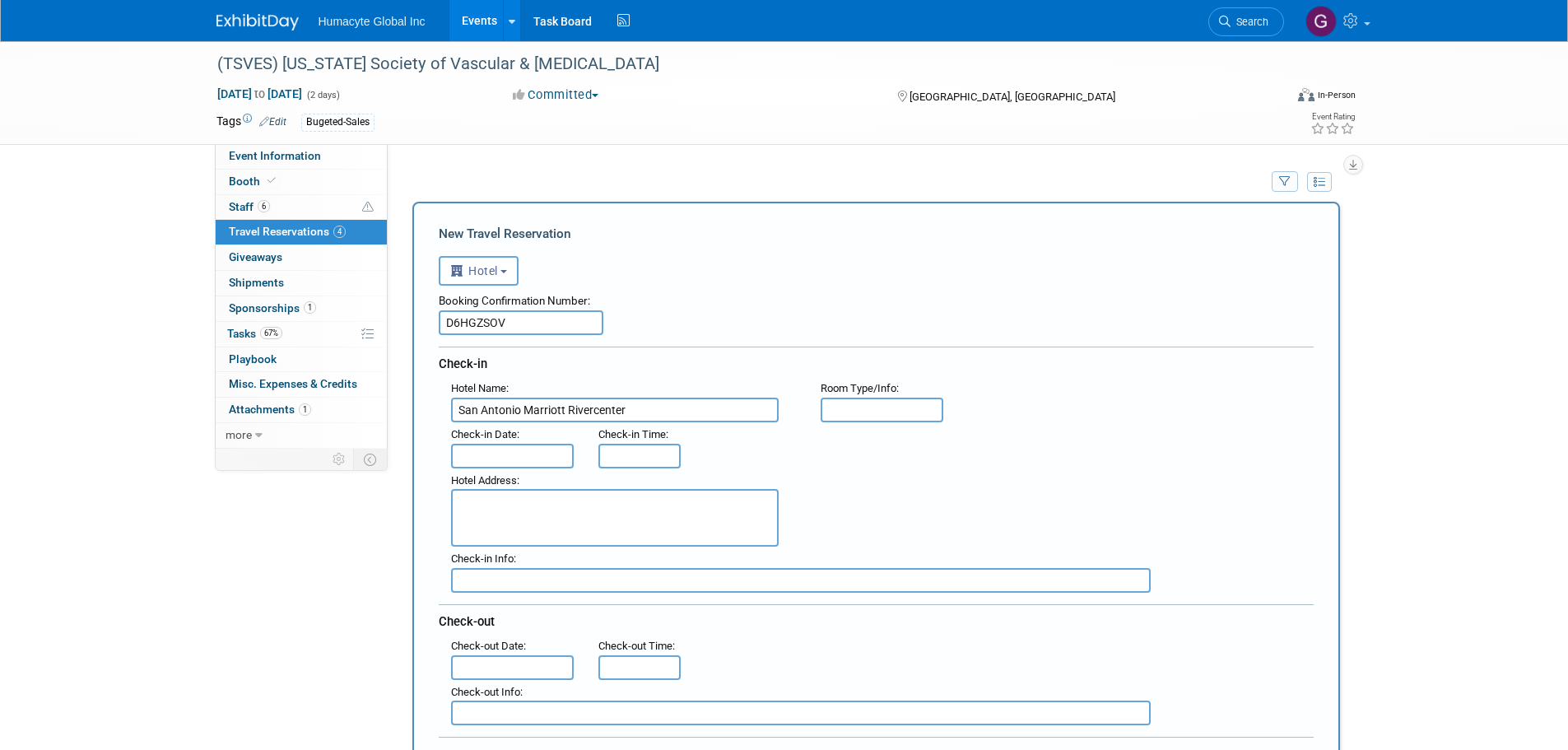
type input "San Antonio Marriott Rivercenter"
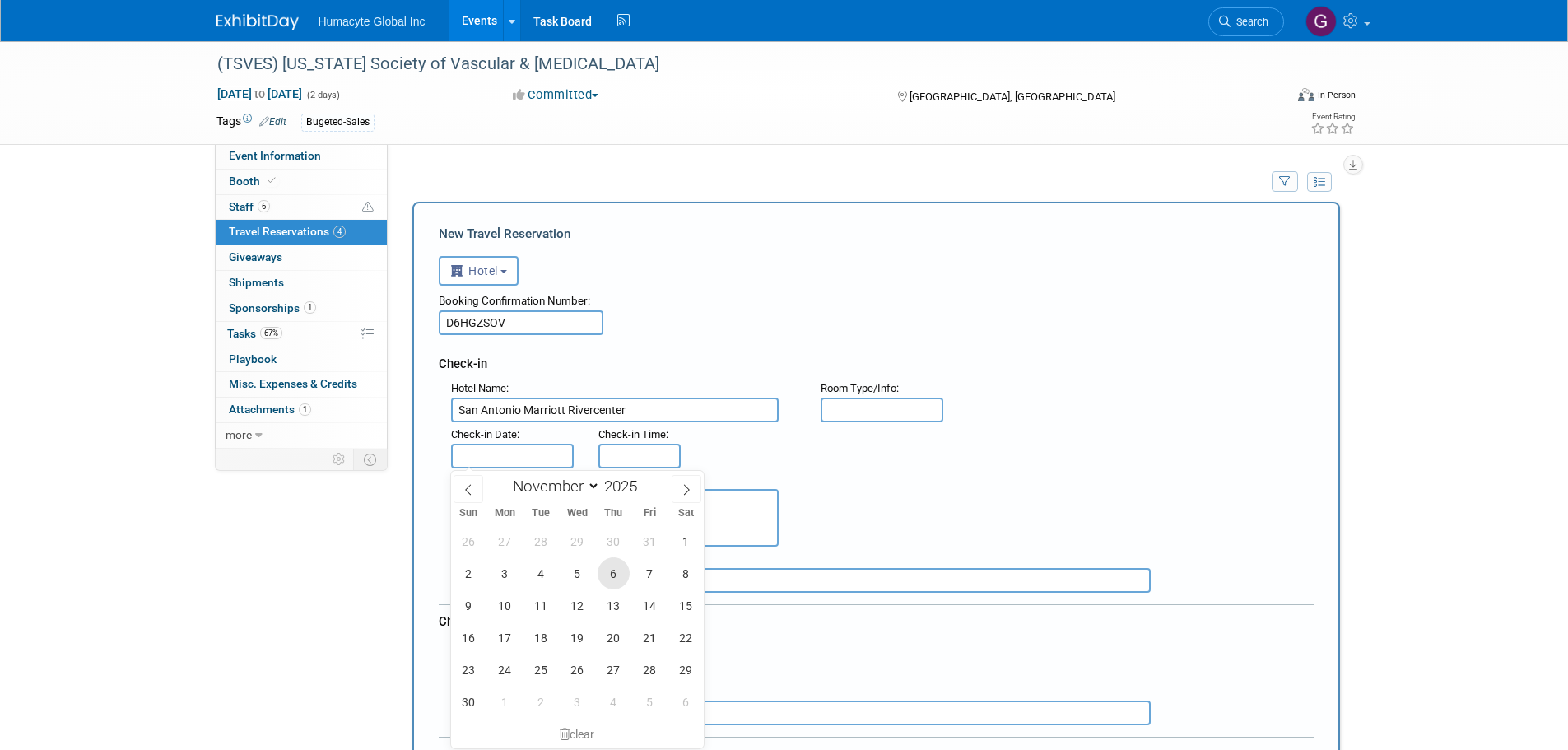
click at [609, 570] on span "6" at bounding box center [613, 573] width 32 height 32
type input "[DATE]"
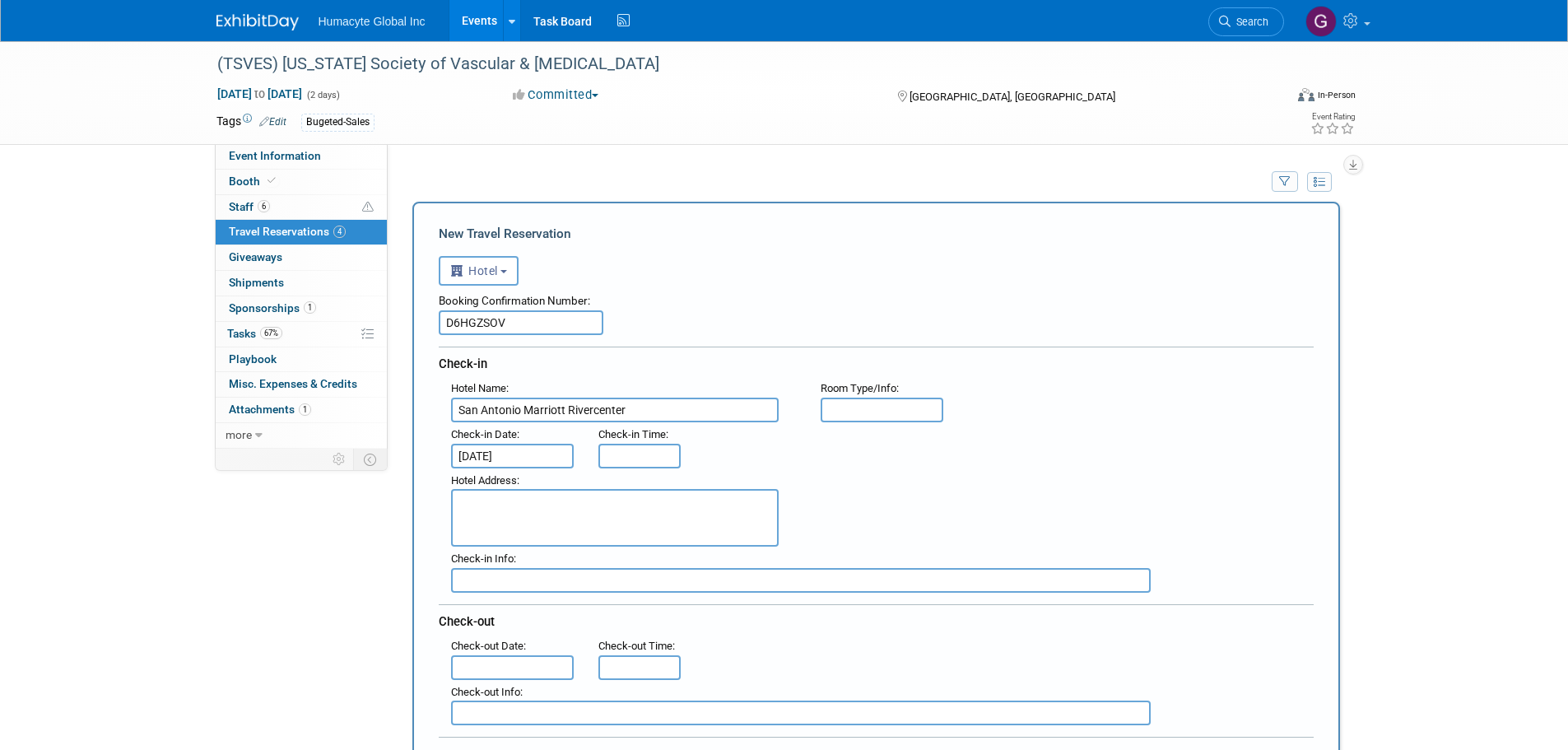
type input "3:00 PM"
click at [622, 455] on input "3:00 PM" at bounding box center [639, 455] width 82 height 24
click at [910, 486] on div "Hotel Address :" at bounding box center [882, 508] width 887 height 79
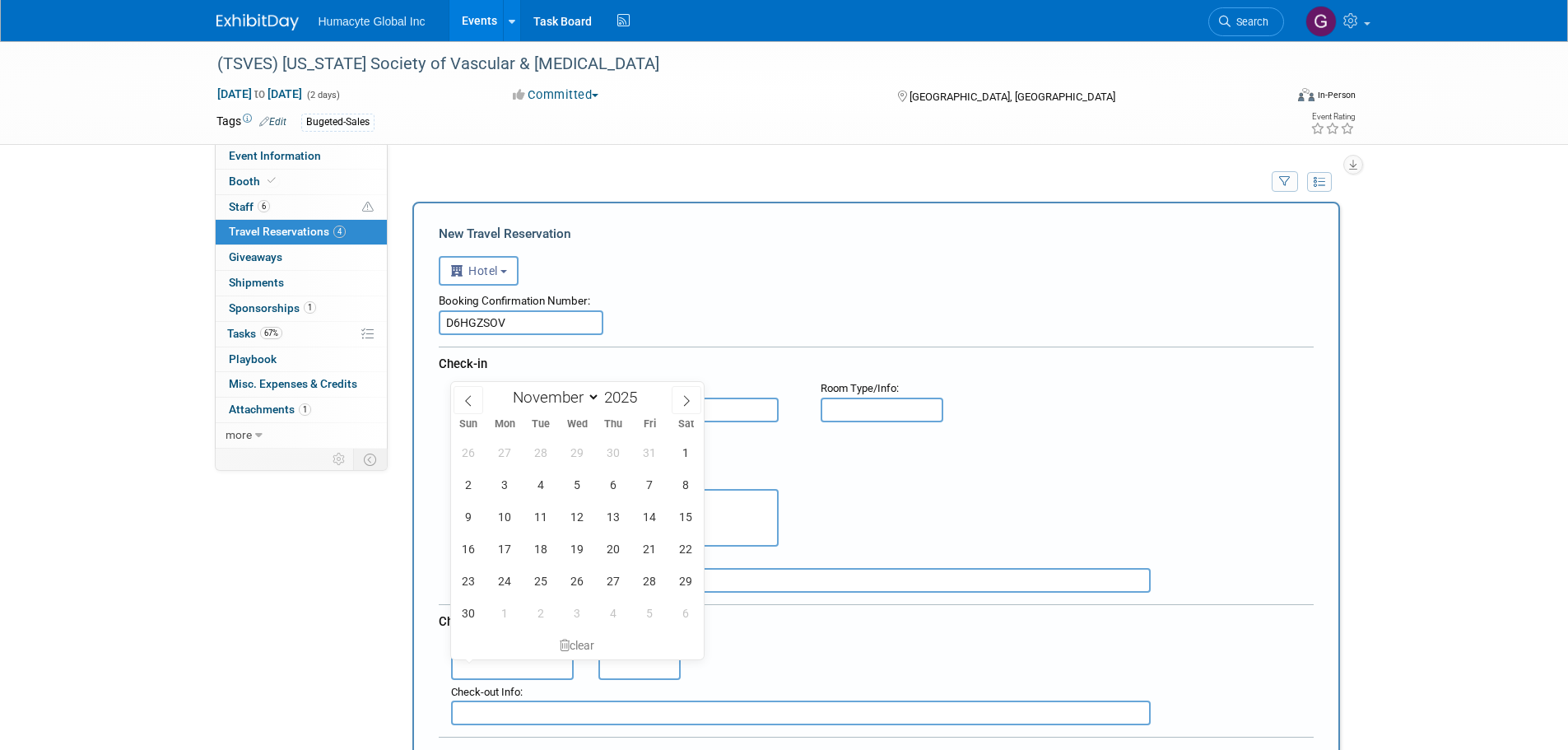
click at [551, 671] on input "text" at bounding box center [512, 668] width 124 height 24
click at [690, 487] on span "8" at bounding box center [686, 485] width 32 height 32
type input "[DATE]"
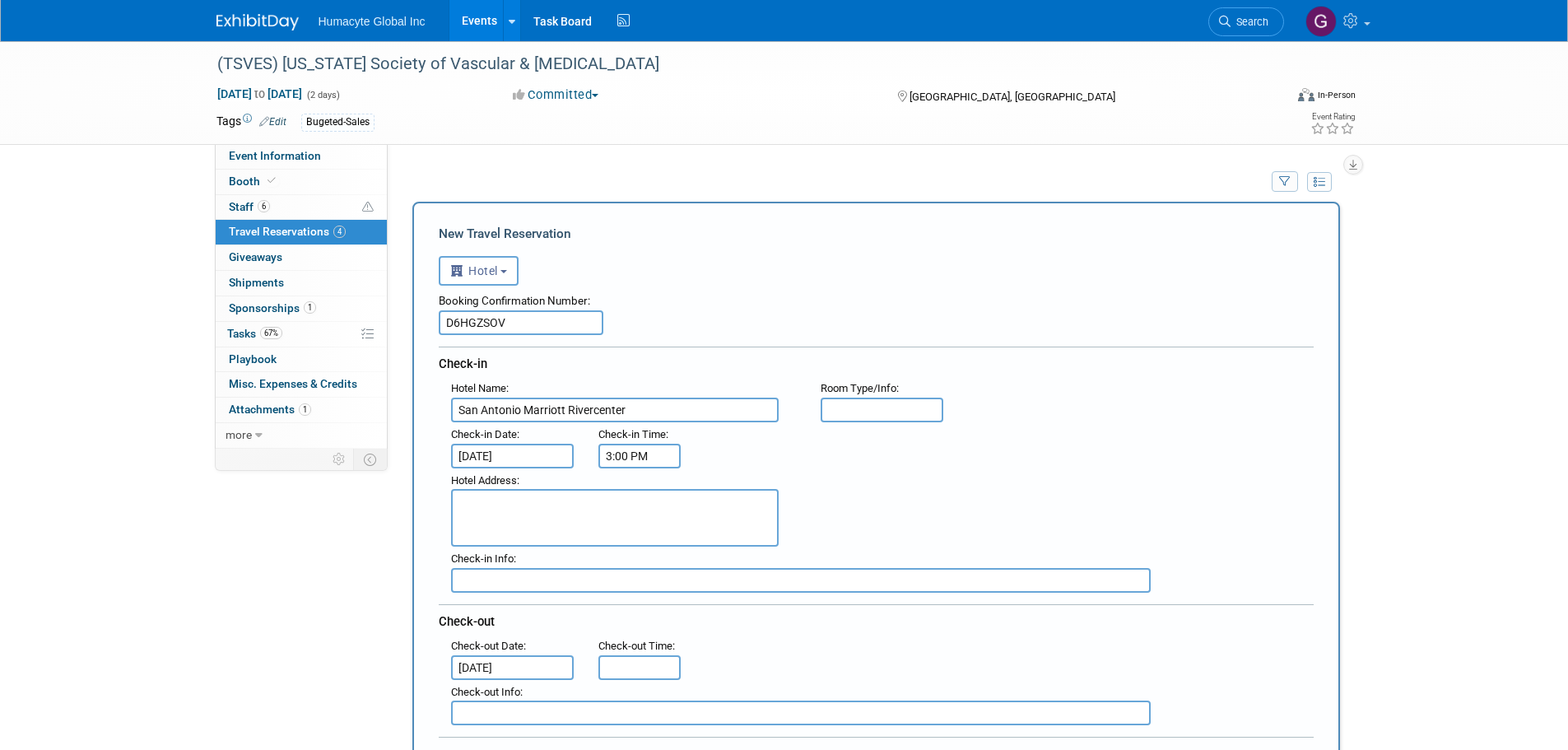
click at [900, 513] on div "Hotel Address :" at bounding box center [882, 508] width 887 height 79
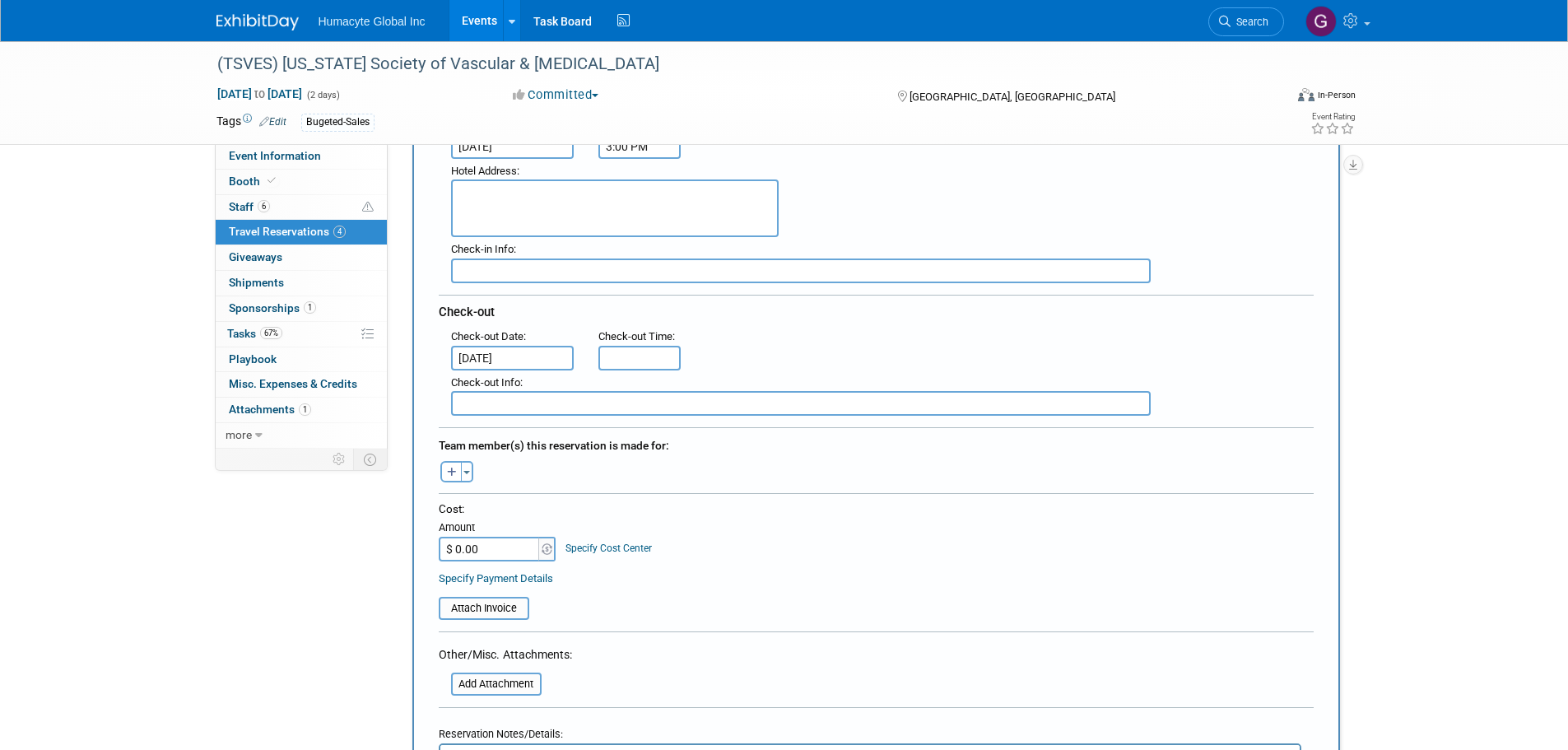
scroll to position [329, 0]
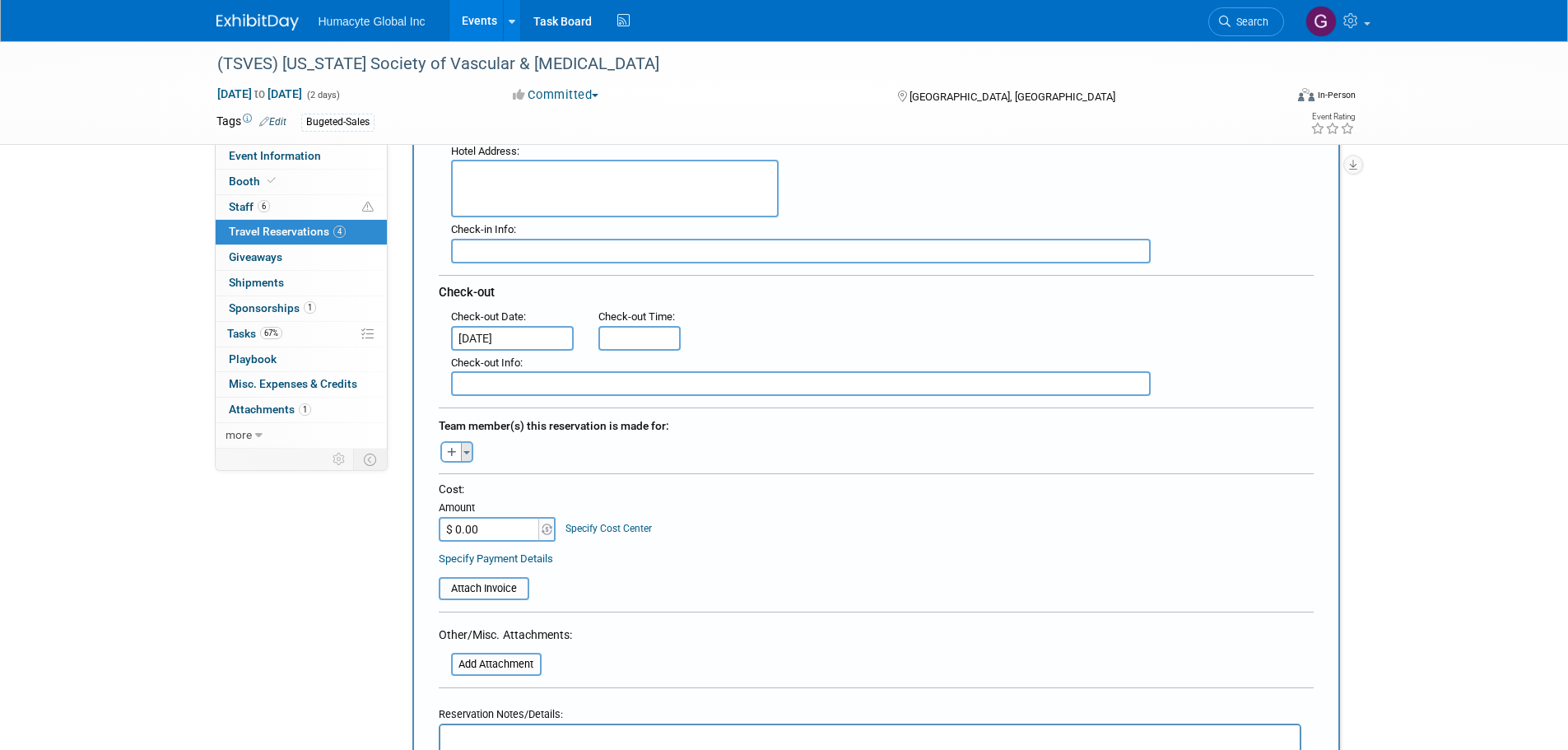
click at [469, 457] on button "Toggle Dropdown" at bounding box center [467, 451] width 13 height 21
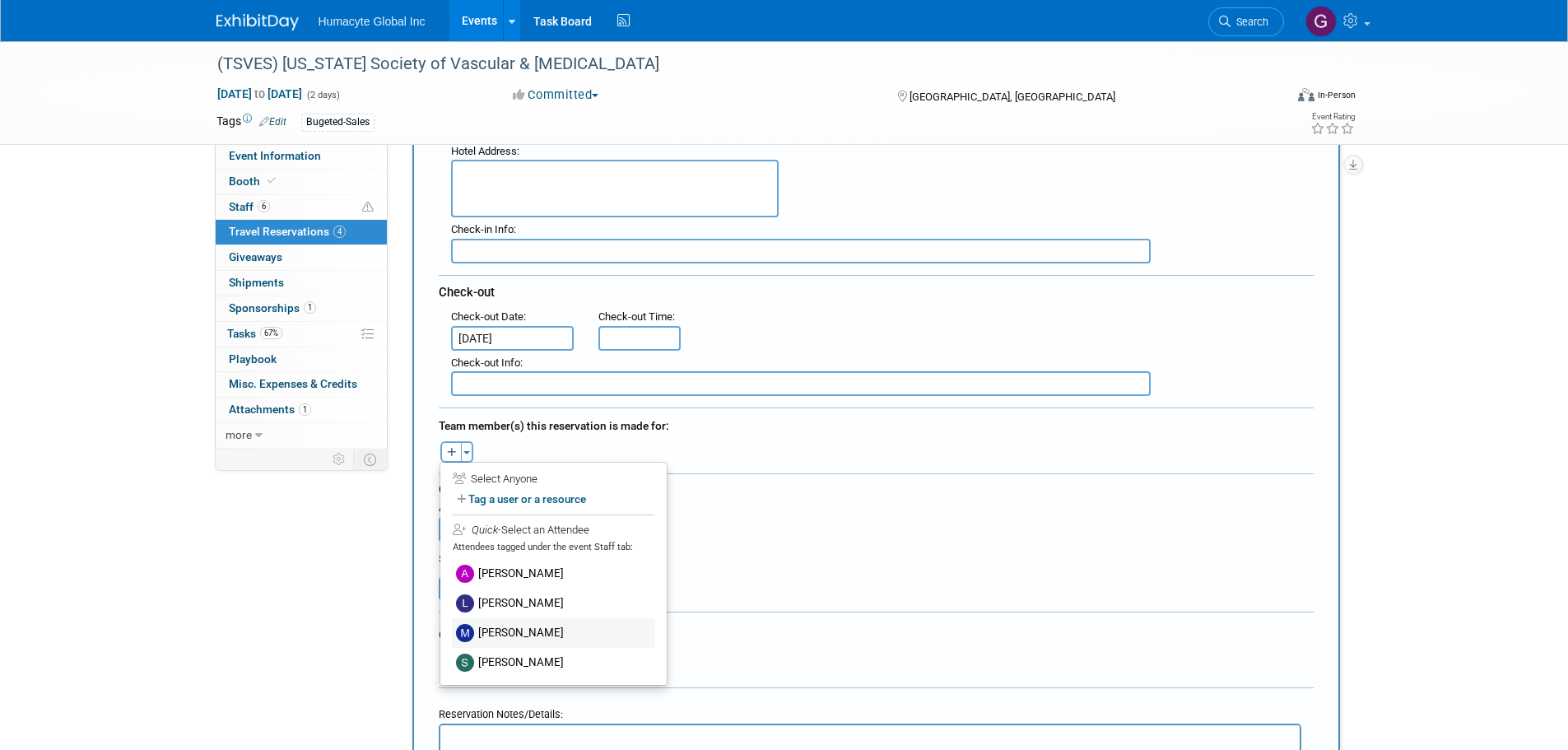
click at [538, 633] on label "[PERSON_NAME]" at bounding box center [554, 633] width 204 height 29
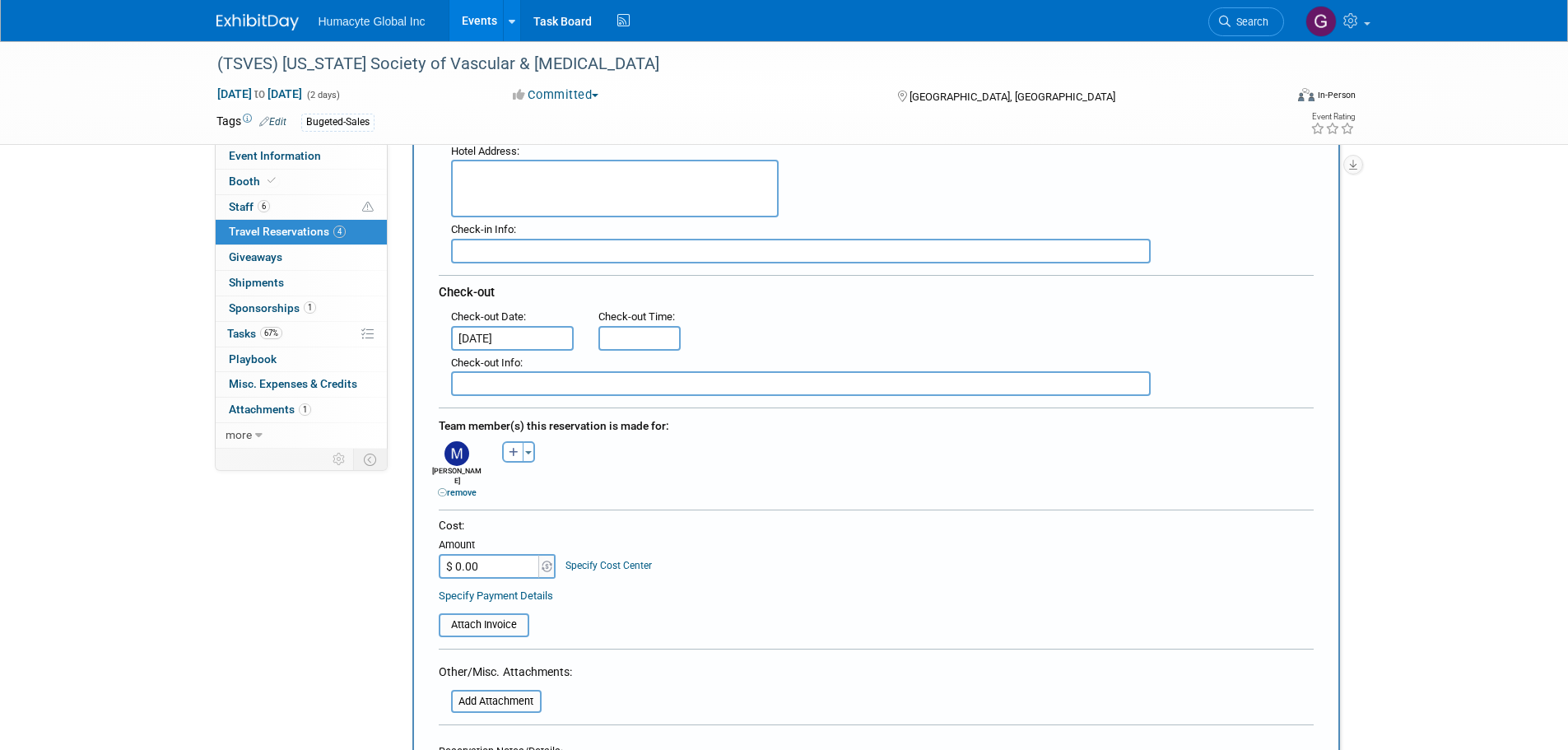
click at [791, 539] on div "Cost: Amount $ 0.00 Specify Cost Center Cost Center -- Not Specified -- Dept 10…" at bounding box center [876, 547] width 875 height 60
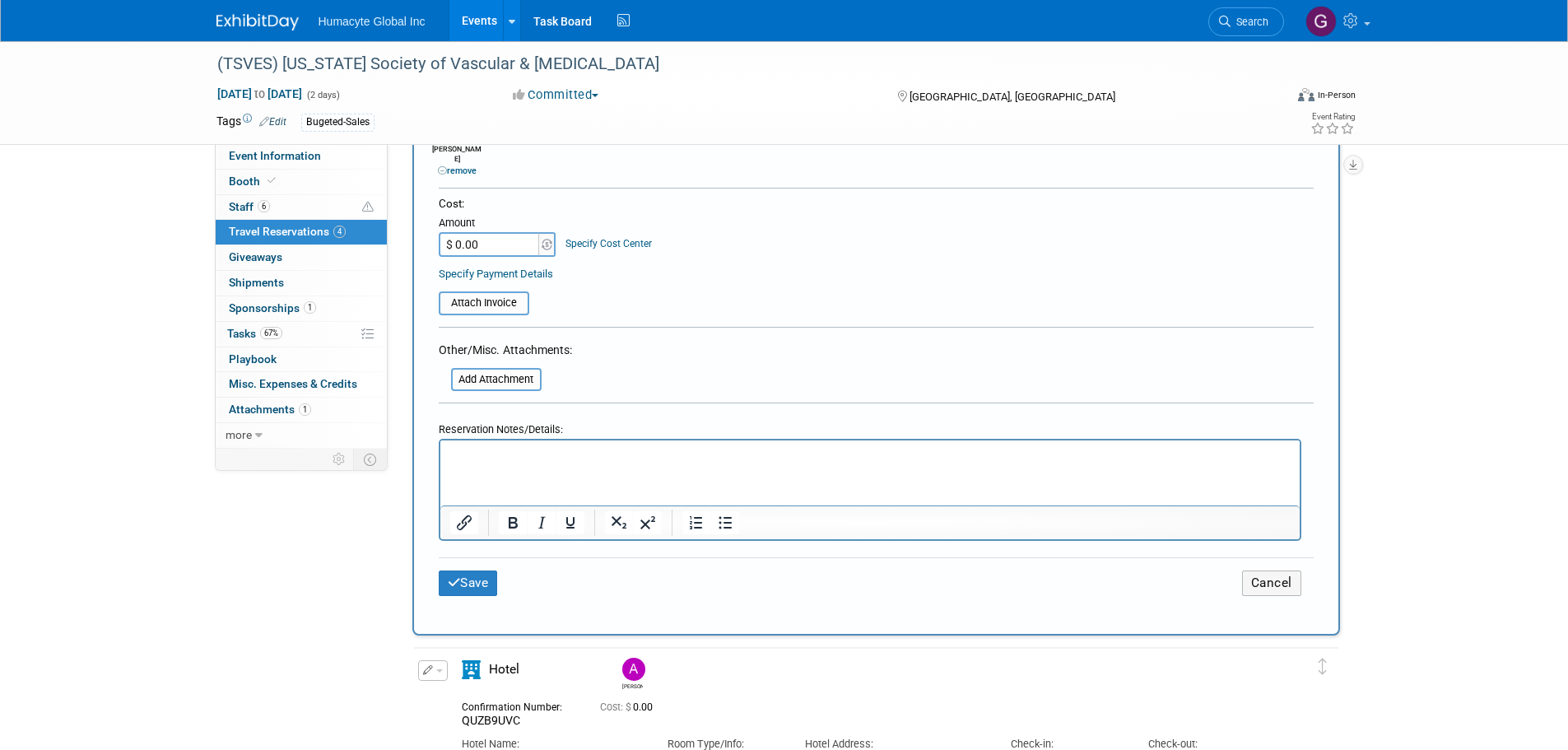
scroll to position [659, 0]
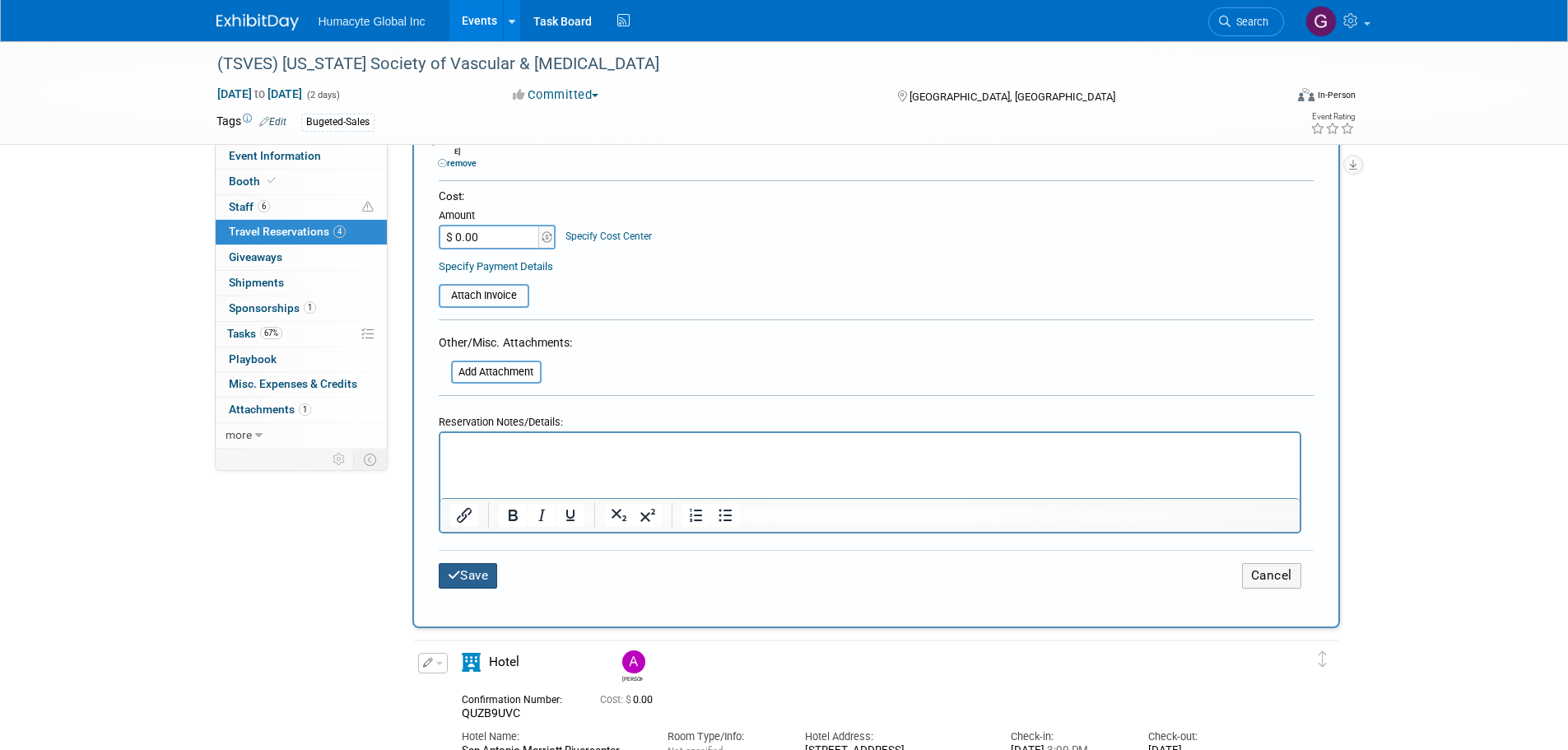
click at [472, 563] on button "Save" at bounding box center [468, 576] width 59 height 25
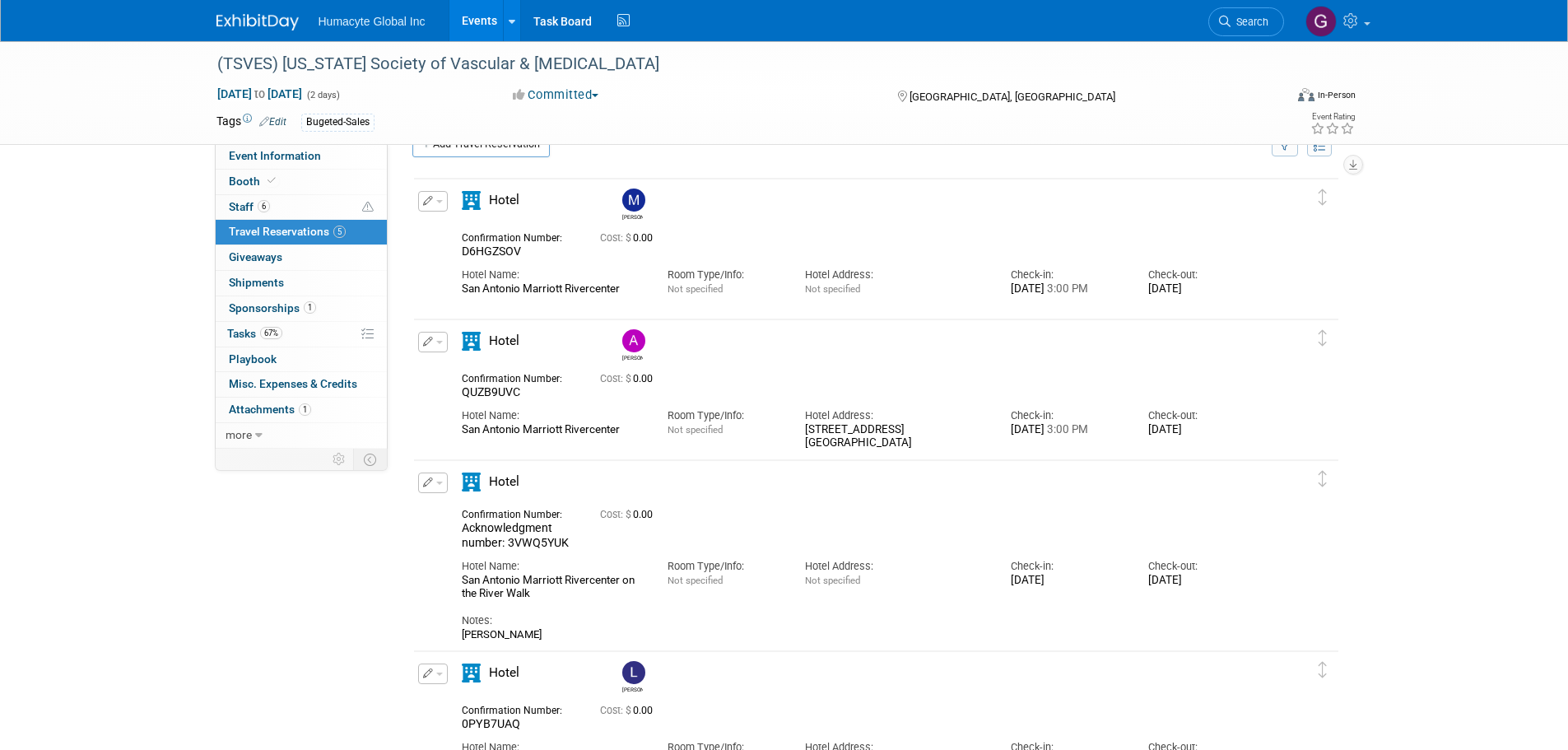
scroll to position [0, 0]
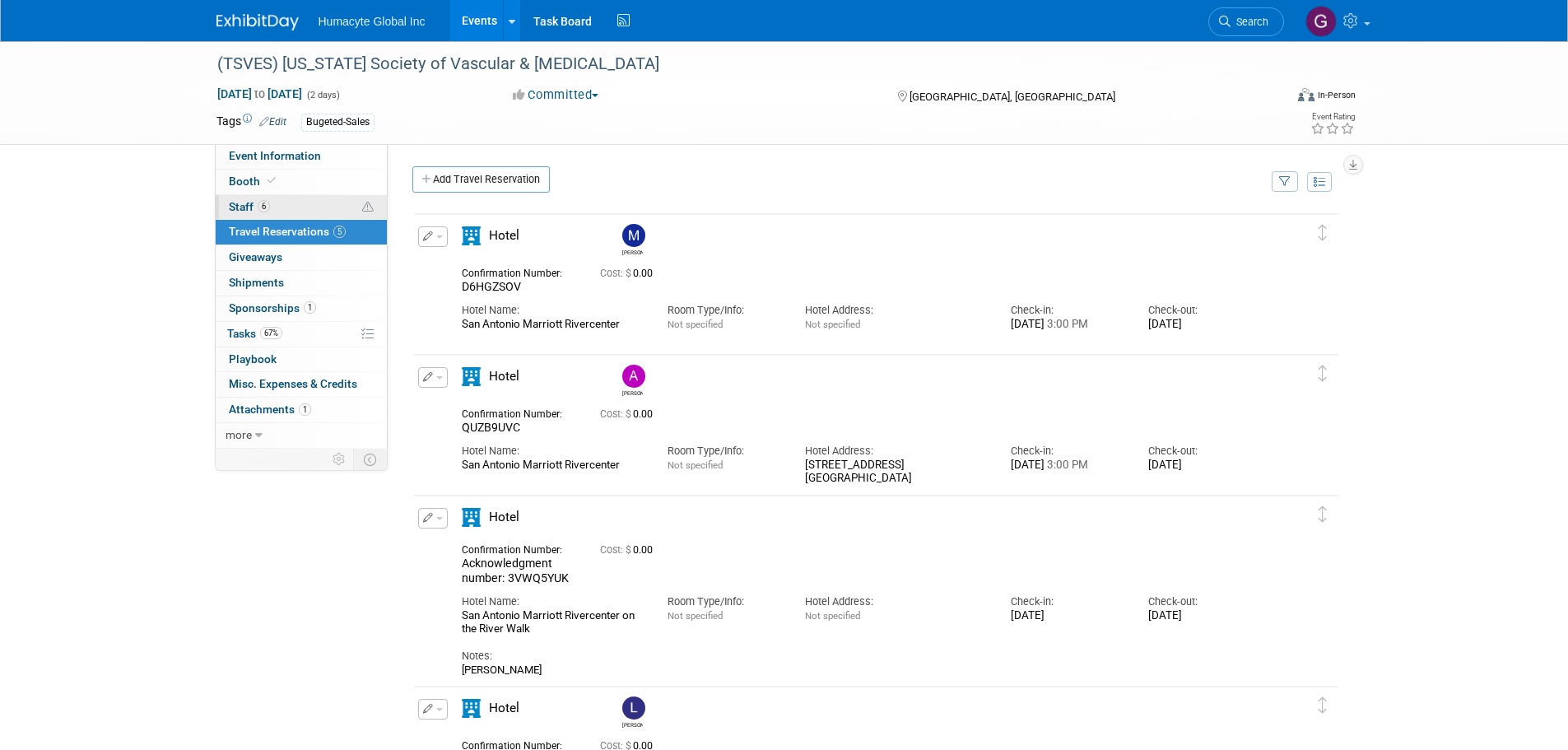
click at [247, 210] on span "Staff 6" at bounding box center [249, 207] width 41 height 13
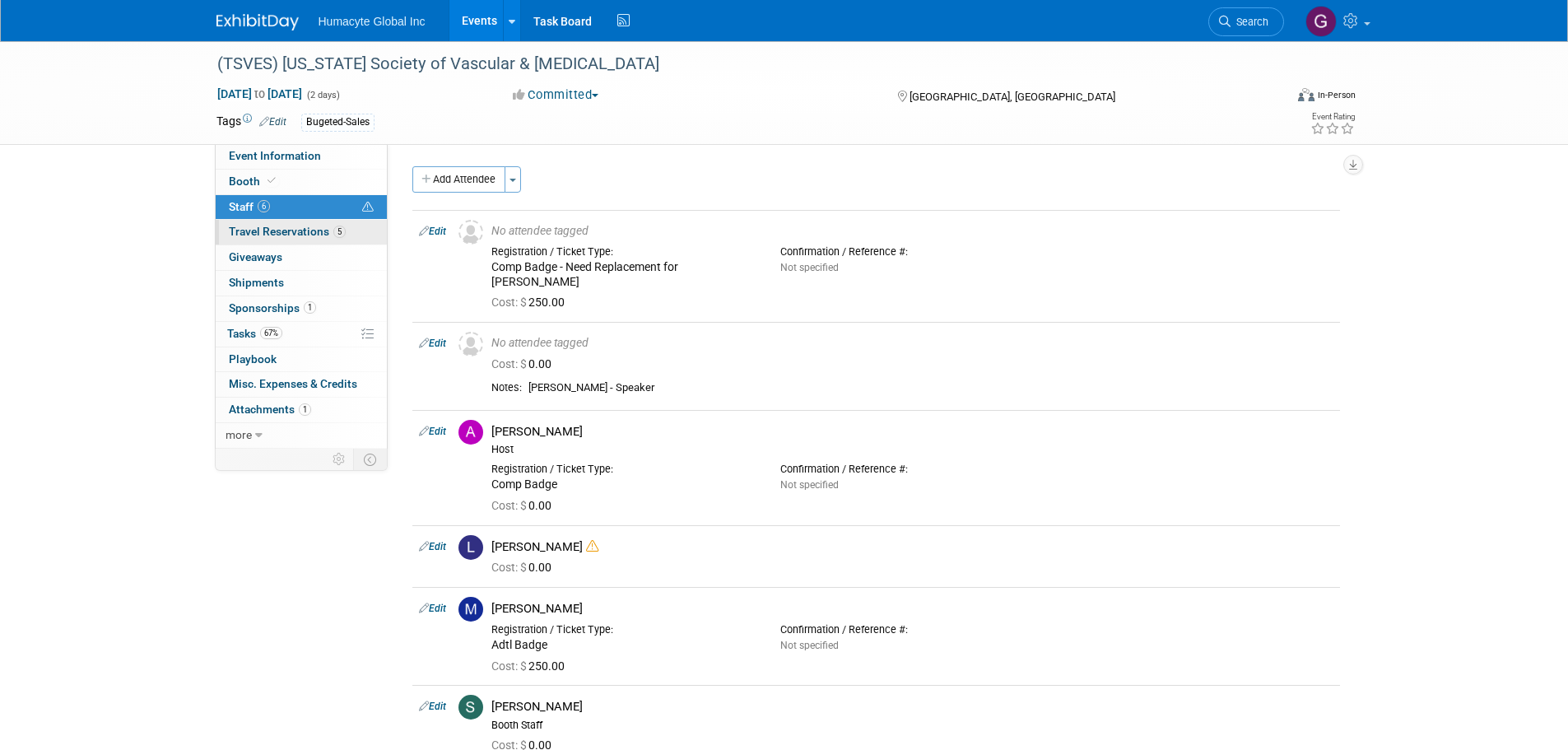
click at [292, 229] on span "Travel Reservations 5" at bounding box center [287, 231] width 117 height 13
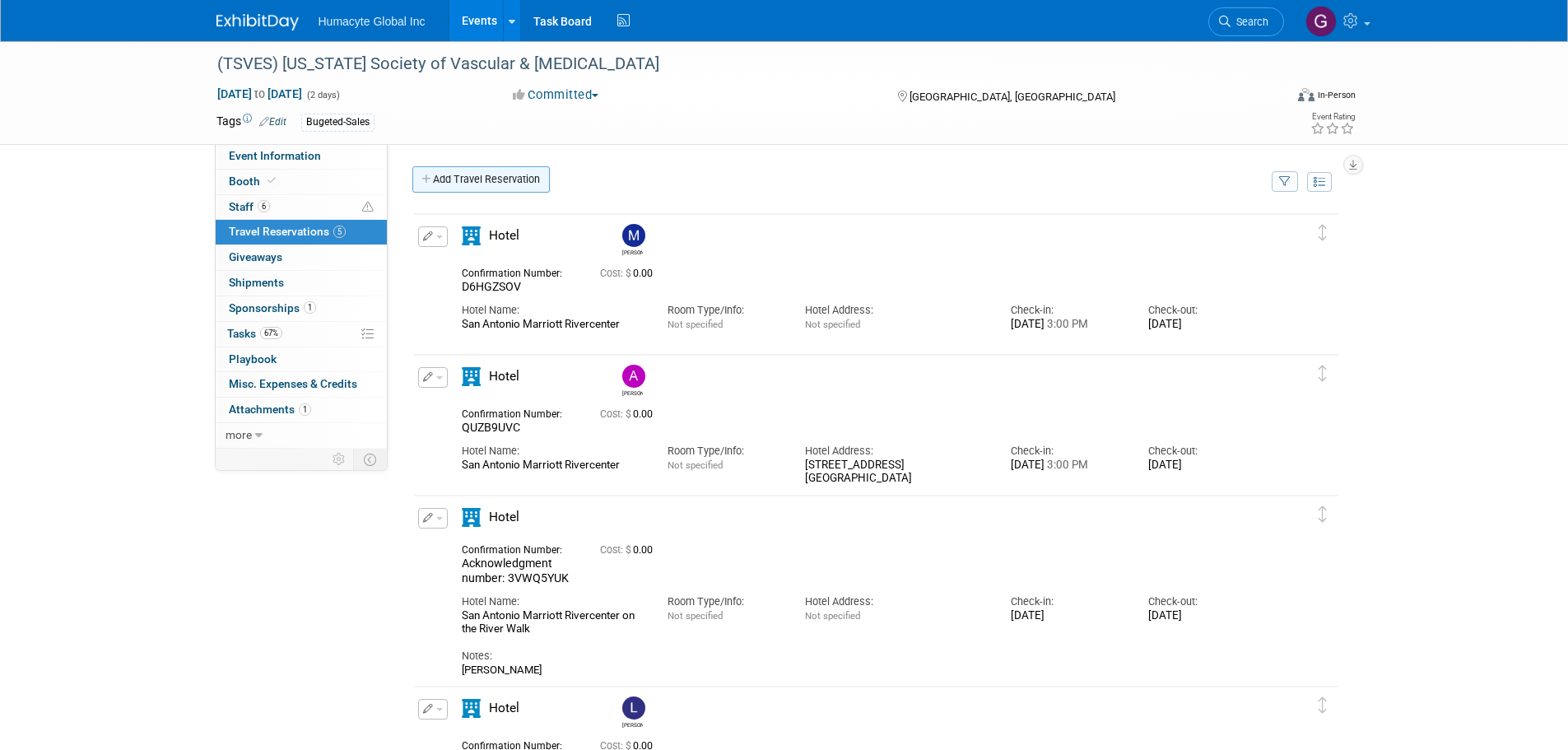
click at [530, 183] on link "Add Travel Reservation" at bounding box center [480, 179] width 137 height 26
click at [0, 0] on div at bounding box center [0, 0] width 0 height 0
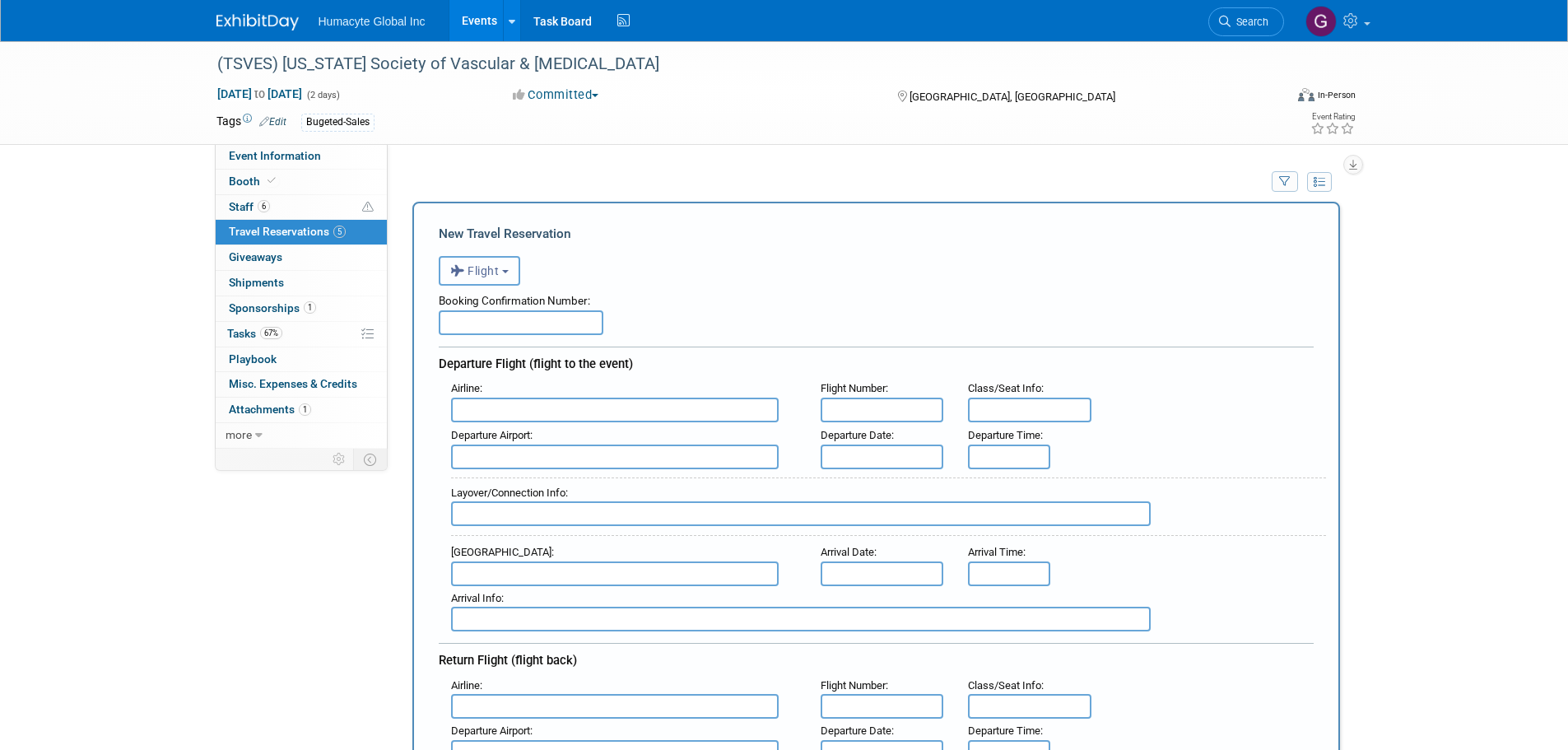
click at [496, 272] on span "Flight" at bounding box center [474, 271] width 50 height 13
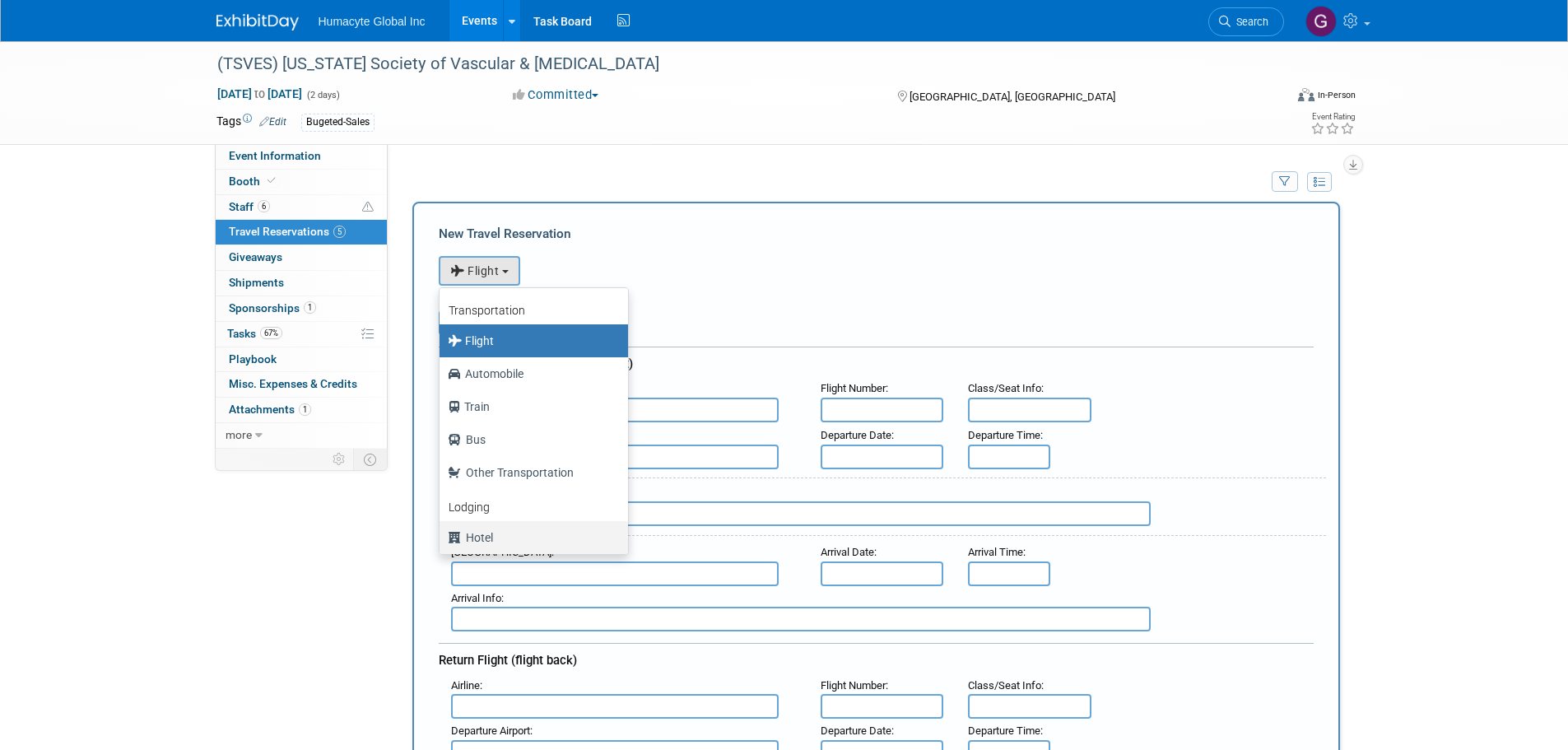
click at [498, 535] on label "Hotel" at bounding box center [529, 537] width 164 height 26
click at [442, 535] on input "Hotel" at bounding box center [437, 535] width 11 height 11
select select "6"
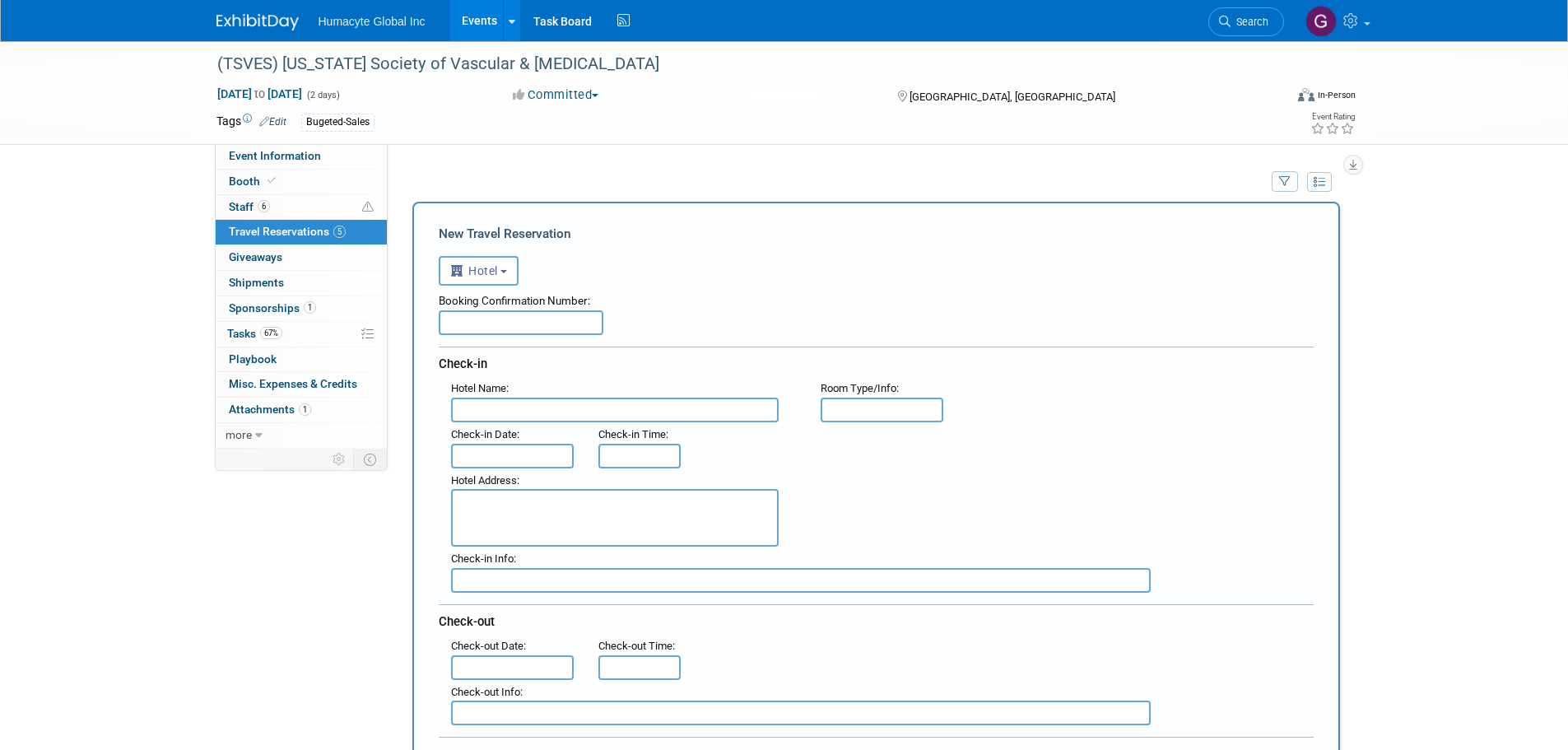
click at [514, 324] on input "text" at bounding box center [521, 322] width 165 height 24
paste input "9E9I08W6"
type input "9E9I08W6"
click at [543, 412] on input "text" at bounding box center [614, 410] width 327 height 24
type input "[GEOGRAPHIC_DATA]"
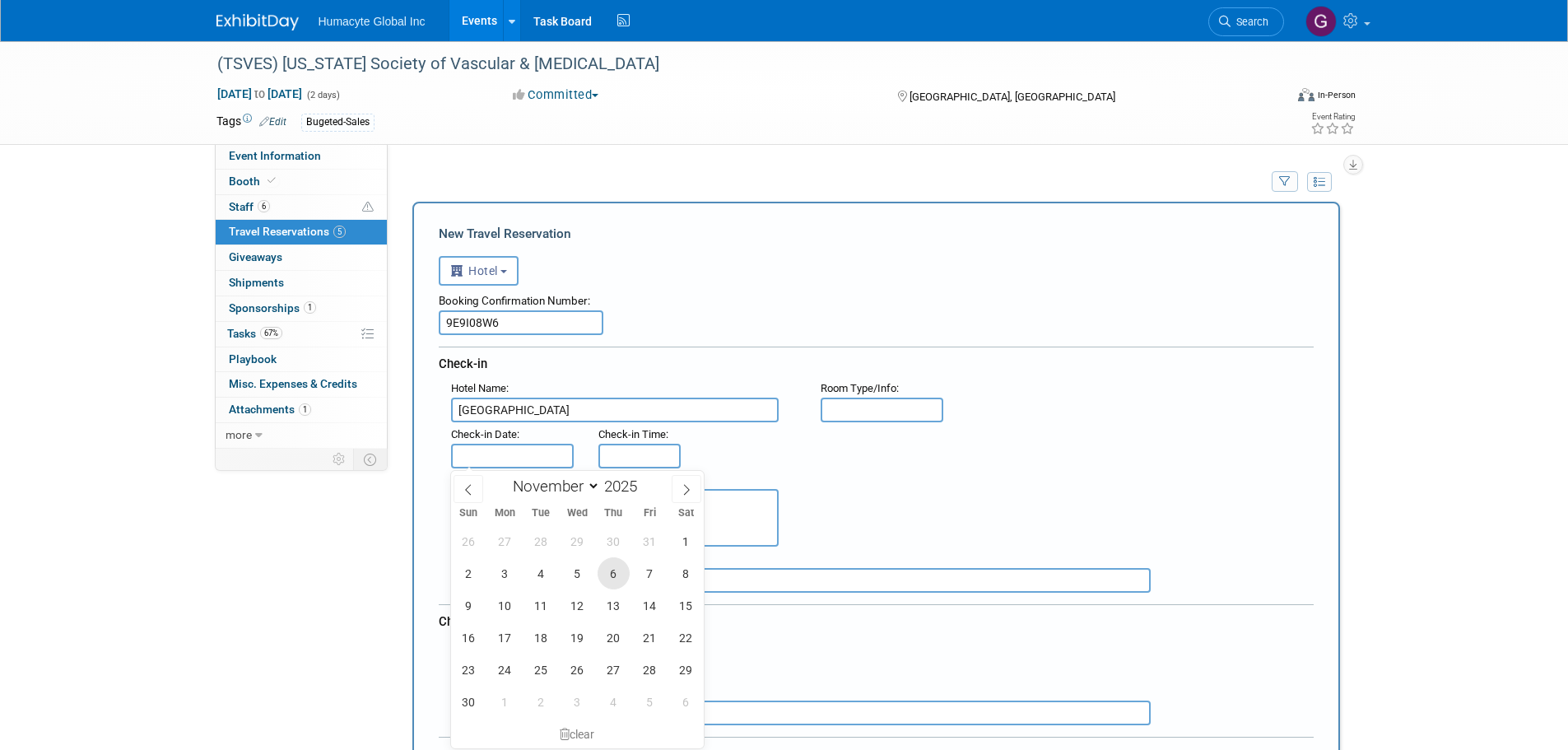
click at [612, 565] on span "6" at bounding box center [613, 573] width 32 height 32
type input "[DATE]"
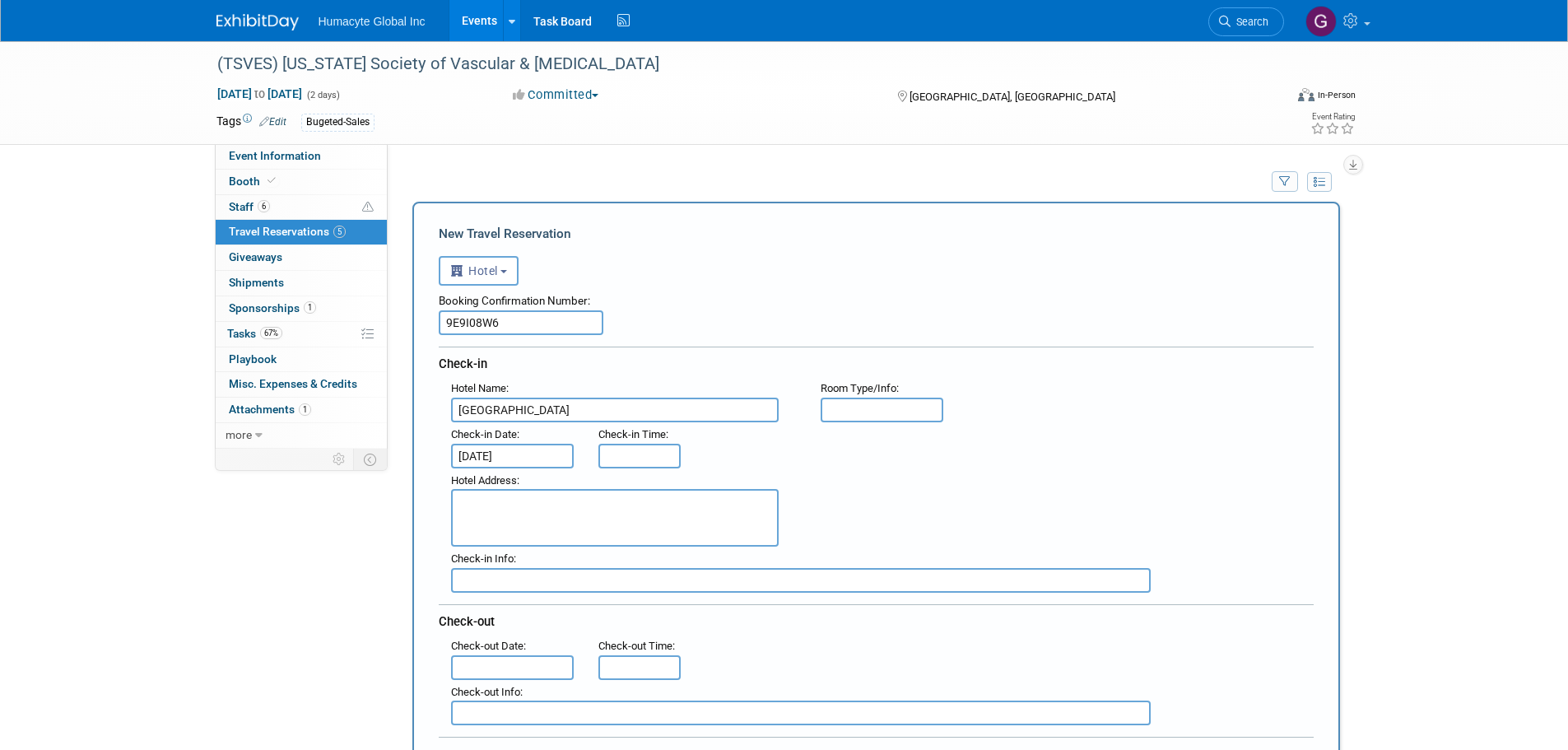
type input "3:00 PM"
click at [626, 455] on input "3:00 PM" at bounding box center [639, 455] width 82 height 24
click at [899, 490] on div "Hotel Address :" at bounding box center [882, 508] width 887 height 79
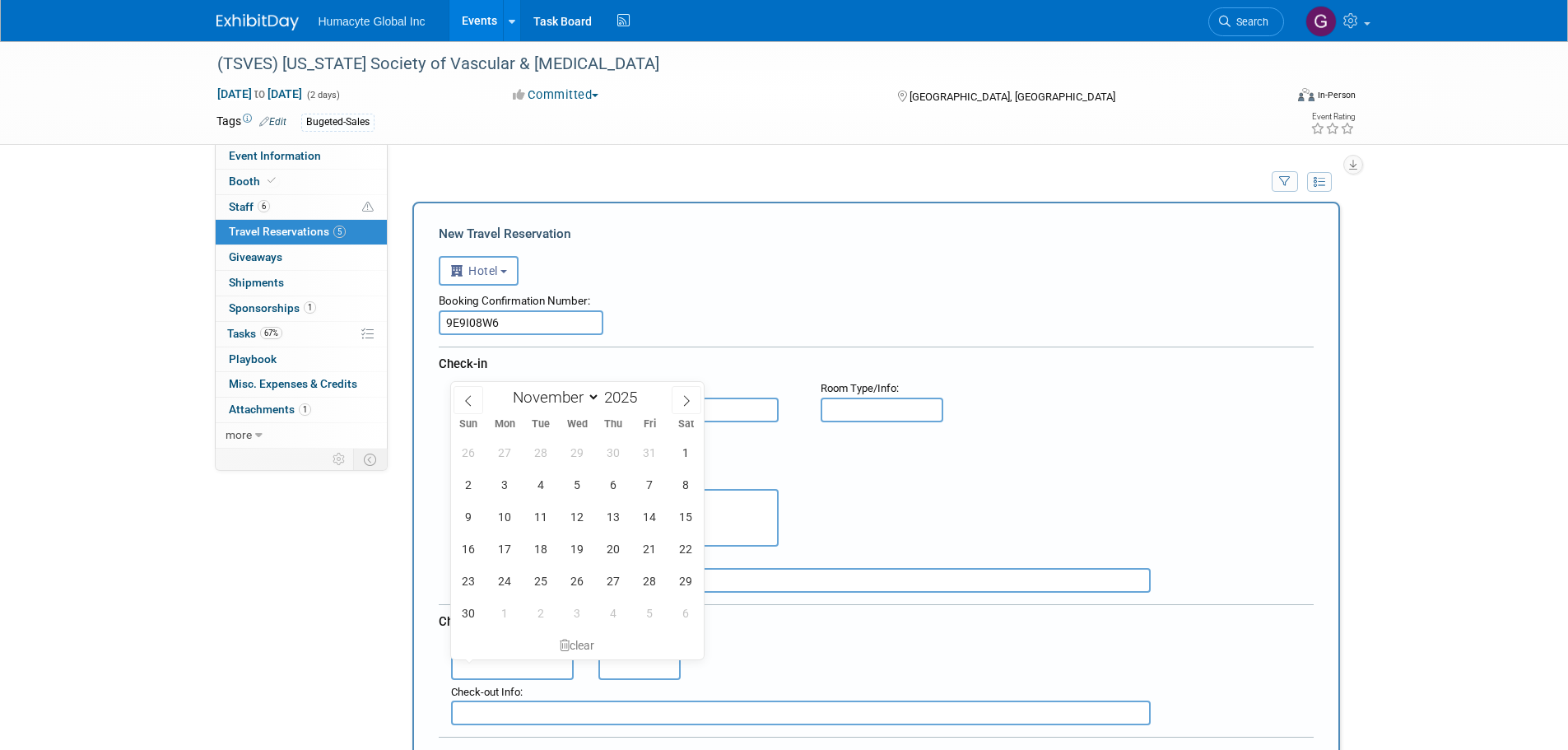
click at [527, 669] on input "text" at bounding box center [512, 668] width 124 height 24
click at [696, 477] on span "8" at bounding box center [686, 485] width 32 height 32
type input "[DATE]"
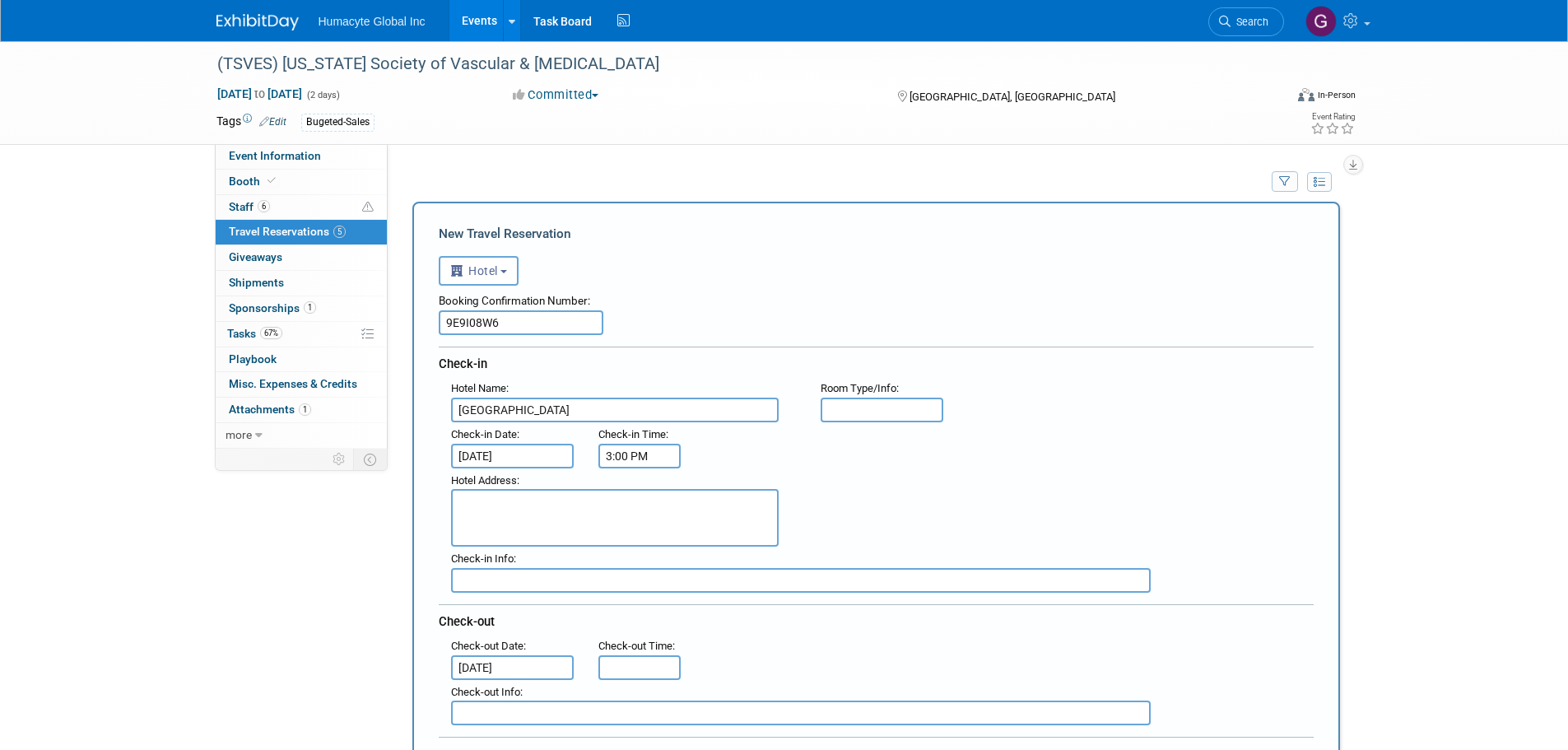
click at [875, 489] on div "Hotel Address :" at bounding box center [882, 508] width 887 height 79
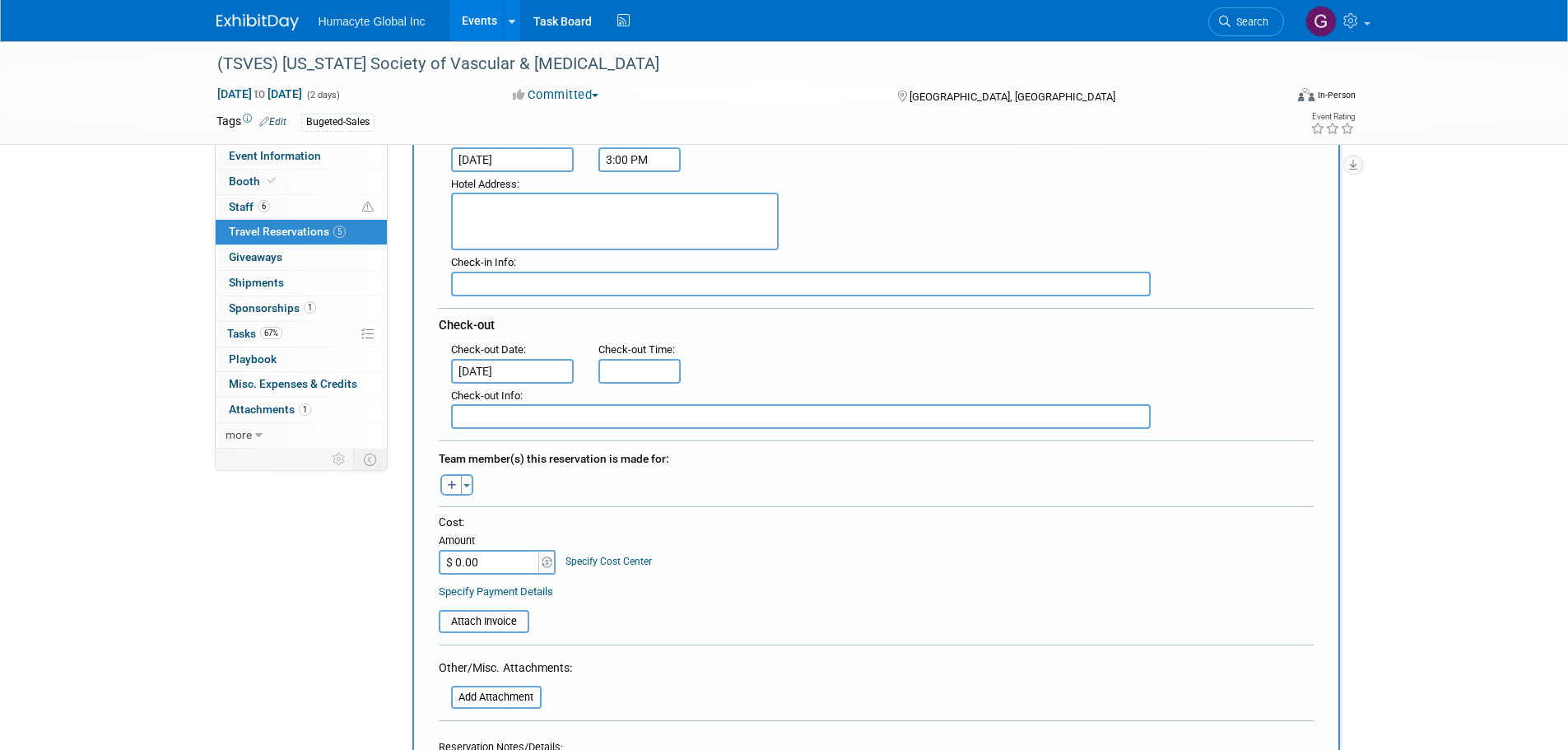
scroll to position [329, 0]
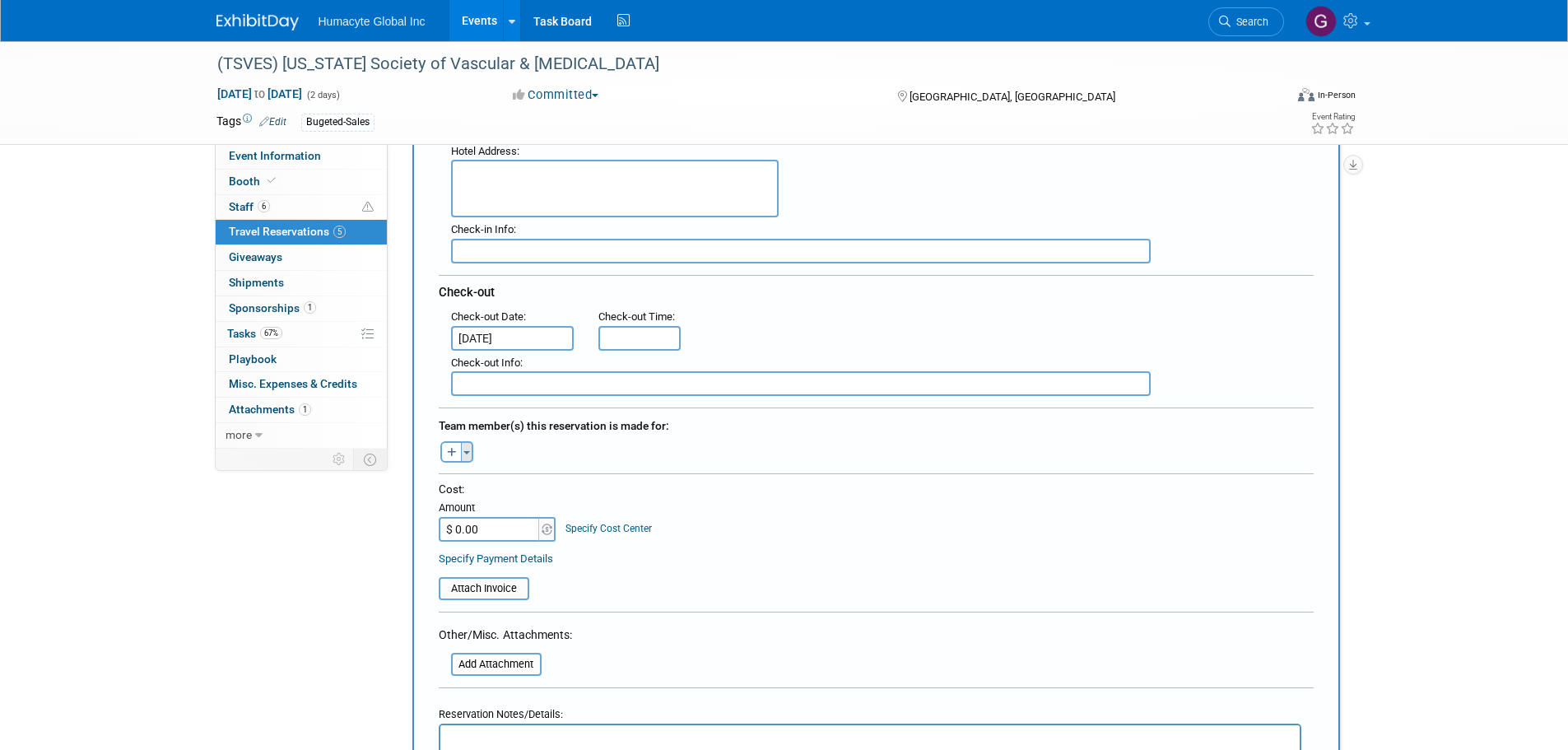
click at [470, 460] on button "Toggle Dropdown" at bounding box center [467, 451] width 13 height 21
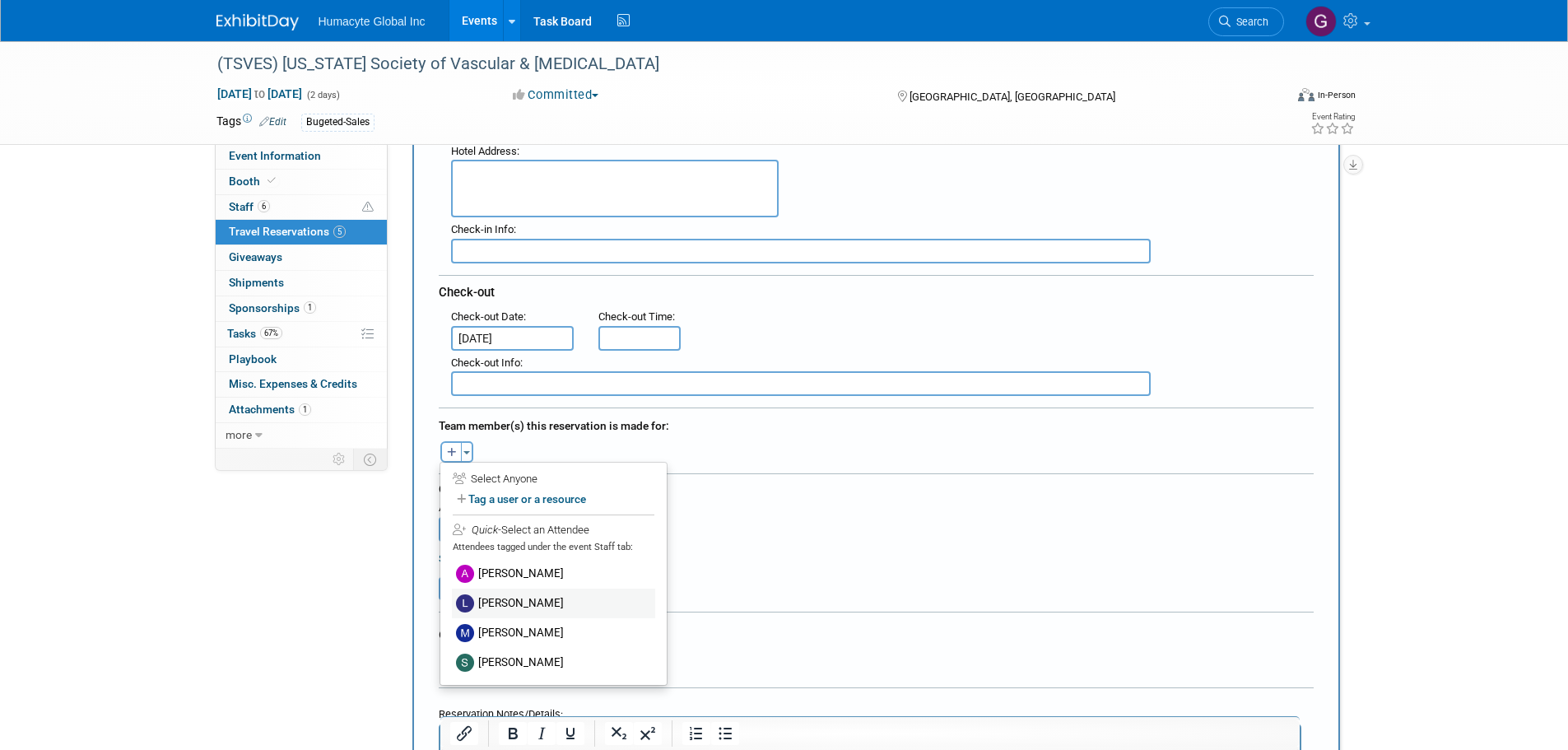
scroll to position [439, 0]
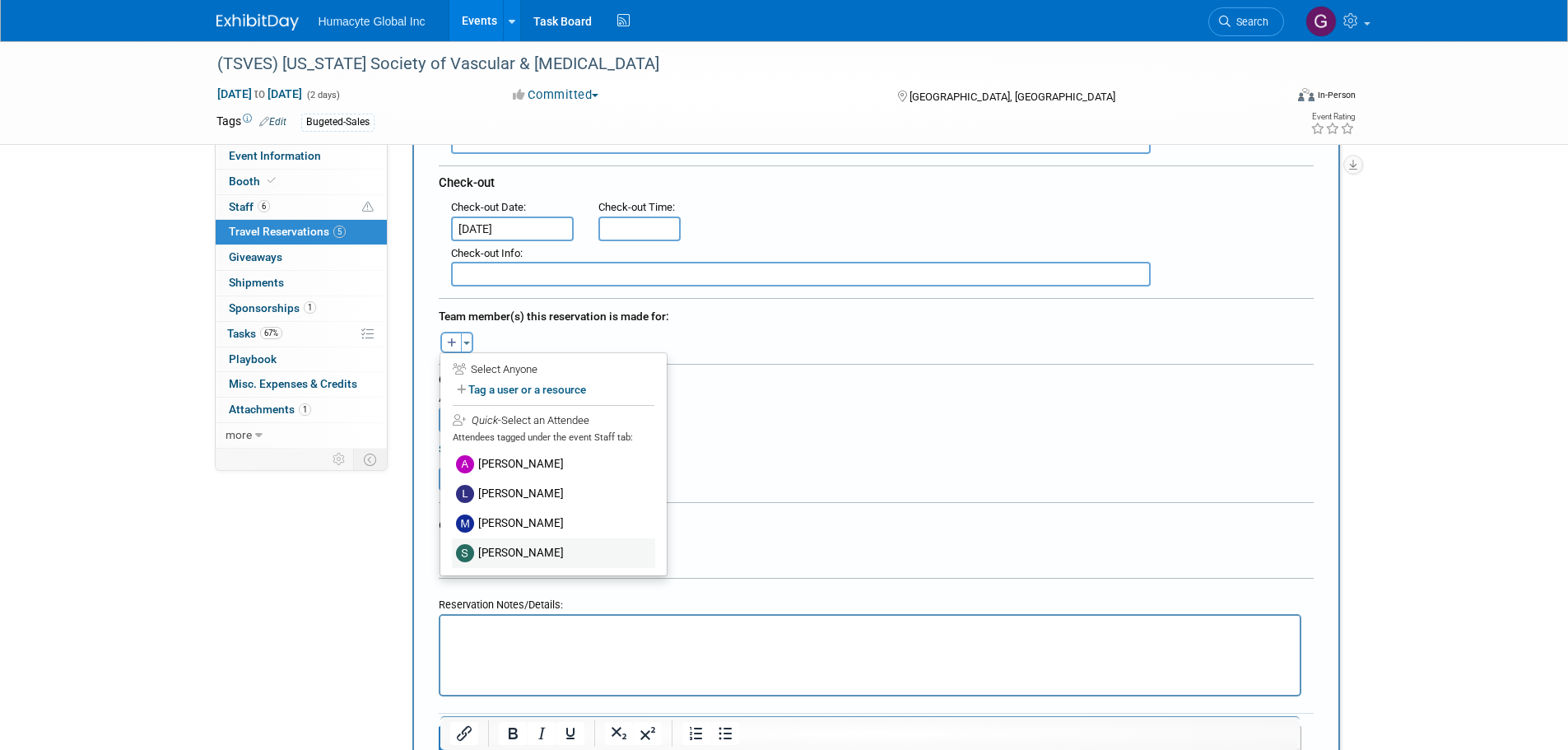
click at [557, 559] on label "[PERSON_NAME]" at bounding box center [554, 553] width 204 height 29
click at [557, 538] on div "Other/Misc. Attachments:" at bounding box center [505, 527] width 133 height 20
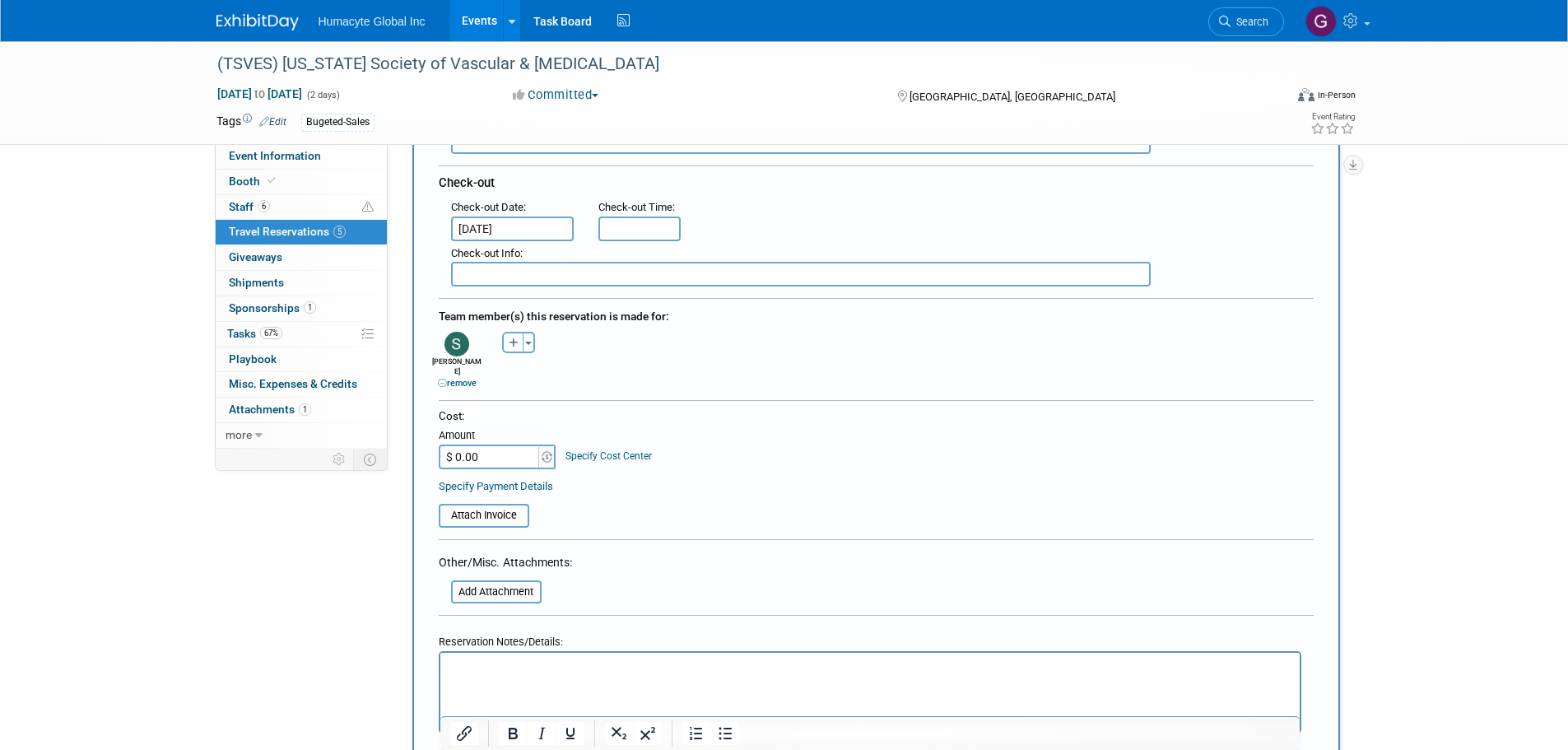
click at [763, 477] on div "Specify Payment Details" at bounding box center [876, 486] width 875 height 18
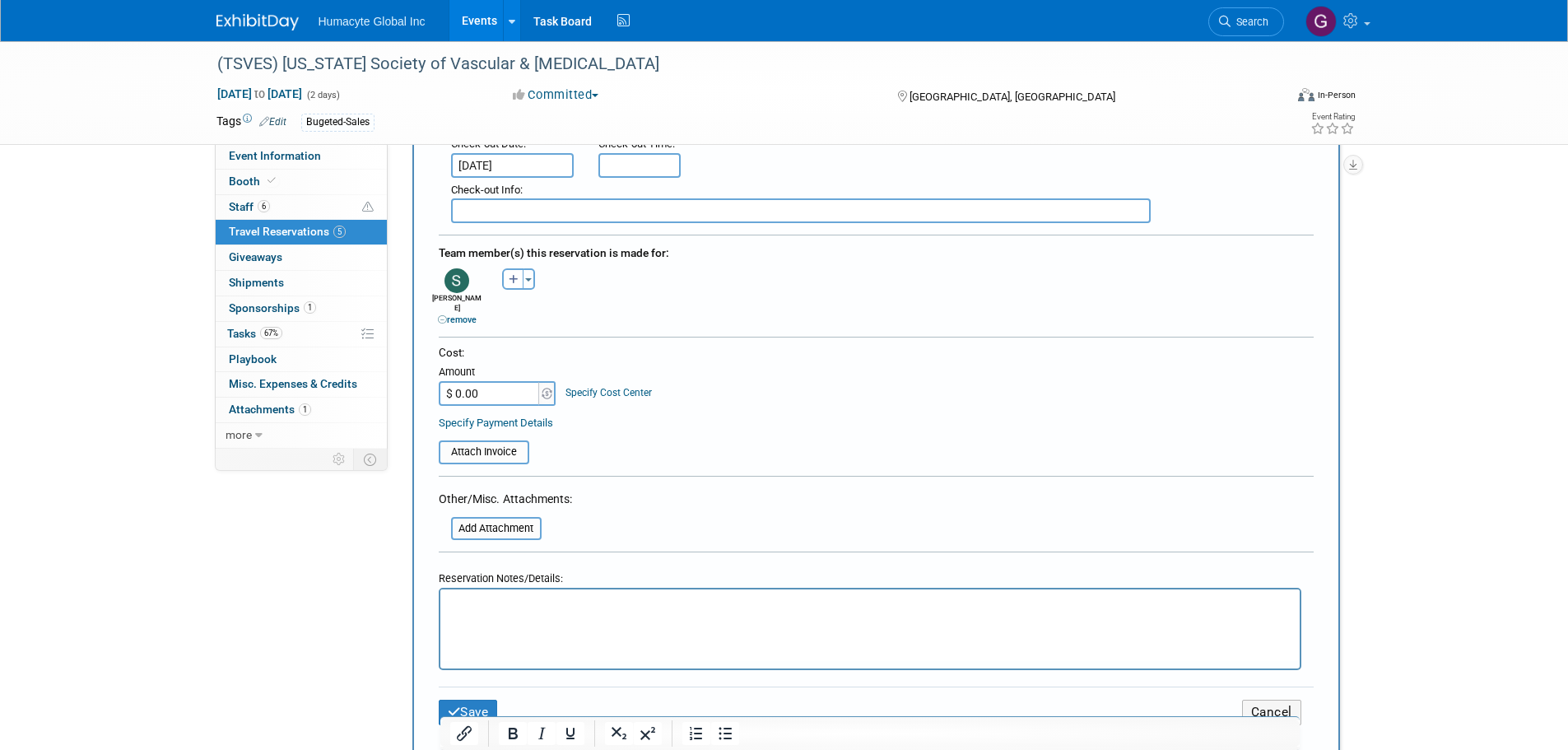
scroll to position [550, 0]
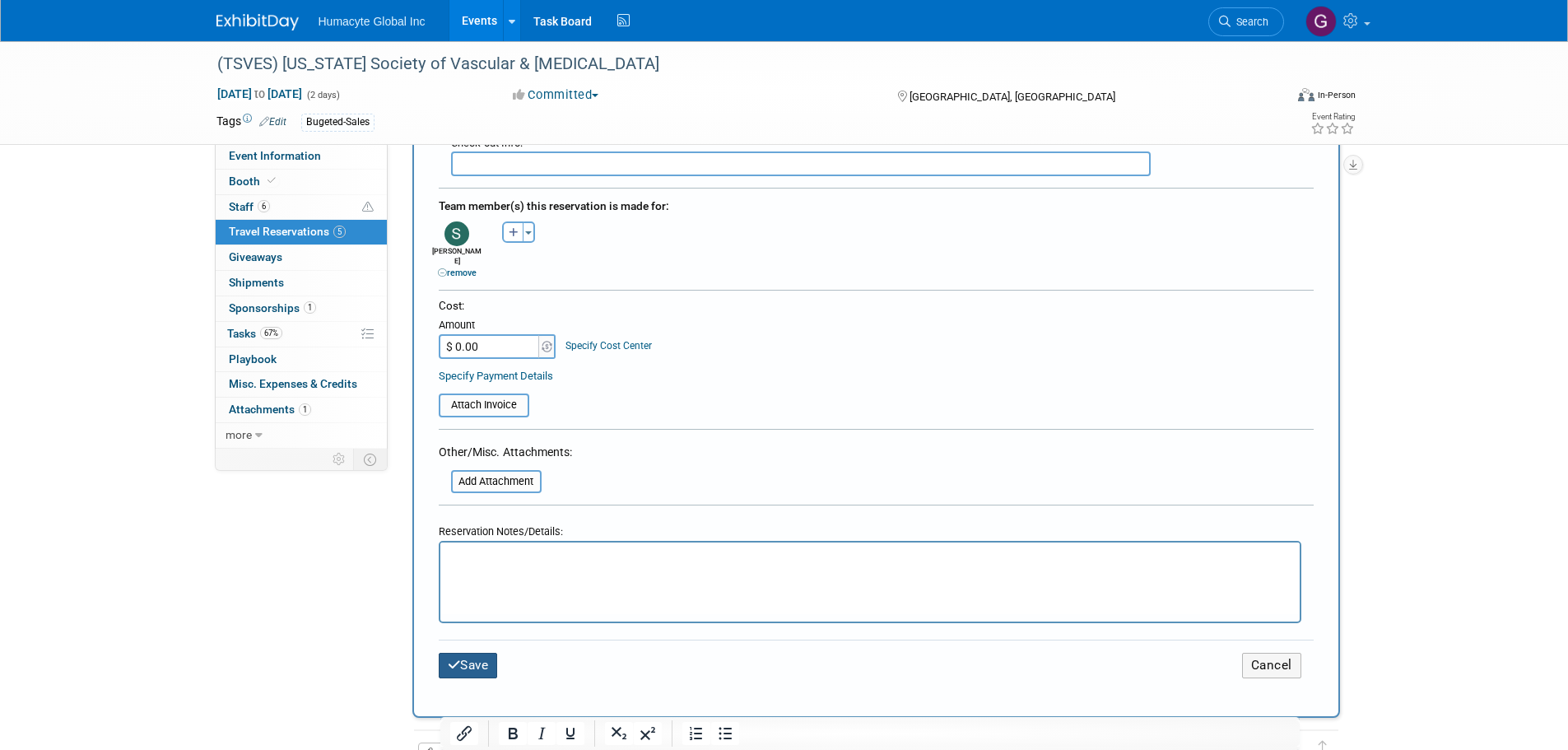
click at [479, 660] on button "Save" at bounding box center [468, 666] width 59 height 25
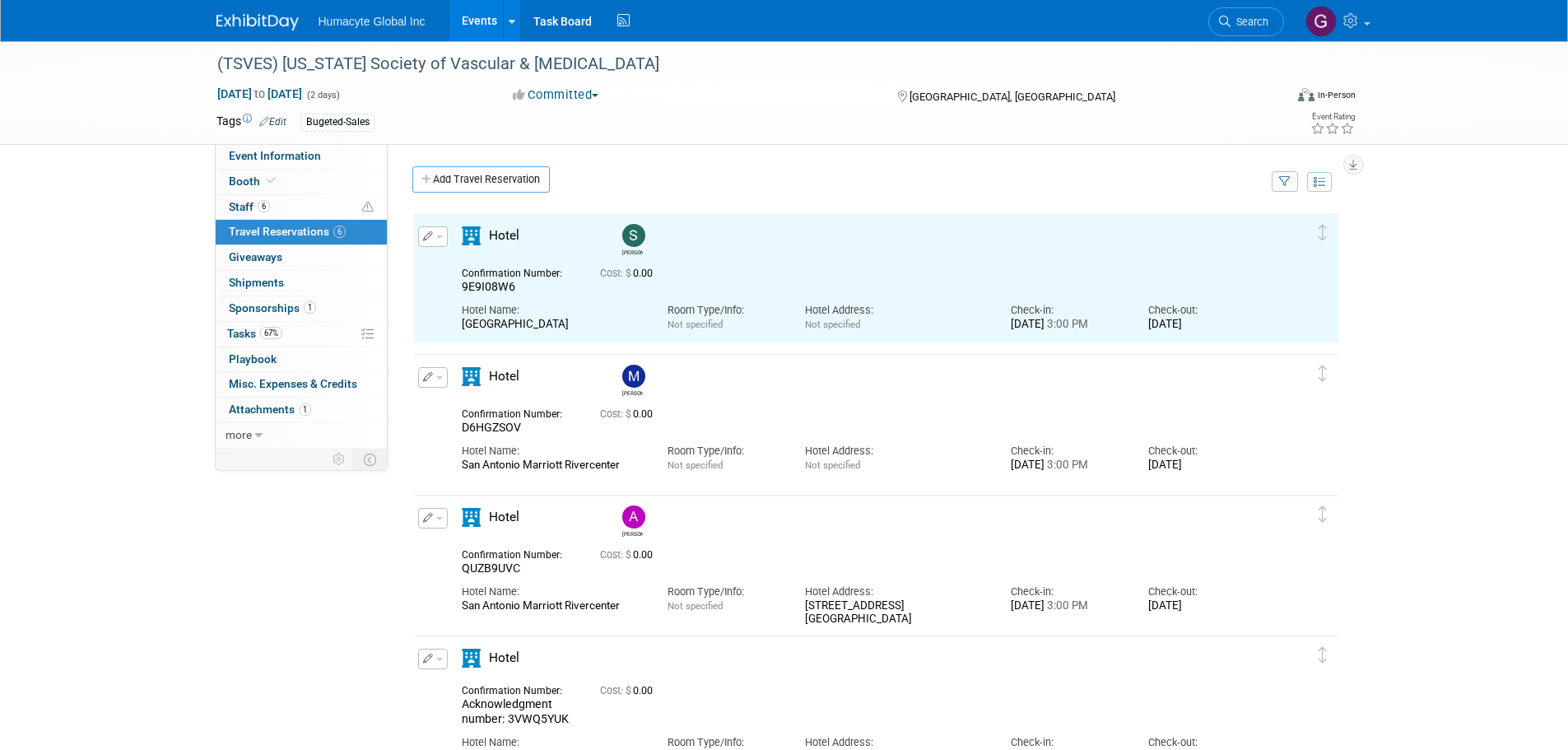
scroll to position [0, 0]
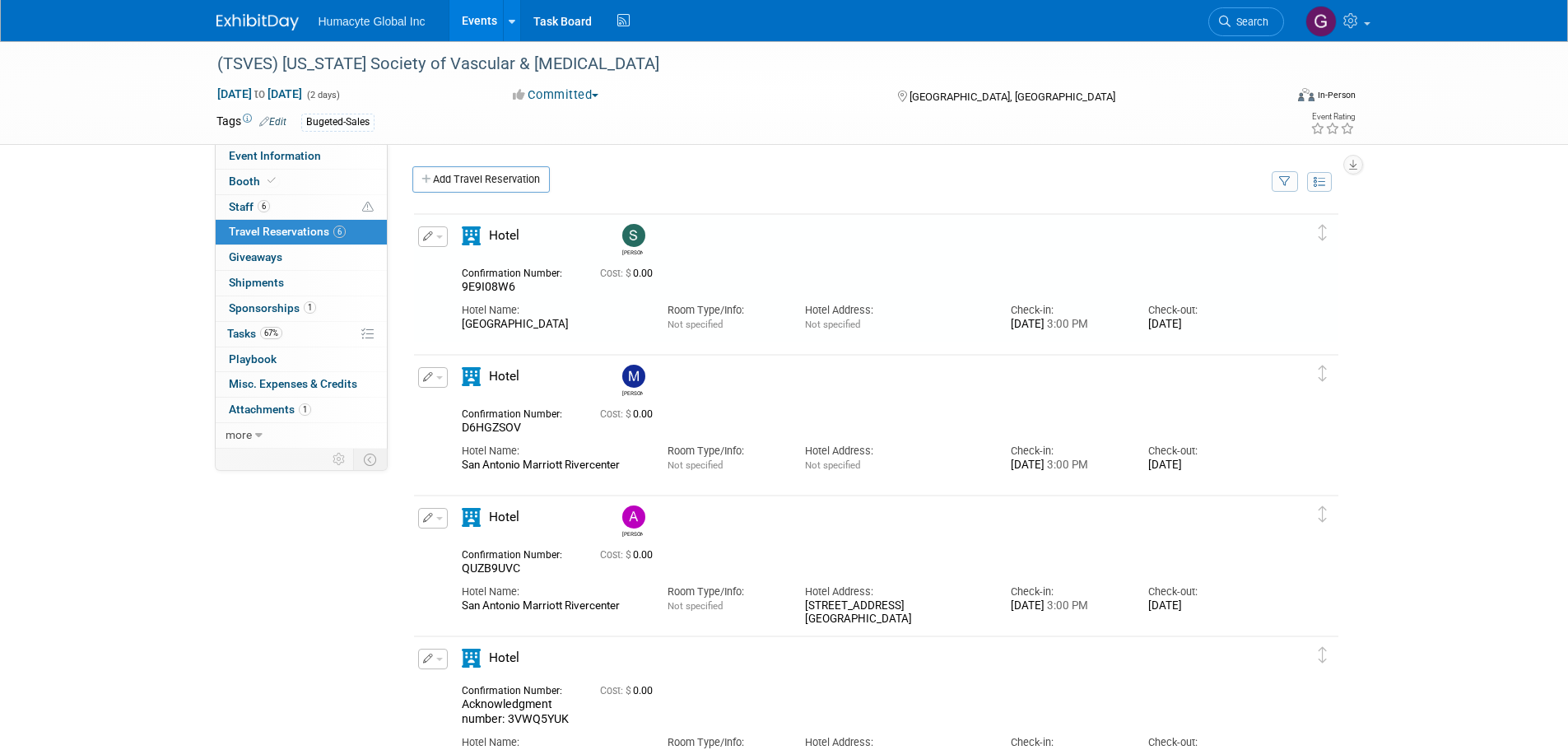
click at [1504, 466] on div "(TSVES) [US_STATE] Society of Vascular & [MEDICAL_DATA] [DATE] to [DATE] (2 day…" at bounding box center [784, 630] width 1568 height 1178
click at [494, 174] on link "Add Travel Reservation" at bounding box center [480, 179] width 137 height 26
click at [0, 0] on div at bounding box center [0, 0] width 0 height 0
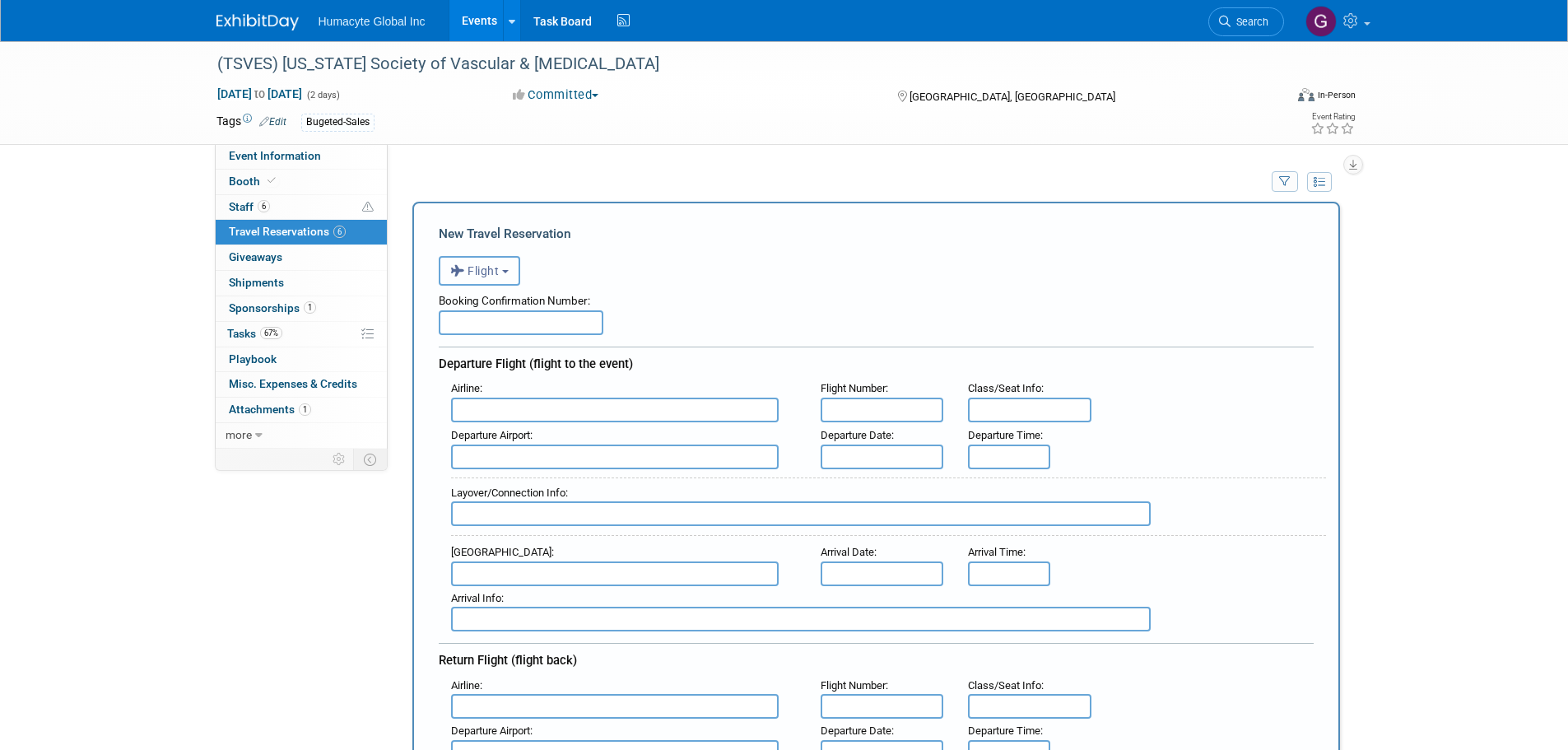
click at [500, 278] on span "Flight" at bounding box center [474, 271] width 50 height 13
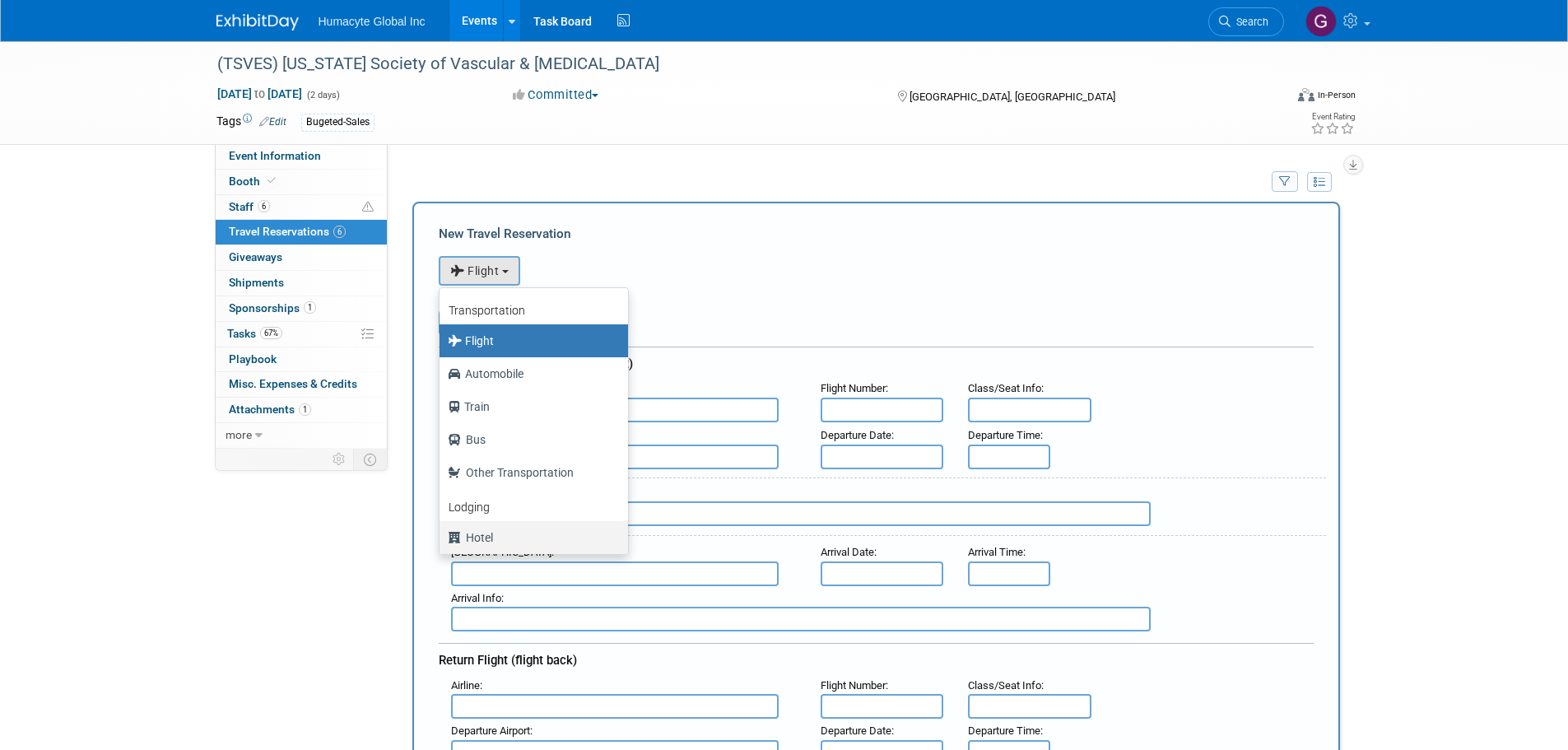
click at [501, 537] on label "Hotel" at bounding box center [529, 537] width 164 height 26
click at [442, 537] on input "Hotel" at bounding box center [437, 535] width 11 height 11
select select "6"
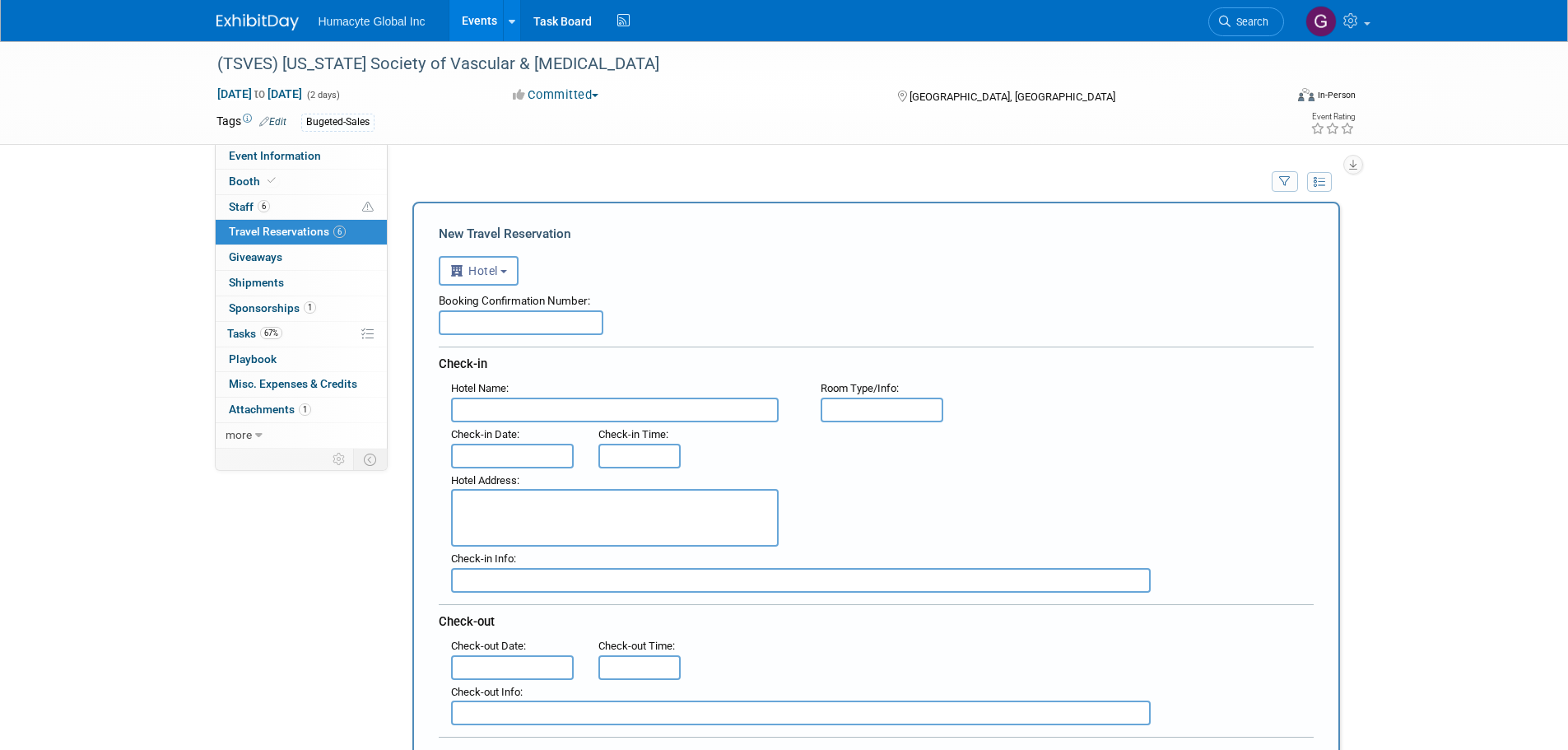
click at [527, 322] on input "text" at bounding box center [521, 322] width 165 height 24
paste input "2DO97R60"
type input "2DO97R60"
click at [540, 405] on input "text" at bounding box center [614, 410] width 327 height 24
type input "s"
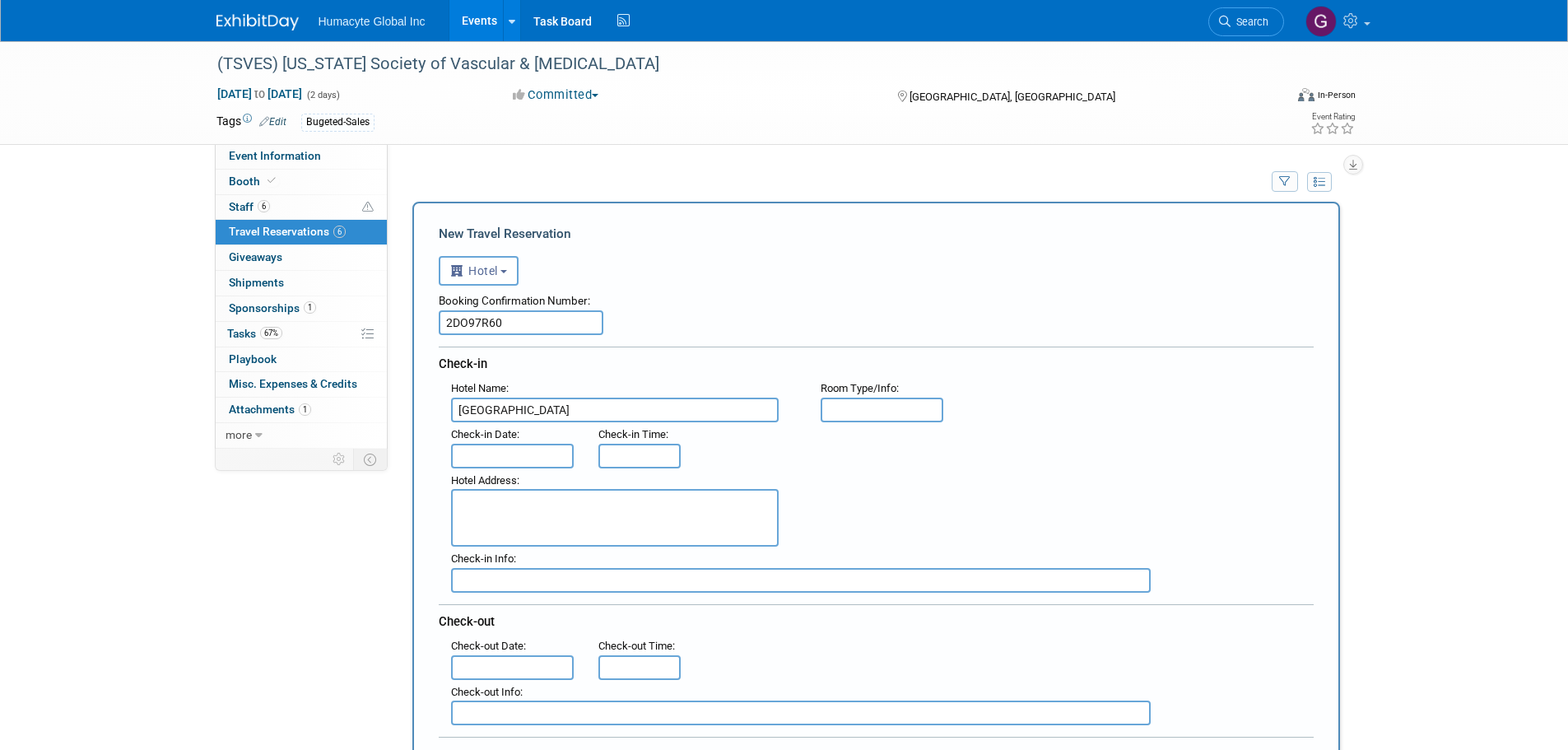
type input "[GEOGRAPHIC_DATA]"
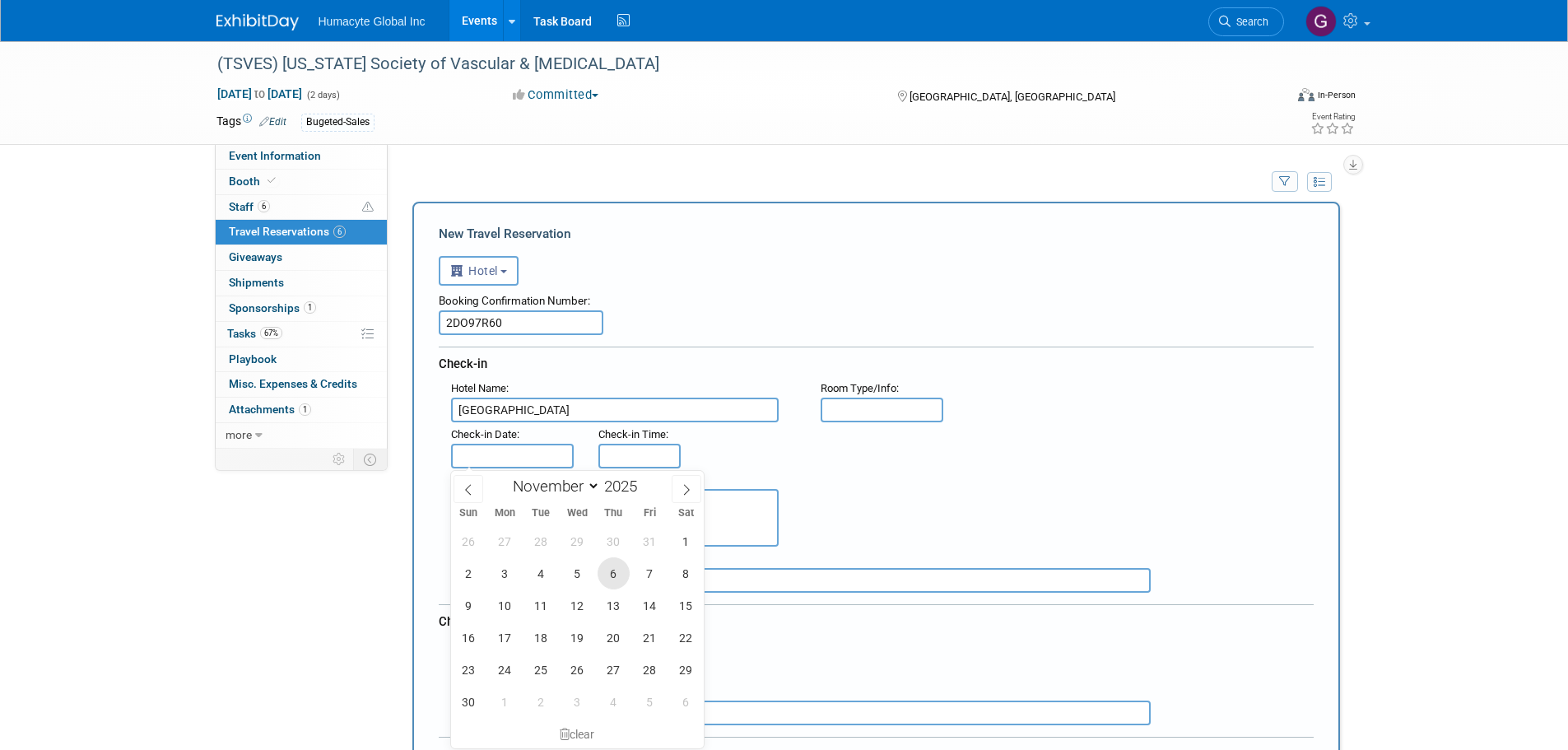
click at [612, 569] on span "6" at bounding box center [613, 573] width 32 height 32
type input "[DATE]"
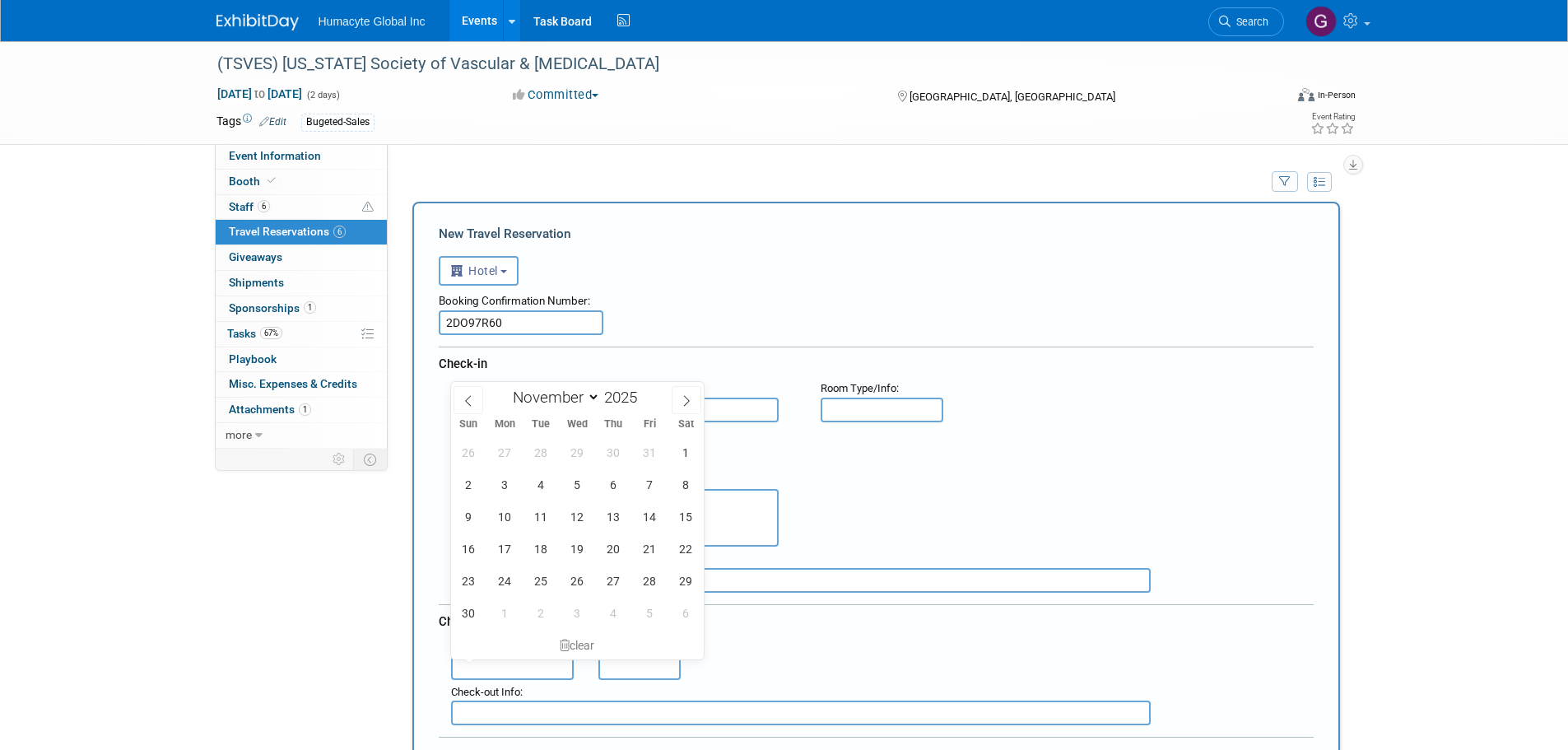
click at [524, 666] on input "text" at bounding box center [512, 668] width 124 height 24
click at [689, 487] on span "8" at bounding box center [686, 485] width 32 height 32
type input "[DATE]"
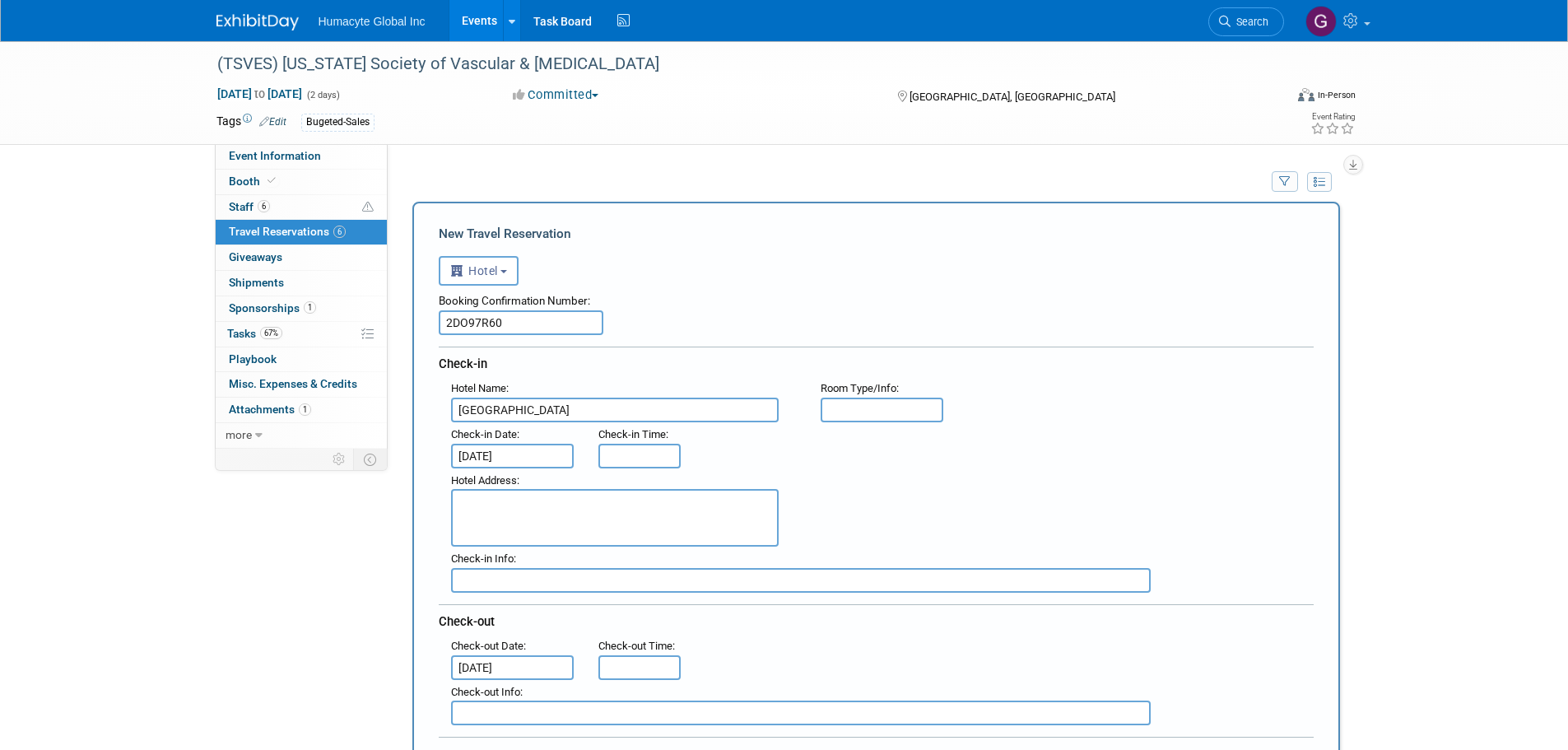
click at [914, 492] on div "Hotel Address :" at bounding box center [882, 508] width 887 height 79
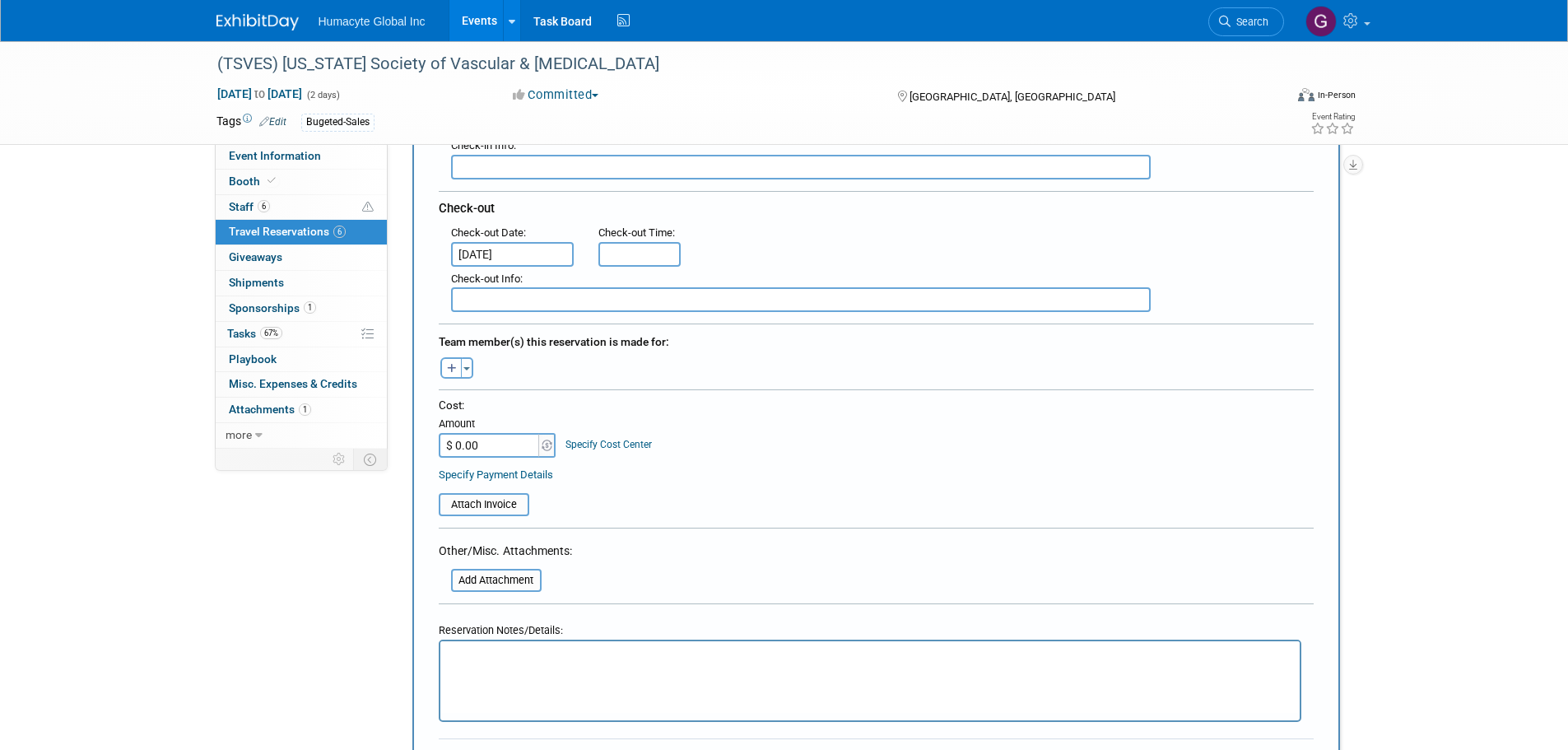
scroll to position [439, 0]
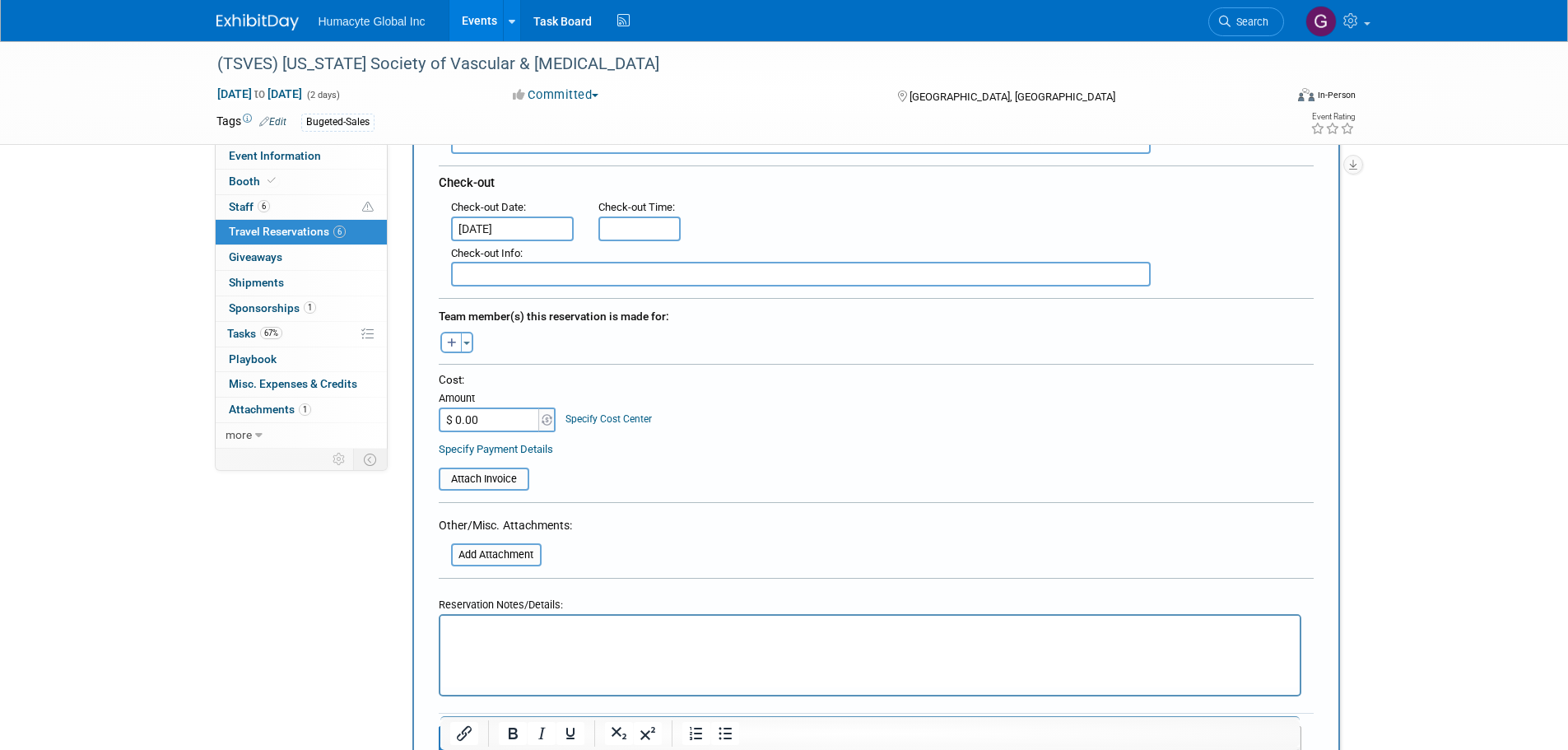
click at [591, 640] on html at bounding box center [868, 628] width 859 height 24
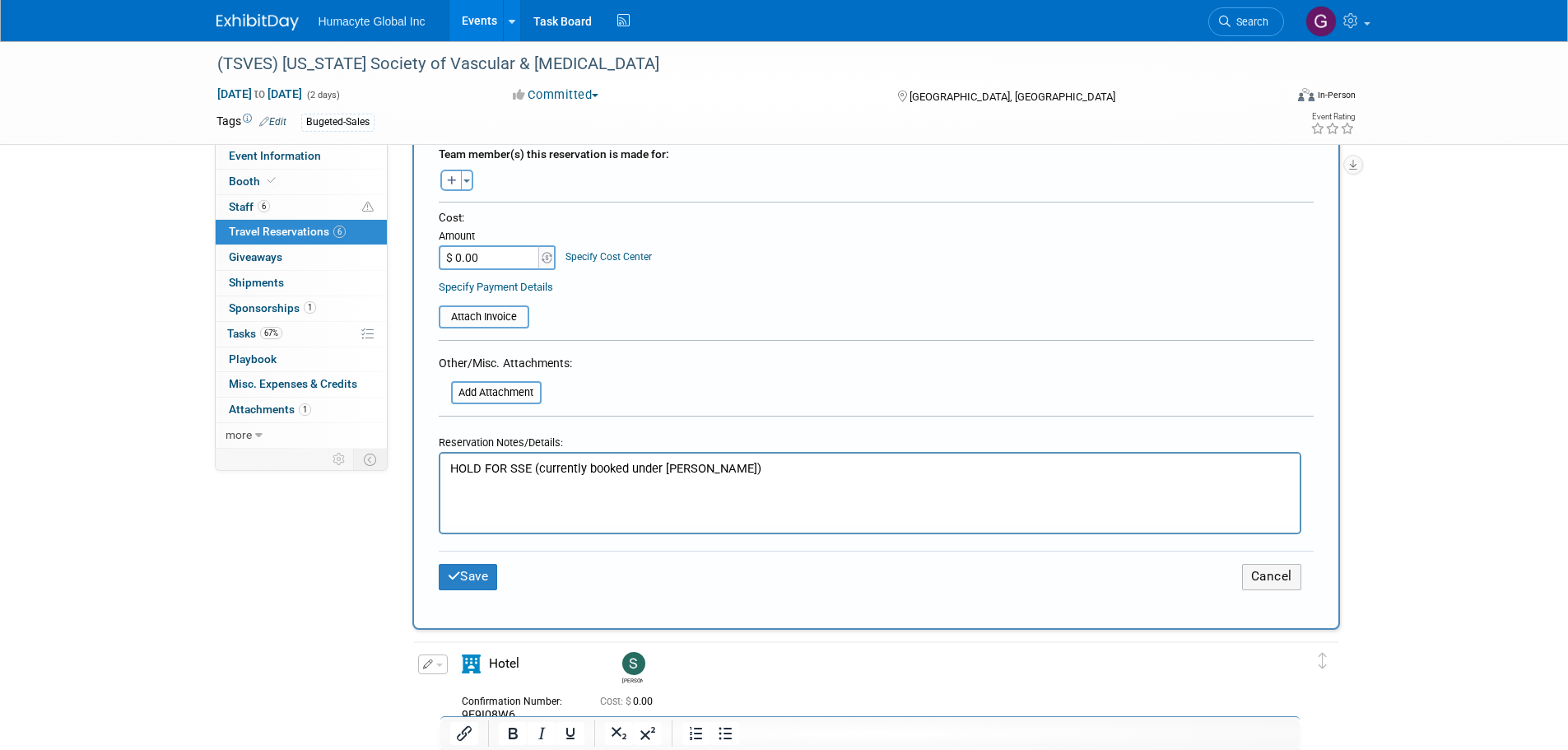
scroll to position [659, 0]
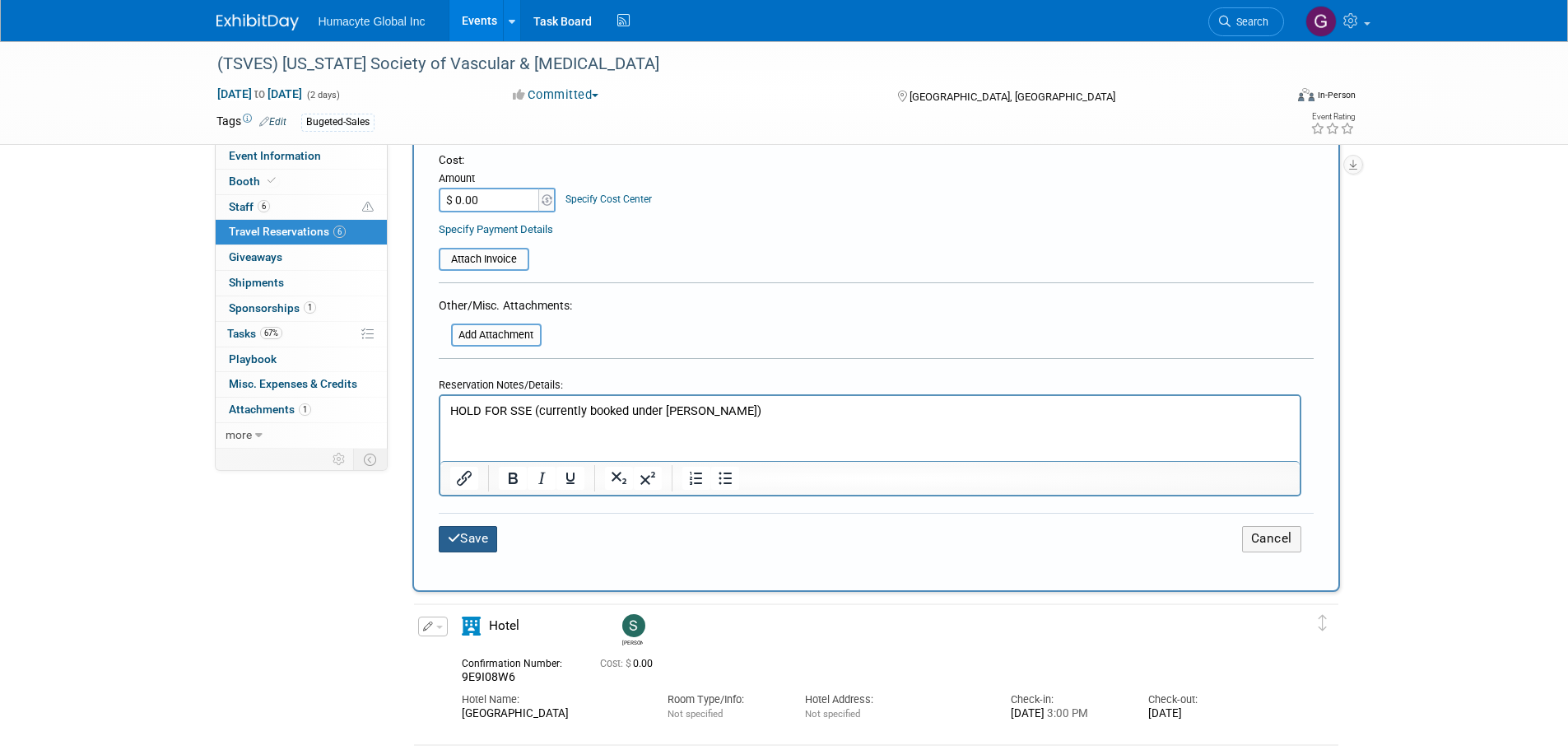
click at [483, 548] on button "Save" at bounding box center [468, 539] width 59 height 25
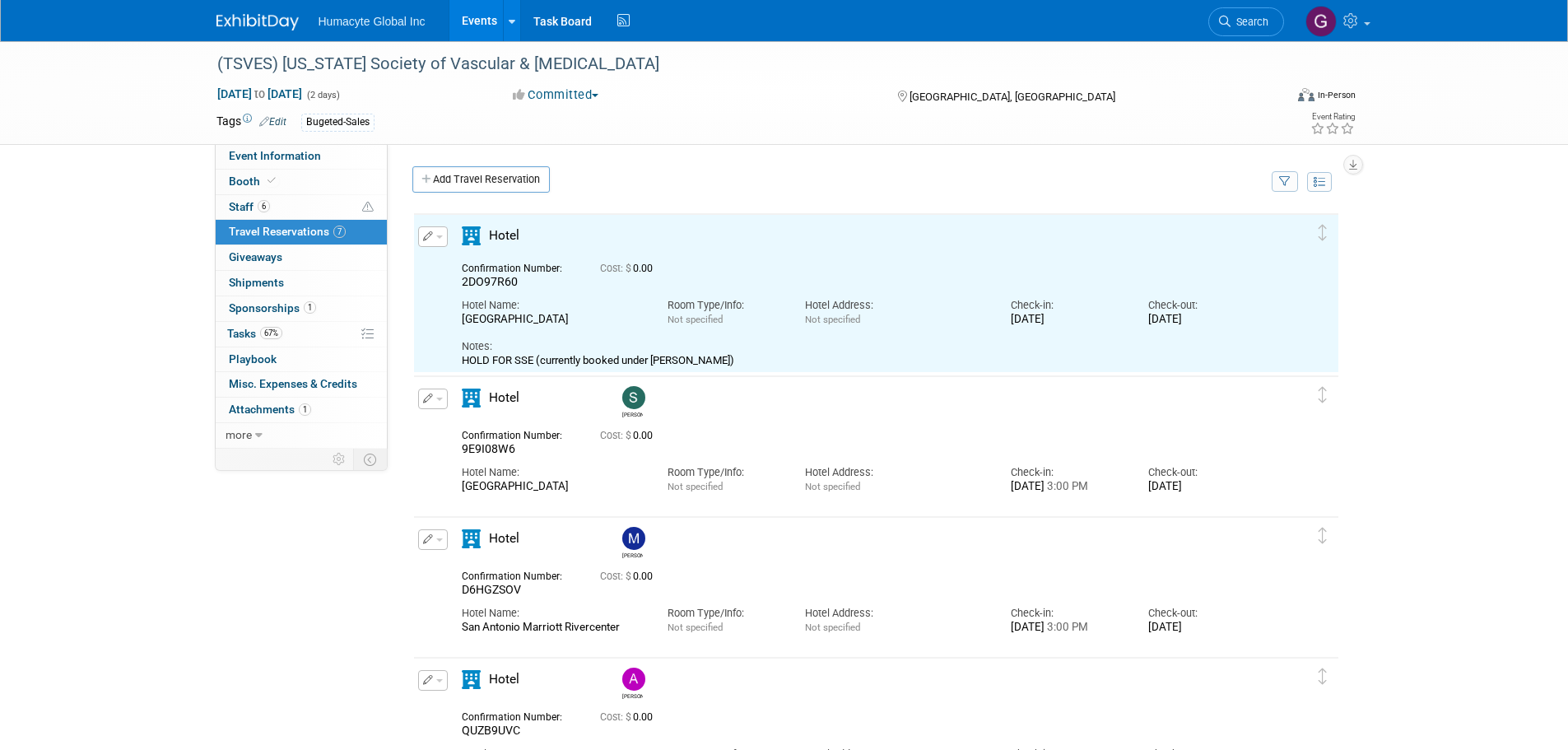
scroll to position [0, 0]
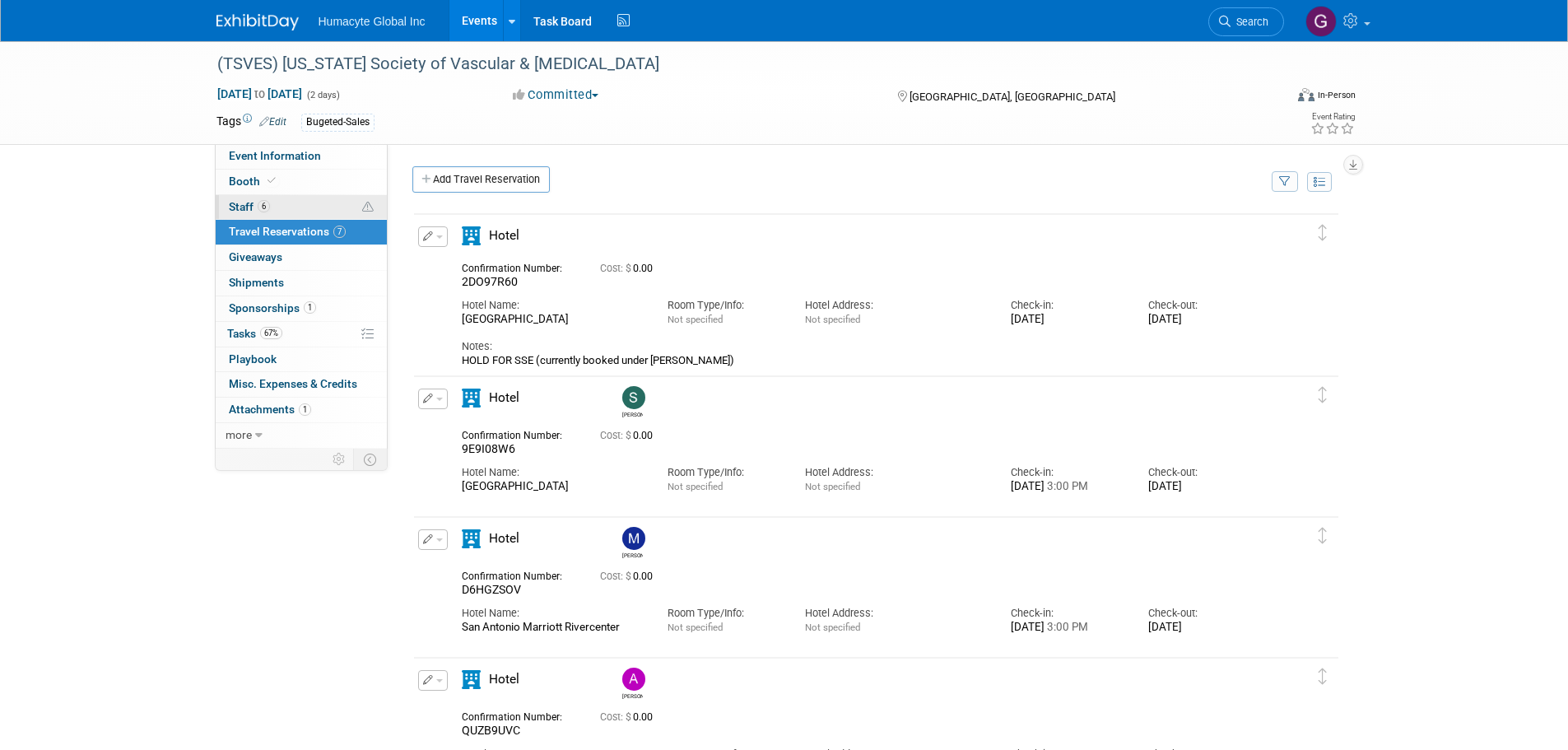
click at [263, 207] on span "6" at bounding box center [263, 206] width 13 height 13
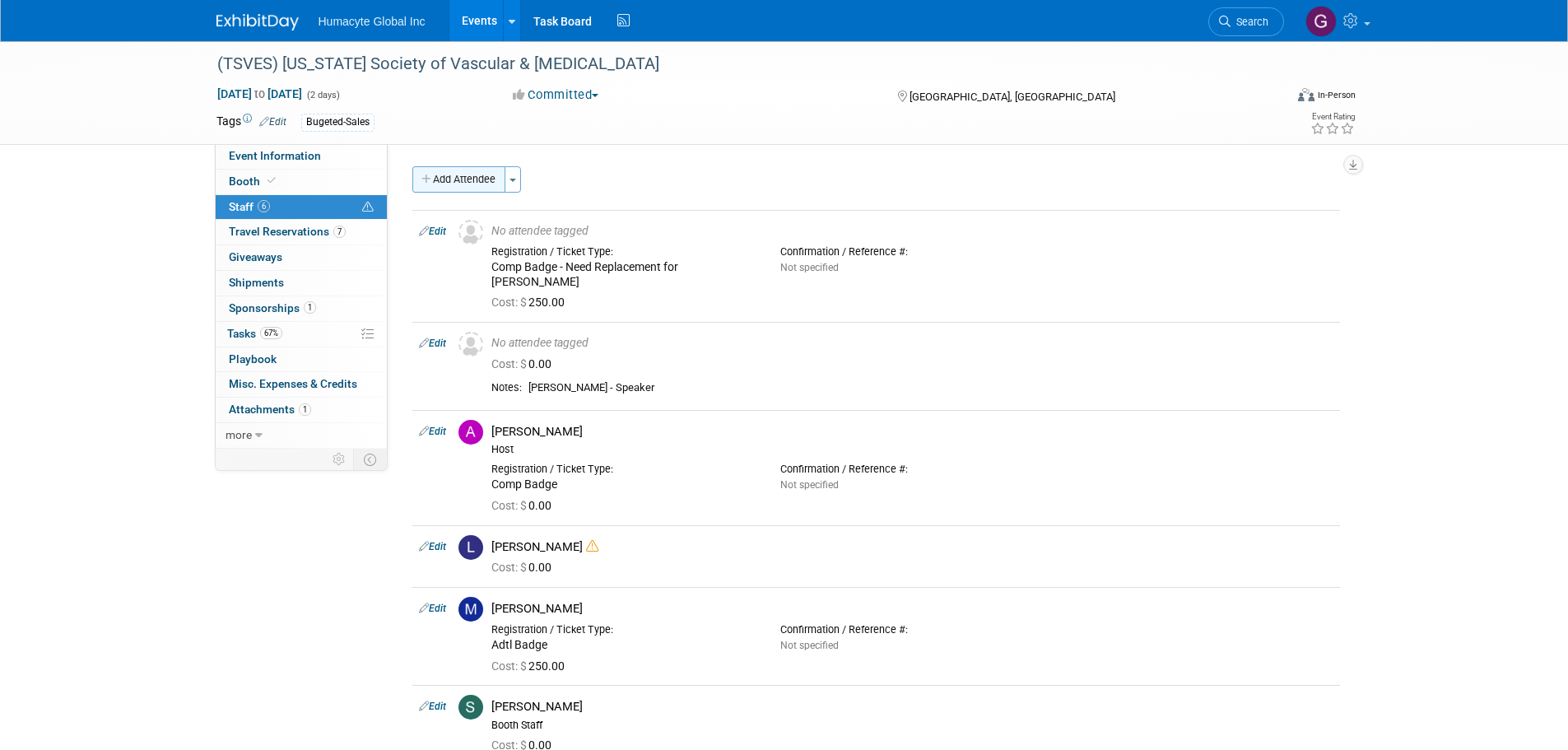
click at [442, 184] on button "Add Attendee" at bounding box center [458, 179] width 93 height 26
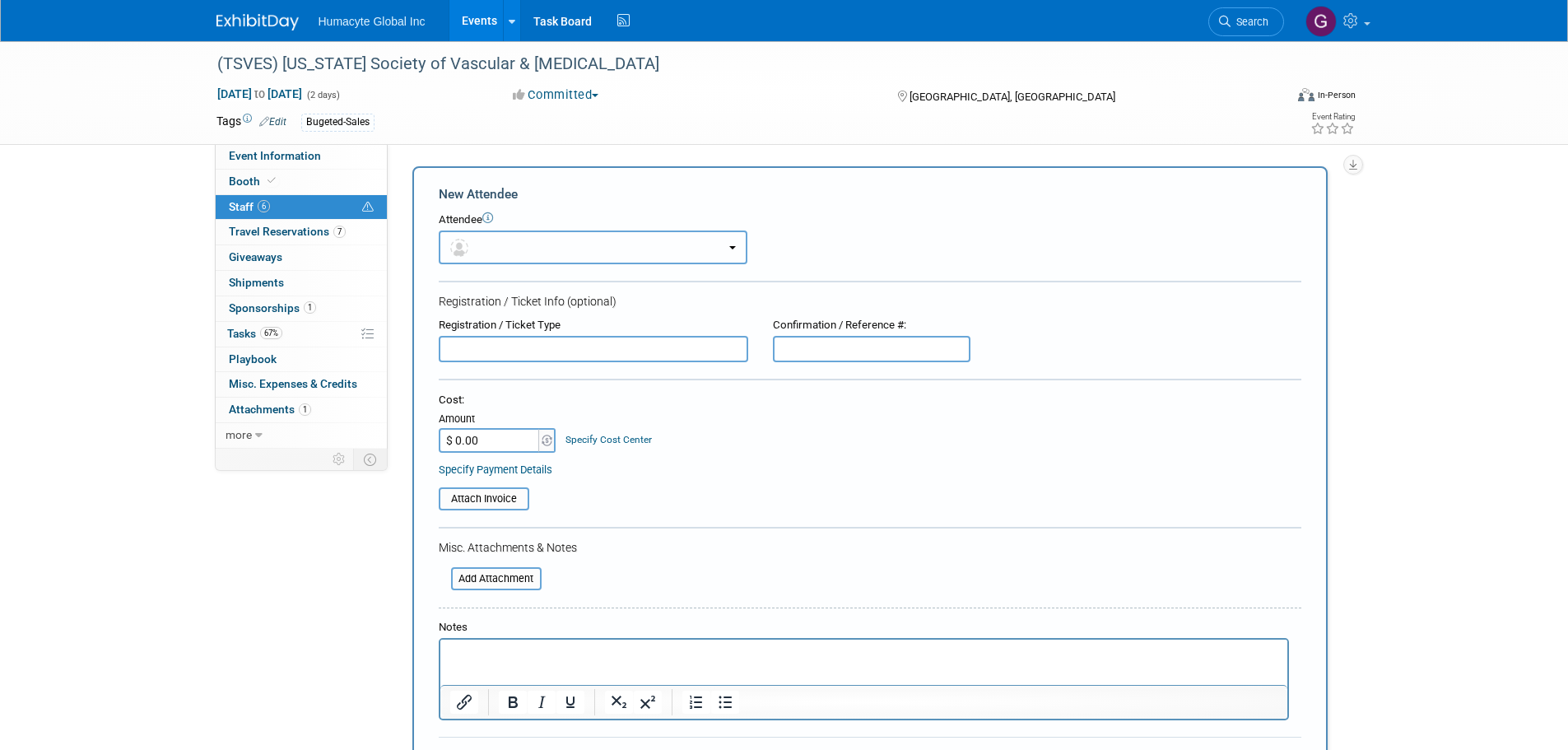
click at [728, 247] on button "button" at bounding box center [592, 247] width 309 height 34
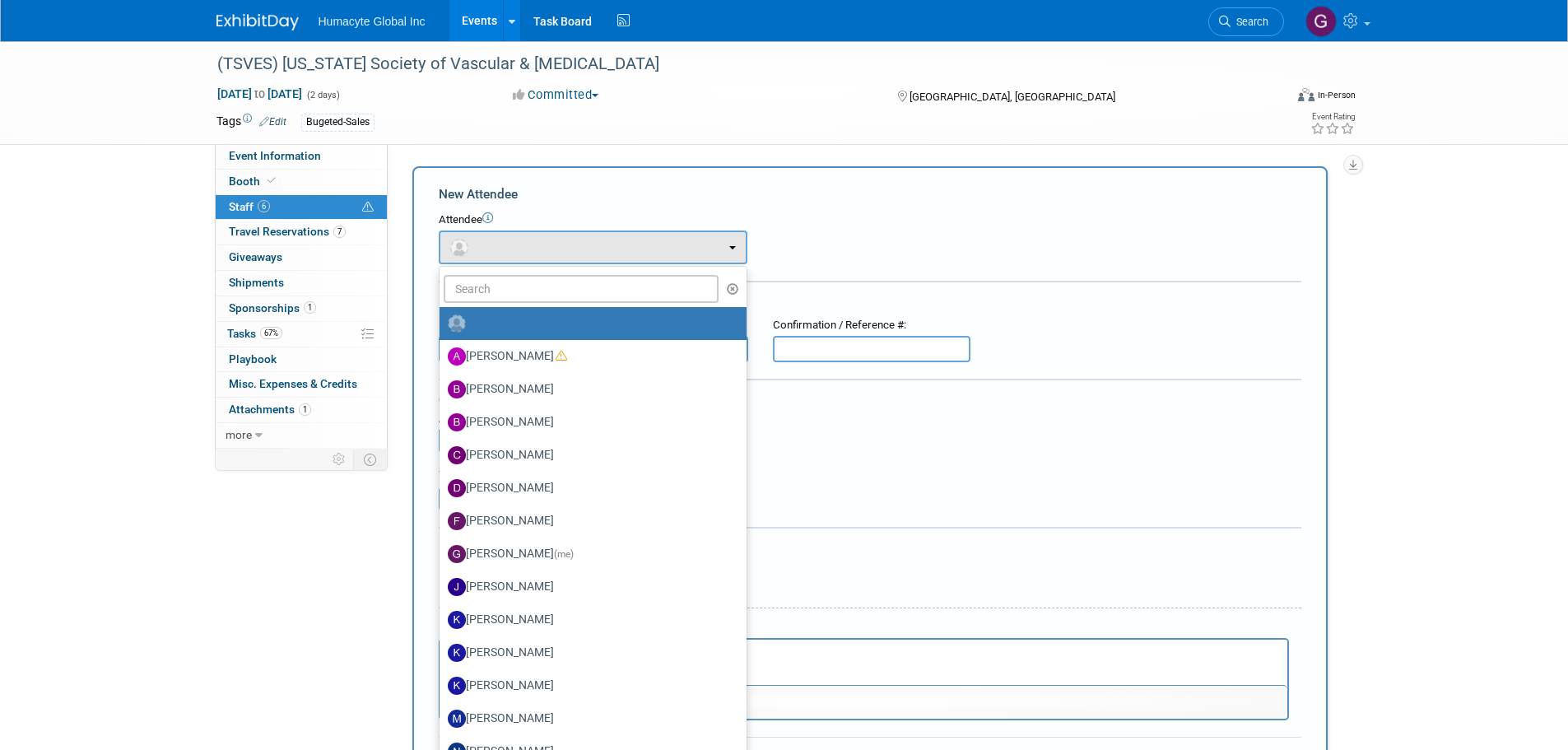
click at [893, 250] on div "Attendee <img src="[URL][DOMAIN_NAME]" style="width: 22px; height: 22px; border…" at bounding box center [869, 238] width 862 height 52
